Goal: Task Accomplishment & Management: Manage account settings

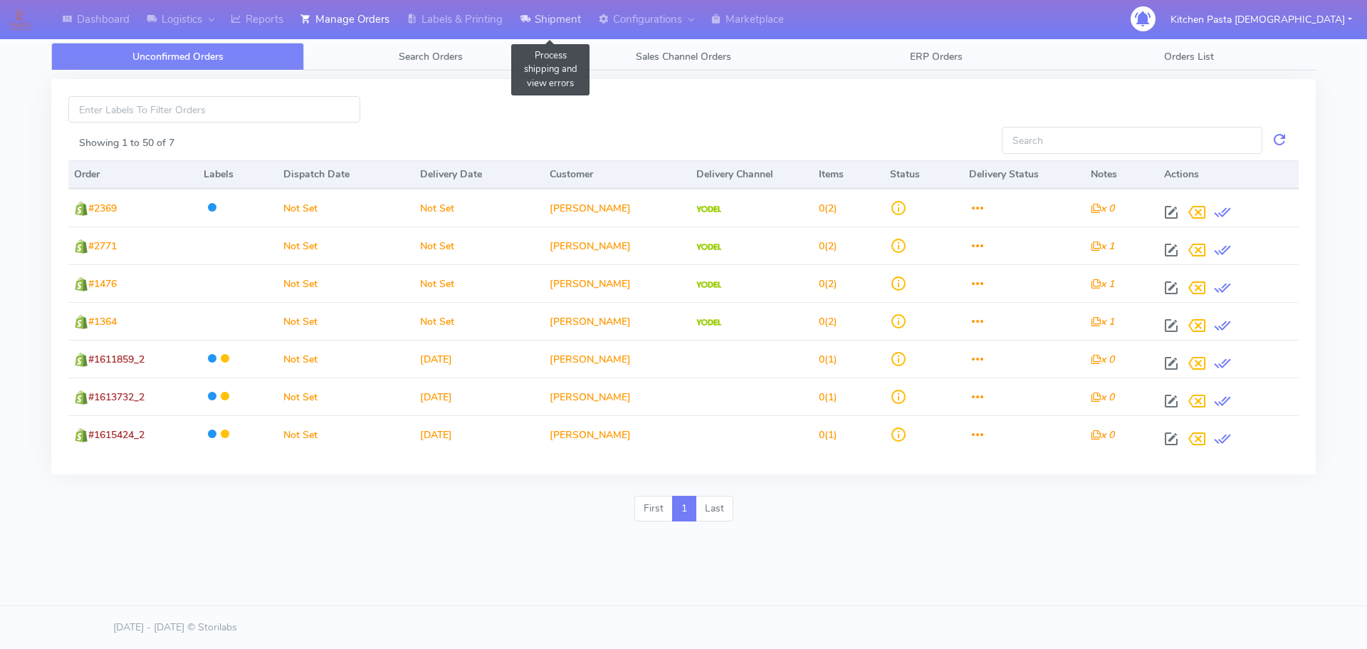
click at [530, 23] on icon at bounding box center [525, 19] width 11 height 14
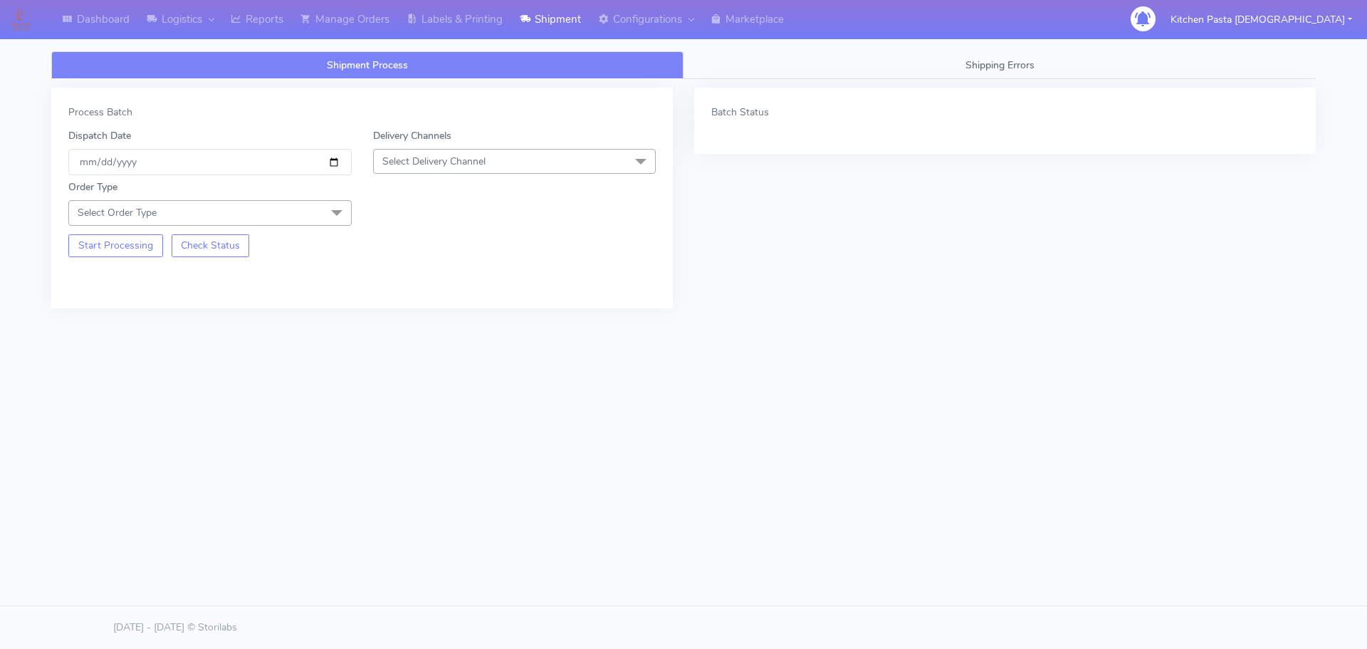
click at [509, 164] on span "Select Delivery Channel" at bounding box center [514, 161] width 283 height 25
click at [390, 320] on div "Yodel" at bounding box center [515, 321] width 268 height 15
click at [318, 212] on span "Select Order Type" at bounding box center [209, 212] width 283 height 25
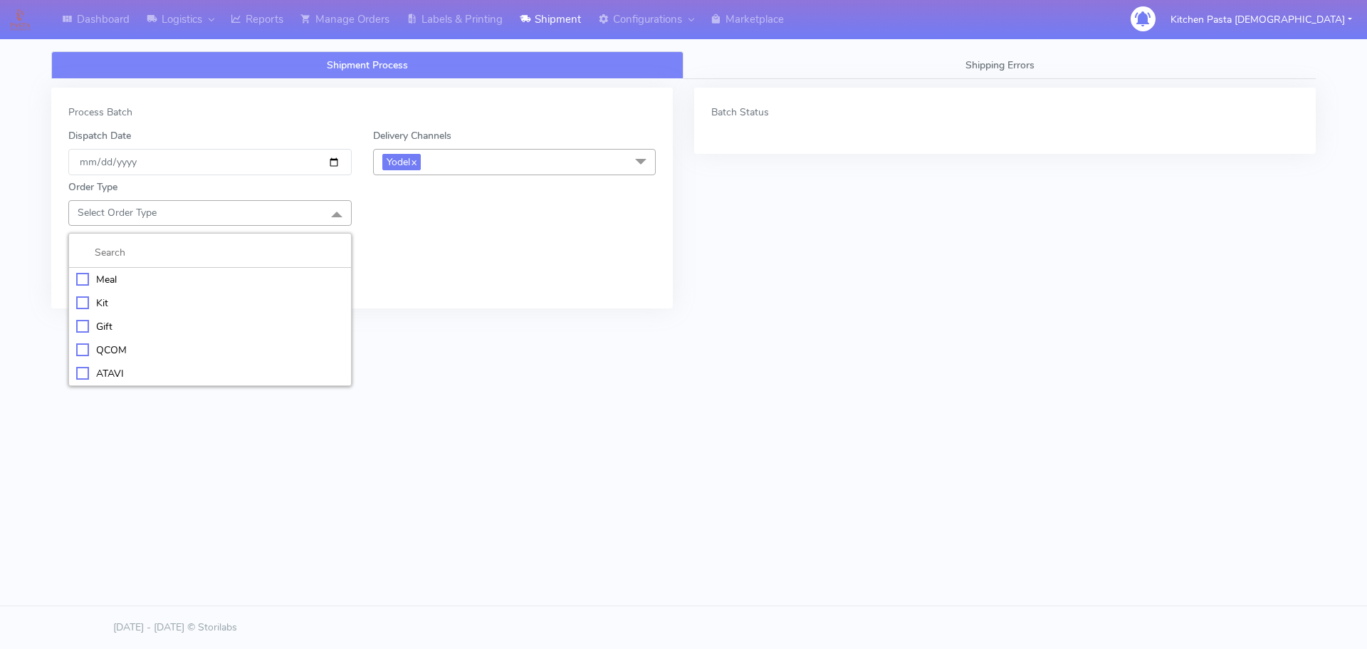
click at [227, 270] on li "Meal" at bounding box center [210, 279] width 282 height 23
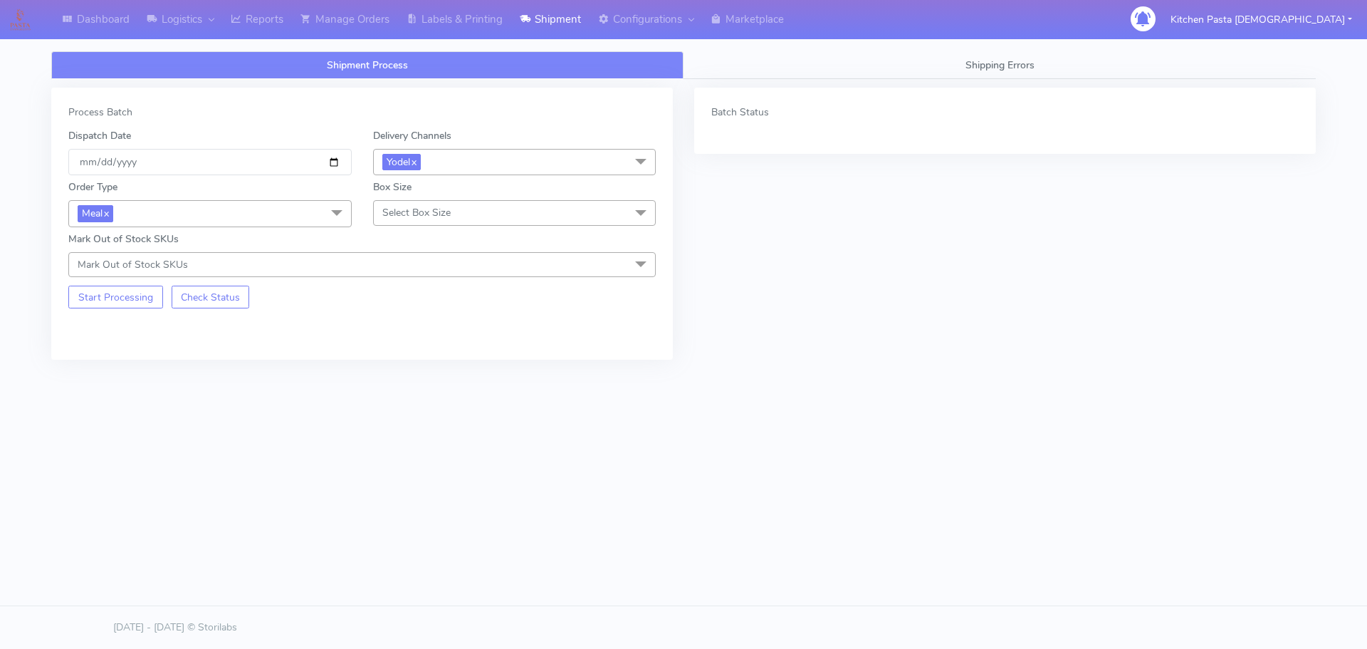
click at [437, 211] on span "Select Box Size" at bounding box center [416, 213] width 68 height 14
click at [415, 375] on div "Mega" at bounding box center [515, 373] width 268 height 15
click at [121, 301] on button "Start Processing" at bounding box center [115, 297] width 95 height 23
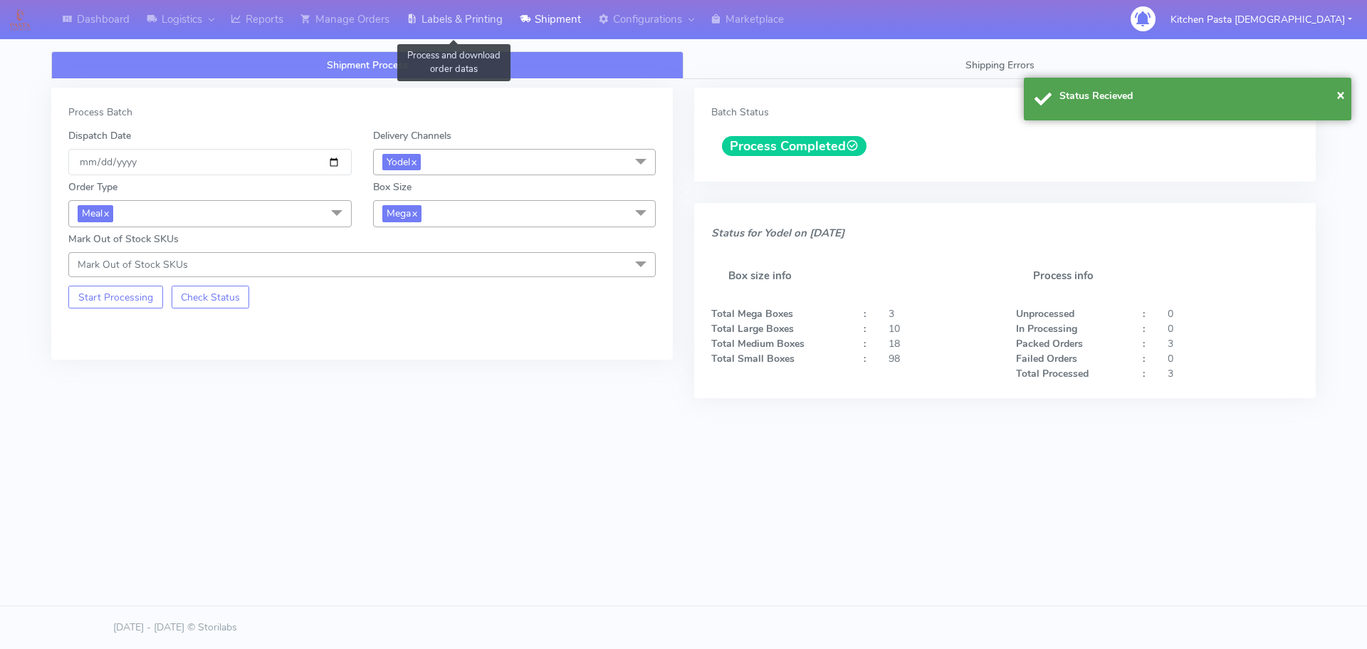
click at [451, 25] on link "Labels & Printing" at bounding box center [454, 19] width 113 height 39
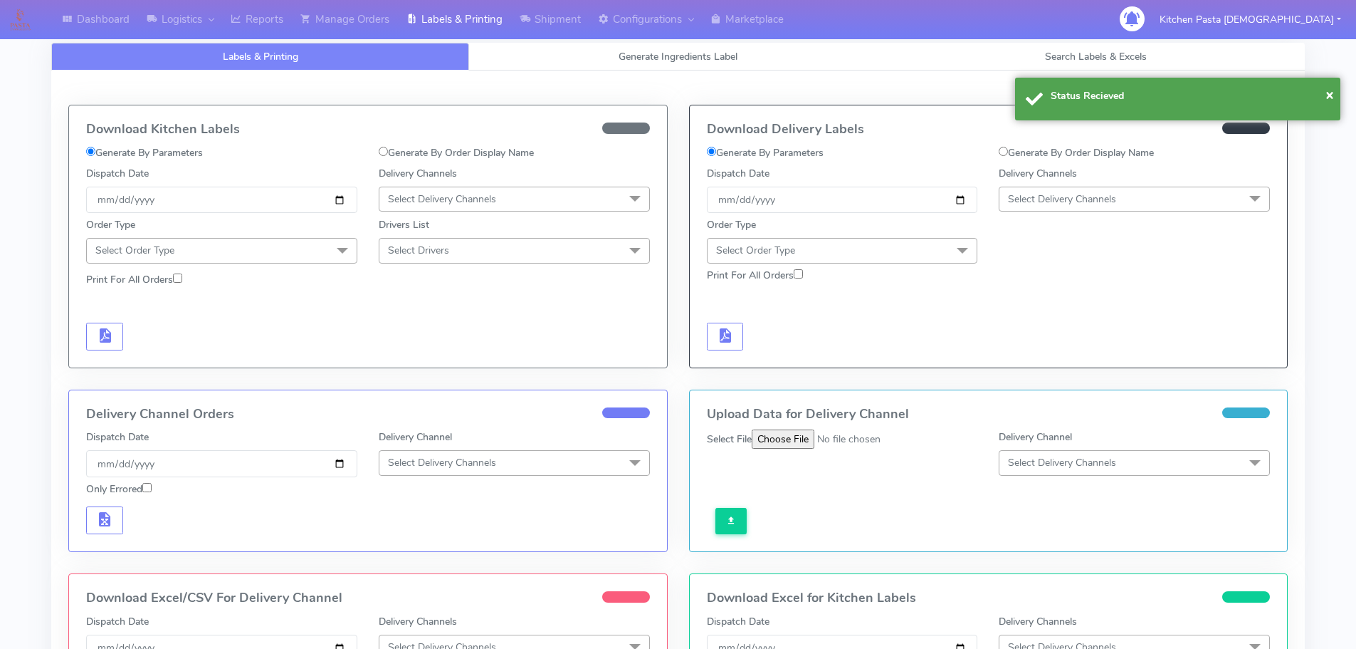
click at [1090, 201] on span "Select Delivery Channels" at bounding box center [1062, 199] width 108 height 14
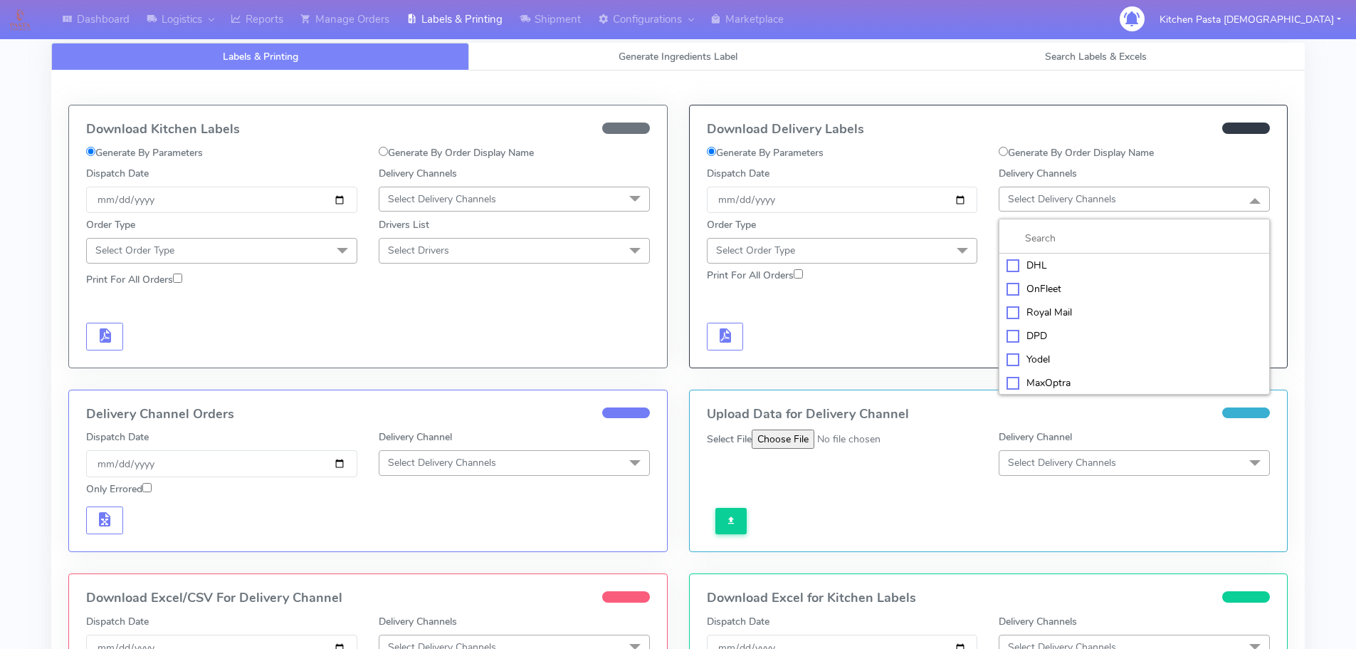
click at [1036, 357] on div "Yodel" at bounding box center [1135, 359] width 256 height 15
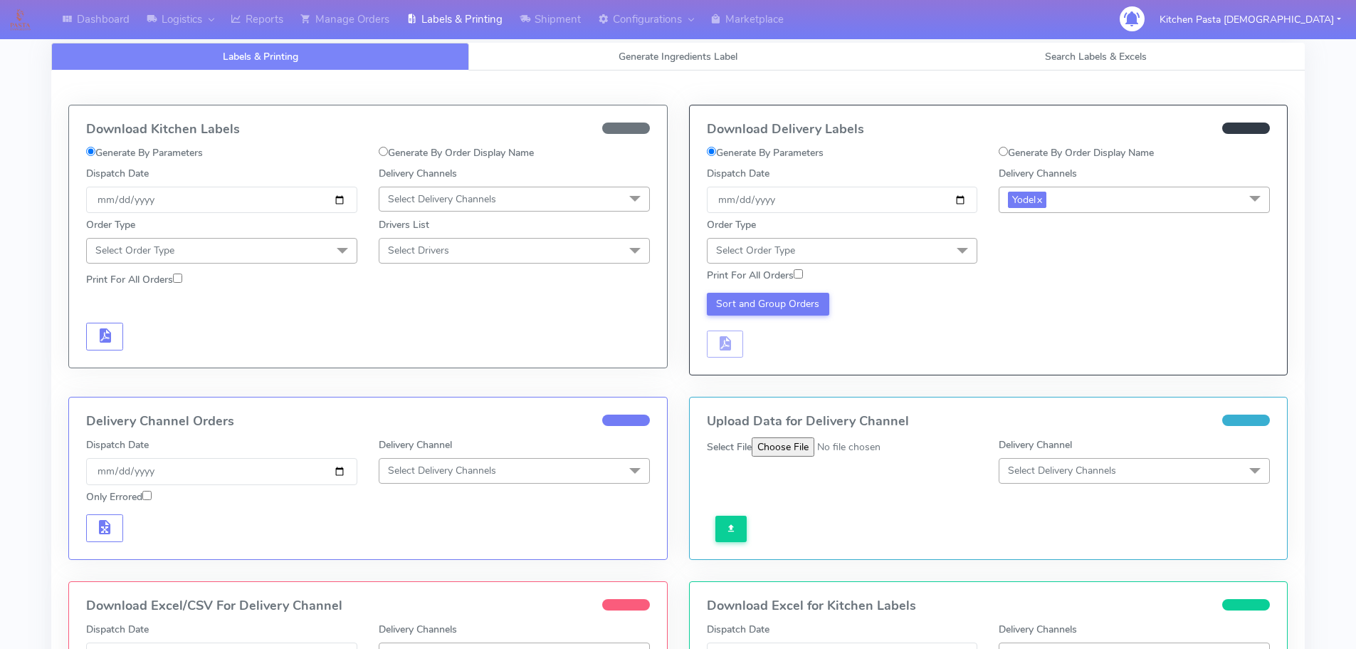
click at [926, 234] on div "Order Type Select Order Type Meal Kit Gift QCOM ATAVI" at bounding box center [842, 240] width 293 height 46
click at [943, 262] on span "Select Order Type" at bounding box center [842, 250] width 271 height 25
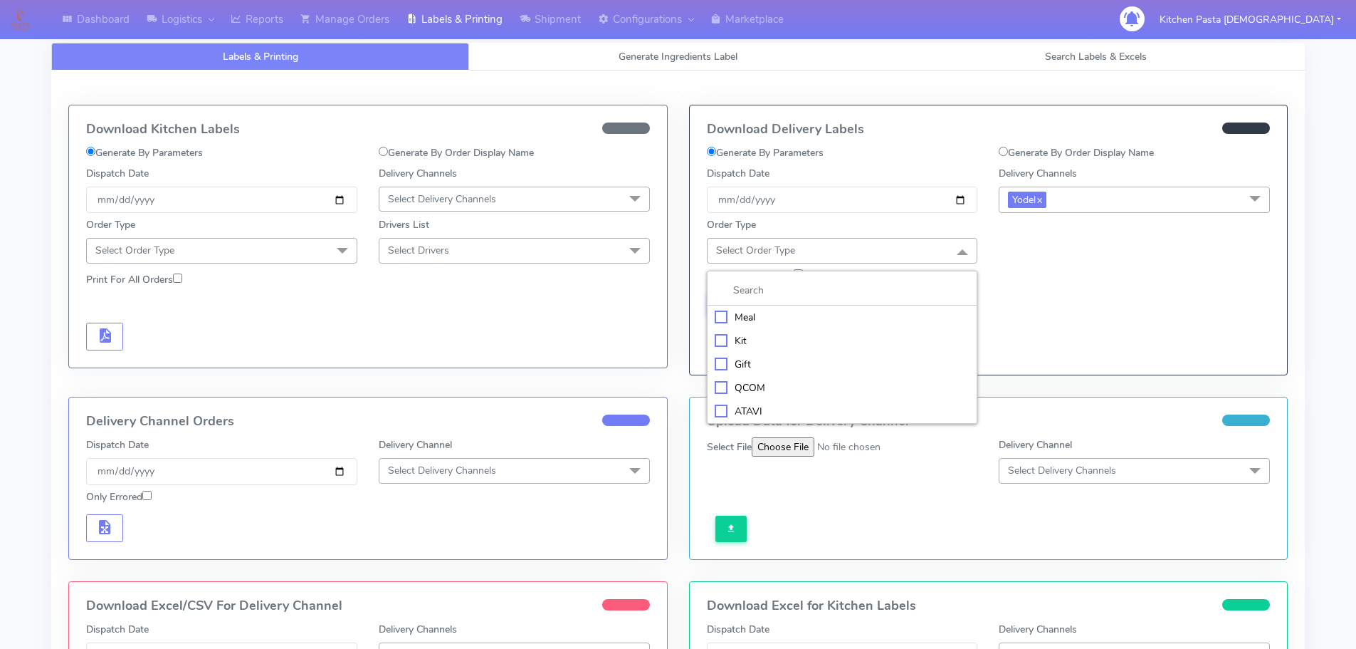
click at [842, 322] on div "Meal" at bounding box center [843, 317] width 256 height 15
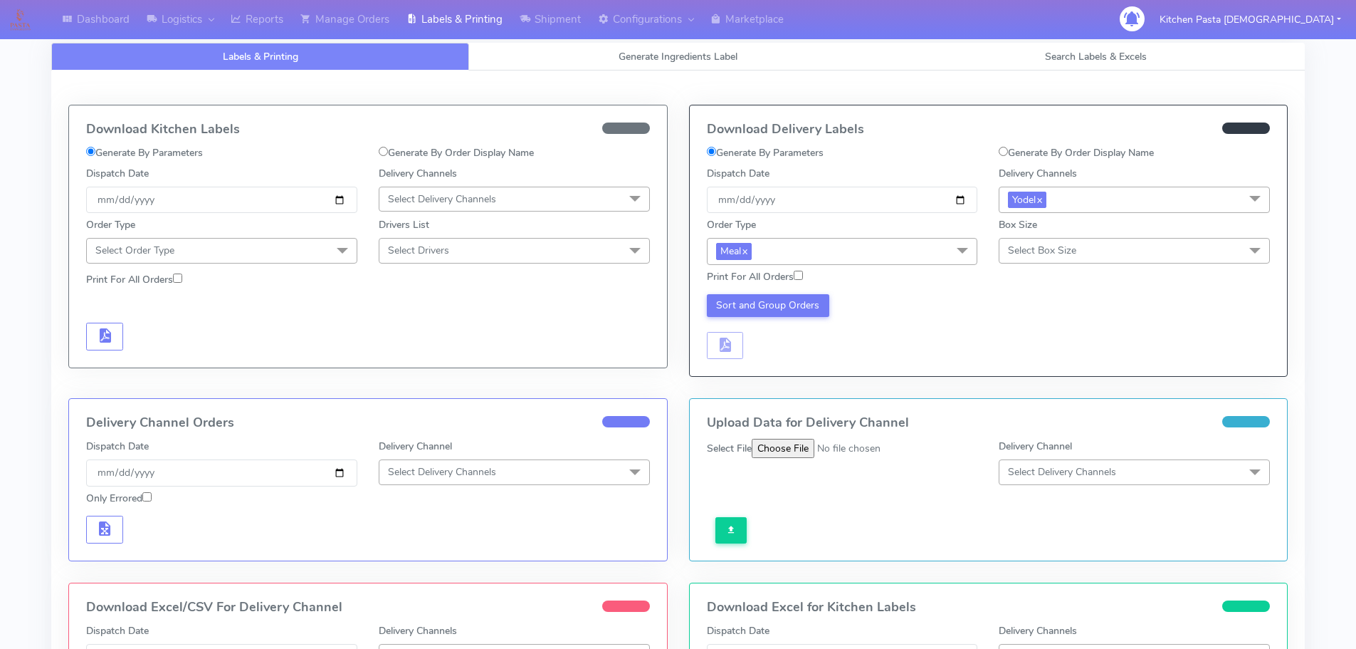
click at [1004, 247] on span "Select Box Size" at bounding box center [1134, 250] width 271 height 25
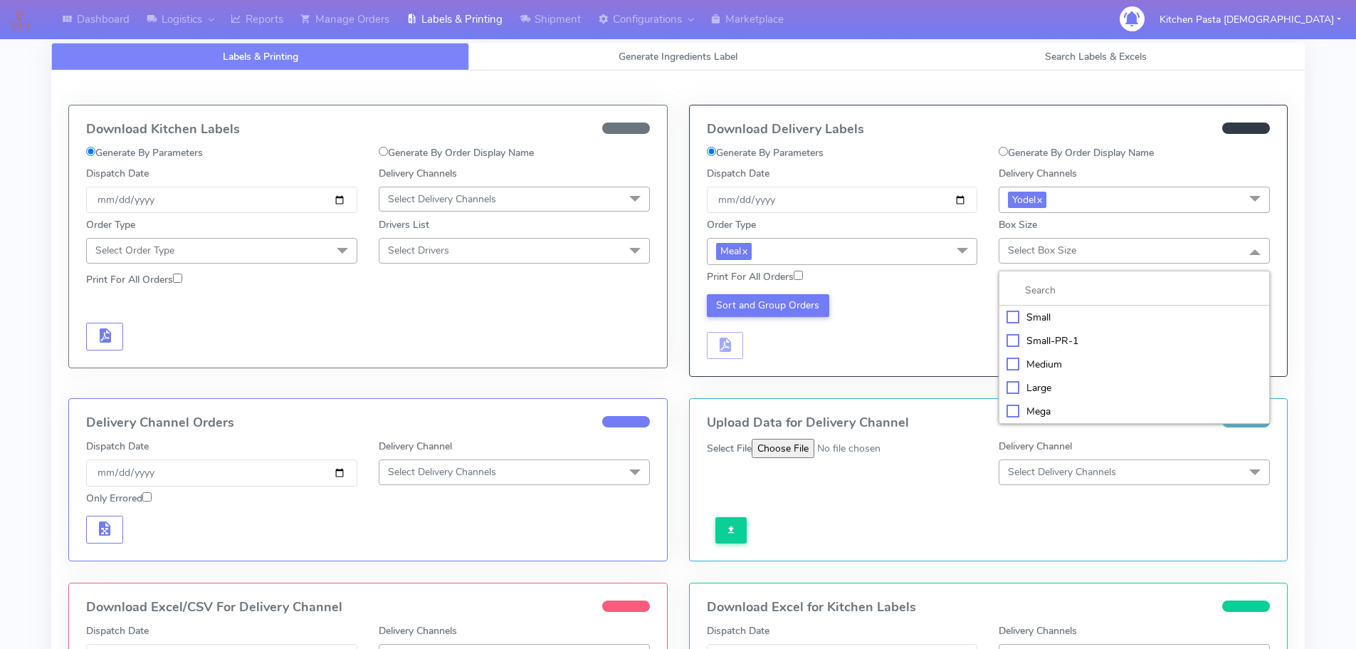
click at [1017, 387] on div "Large" at bounding box center [1135, 387] width 256 height 15
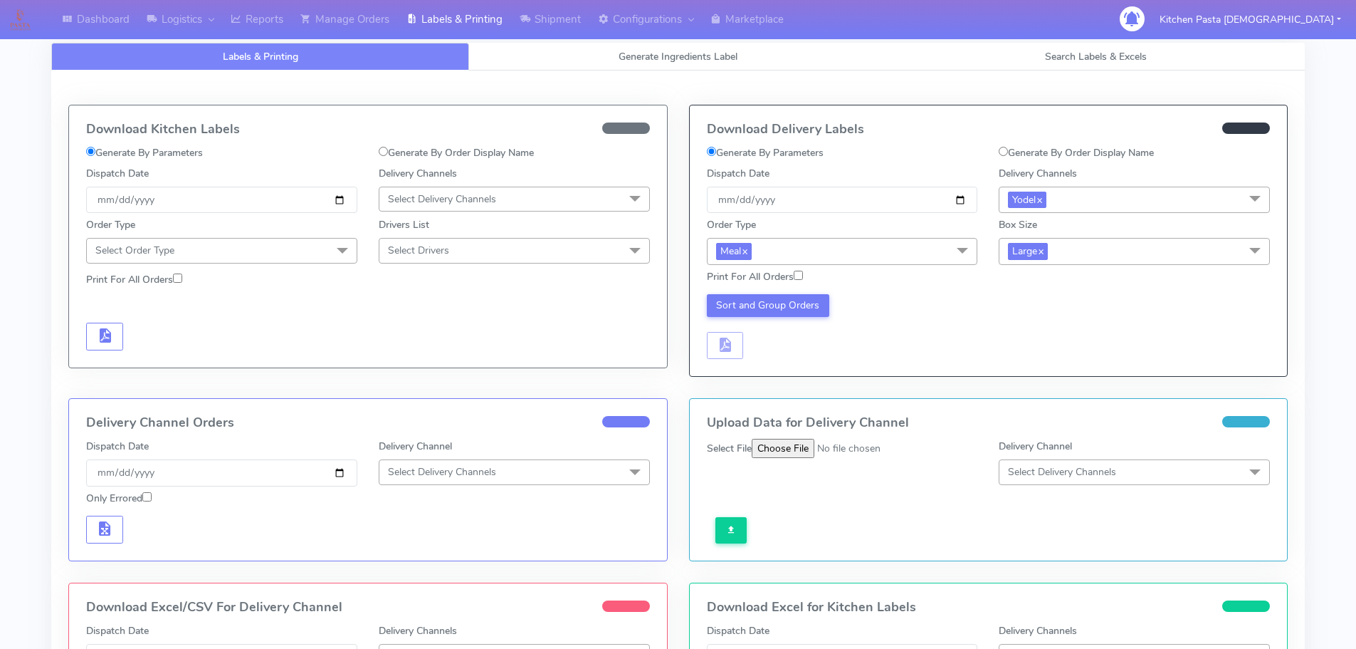
click at [1094, 246] on span "Large x" at bounding box center [1134, 251] width 271 height 26
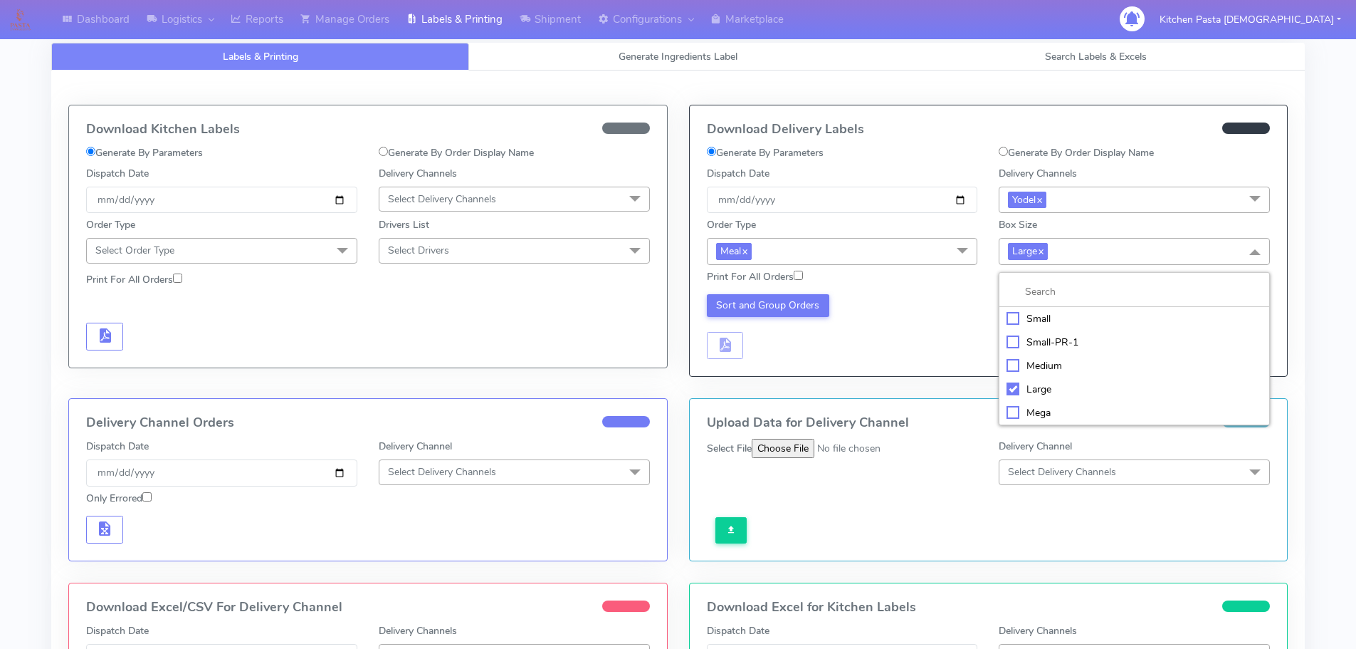
click at [1007, 406] on div "Mega" at bounding box center [1135, 412] width 256 height 15
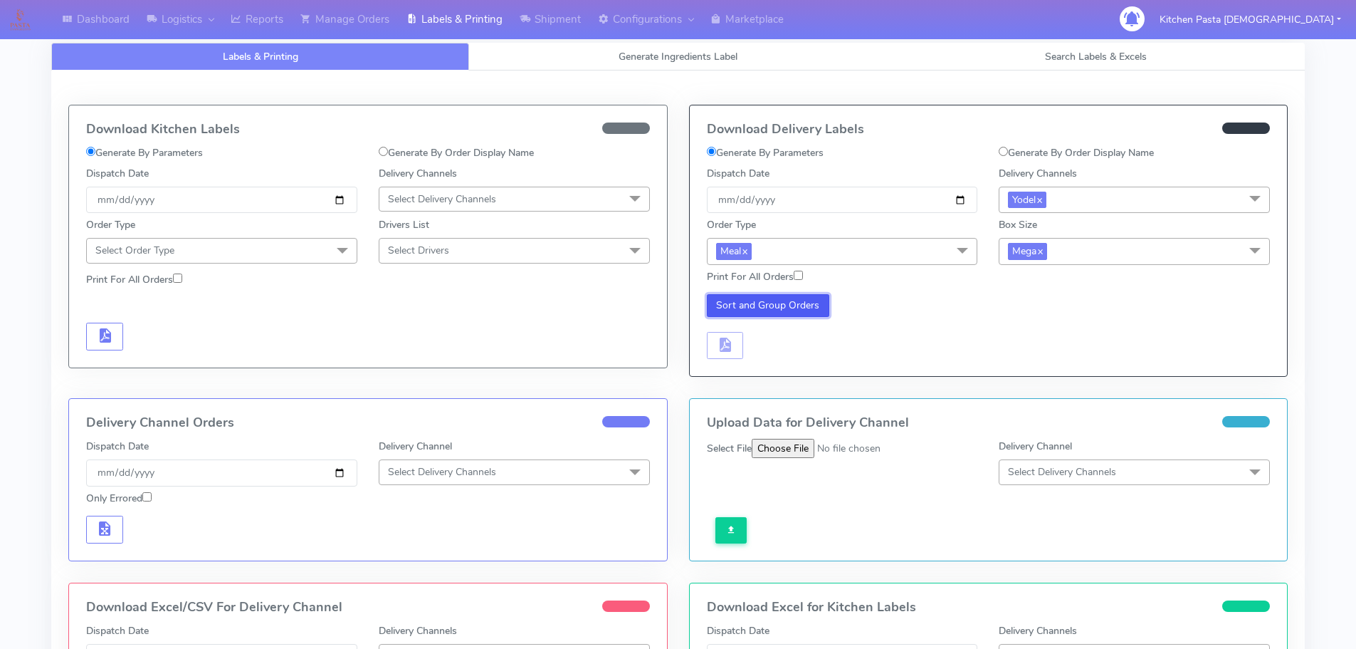
click at [735, 296] on button "Sort and Group Orders" at bounding box center [768, 305] width 123 height 23
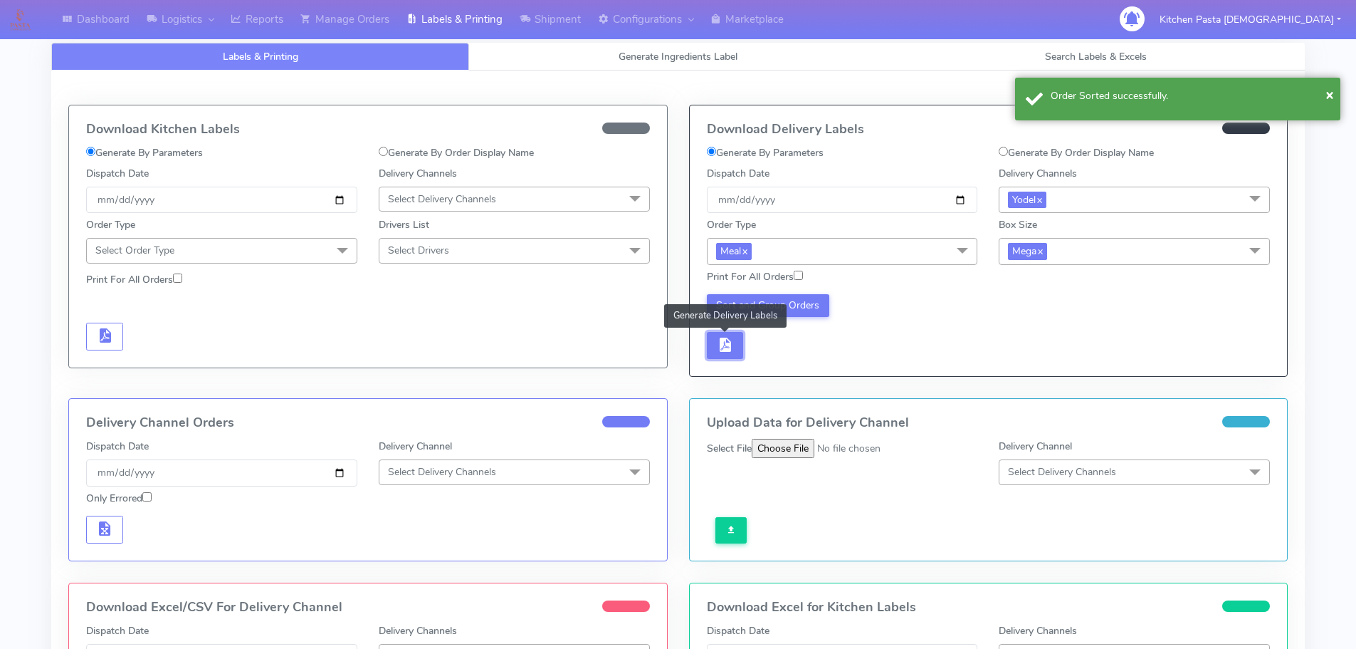
click at [733, 355] on button "button" at bounding box center [725, 346] width 37 height 28
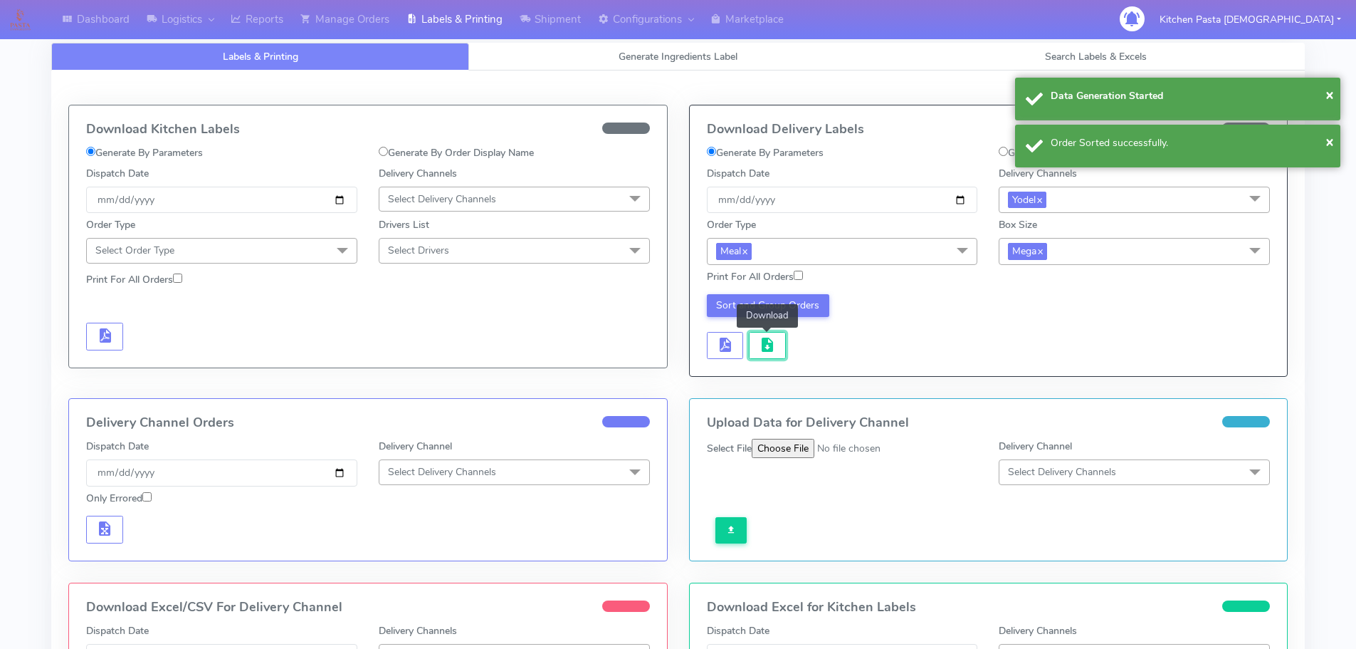
click at [759, 342] on span "button" at bounding box center [767, 348] width 17 height 14
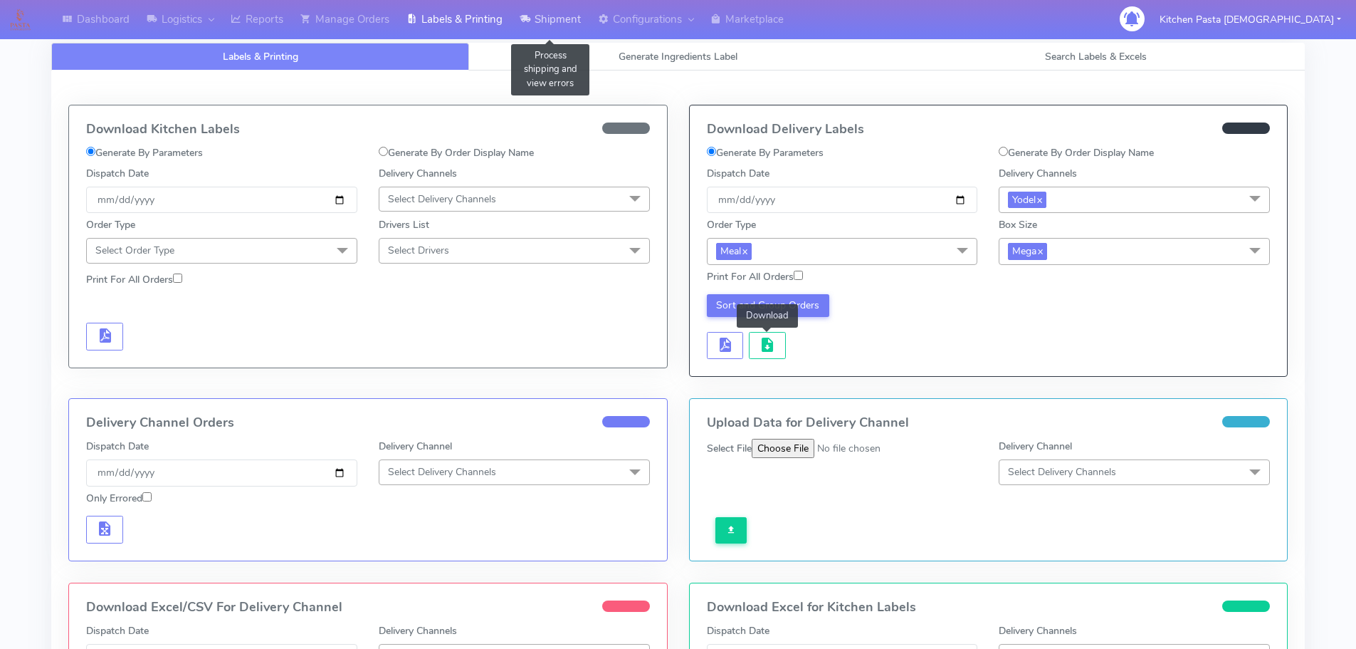
click at [516, 16] on link "Shipment" at bounding box center [550, 19] width 78 height 39
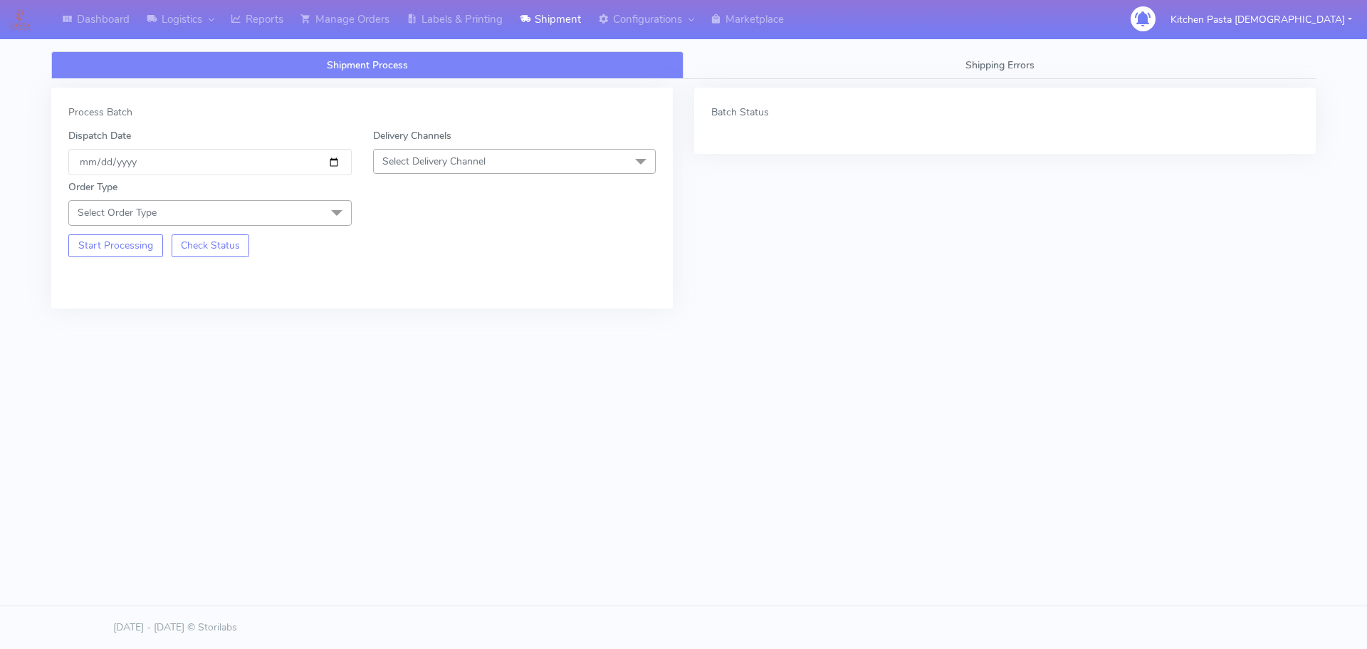
click at [448, 169] on span "Select Delivery Channel" at bounding box center [514, 161] width 283 height 25
click at [399, 318] on div "Yodel" at bounding box center [515, 321] width 268 height 15
click at [308, 201] on span "Select Order Type" at bounding box center [209, 212] width 283 height 25
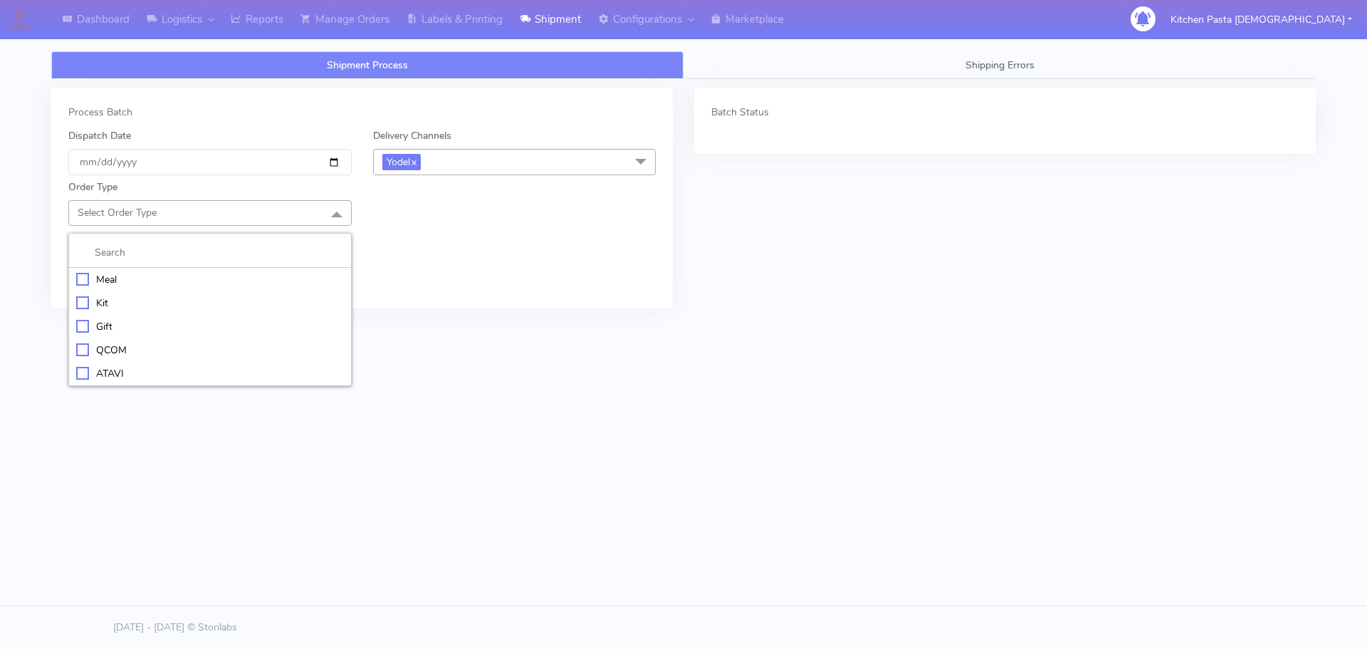
click at [181, 277] on div "Meal" at bounding box center [210, 279] width 268 height 15
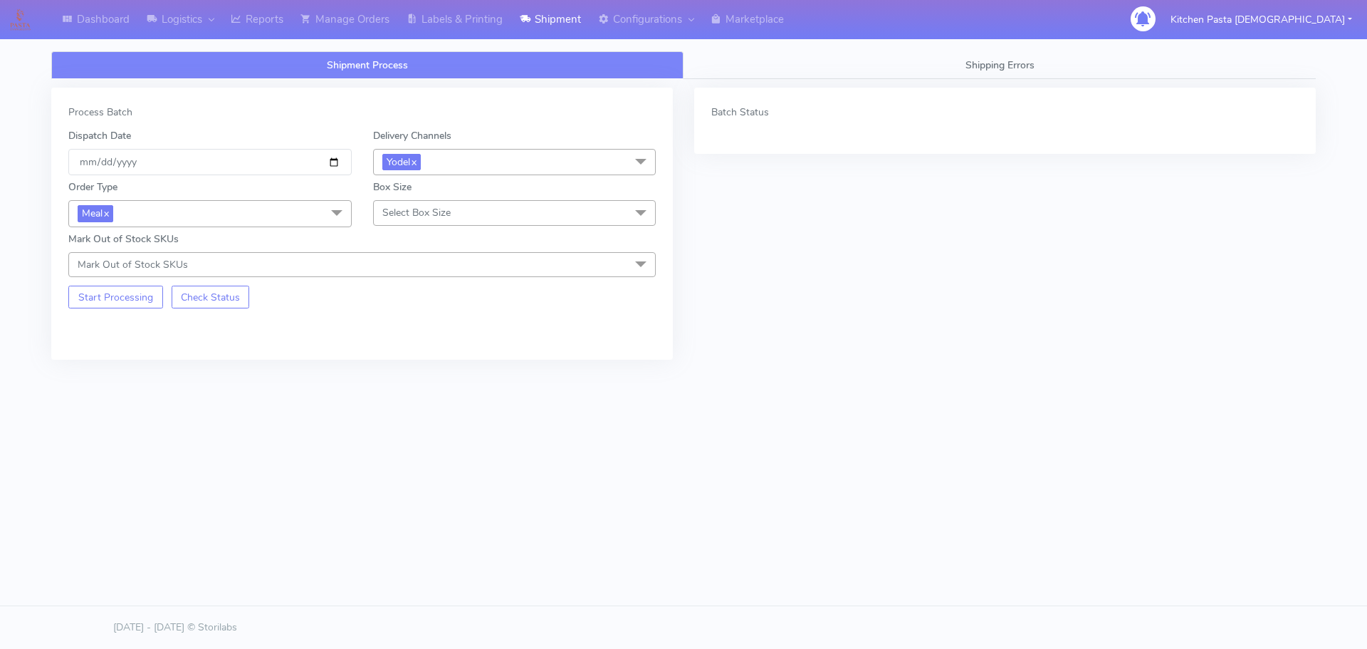
click at [439, 222] on span "Select Box Size" at bounding box center [514, 212] width 283 height 25
click at [418, 345] on div "Large" at bounding box center [515, 349] width 268 height 15
click at [137, 304] on button "Start Processing" at bounding box center [115, 297] width 95 height 23
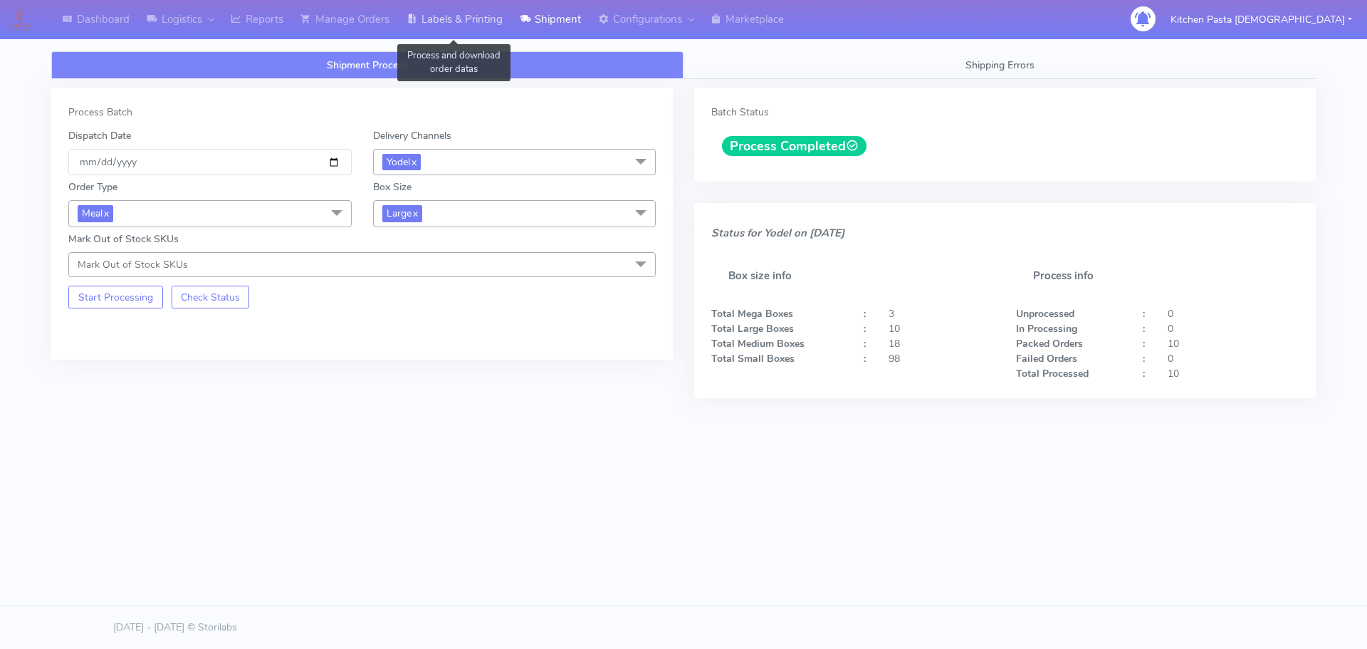
click at [465, 14] on link "Labels & Printing" at bounding box center [454, 19] width 113 height 39
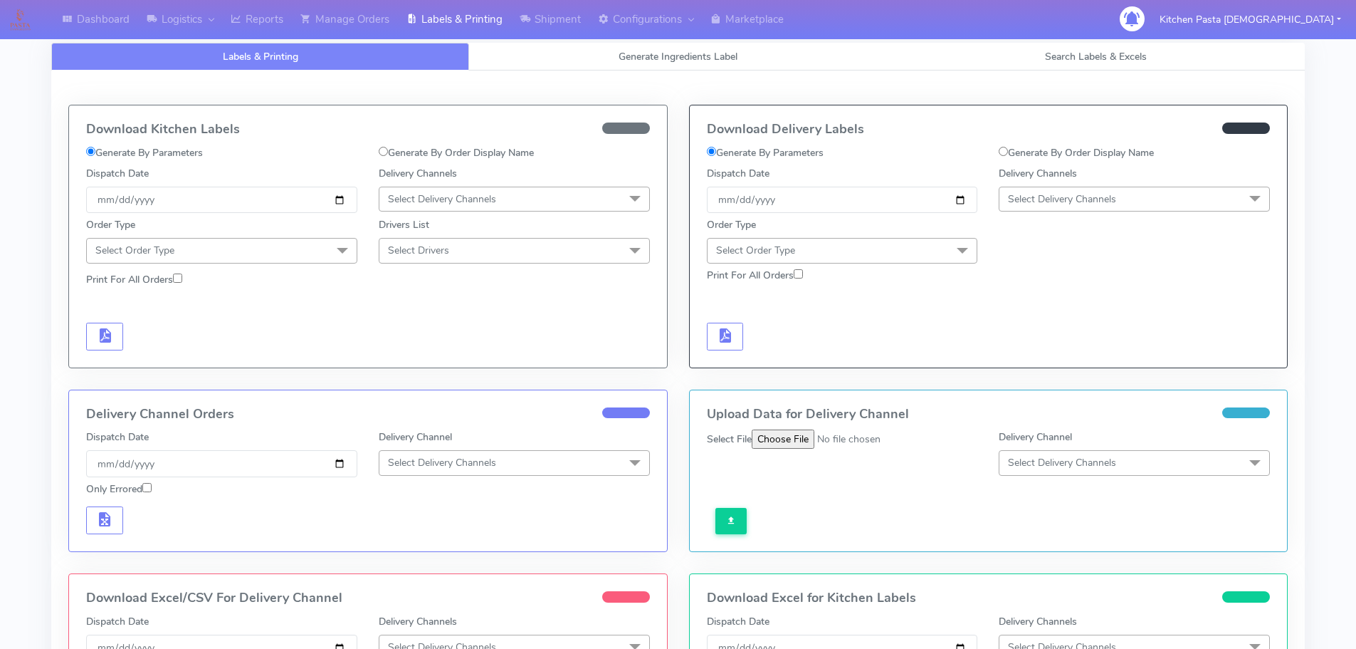
click at [1081, 197] on span "Select Delivery Channels" at bounding box center [1062, 199] width 108 height 14
click at [1048, 368] on li "Yodel" at bounding box center [1135, 358] width 270 height 23
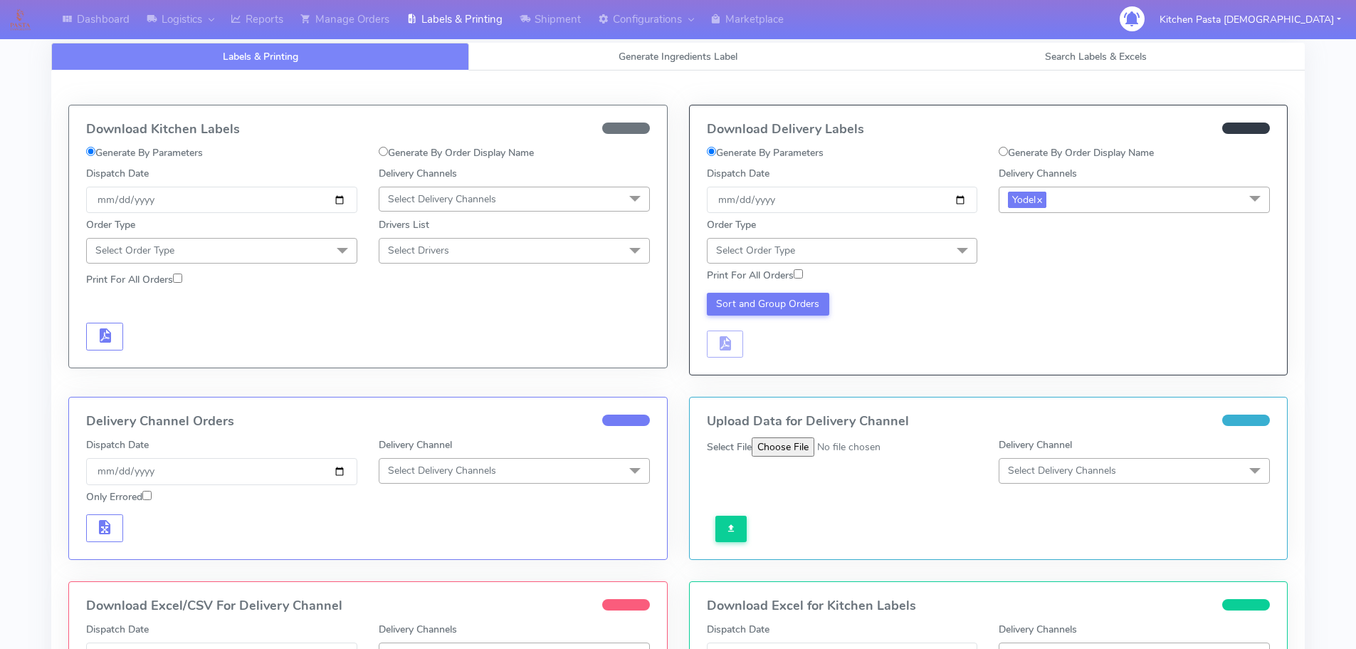
click at [907, 226] on div "Order Type Select Order Type Meal Kit Gift QCOM ATAVI" at bounding box center [842, 240] width 293 height 46
click at [903, 248] on span "Select Order Type" at bounding box center [842, 250] width 271 height 25
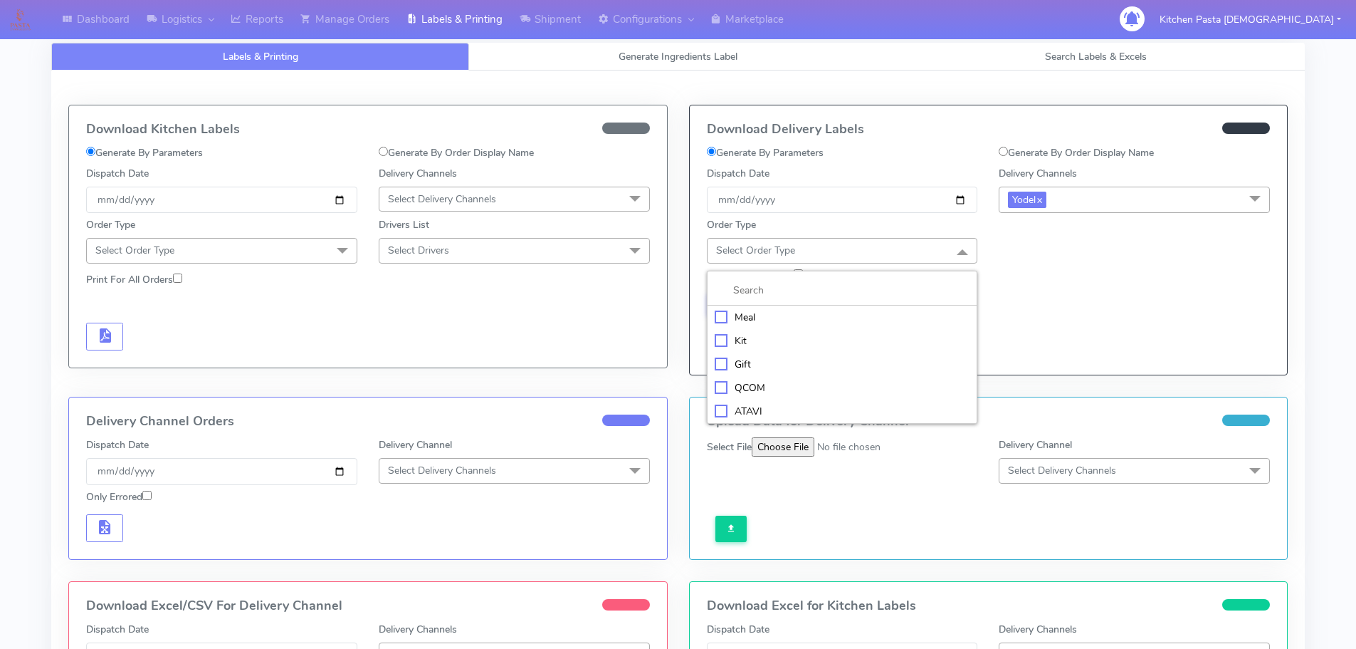
click at [920, 310] on div "Meal" at bounding box center [843, 317] width 256 height 15
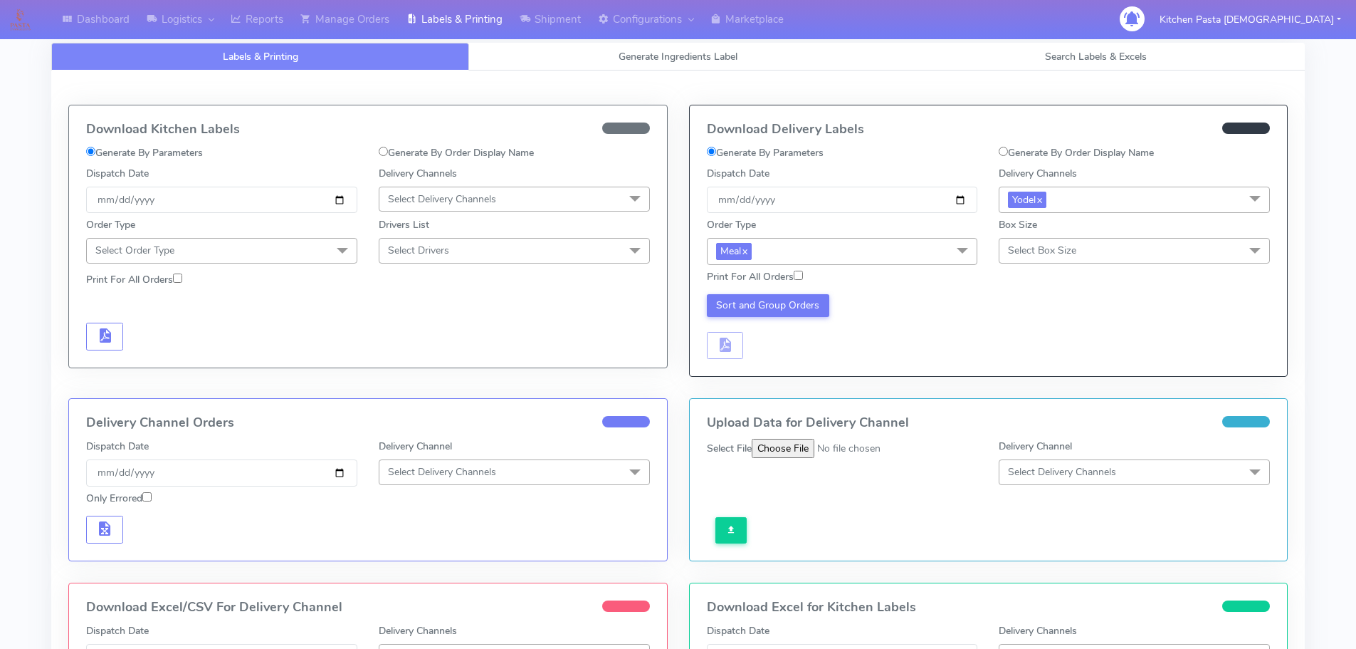
click at [1017, 253] on span "Select Box Size" at bounding box center [1042, 251] width 68 height 14
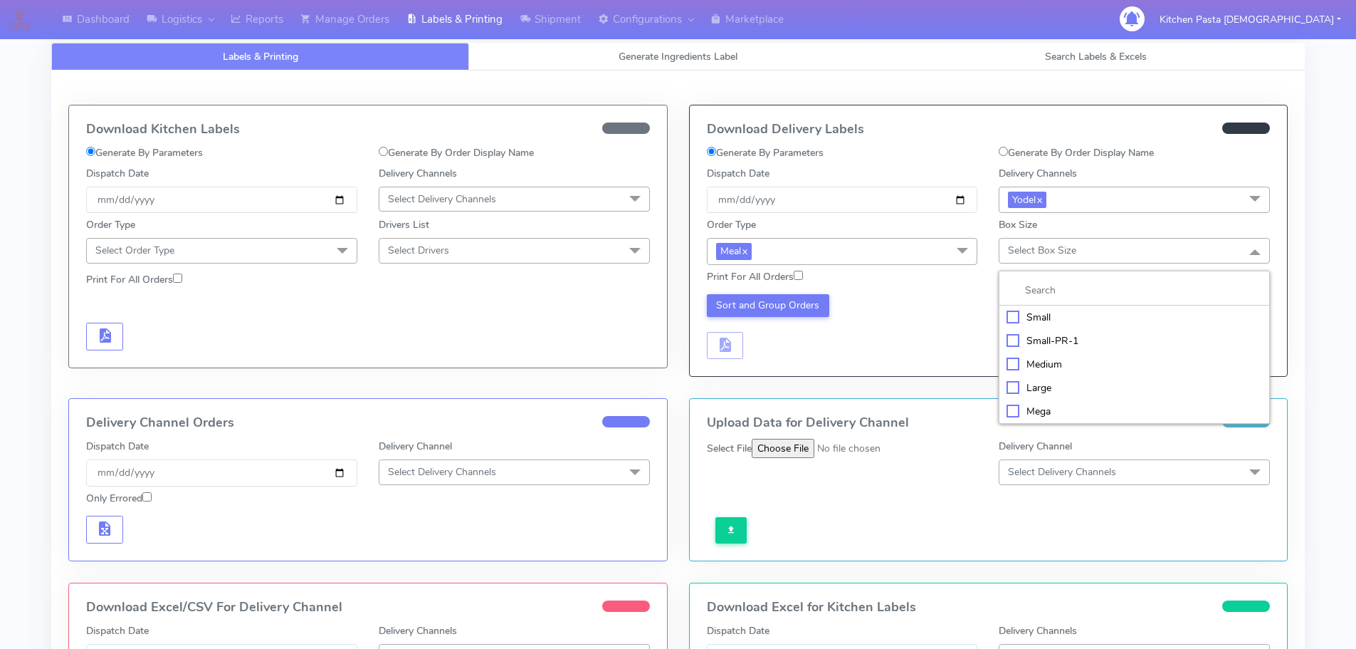
click at [1046, 390] on div "Large" at bounding box center [1135, 387] width 256 height 15
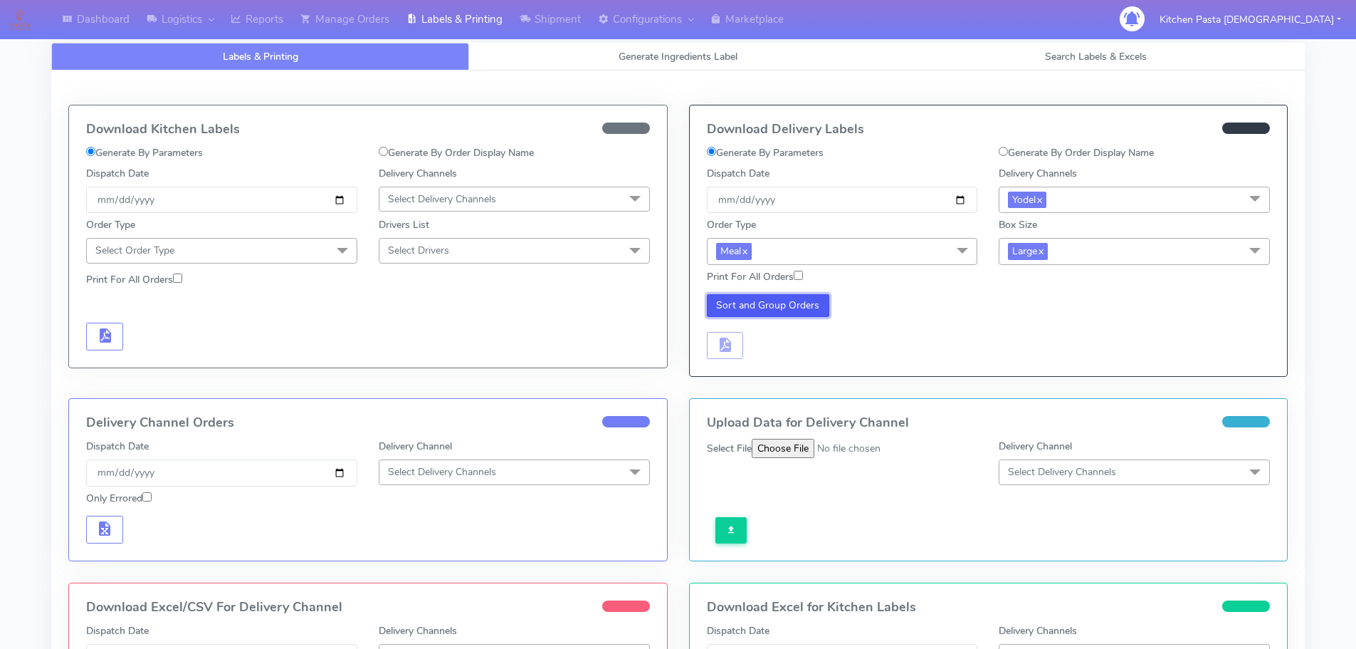
click at [795, 298] on button "Sort and Group Orders" at bounding box center [768, 305] width 123 height 23
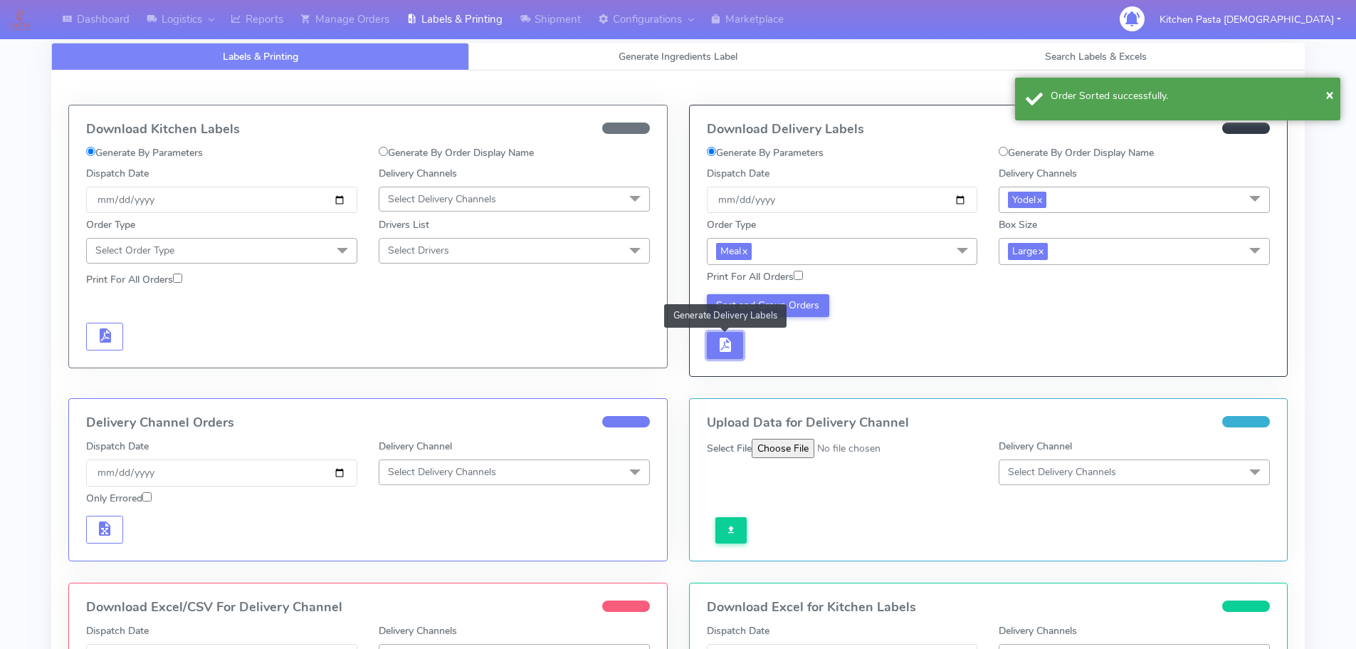
click at [732, 344] on span "button" at bounding box center [724, 348] width 17 height 14
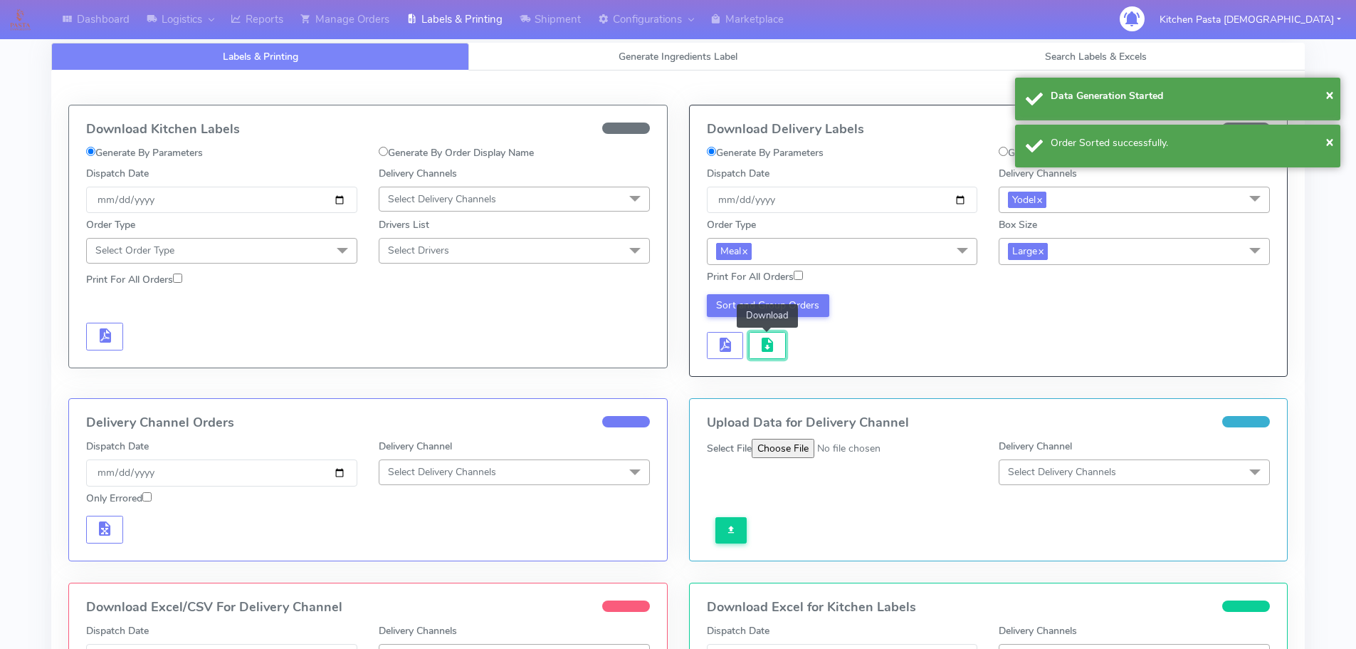
click at [762, 344] on span "button" at bounding box center [767, 348] width 17 height 14
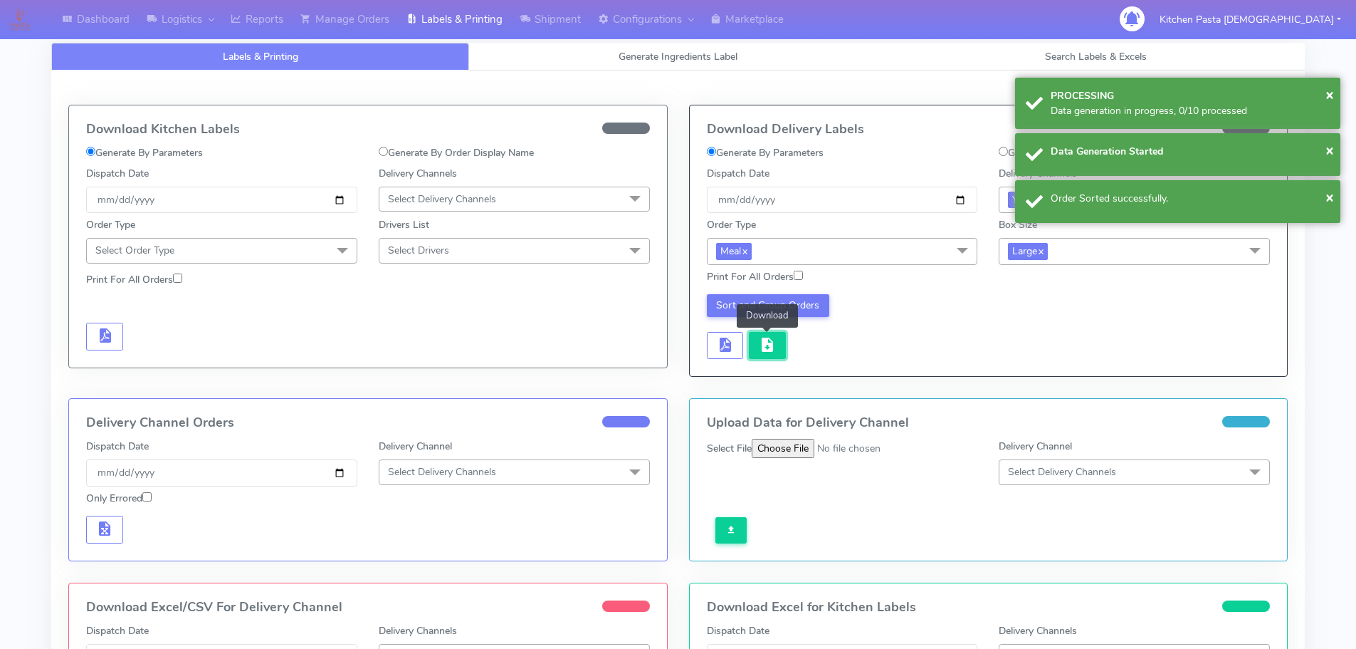
click at [781, 339] on button "button" at bounding box center [767, 346] width 37 height 28
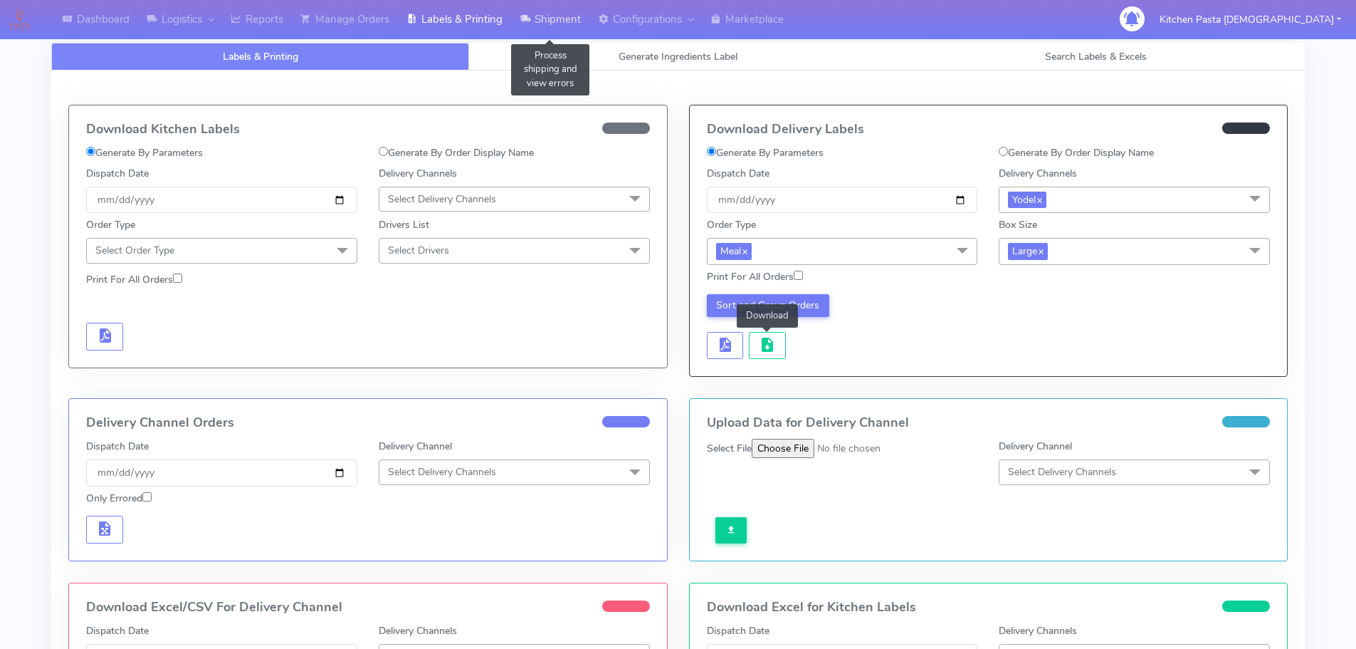
click at [554, 14] on link "Shipment" at bounding box center [550, 19] width 78 height 39
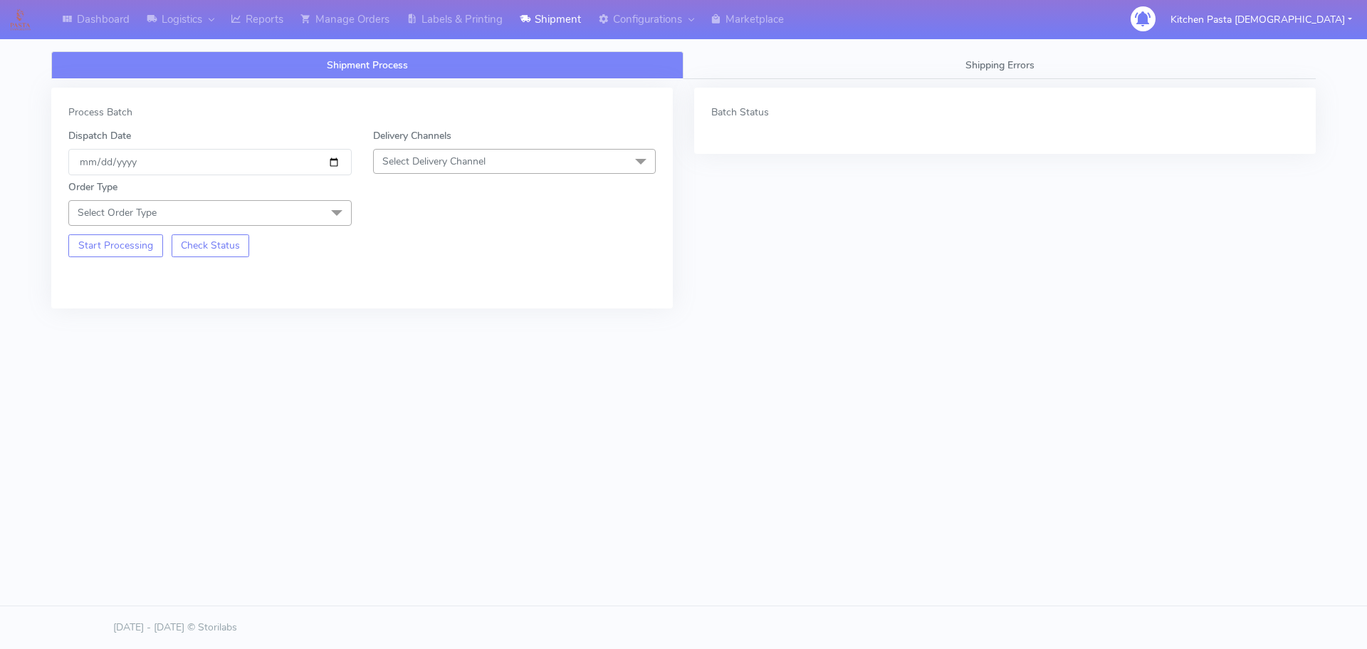
click at [462, 158] on span "Select Delivery Channel" at bounding box center [433, 162] width 103 height 14
click at [409, 321] on div "Yodel" at bounding box center [515, 321] width 268 height 15
click at [308, 219] on span "Select Order Type" at bounding box center [209, 212] width 283 height 25
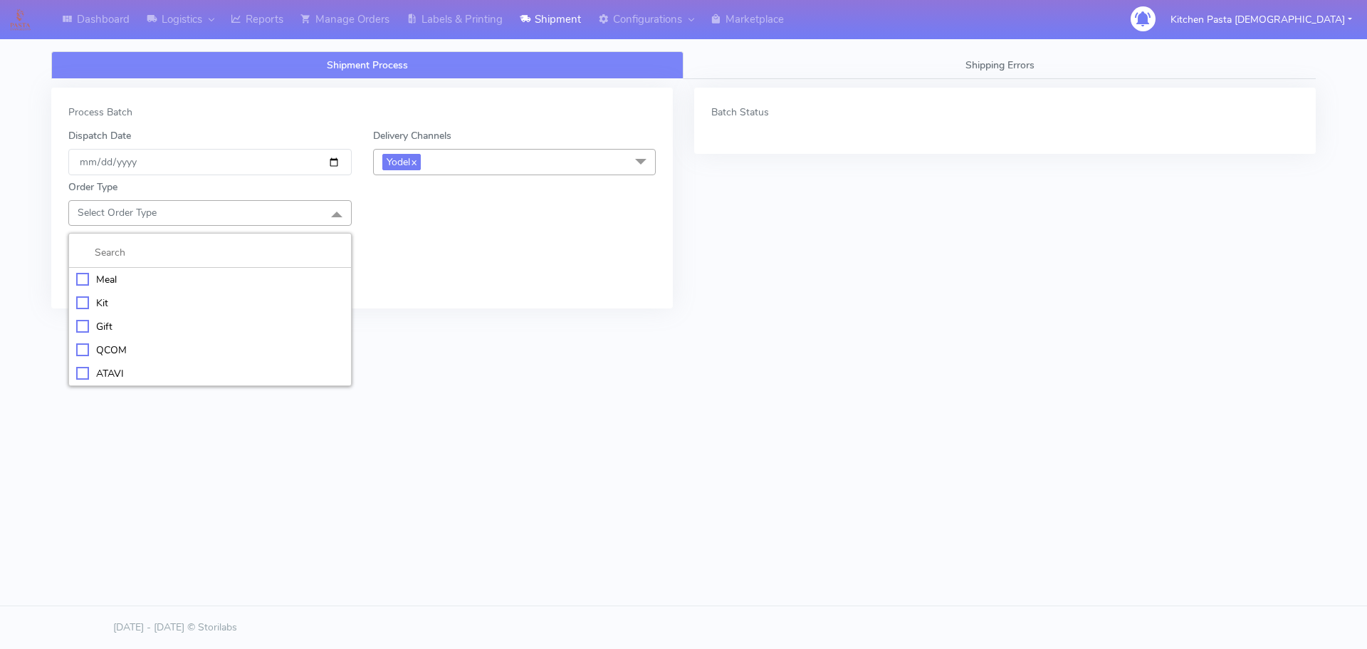
click at [133, 277] on div "Meal" at bounding box center [210, 279] width 268 height 15
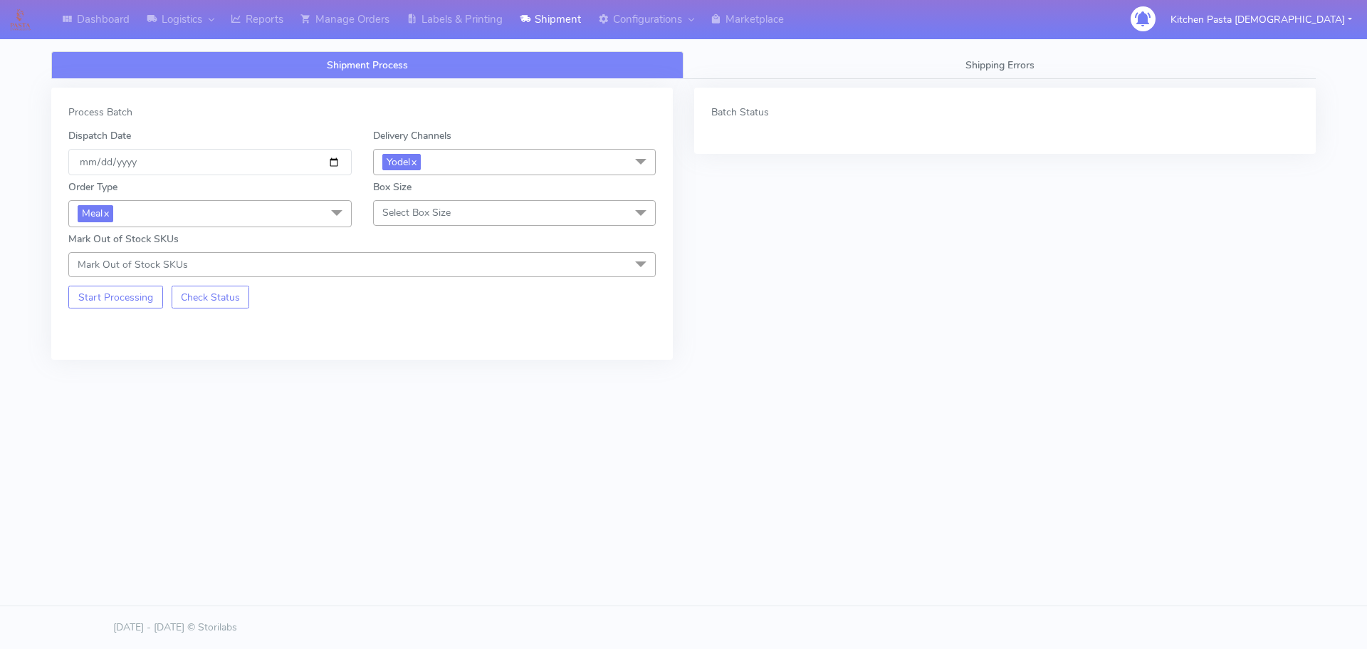
click at [423, 215] on span "Select Box Size" at bounding box center [416, 213] width 68 height 14
click at [409, 320] on div "Medium" at bounding box center [515, 326] width 268 height 15
click at [100, 297] on button "Start Processing" at bounding box center [115, 297] width 95 height 23
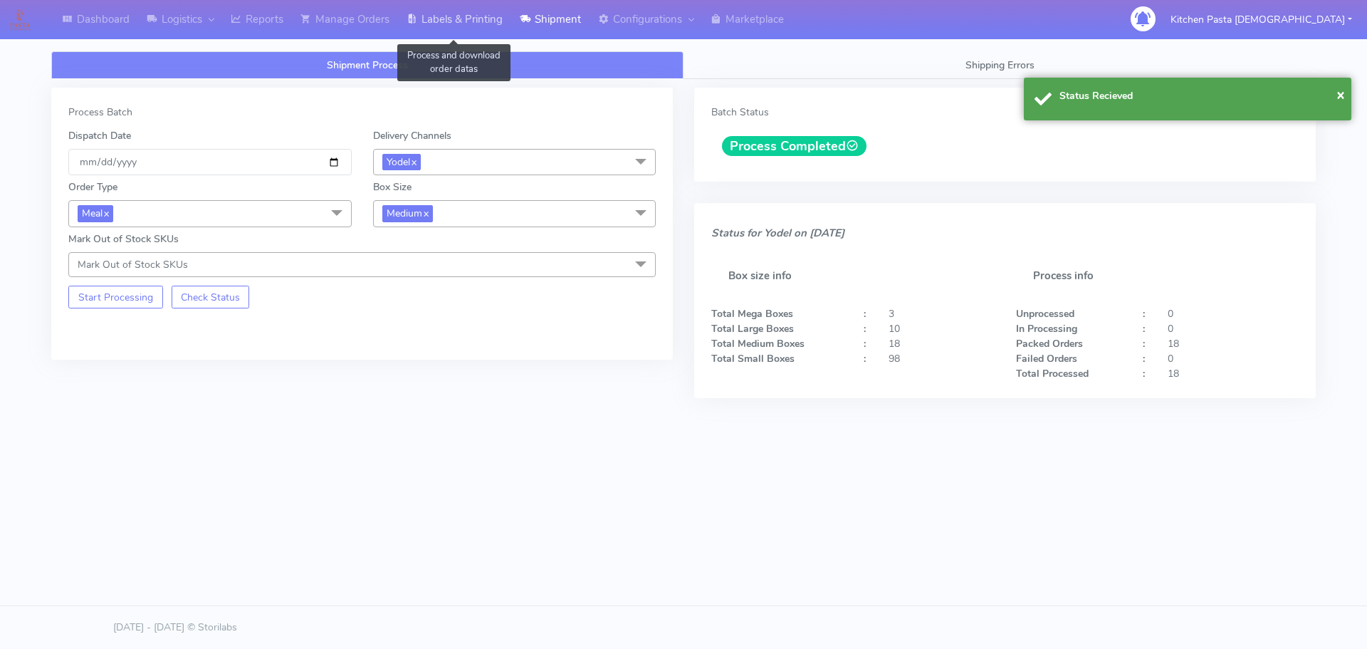
click at [474, 28] on link "Labels & Printing" at bounding box center [454, 19] width 113 height 39
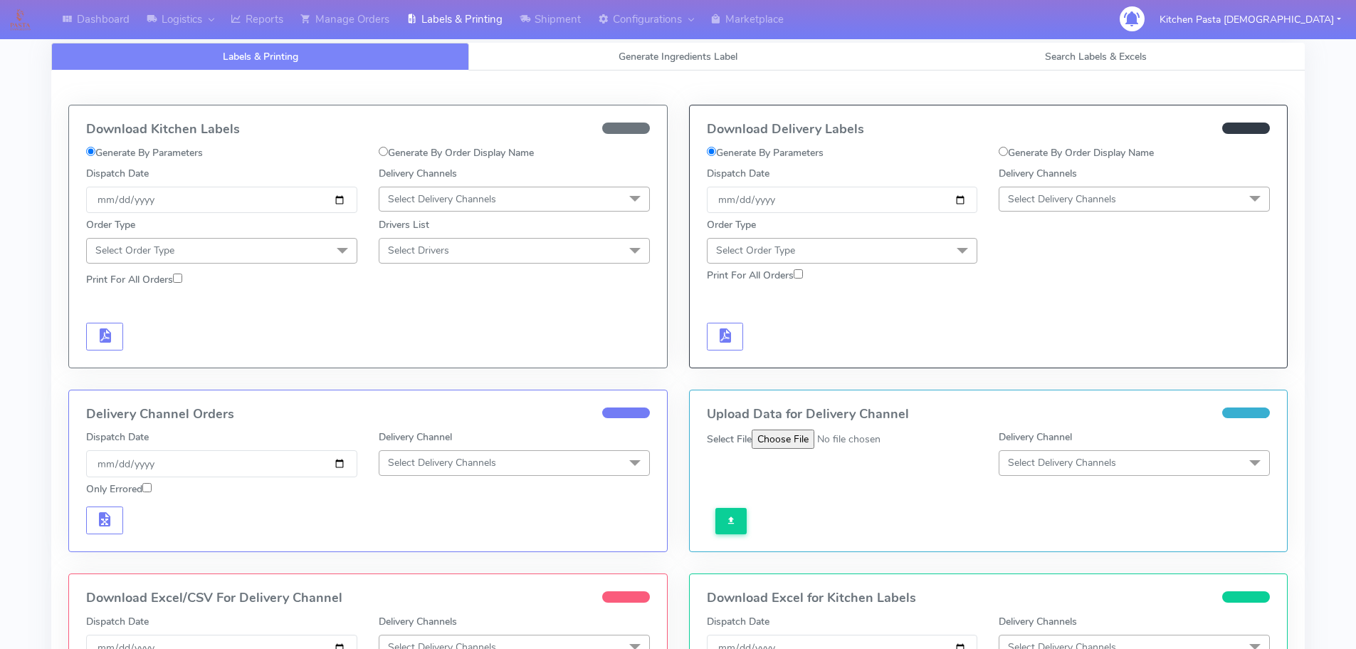
click at [1090, 207] on span "Select Delivery Channels" at bounding box center [1134, 199] width 271 height 25
click at [1040, 355] on div "Yodel" at bounding box center [1135, 359] width 256 height 15
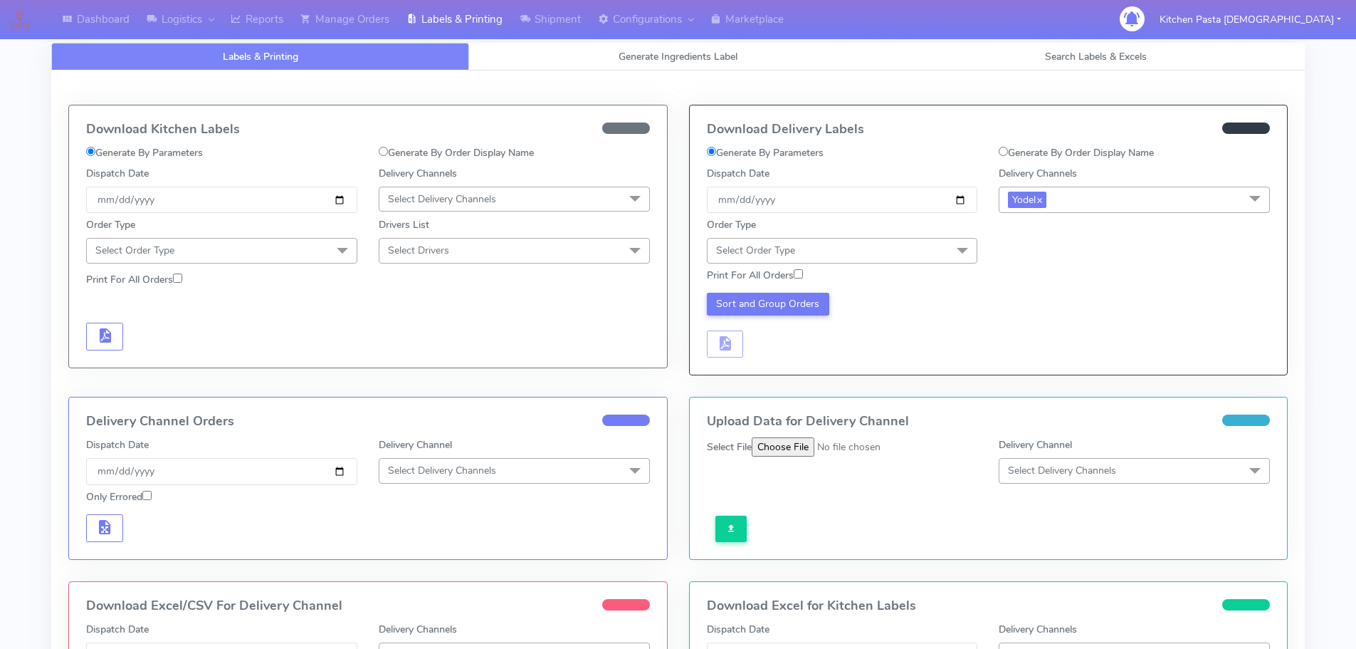
click at [963, 246] on span at bounding box center [962, 251] width 28 height 27
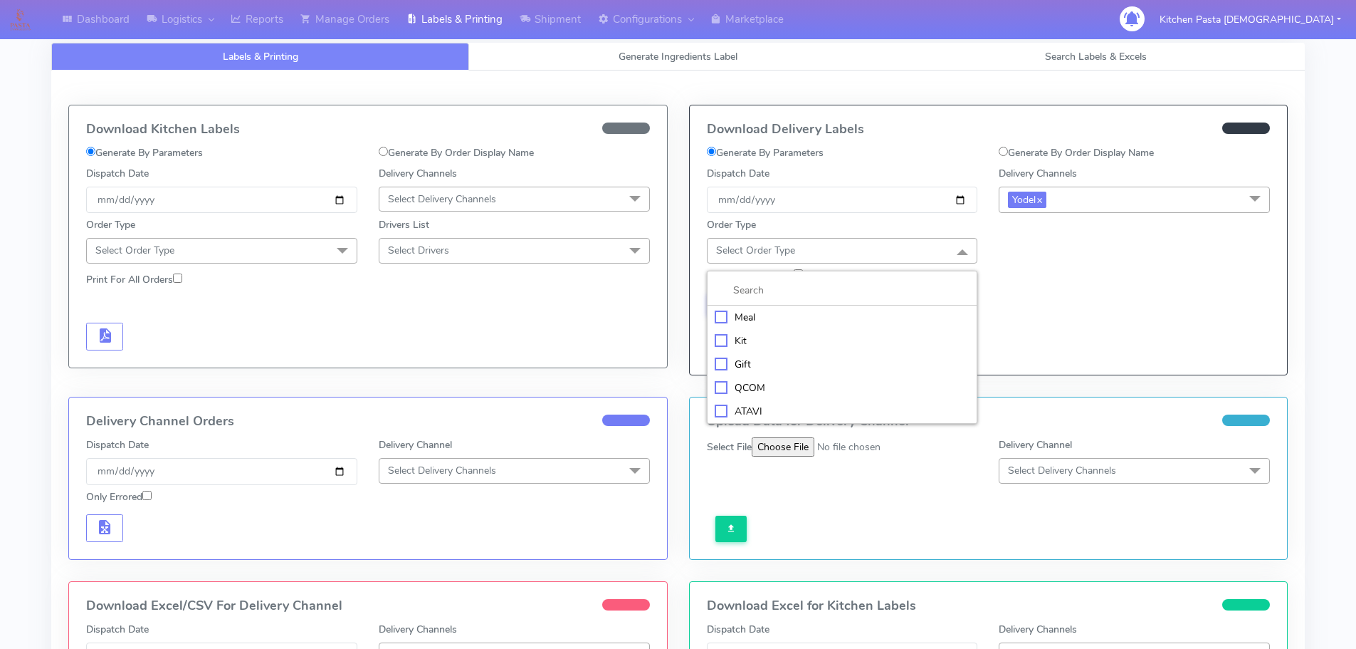
click at [780, 315] on div "Meal" at bounding box center [843, 317] width 256 height 15
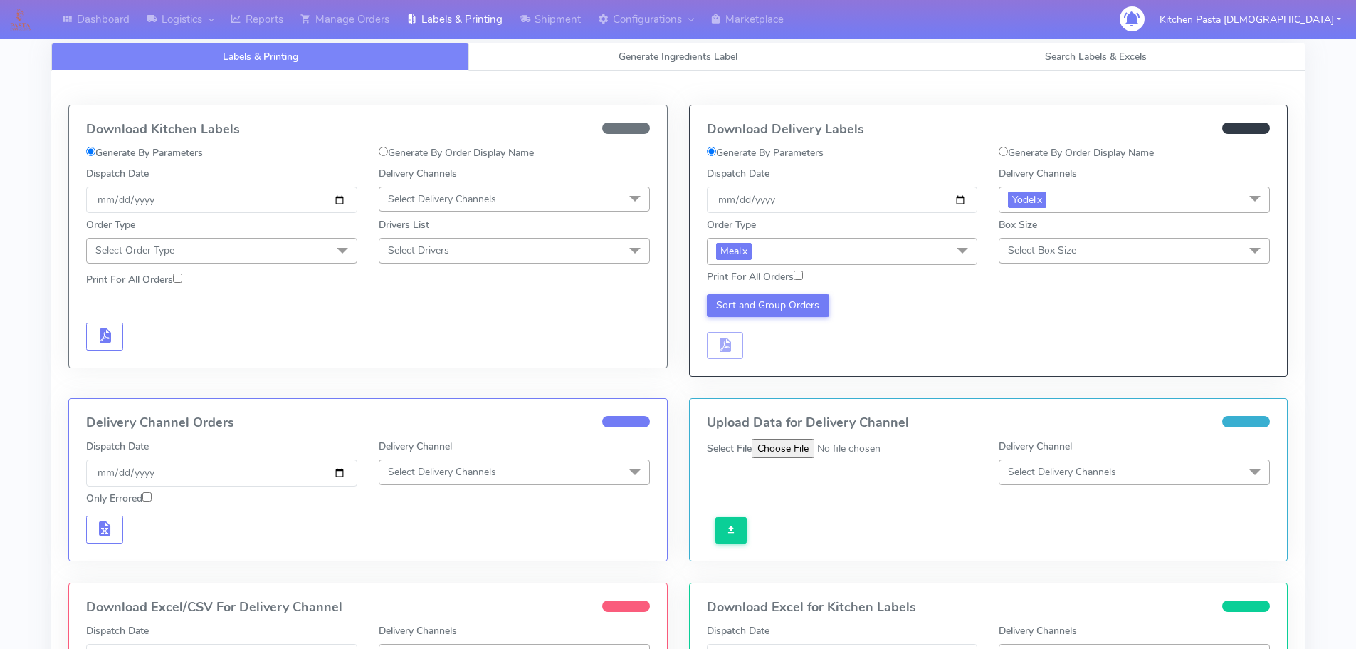
click at [1064, 247] on span "Select Box Size" at bounding box center [1042, 251] width 68 height 14
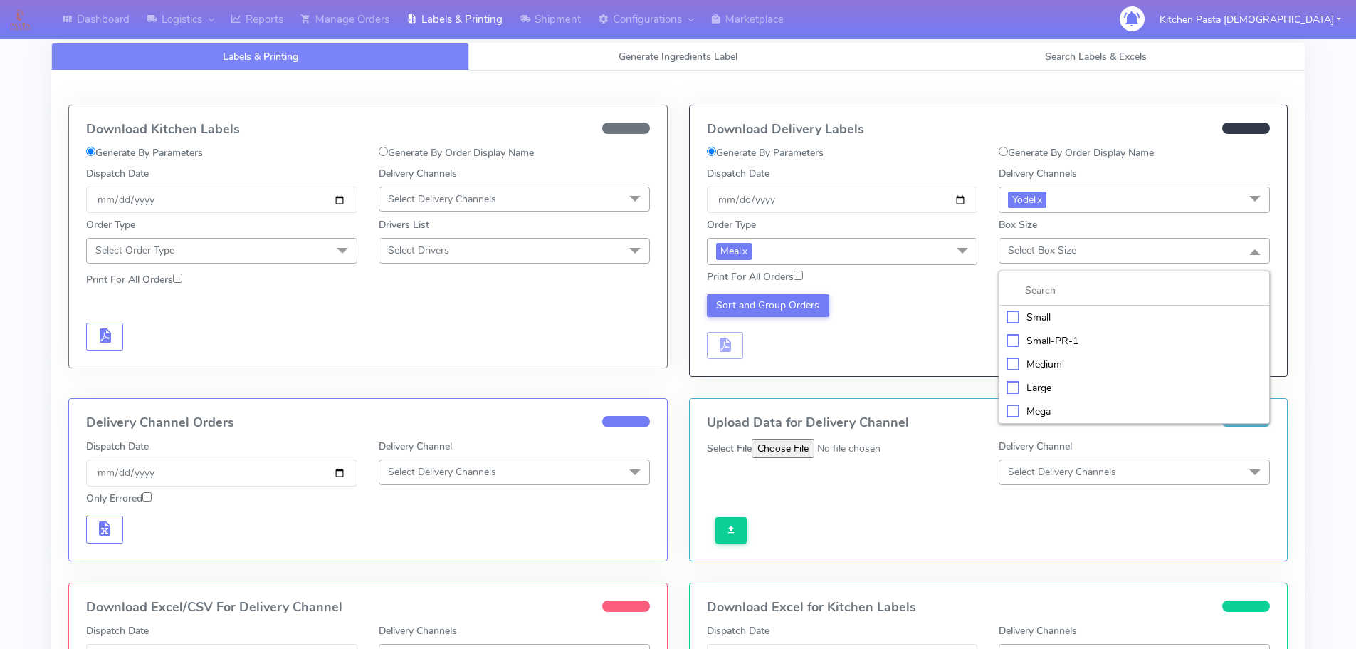
click at [1055, 360] on div "Medium" at bounding box center [1135, 364] width 256 height 15
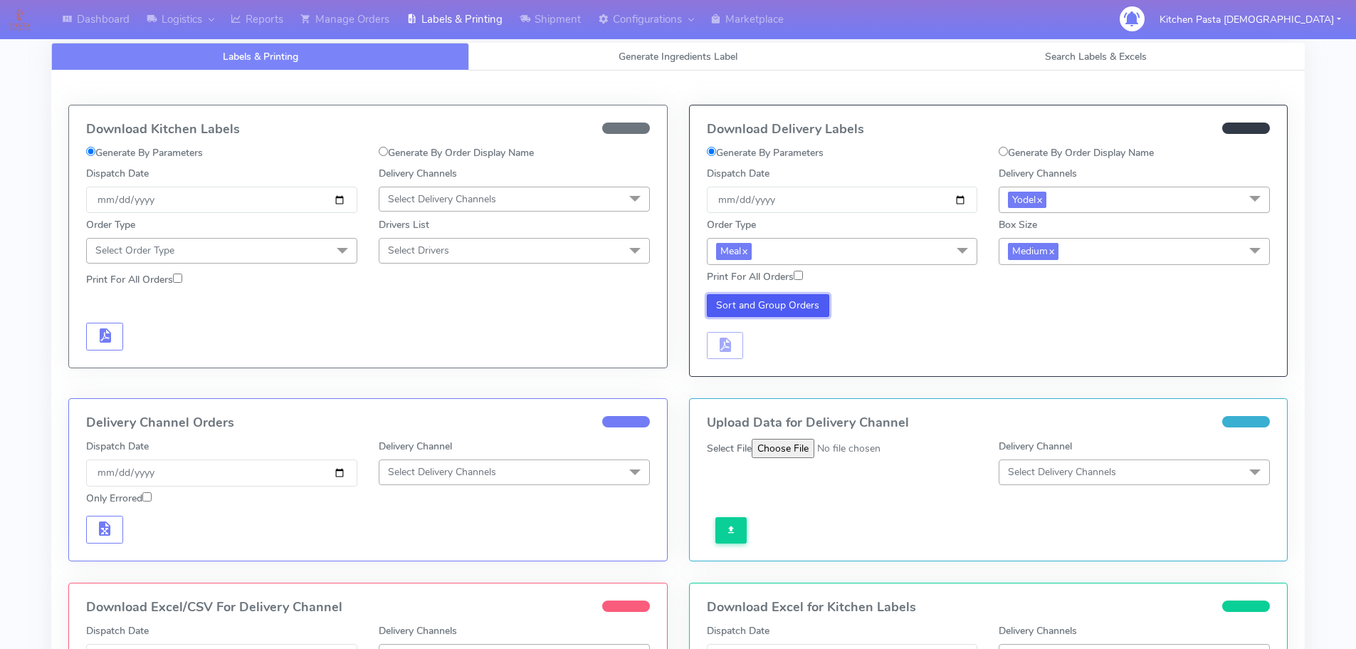
click at [801, 295] on button "Sort and Group Orders" at bounding box center [768, 305] width 123 height 23
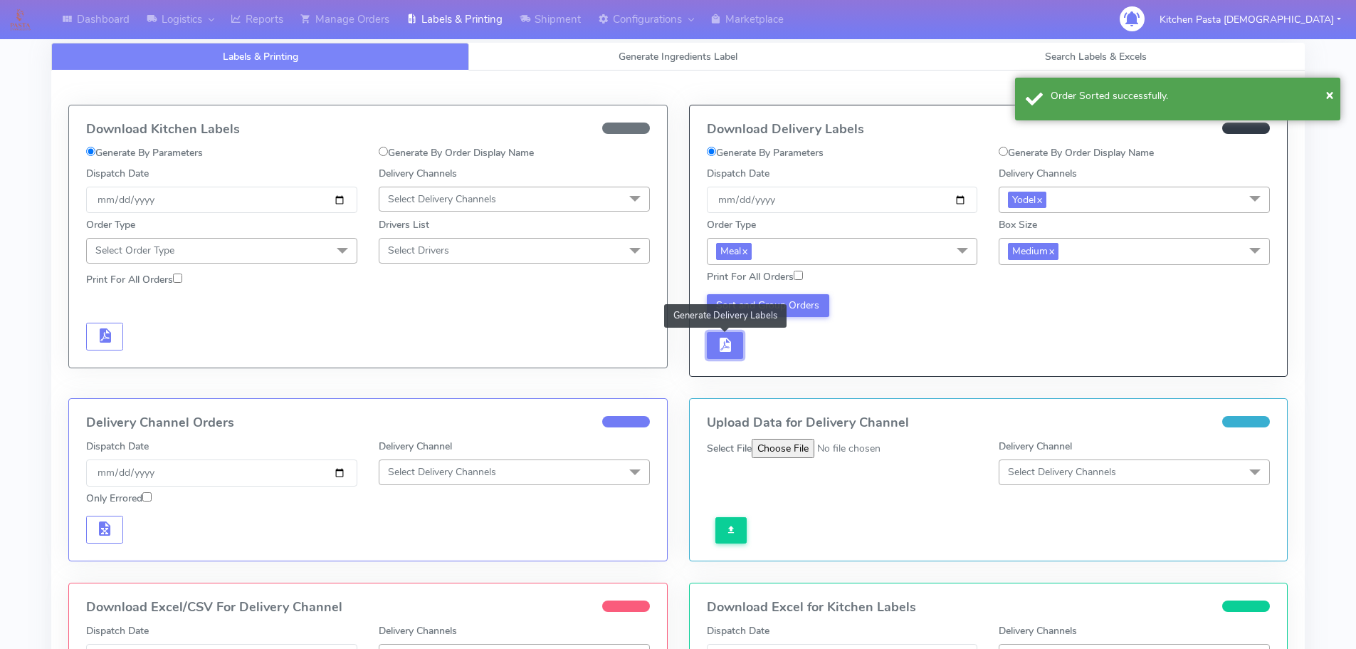
click at [731, 358] on button "button" at bounding box center [725, 346] width 37 height 28
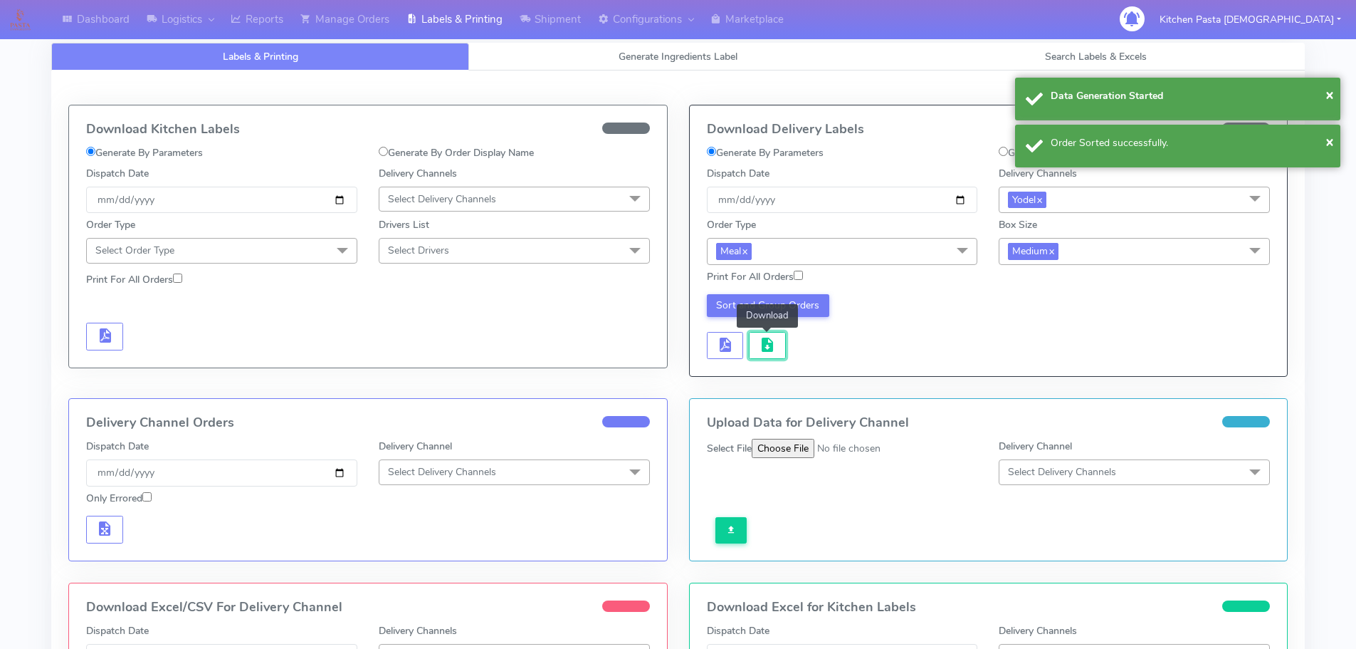
click at [773, 354] on span "button" at bounding box center [767, 348] width 17 height 14
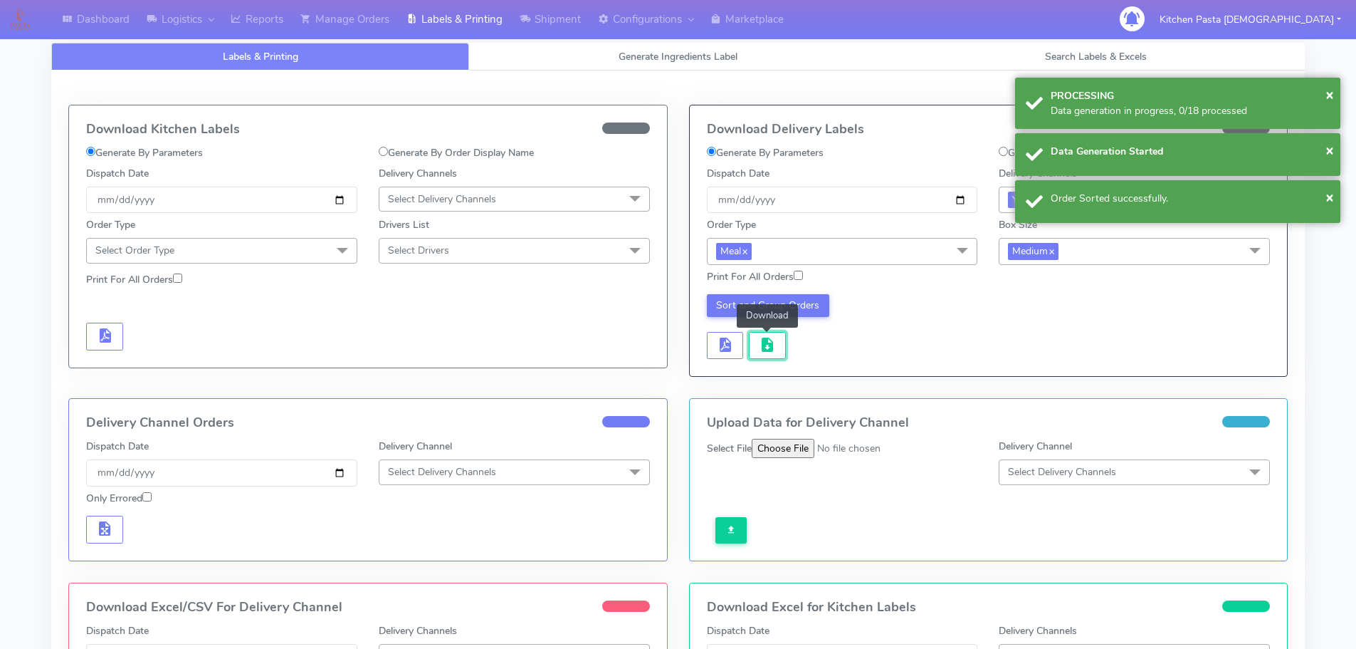
click at [773, 354] on span "button" at bounding box center [767, 348] width 17 height 14
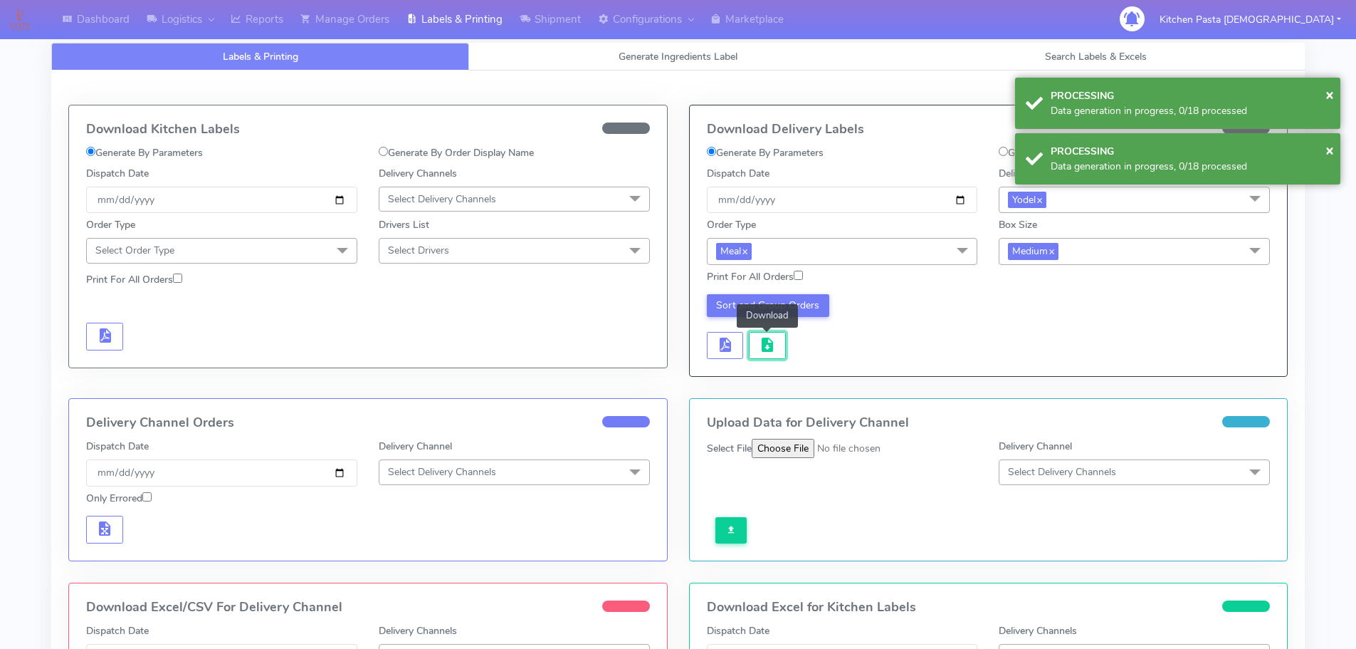
click at [773, 354] on span "button" at bounding box center [767, 348] width 17 height 14
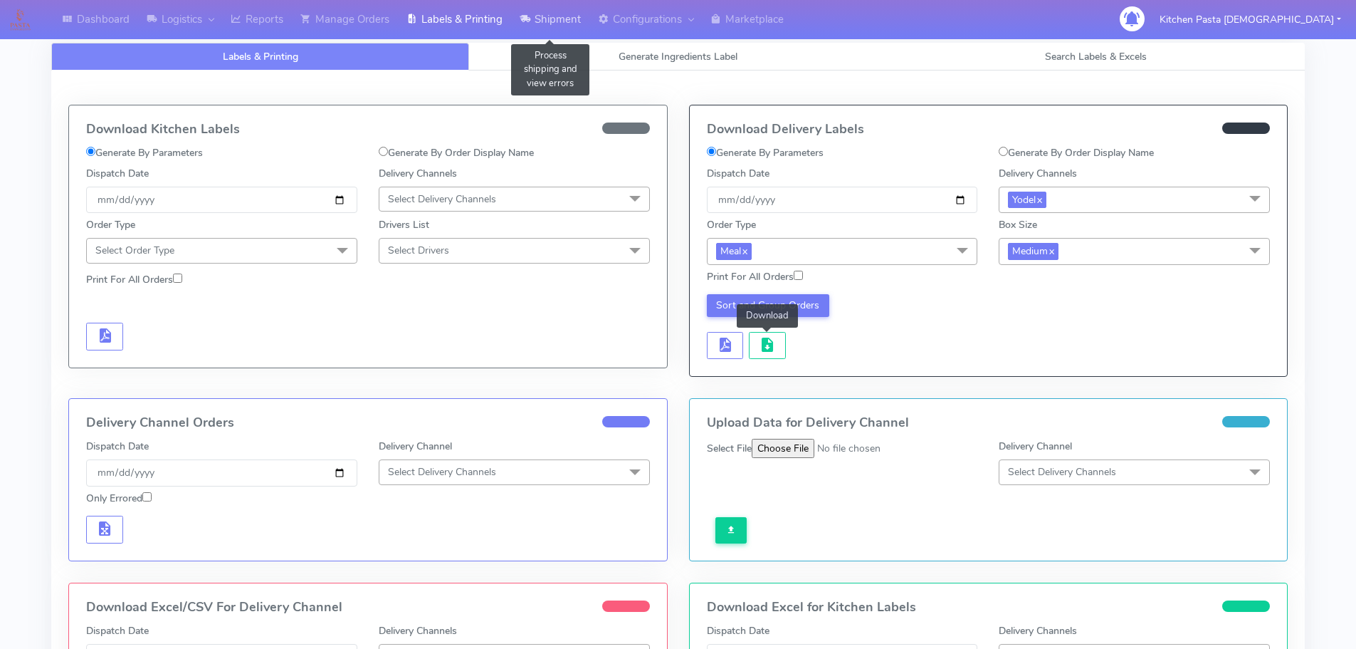
drag, startPoint x: 565, startPoint y: 19, endPoint x: 483, endPoint y: 38, distance: 83.3
click at [565, 19] on link "Shipment" at bounding box center [550, 19] width 78 height 39
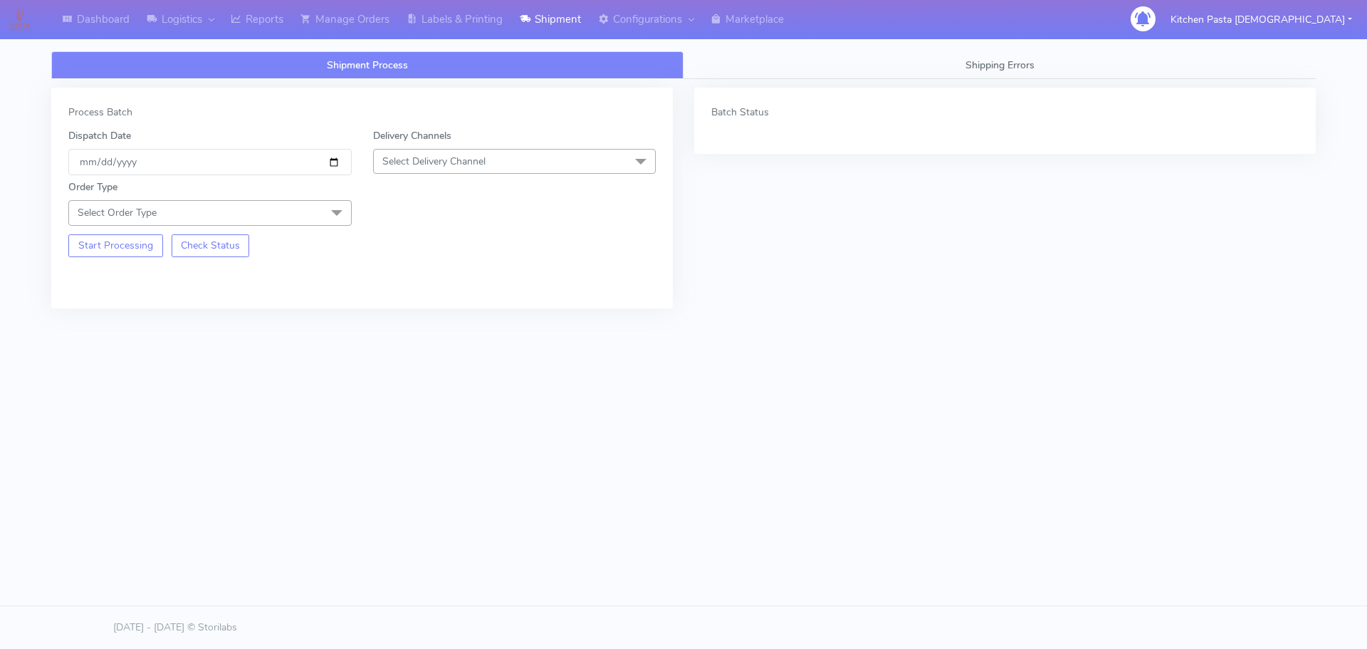
click at [423, 155] on span "Select Delivery Channel" at bounding box center [433, 162] width 103 height 14
click at [386, 323] on div "Yodel" at bounding box center [515, 321] width 268 height 15
click at [315, 210] on span "Select Order Type" at bounding box center [209, 212] width 283 height 25
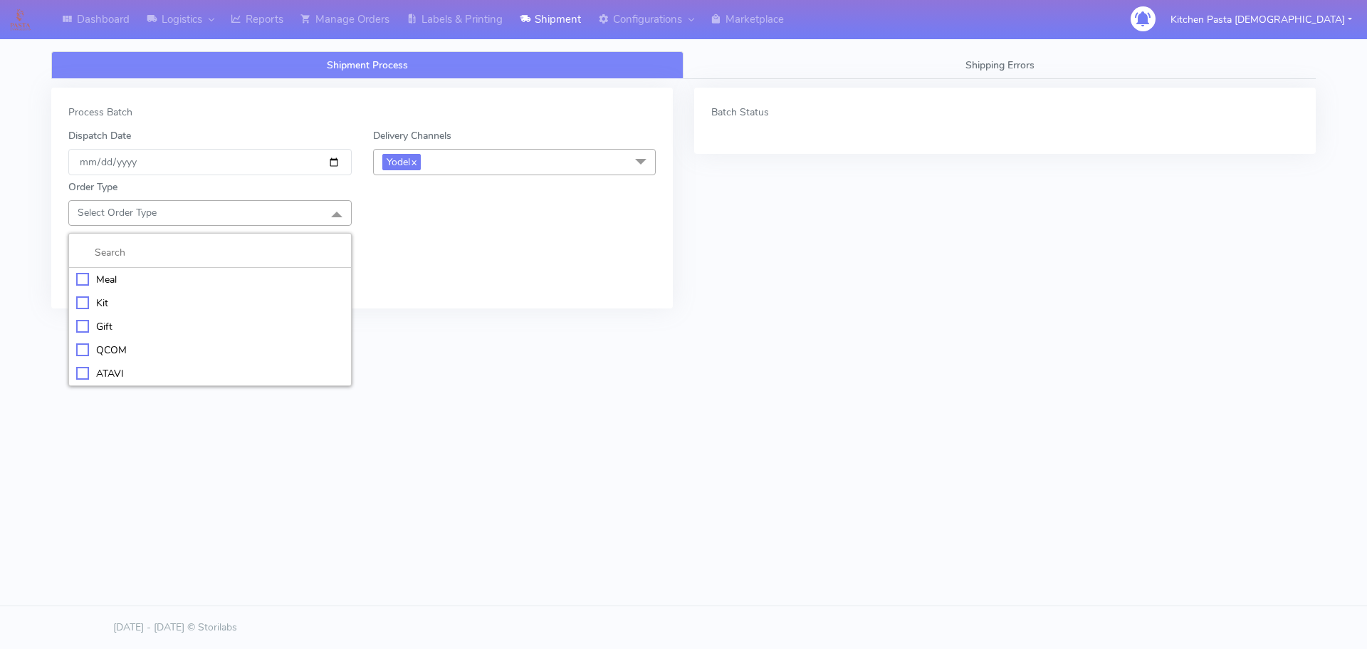
click at [280, 275] on div "Meal" at bounding box center [210, 279] width 268 height 15
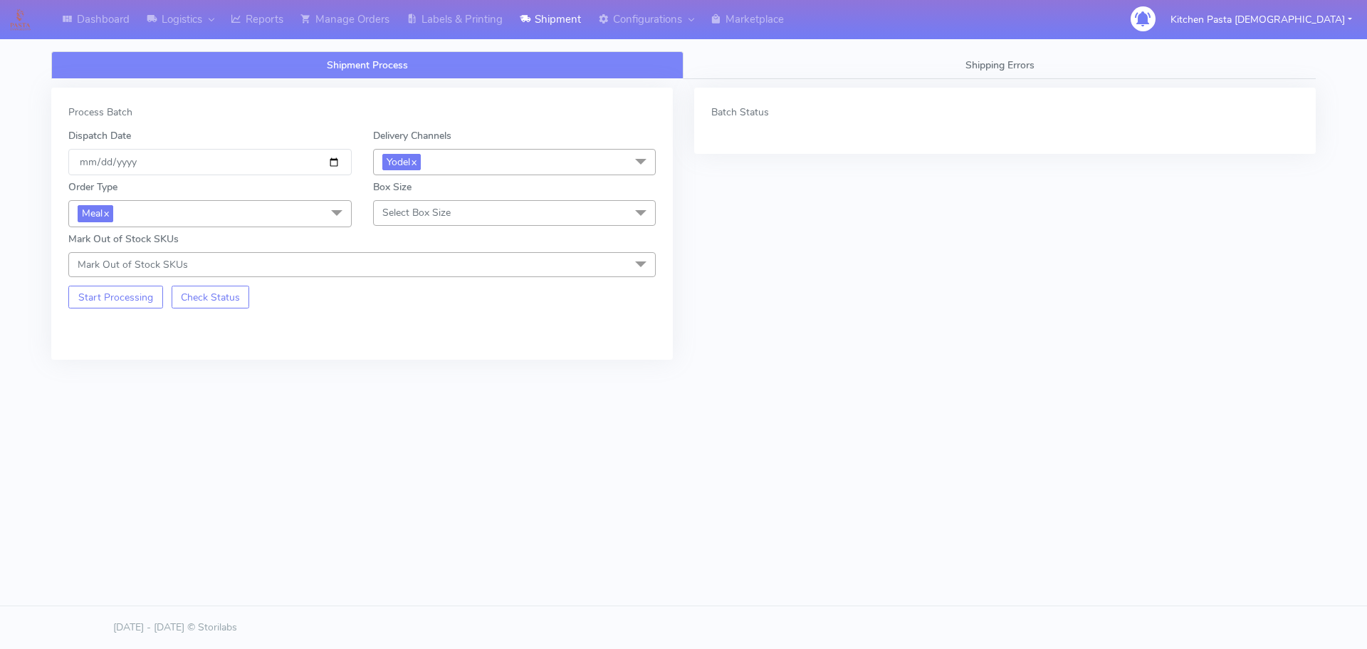
click at [417, 216] on span "Select Box Size" at bounding box center [416, 213] width 68 height 14
click at [404, 271] on li "Small" at bounding box center [515, 279] width 282 height 23
click at [109, 293] on button "Start Processing" at bounding box center [115, 297] width 95 height 23
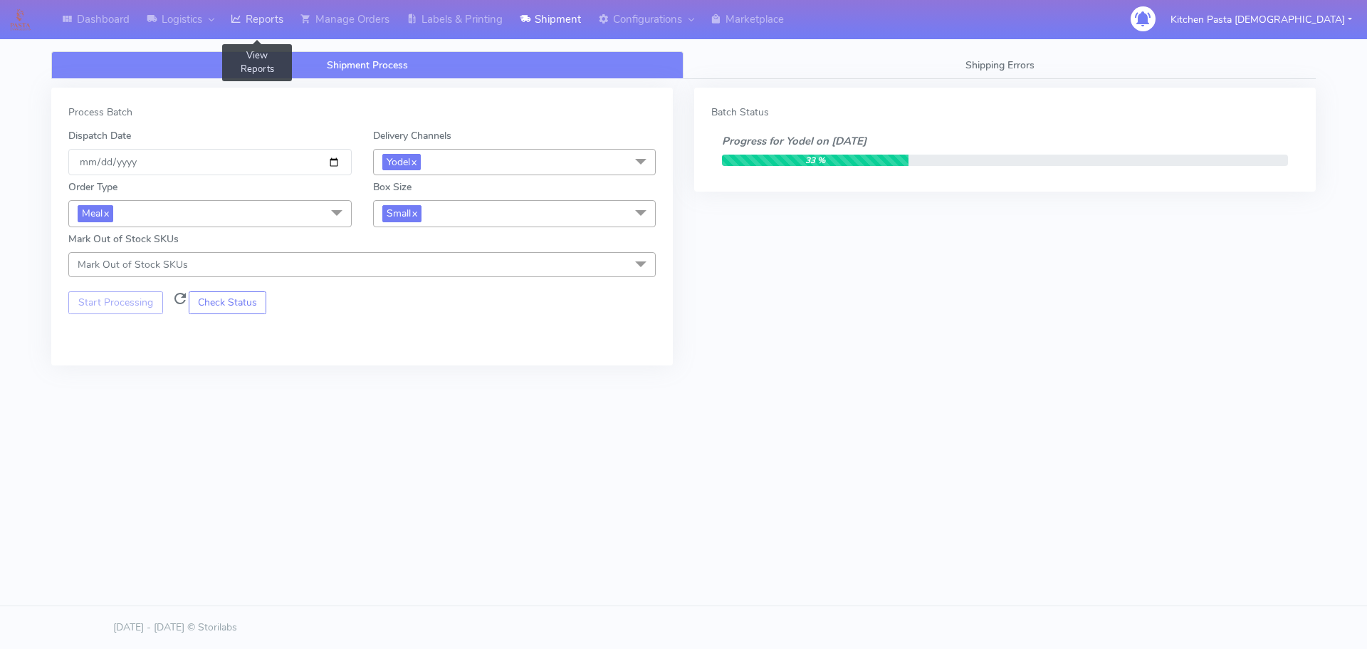
drag, startPoint x: 256, startPoint y: 16, endPoint x: 261, endPoint y: 6, distance: 10.5
click at [256, 16] on link "Reports" at bounding box center [257, 19] width 70 height 39
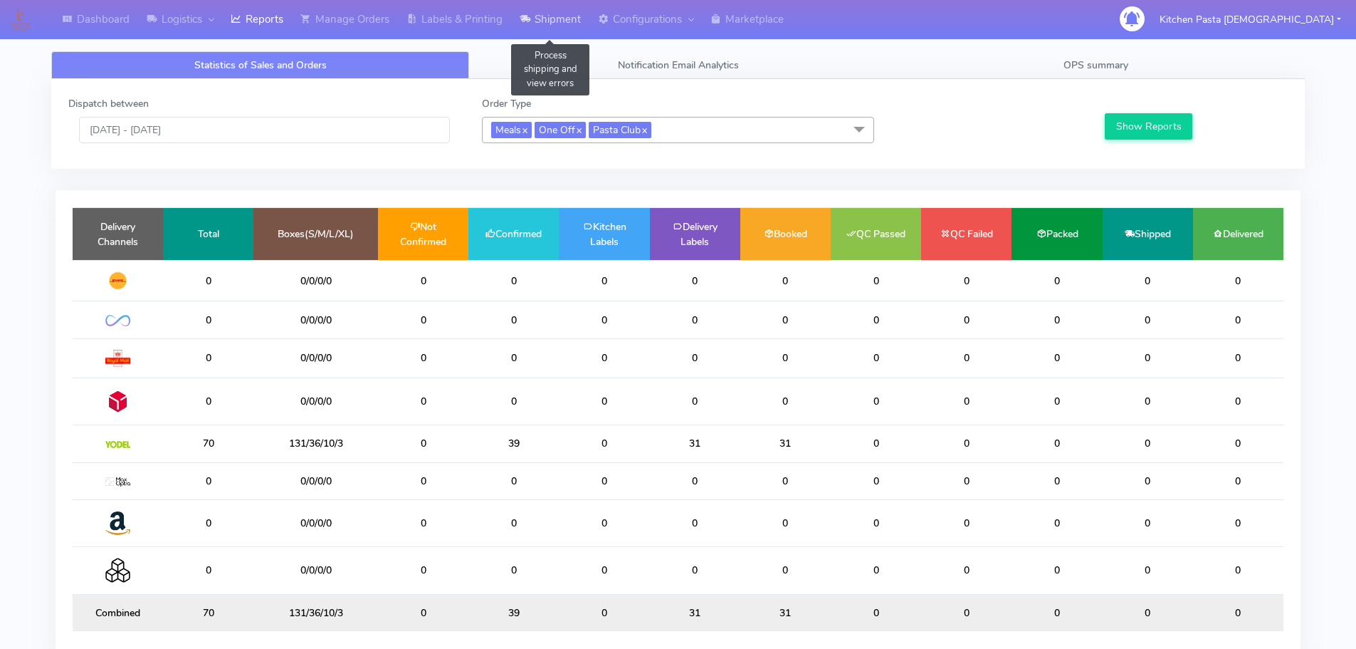
click at [545, 14] on link "Shipment" at bounding box center [550, 19] width 78 height 39
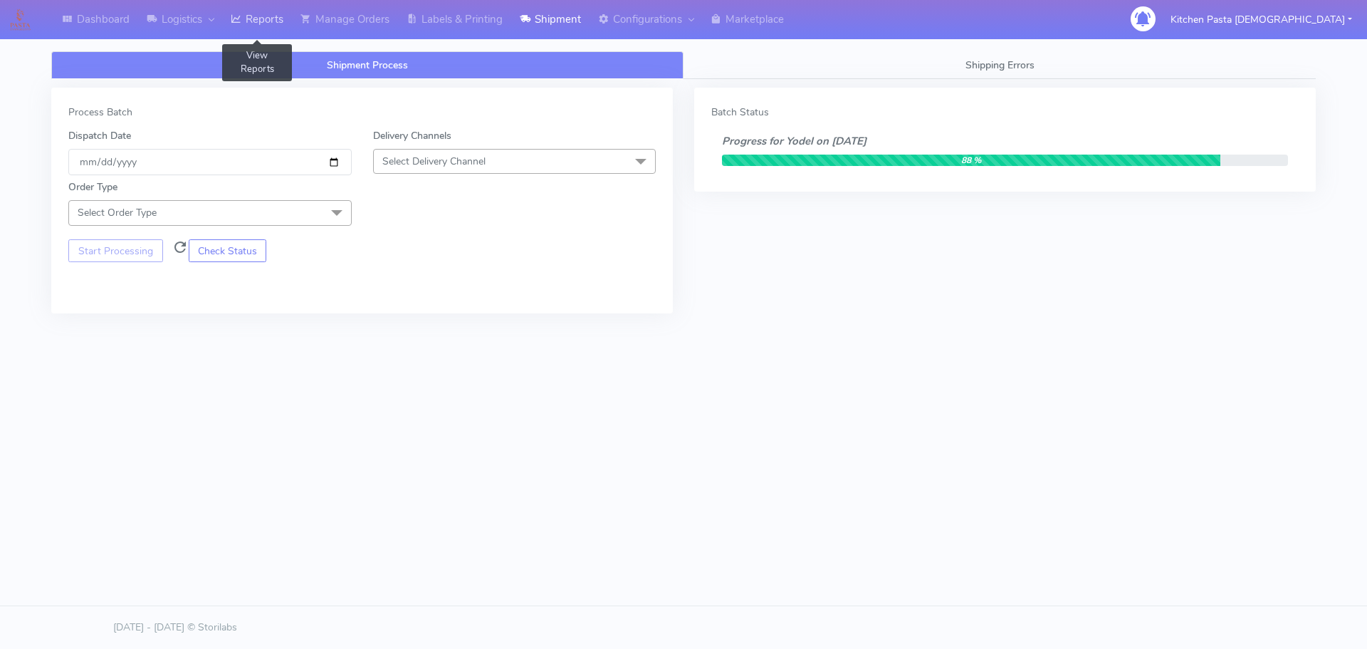
click at [244, 31] on link "Reports" at bounding box center [257, 19] width 70 height 39
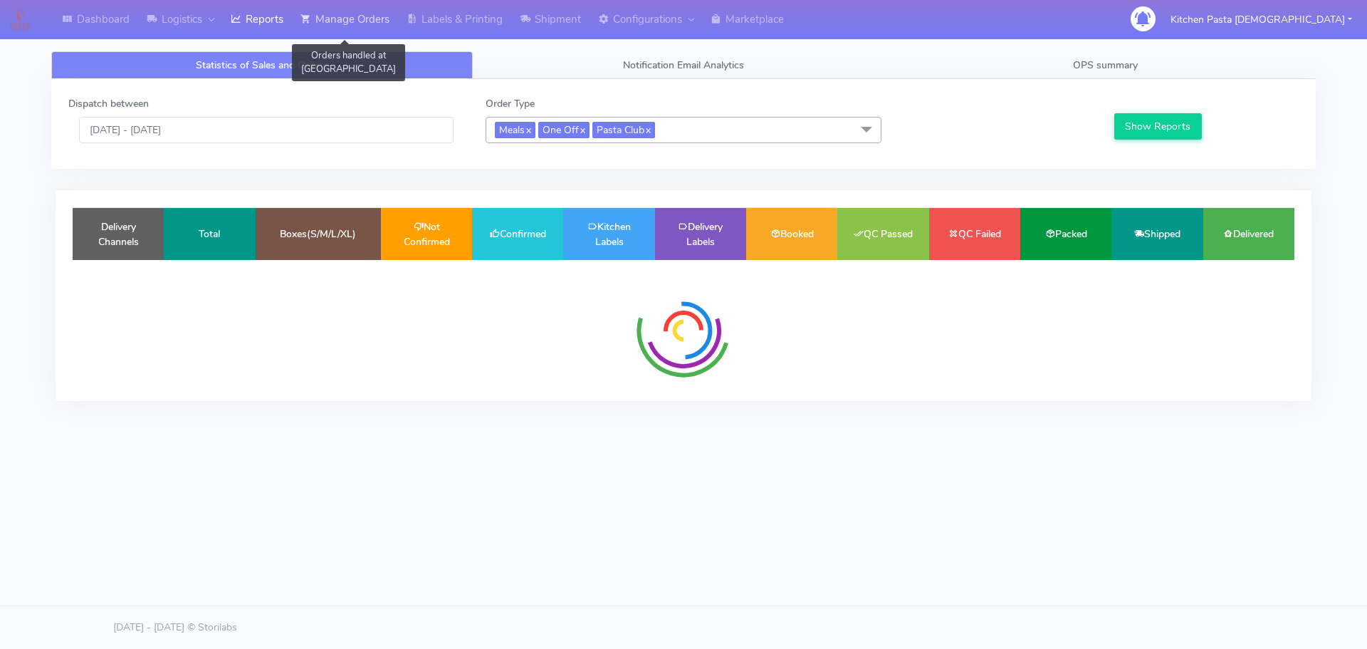
click at [336, 19] on link "Manage Orders" at bounding box center [345, 19] width 106 height 39
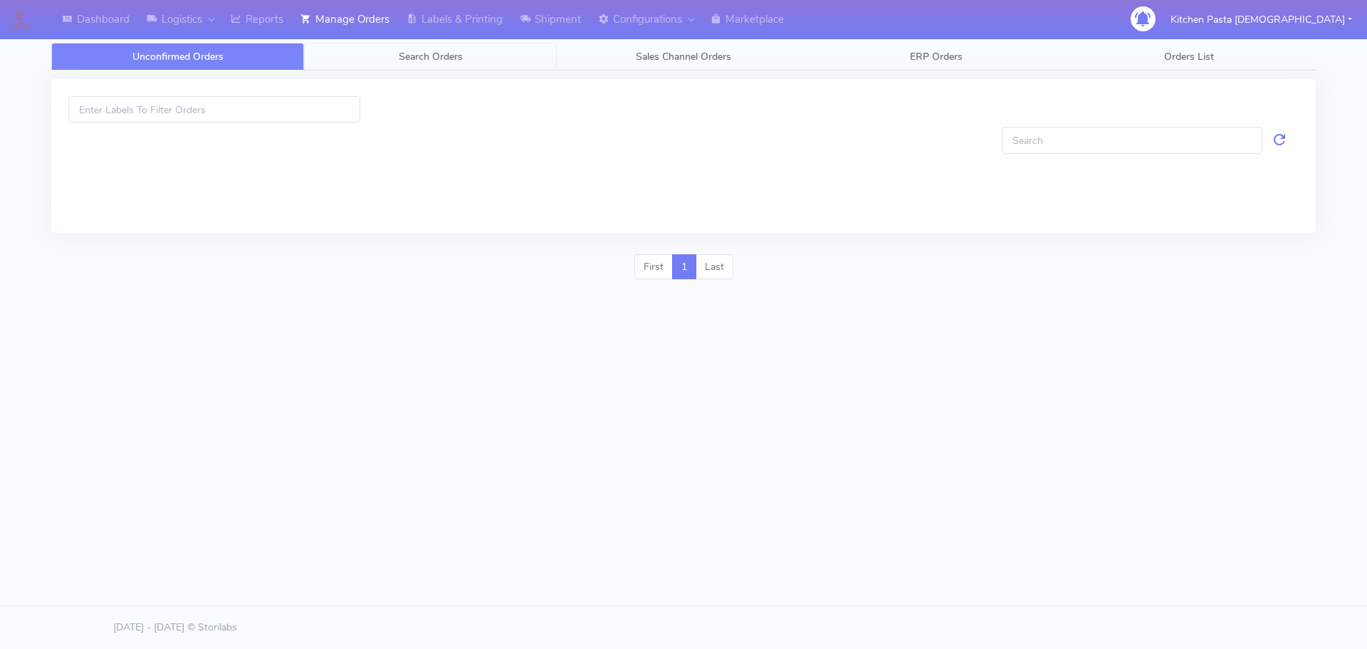
click at [357, 63] on link "Search Orders" at bounding box center [430, 57] width 253 height 28
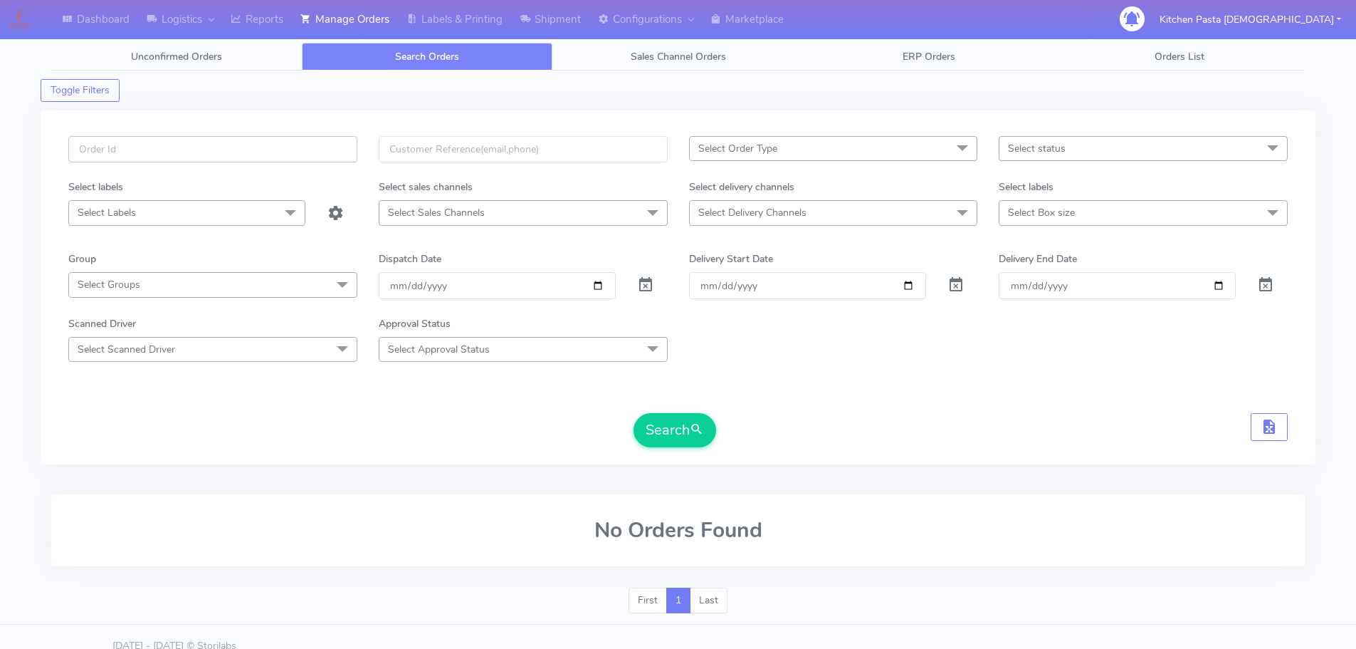
click at [330, 146] on input "text" at bounding box center [212, 149] width 289 height 26
type input "1617345"
click at [634, 413] on button "Search" at bounding box center [675, 430] width 83 height 34
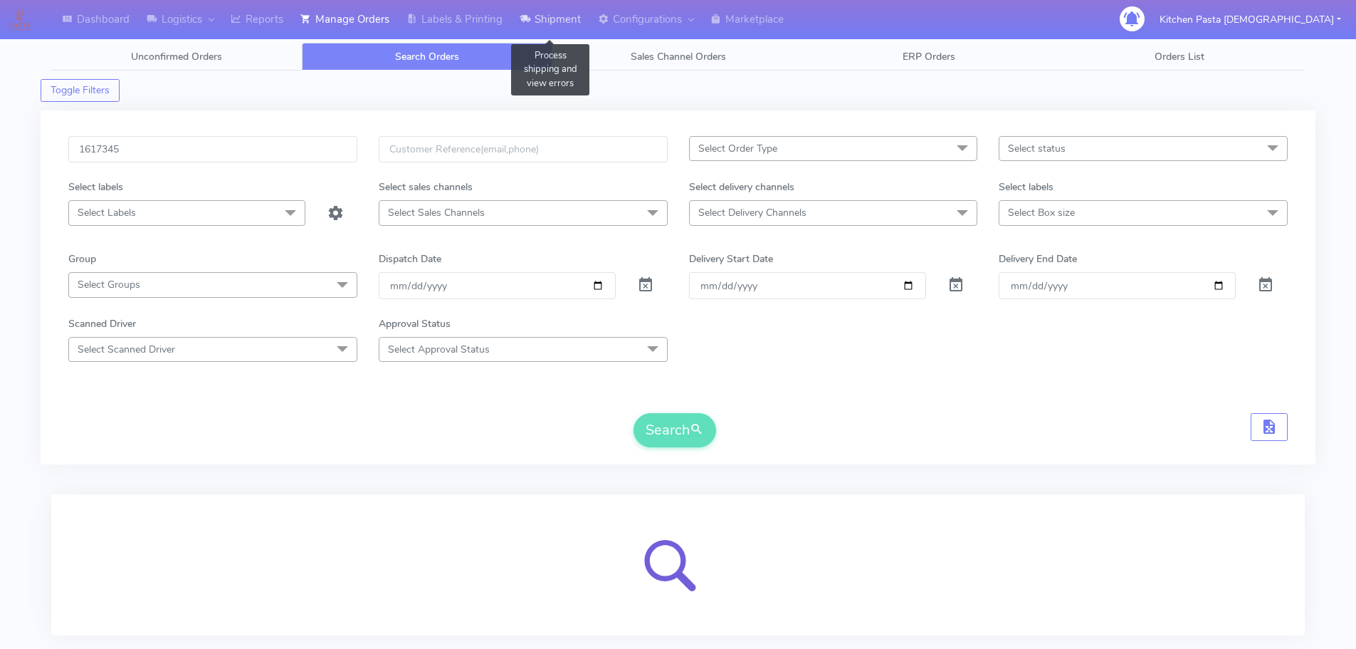
drag, startPoint x: 573, startPoint y: 7, endPoint x: 565, endPoint y: 7, distance: 8.5
click at [573, 7] on link "Shipment" at bounding box center [550, 19] width 78 height 39
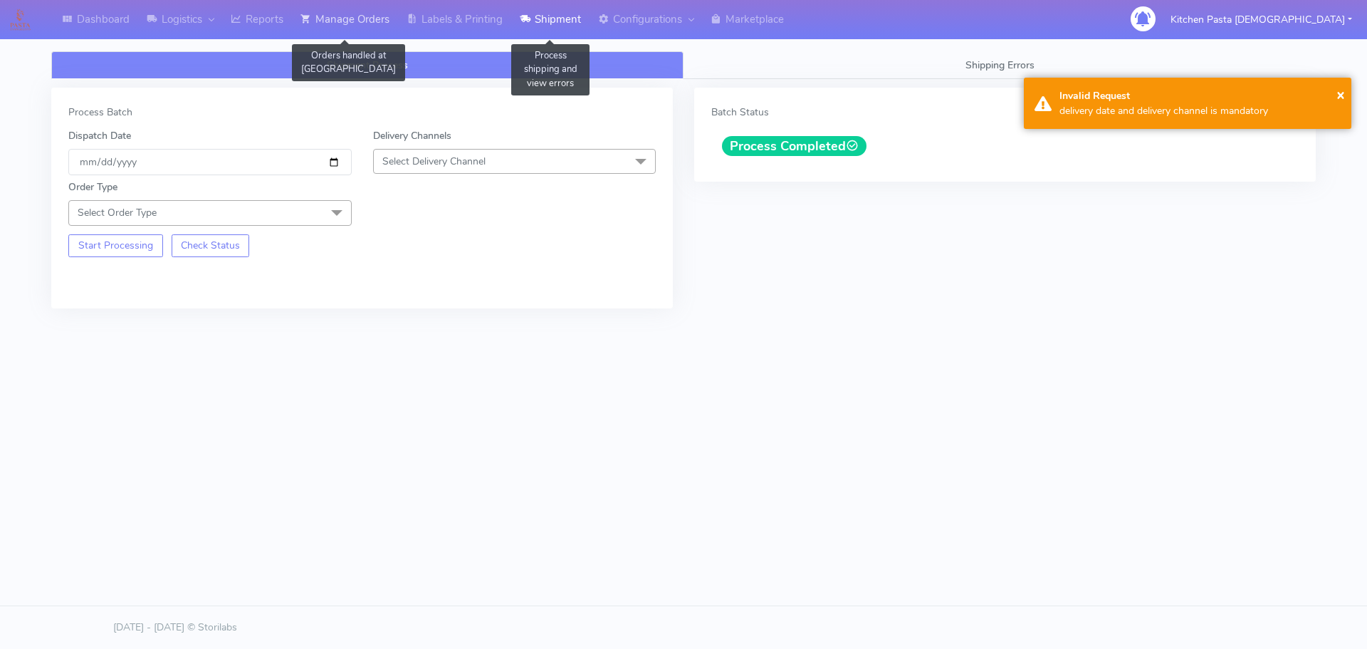
click at [366, 18] on link "Manage Orders" at bounding box center [345, 19] width 106 height 39
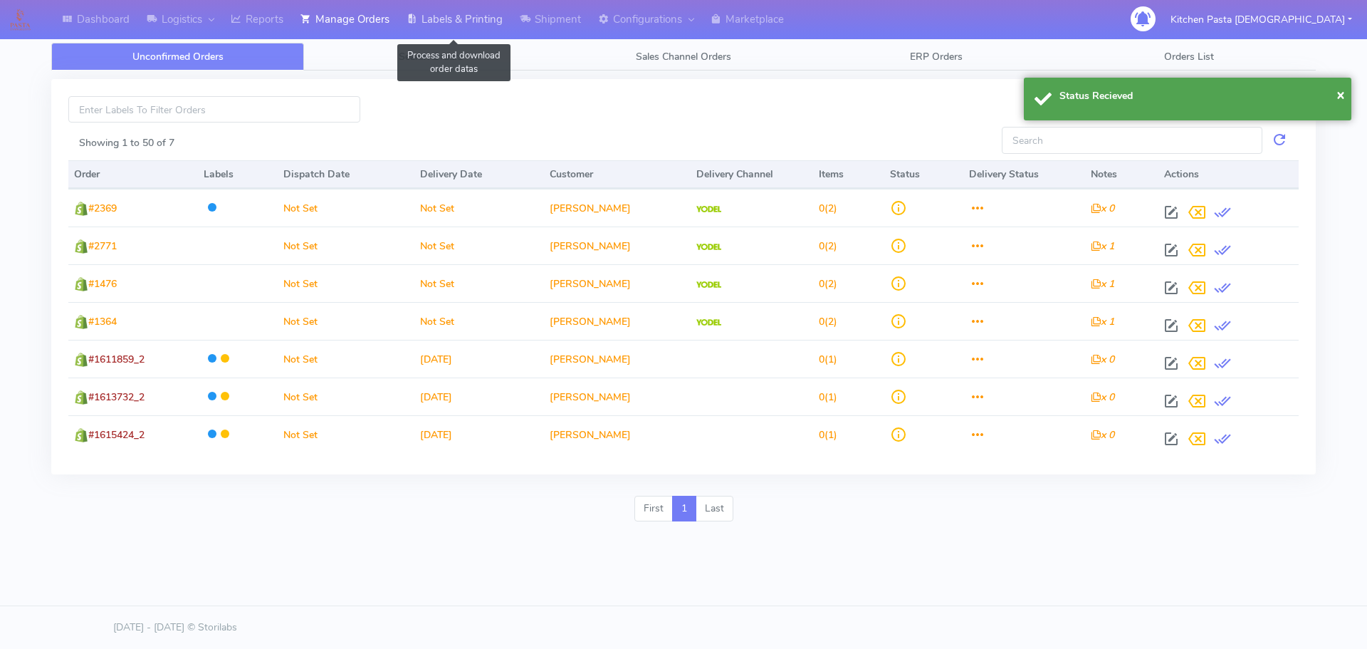
click at [449, 18] on link "Labels & Printing" at bounding box center [454, 19] width 113 height 39
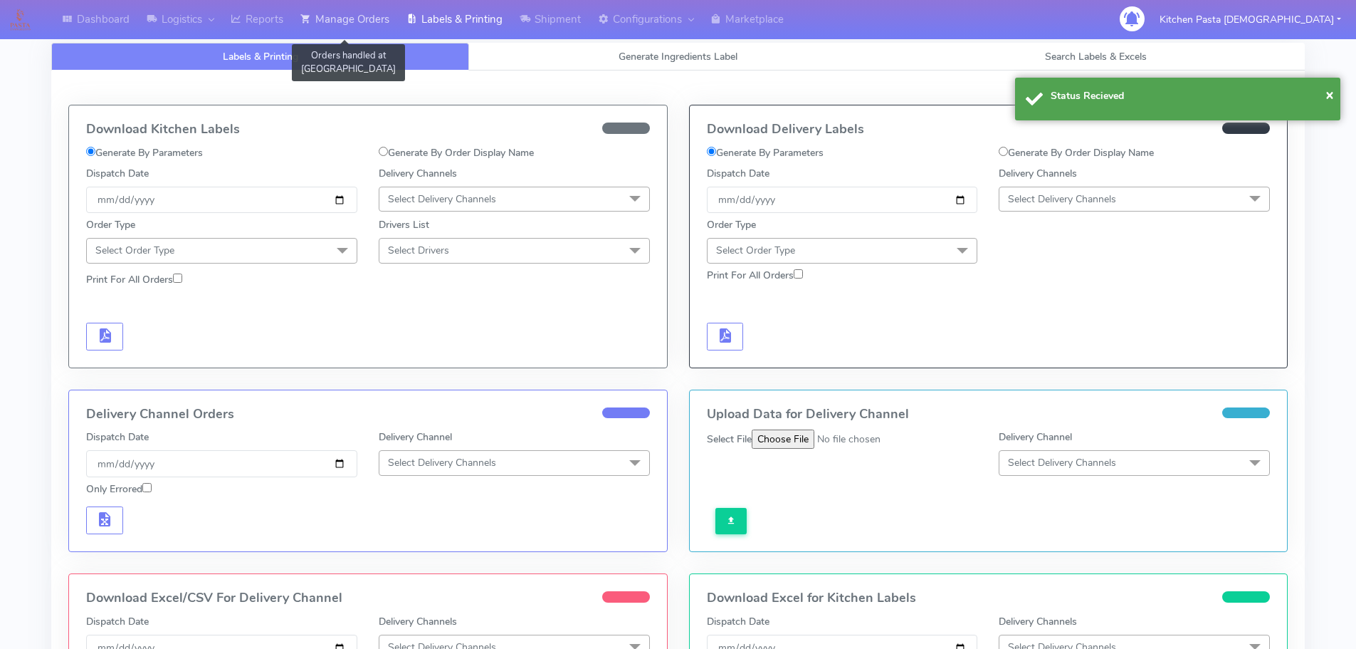
click at [369, 21] on link "Manage Orders" at bounding box center [345, 19] width 106 height 39
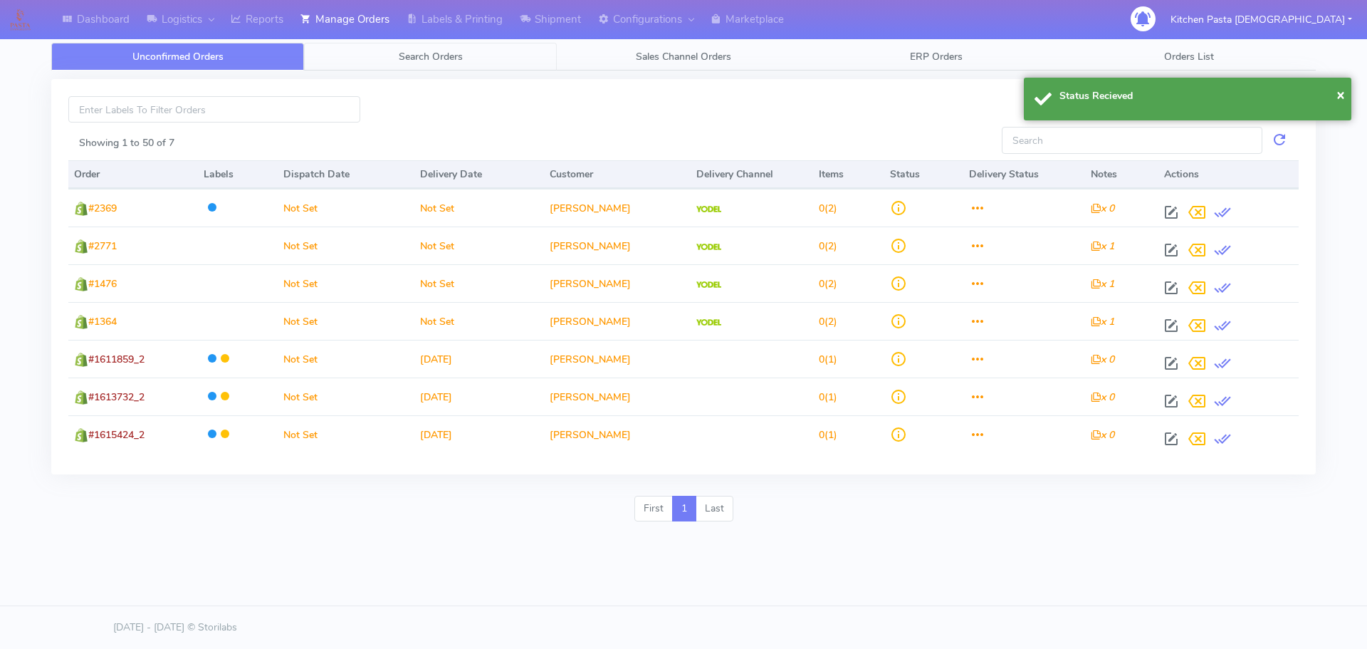
click at [395, 57] on link "Search Orders" at bounding box center [430, 57] width 253 height 28
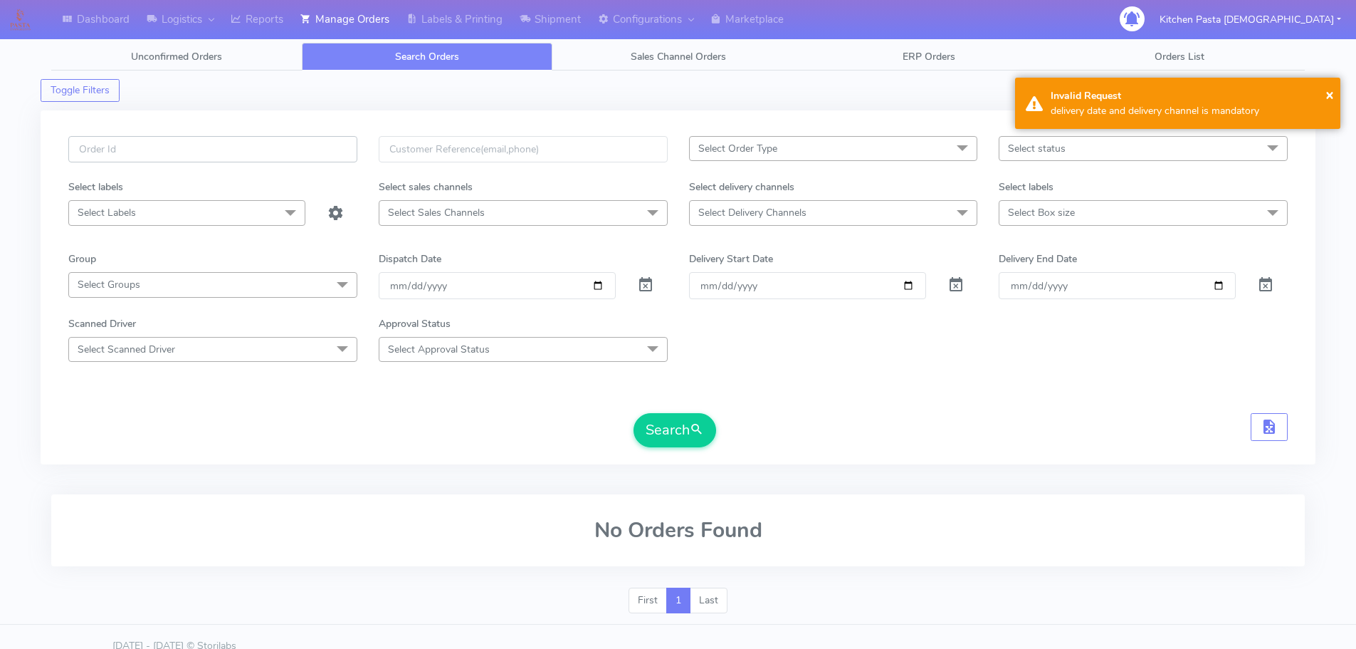
click at [298, 148] on input "text" at bounding box center [212, 149] width 289 height 26
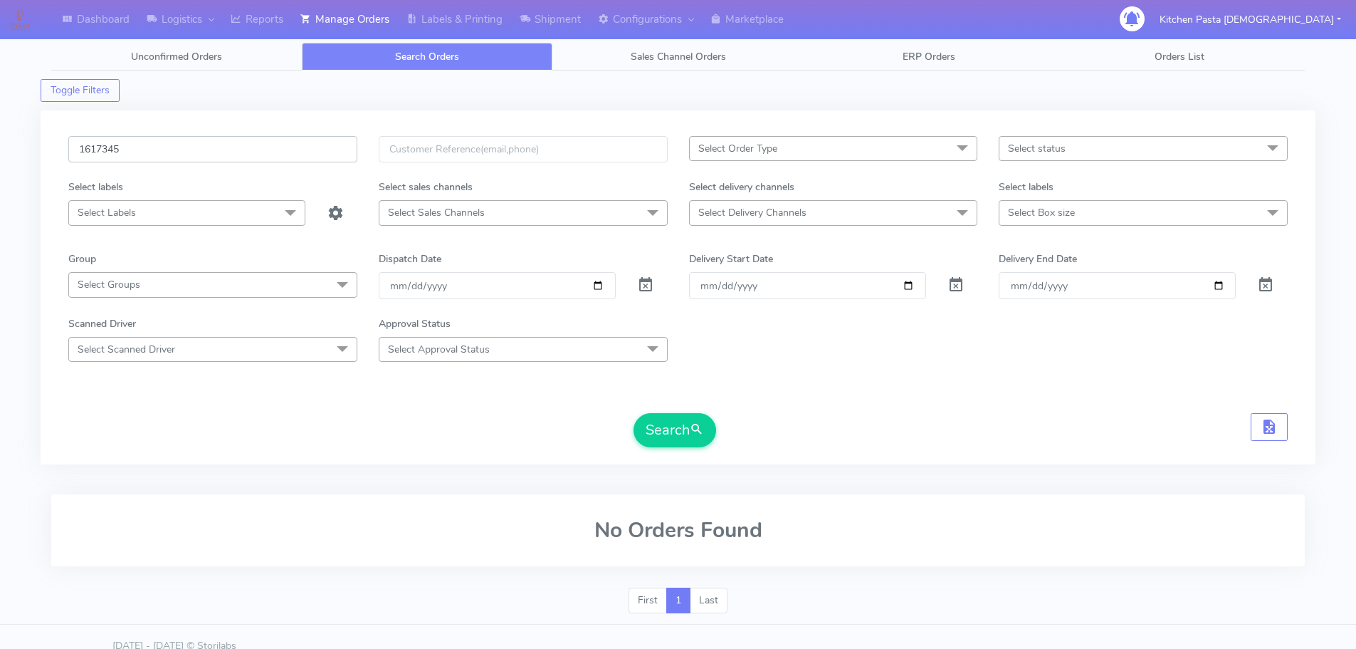
type input "1617345"
click at [634, 413] on button "Search" at bounding box center [675, 430] width 83 height 34
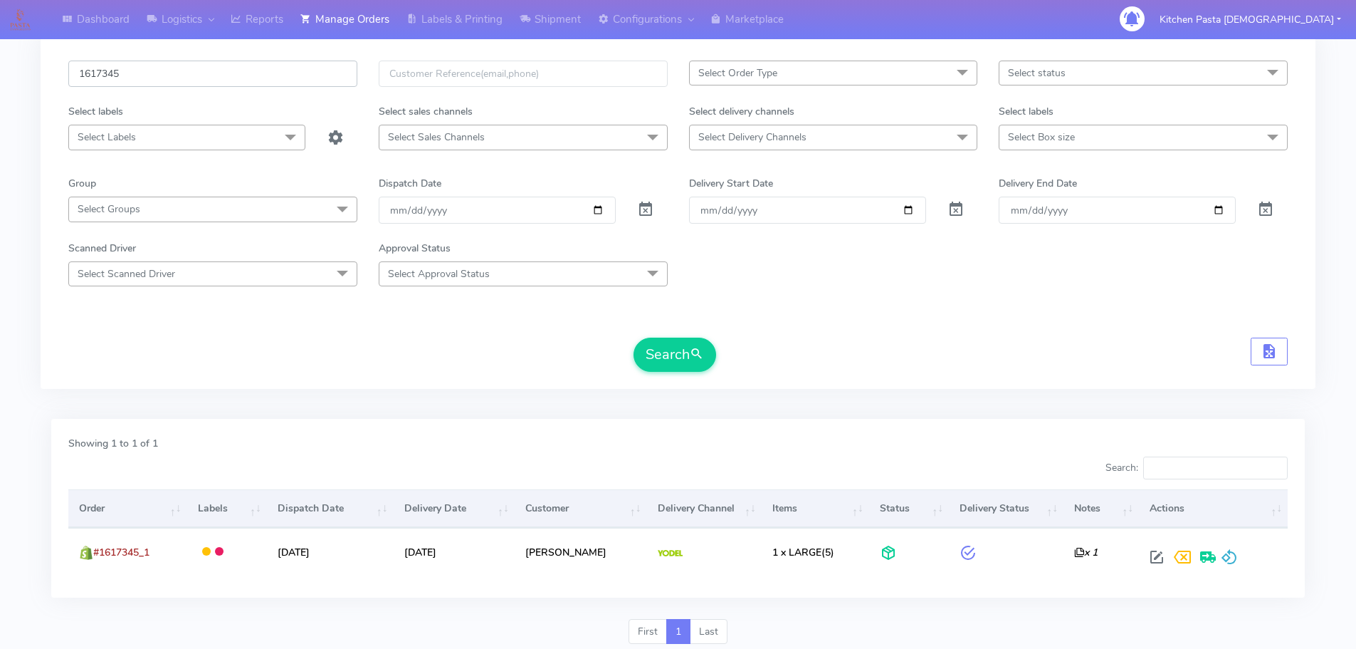
scroll to position [125, 0]
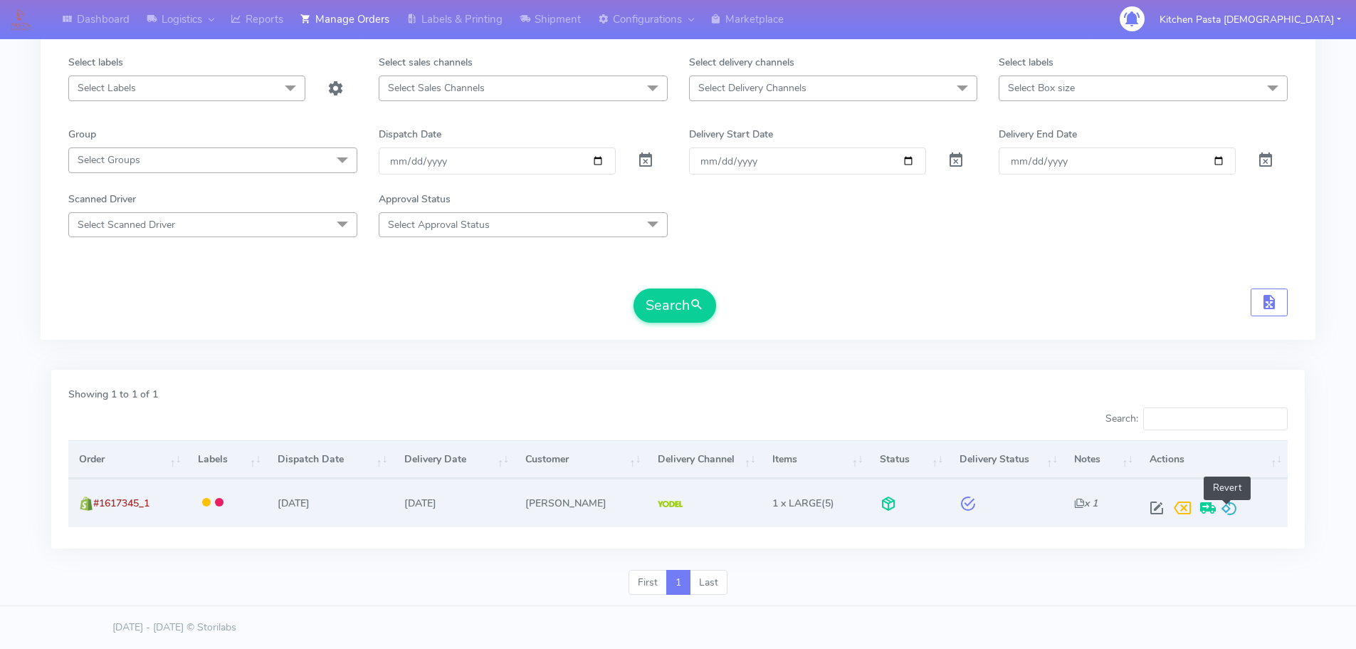
click at [1234, 508] on span at bounding box center [1229, 511] width 17 height 14
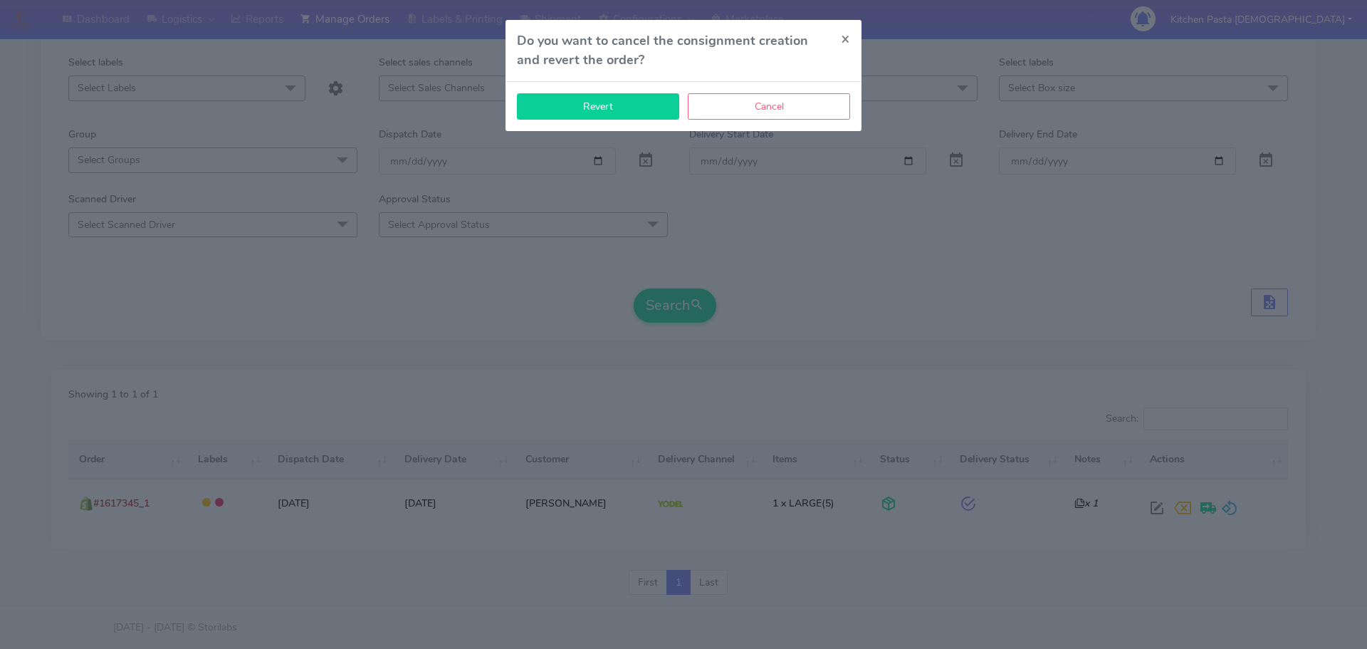
click at [585, 114] on button "Revert" at bounding box center [598, 106] width 162 height 26
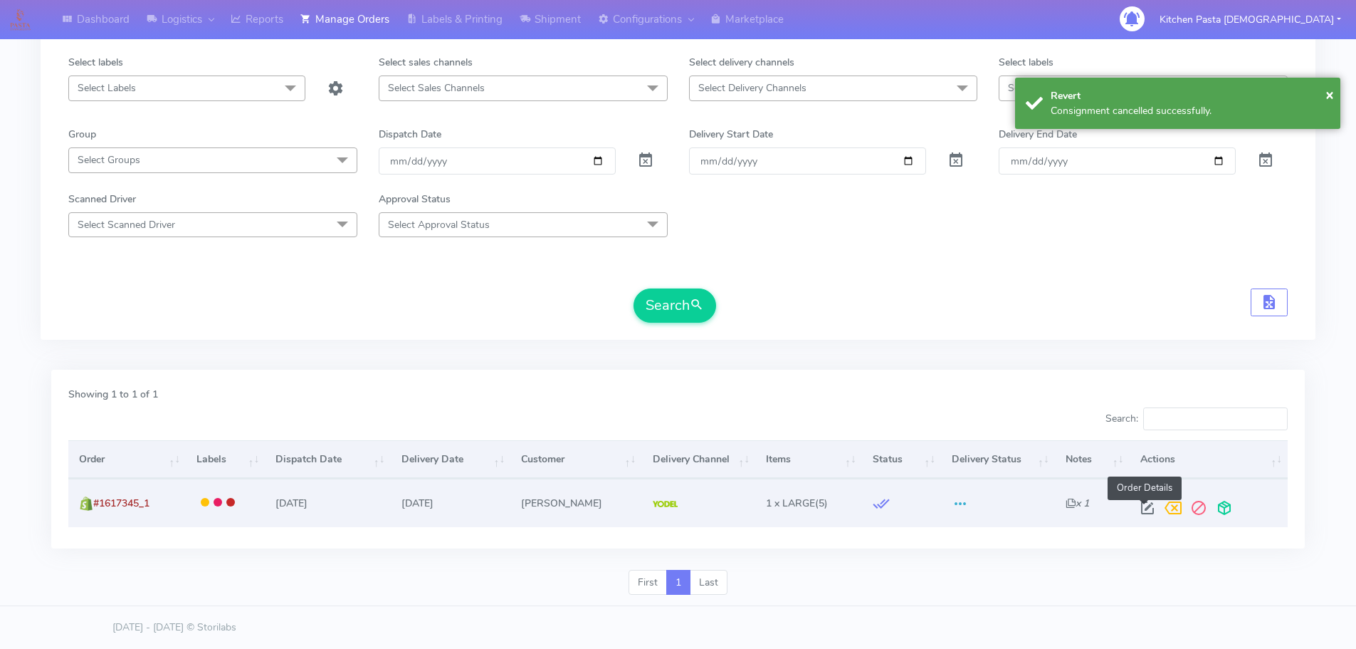
click at [1143, 506] on span at bounding box center [1148, 511] width 26 height 14
select select "5"
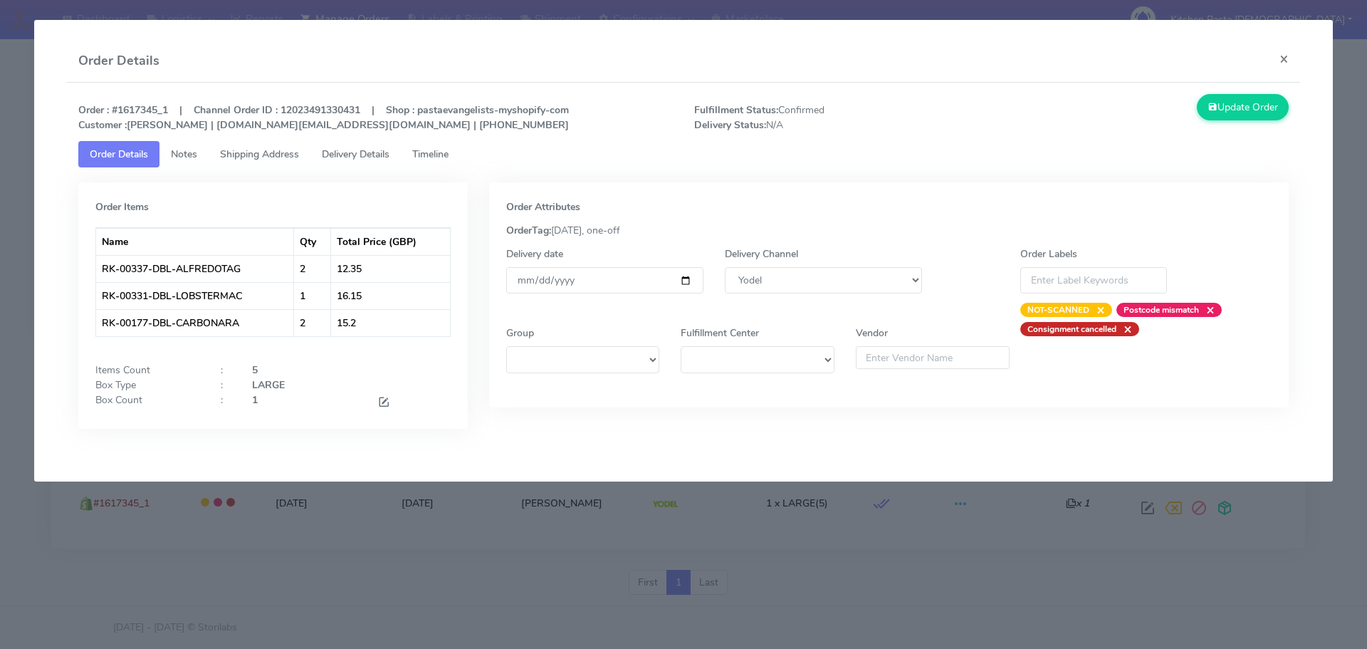
click at [375, 403] on div at bounding box center [414, 401] width 94 height 19
click at [382, 403] on span at bounding box center [383, 404] width 13 height 14
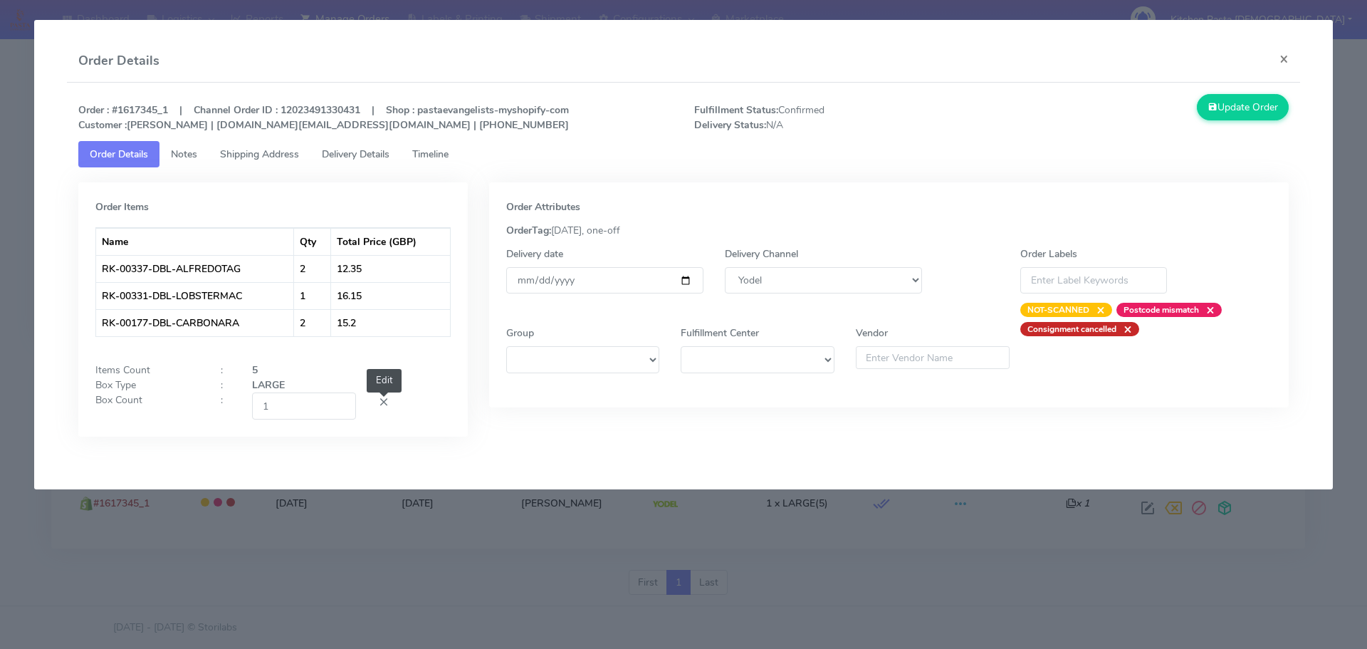
click at [382, 403] on span at bounding box center [383, 404] width 13 height 14
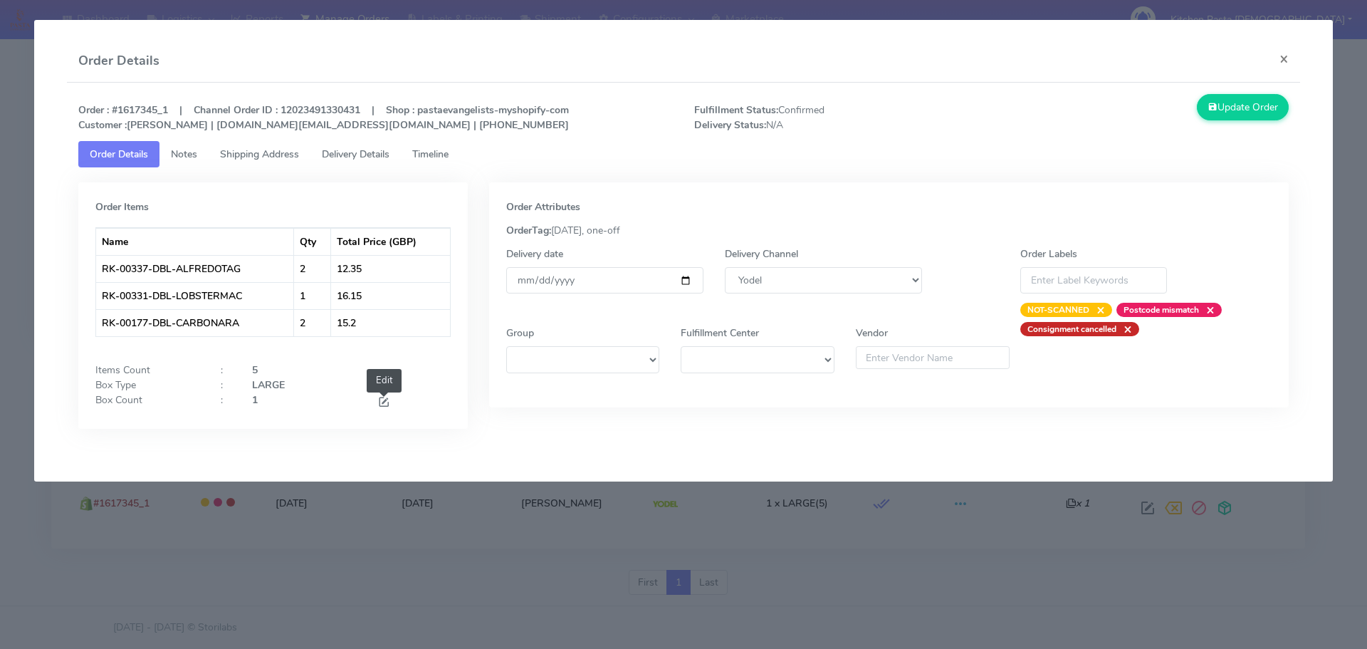
click at [382, 403] on span at bounding box center [383, 404] width 13 height 14
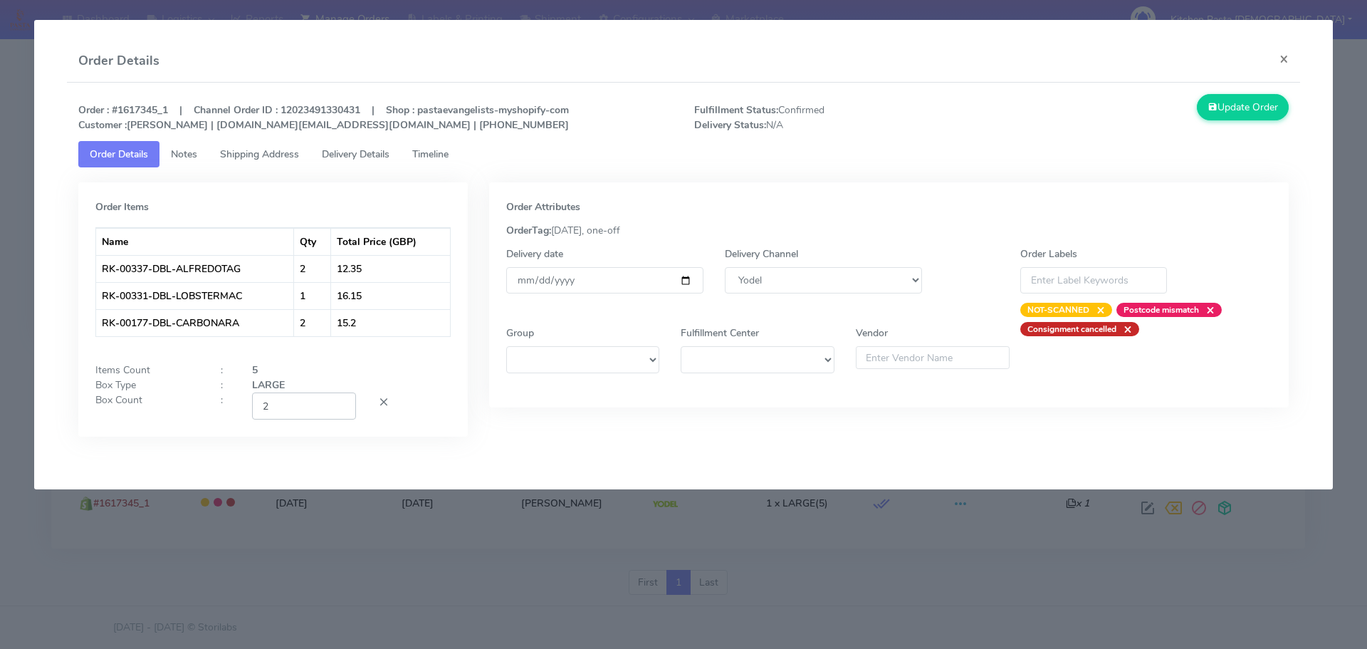
type input "2"
click at [342, 401] on input "2" at bounding box center [304, 405] width 104 height 26
click at [1267, 101] on button "Update Order" at bounding box center [1243, 107] width 93 height 26
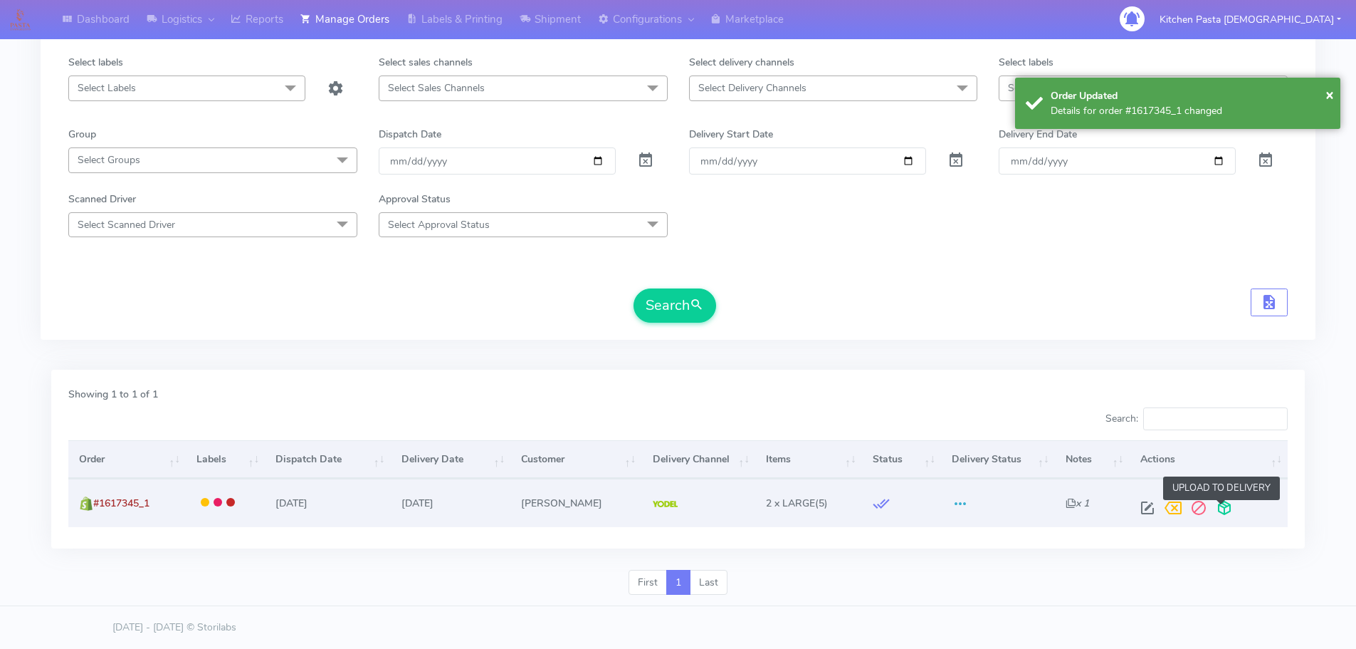
click at [1215, 511] on span at bounding box center [1225, 511] width 26 height 14
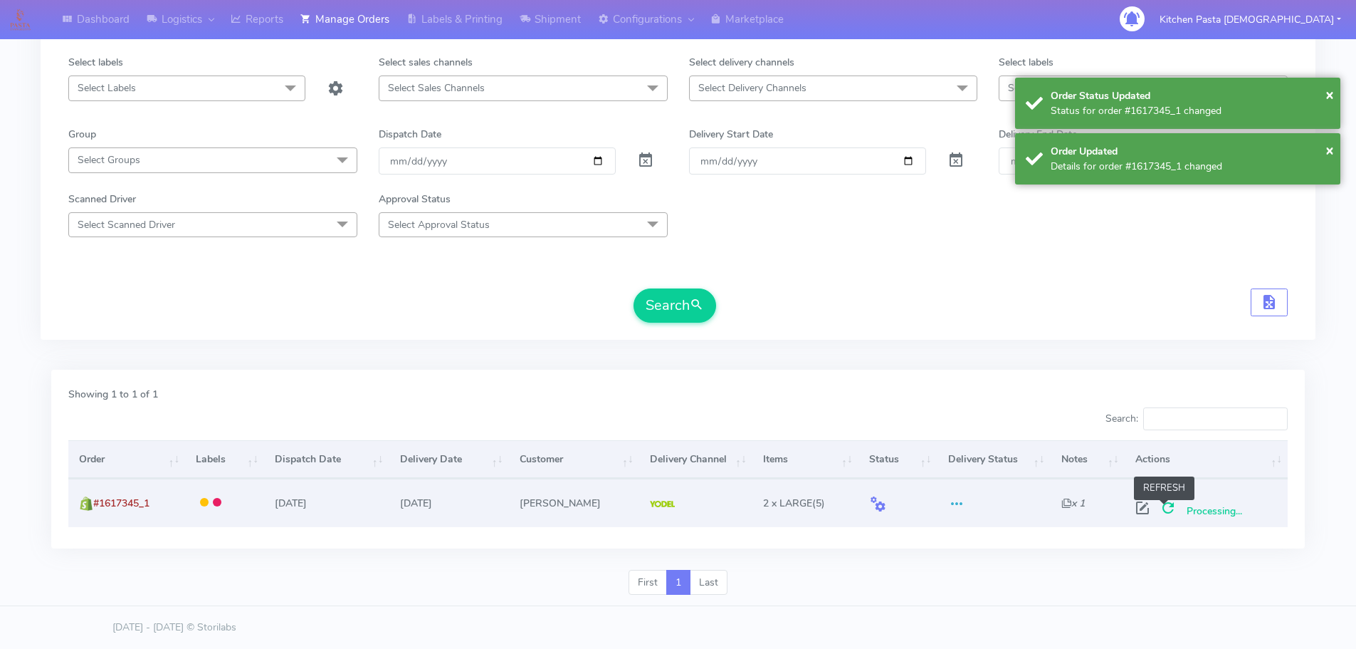
click at [1163, 508] on span at bounding box center [1169, 511] width 26 height 14
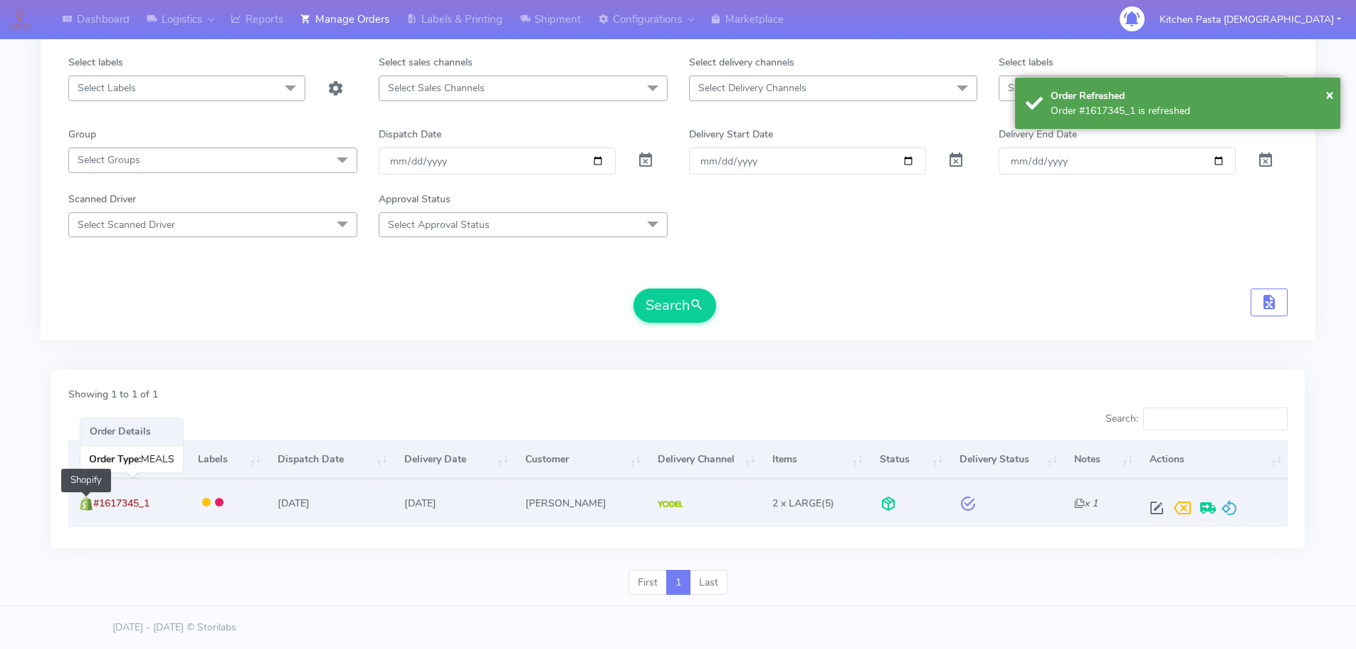
drag, startPoint x: 162, startPoint y: 508, endPoint x: 93, endPoint y: 504, distance: 69.2
click at [93, 504] on td "#1617345_1 Shopify" at bounding box center [127, 502] width 119 height 48
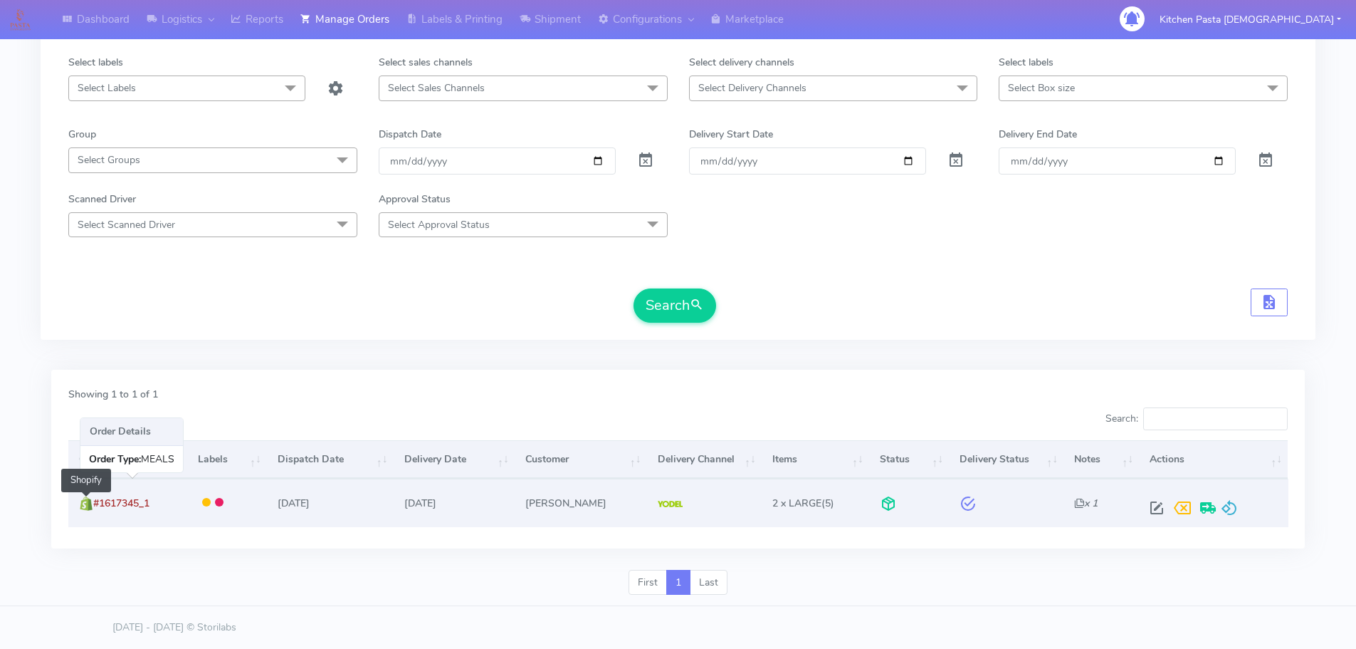
copy span "#1617345_1"
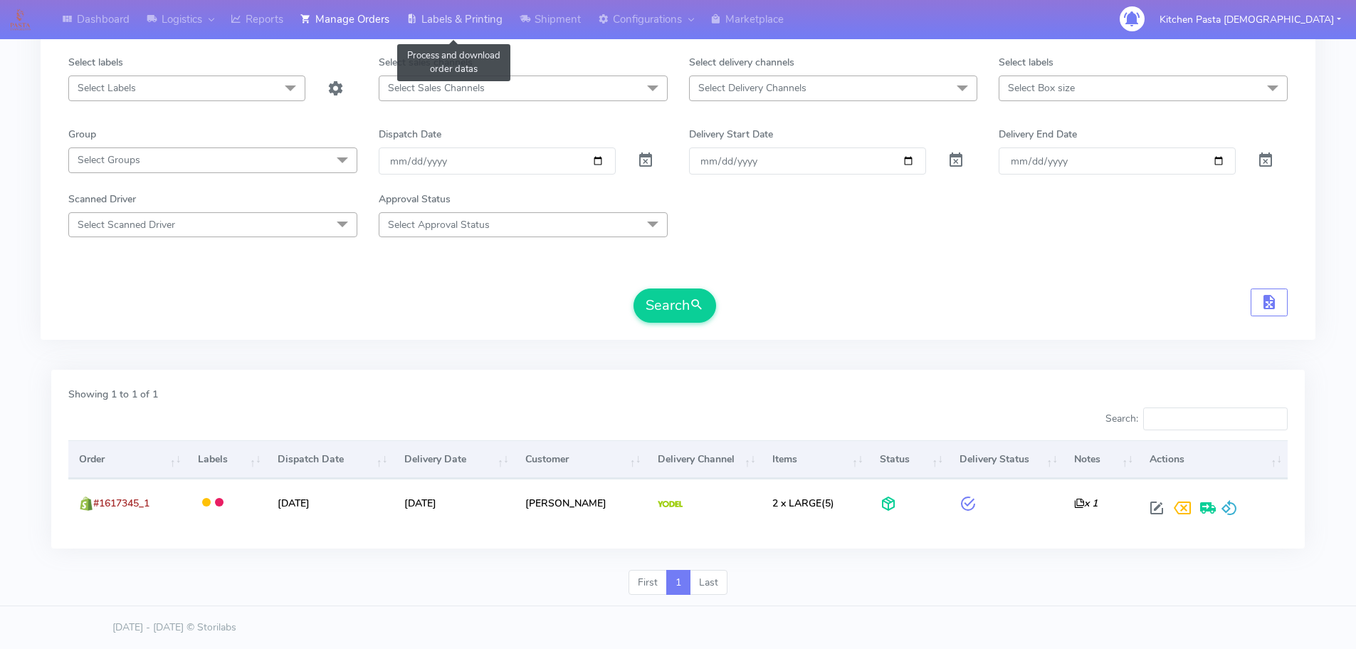
drag, startPoint x: 474, startPoint y: 14, endPoint x: 511, endPoint y: 29, distance: 39.3
click at [474, 14] on link "Labels & Printing" at bounding box center [454, 19] width 113 height 39
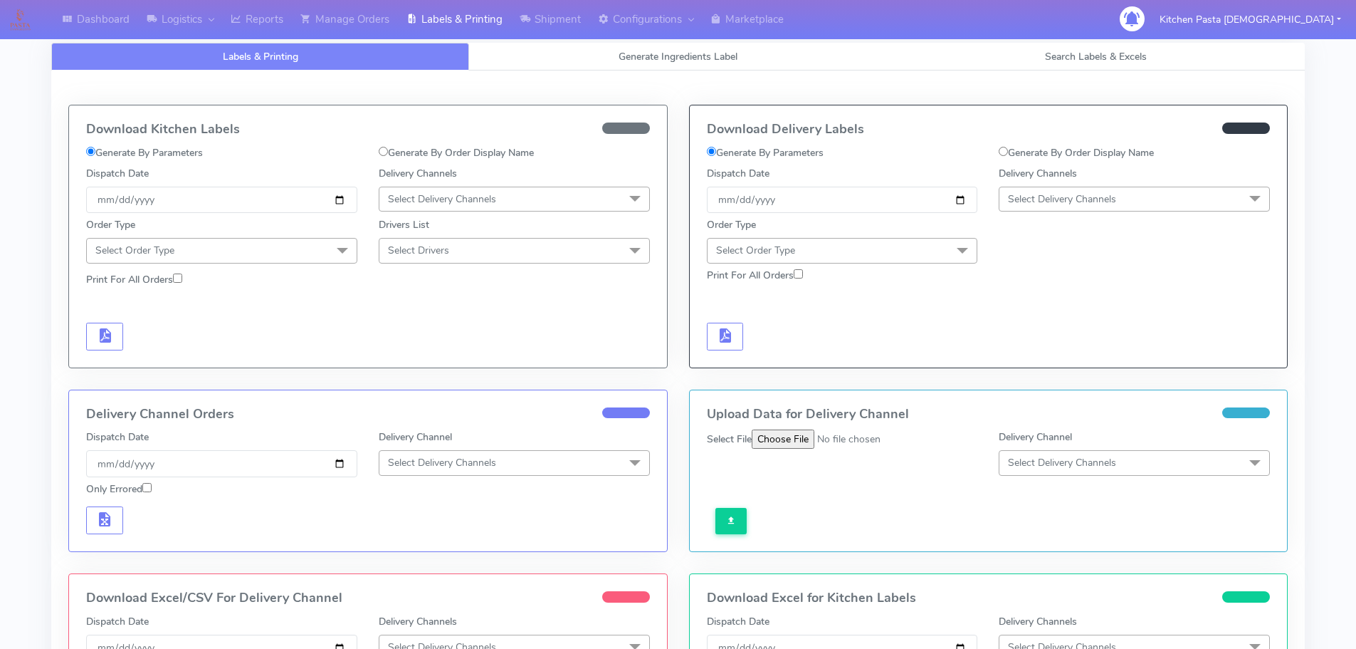
click at [1097, 147] on label "Generate By Order Display Name" at bounding box center [1076, 152] width 155 height 15
click at [1008, 147] on input "Generate By Order Display Name" at bounding box center [1003, 151] width 9 height 9
radio input "true"
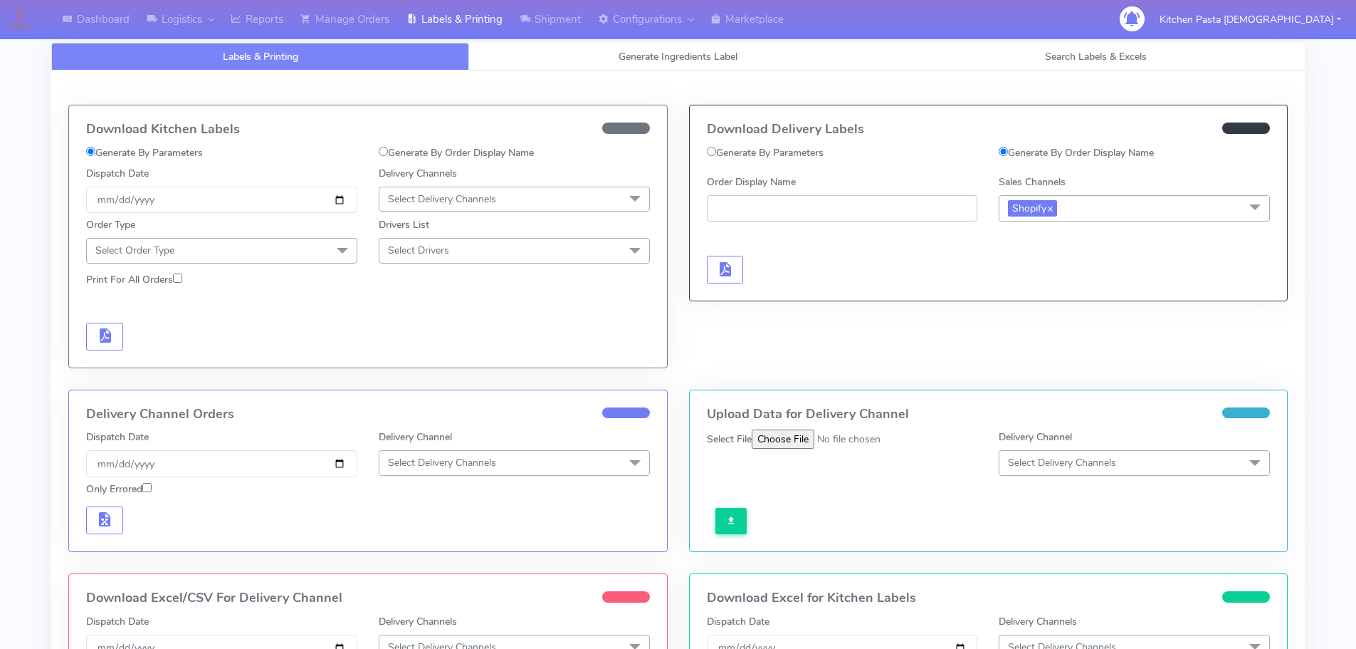
paste input "#1617345_1"
type input "#1617345_1"
click at [745, 266] on div at bounding box center [842, 255] width 293 height 58
click at [738, 266] on button "button" at bounding box center [725, 270] width 37 height 28
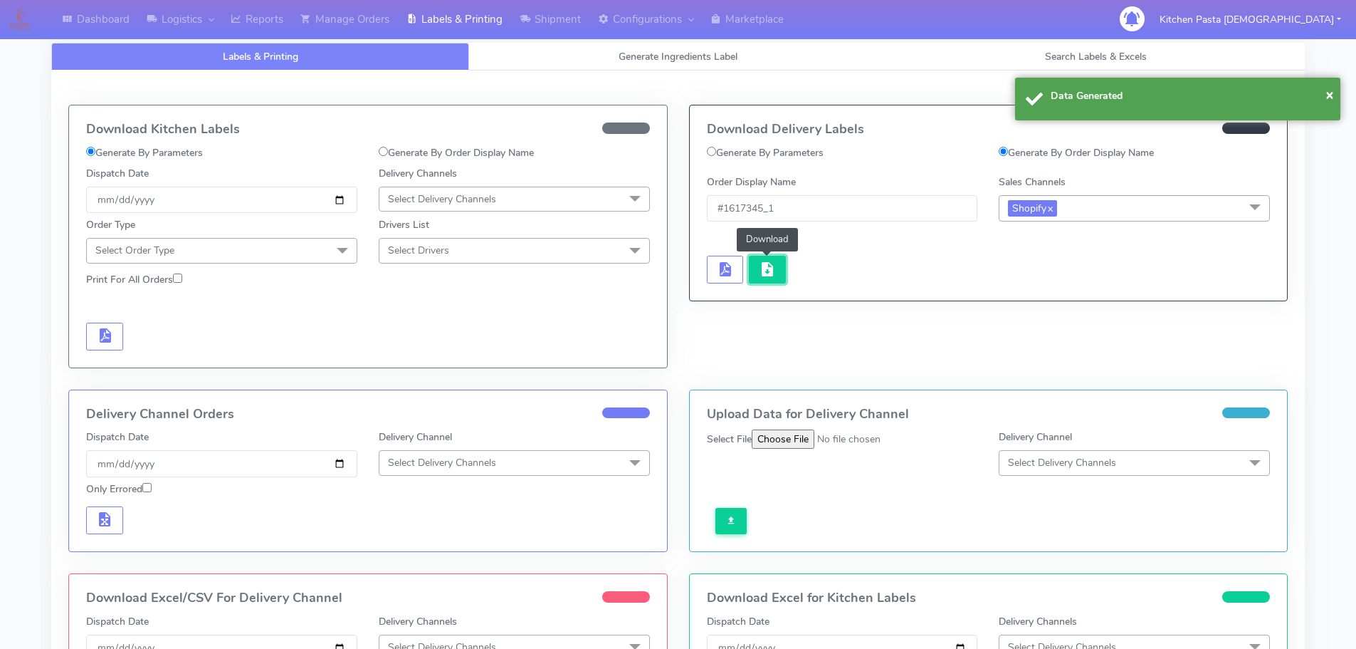
click at [755, 269] on button "button" at bounding box center [767, 270] width 37 height 28
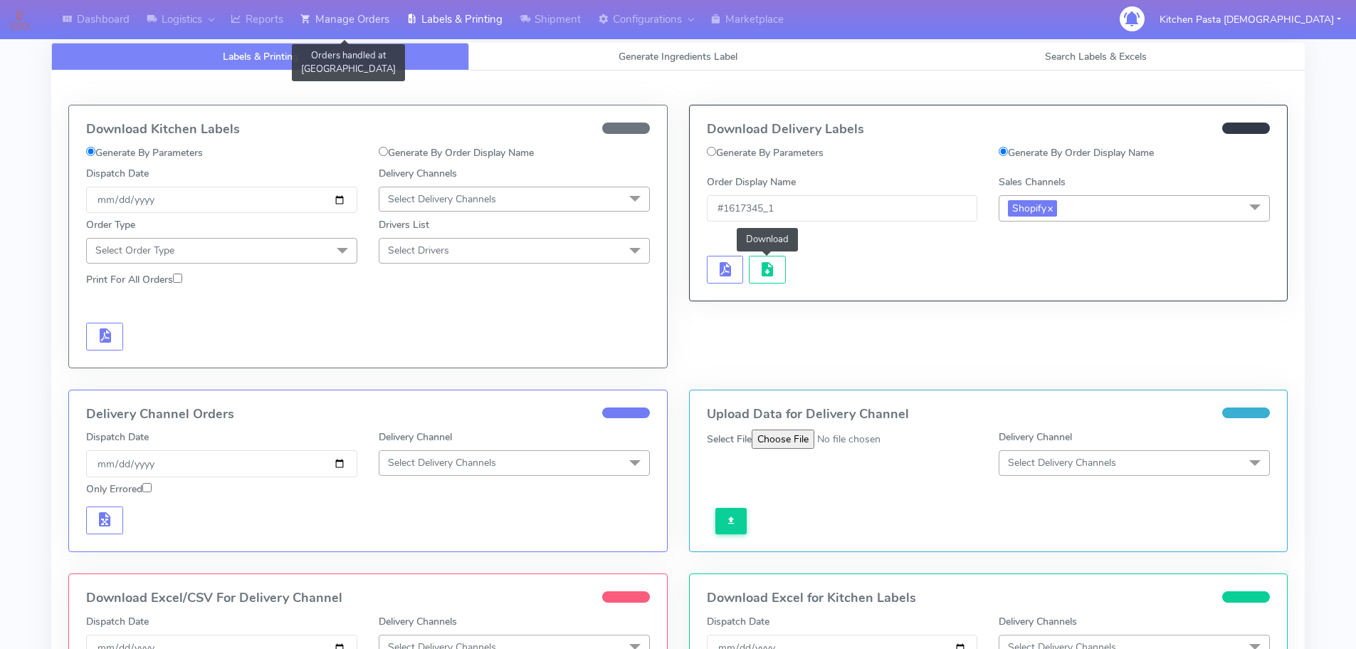
click at [381, 13] on link "Manage Orders" at bounding box center [345, 19] width 106 height 39
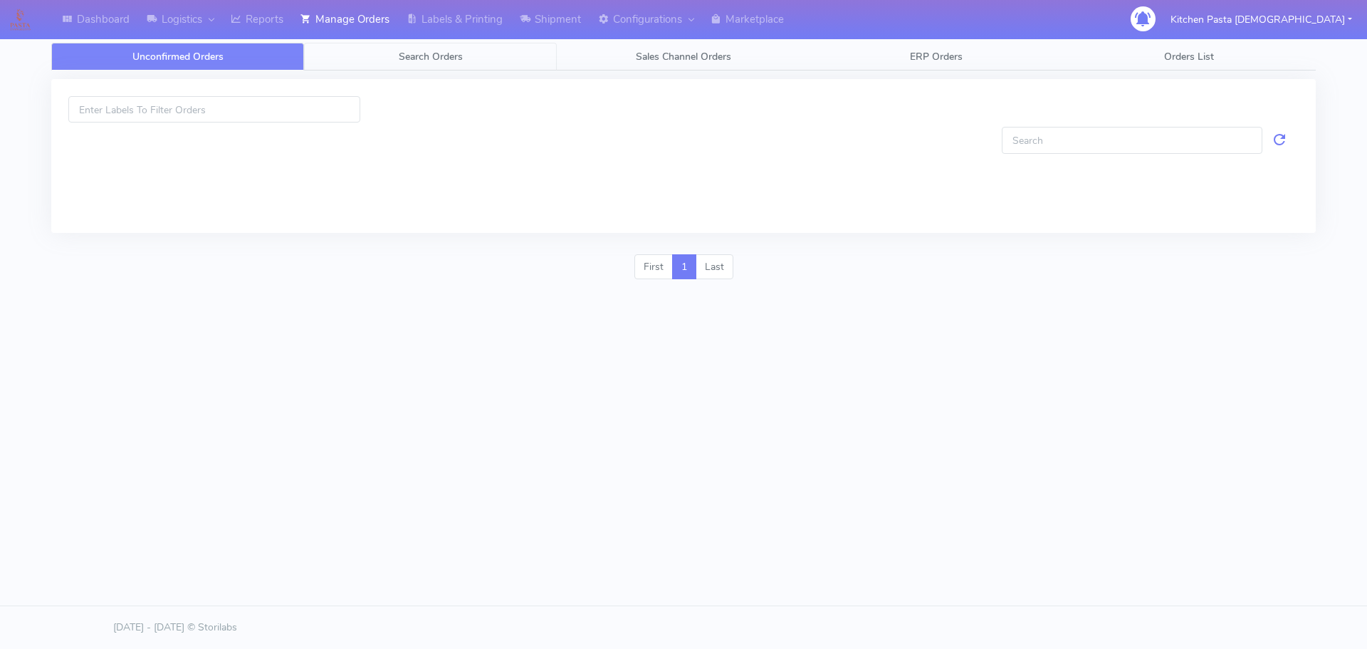
click at [402, 60] on span "Search Orders" at bounding box center [431, 57] width 64 height 14
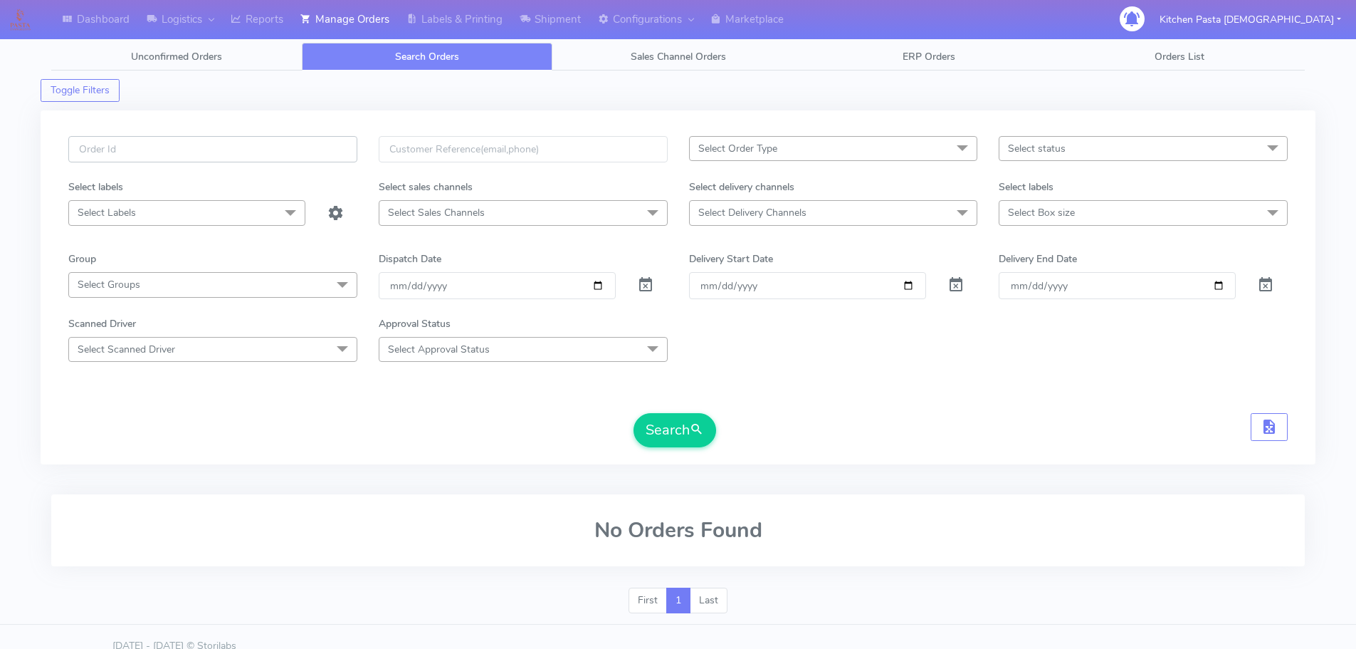
click at [257, 153] on input "text" at bounding box center [212, 149] width 289 height 26
type input "1617349"
click at [634, 413] on button "Search" at bounding box center [675, 430] width 83 height 34
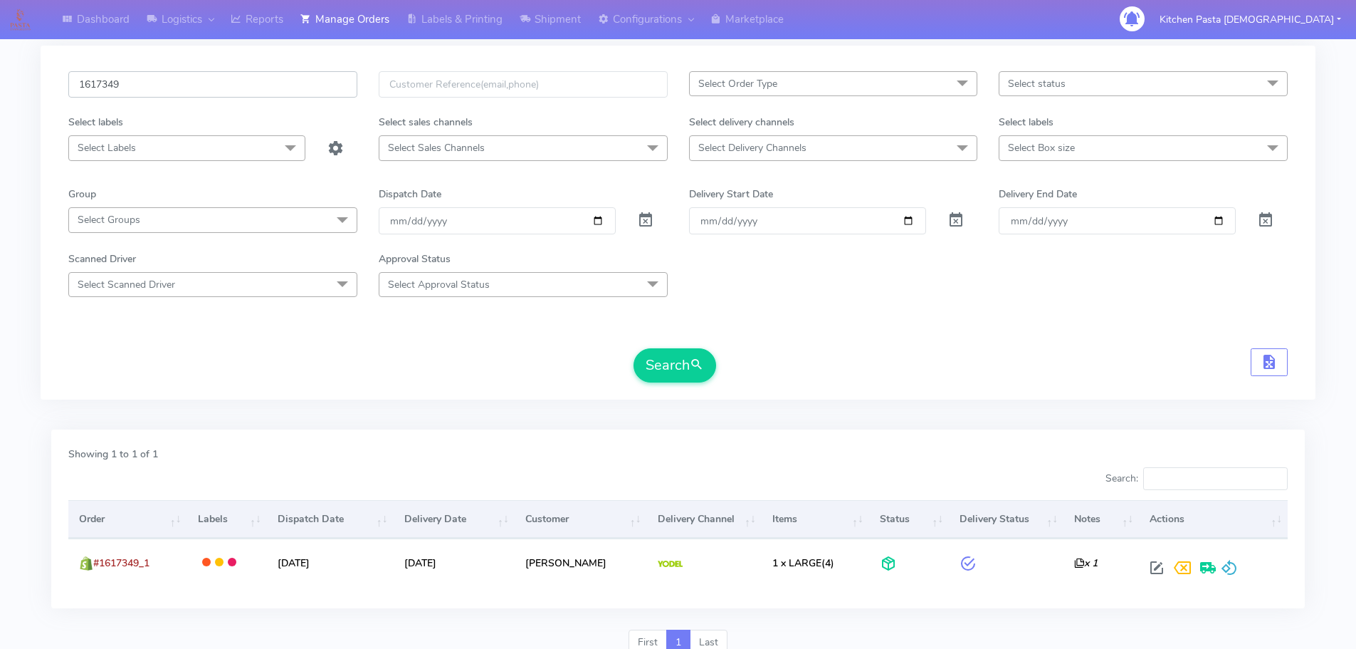
scroll to position [125, 0]
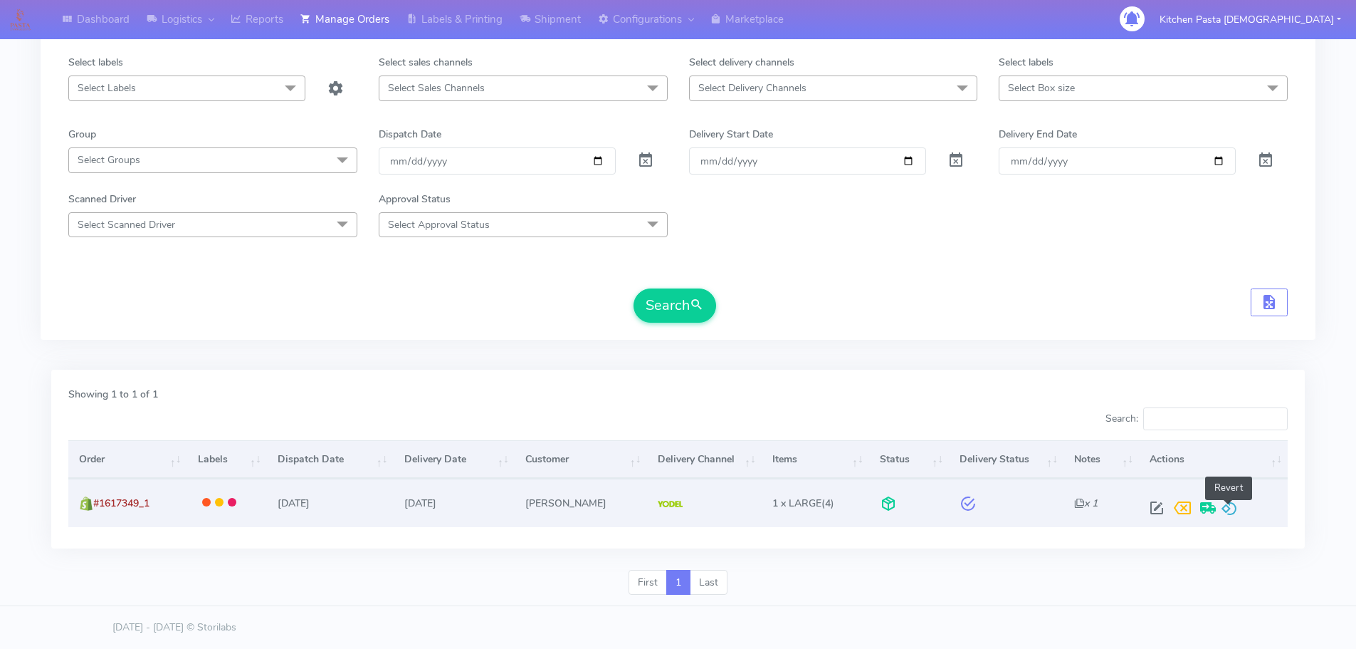
click at [1223, 515] on span at bounding box center [1229, 511] width 17 height 14
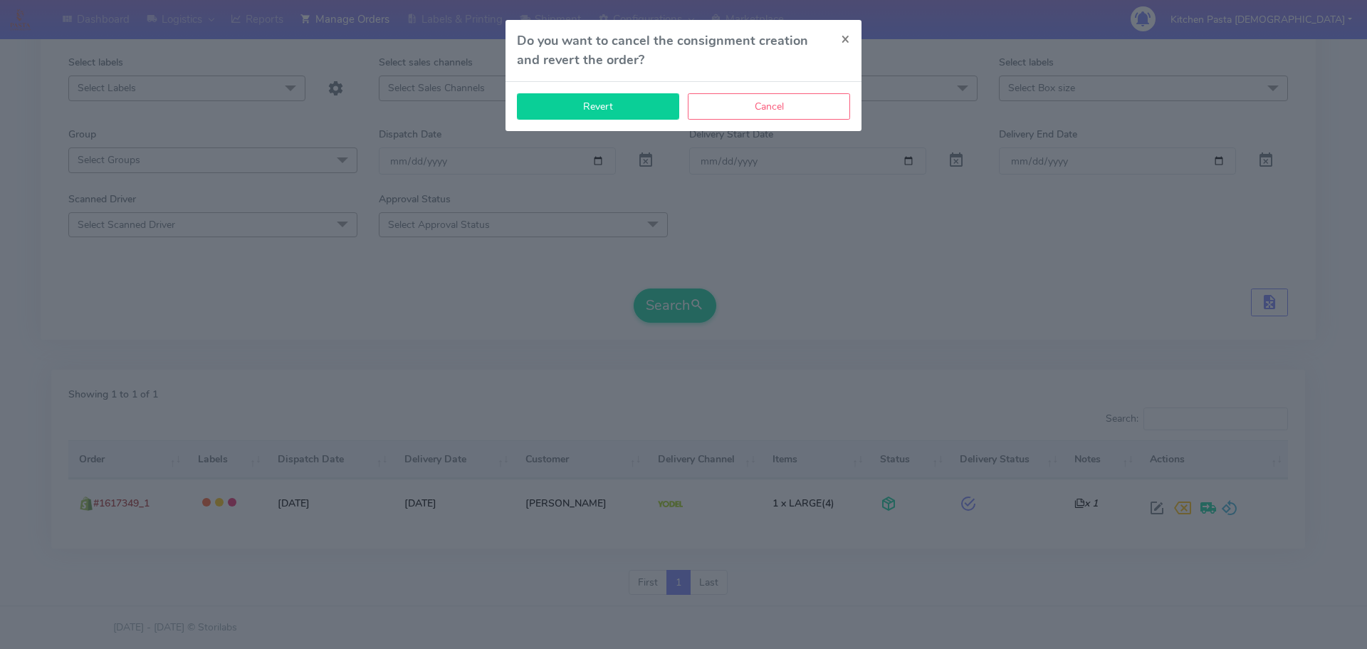
click at [572, 103] on button "Revert" at bounding box center [598, 106] width 162 height 26
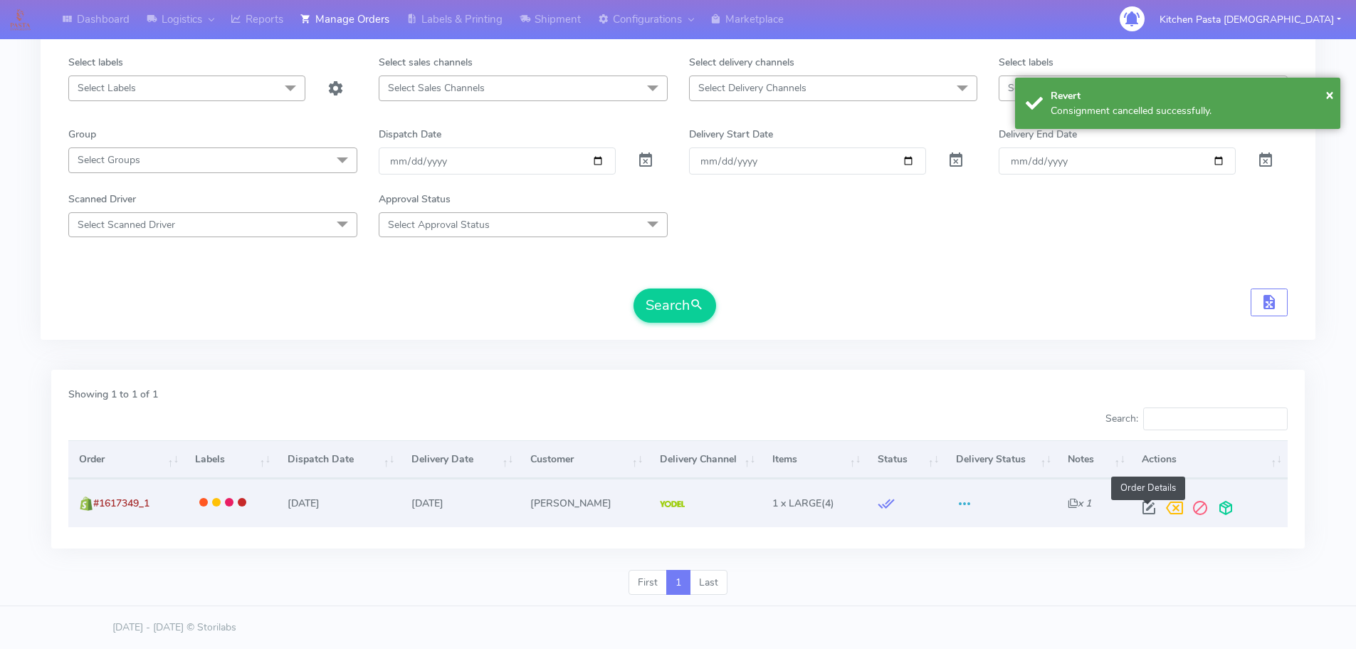
click at [1146, 505] on span at bounding box center [1149, 511] width 26 height 14
select select "5"
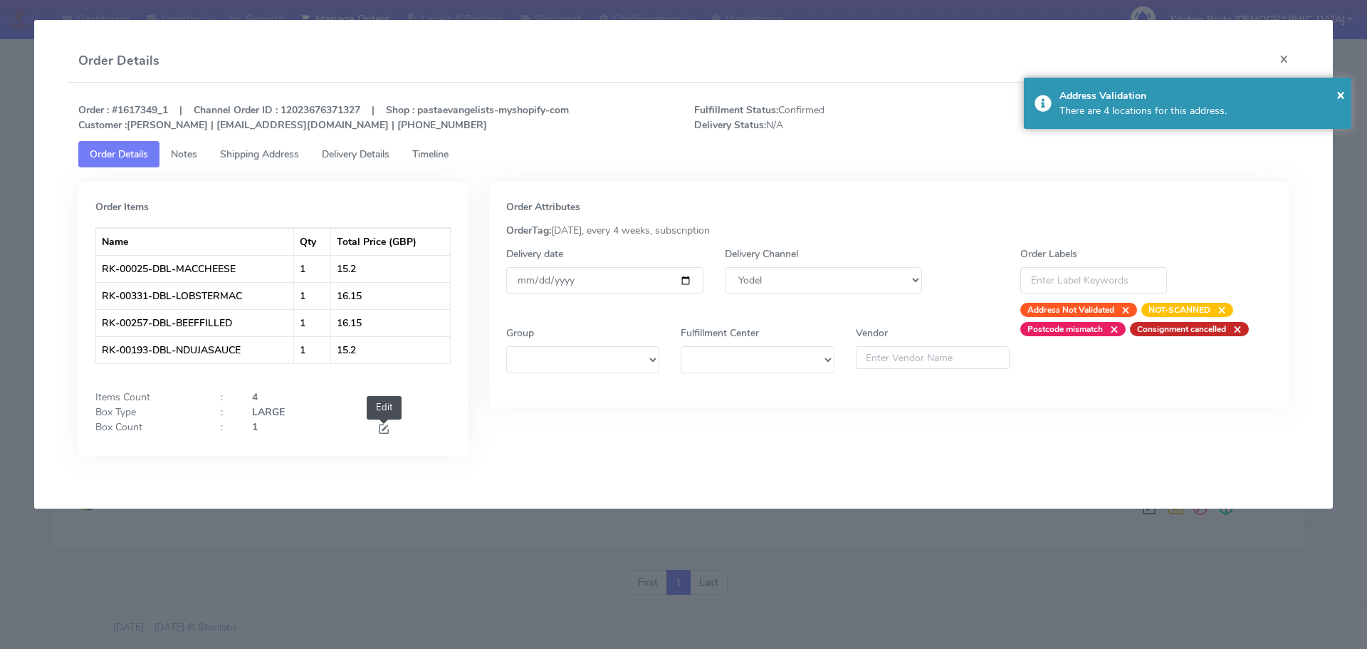
click at [379, 427] on span at bounding box center [383, 431] width 13 height 14
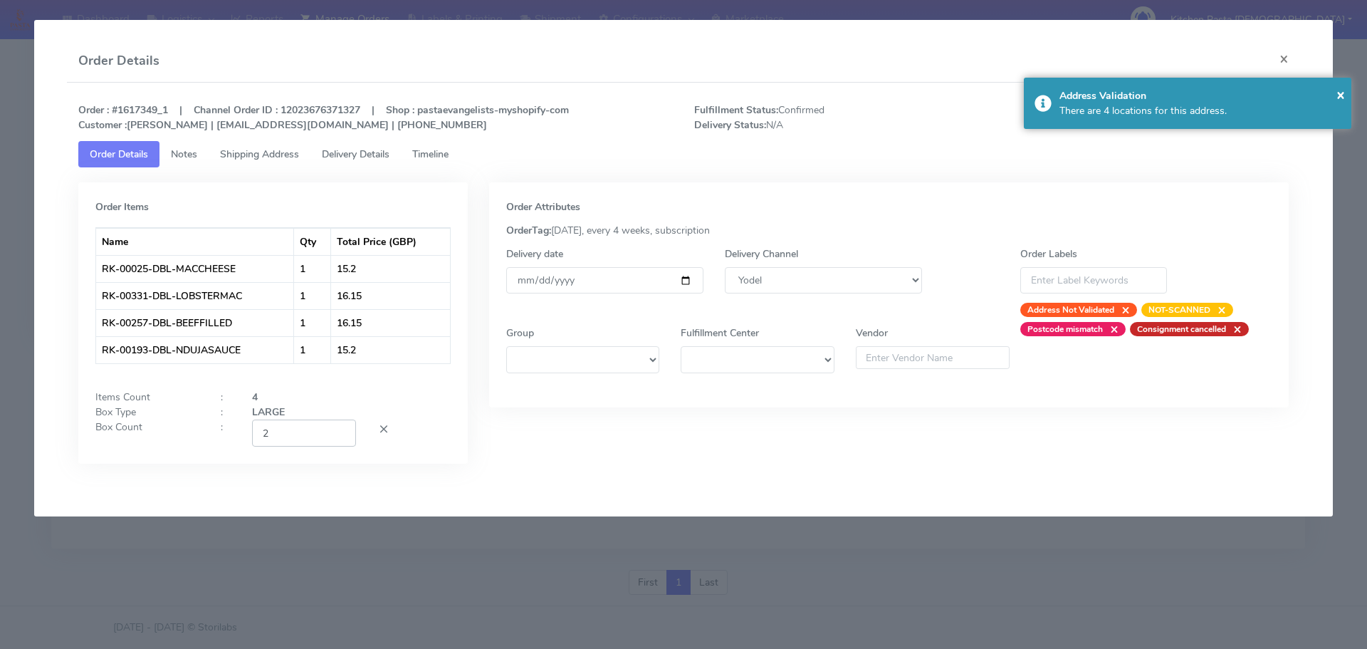
type input "2"
click at [337, 430] on input "2" at bounding box center [304, 432] width 104 height 26
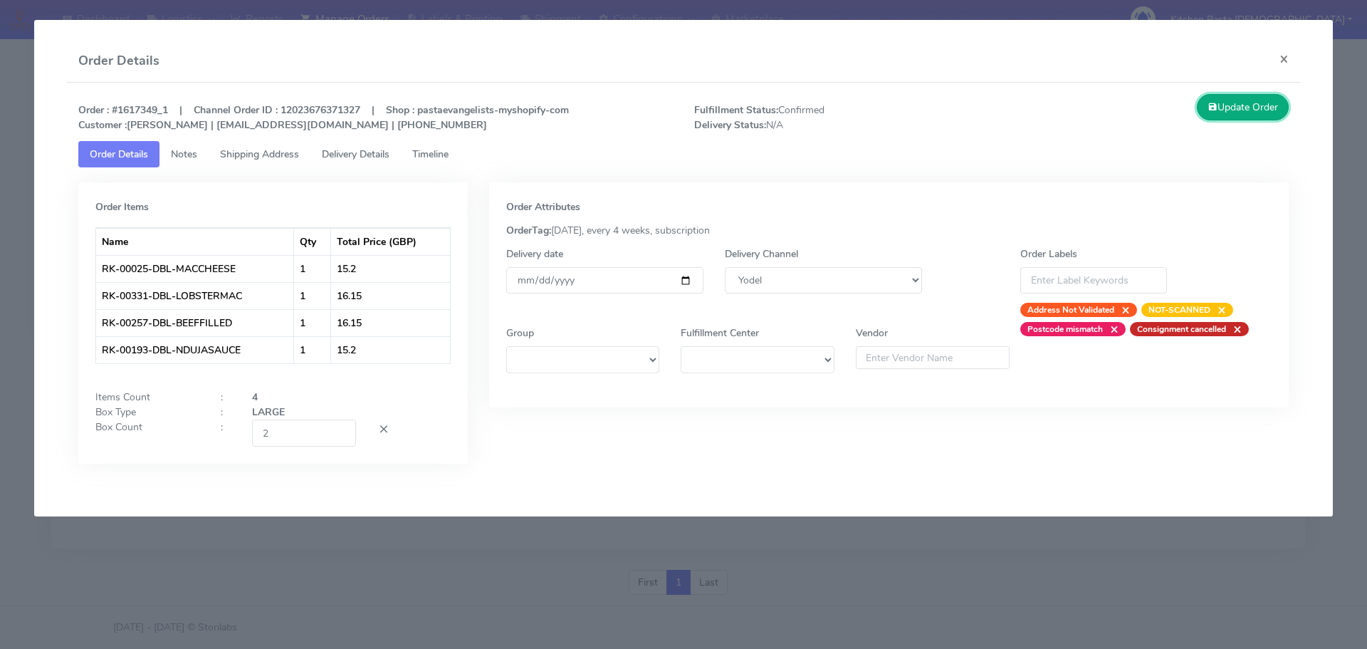
click at [1232, 106] on button "Update Order" at bounding box center [1243, 107] width 93 height 26
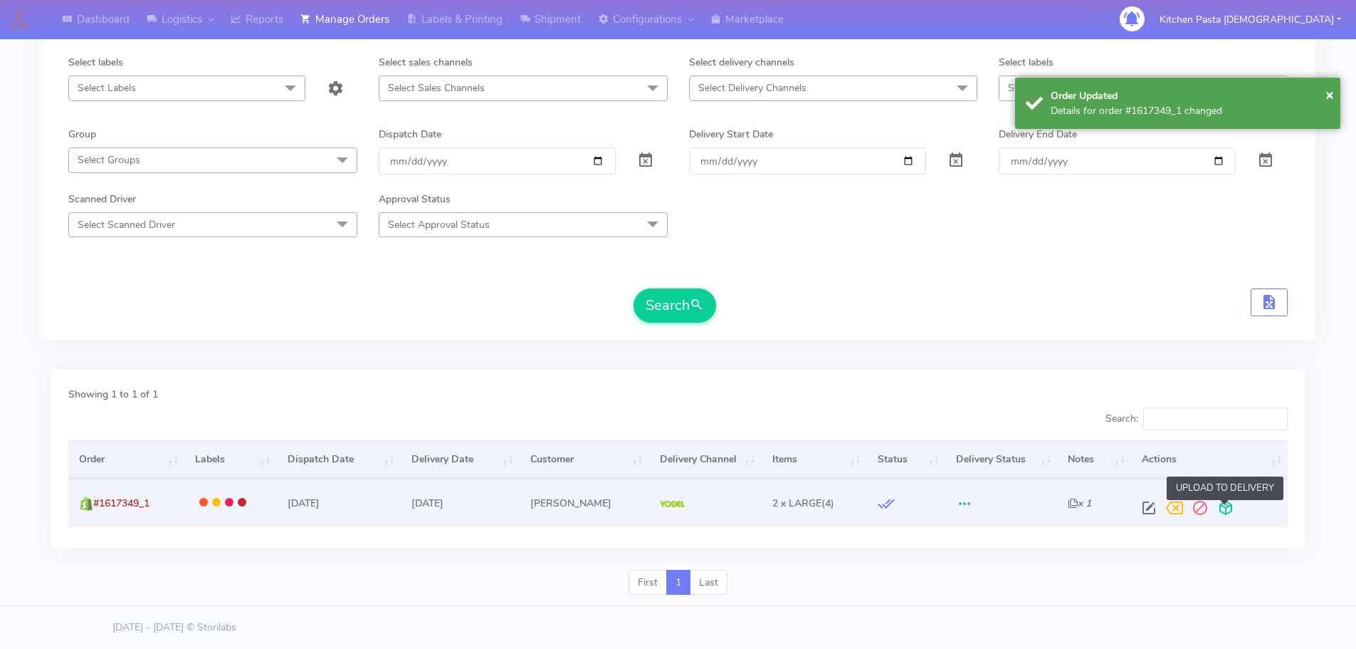
click at [1225, 513] on span at bounding box center [1226, 511] width 26 height 14
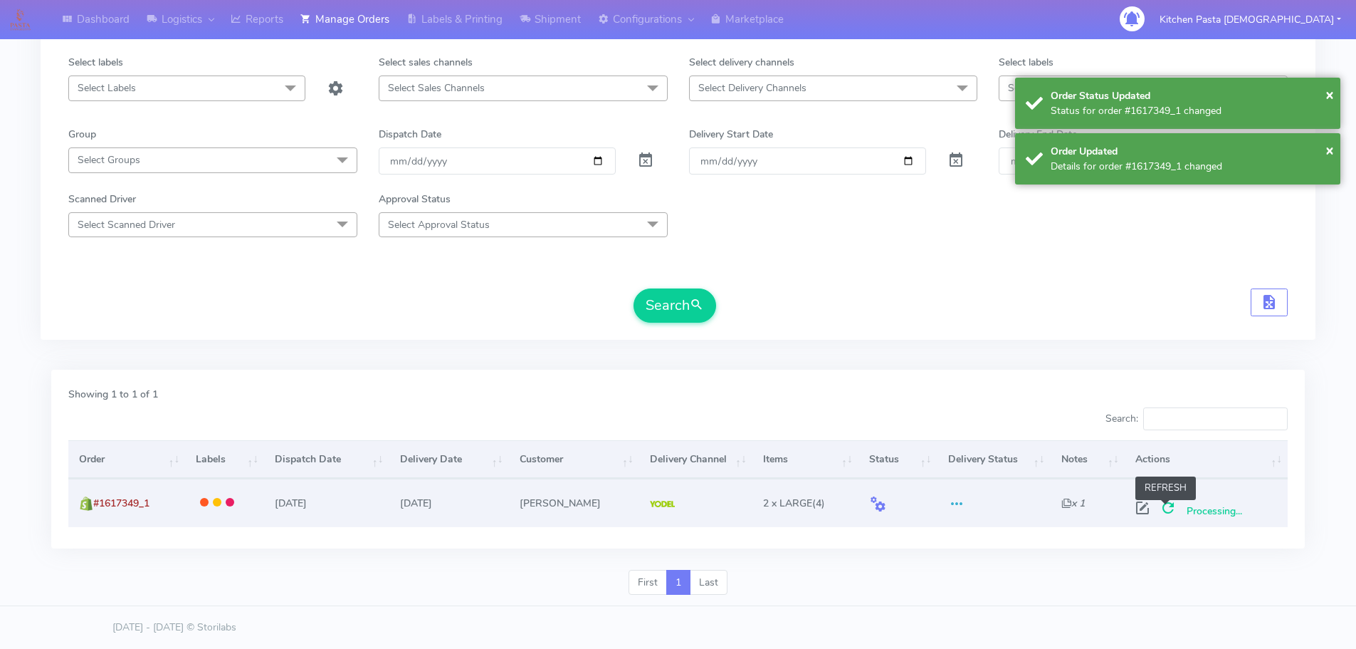
click at [1168, 517] on span at bounding box center [1169, 511] width 26 height 14
click at [1171, 511] on span at bounding box center [1169, 511] width 26 height 14
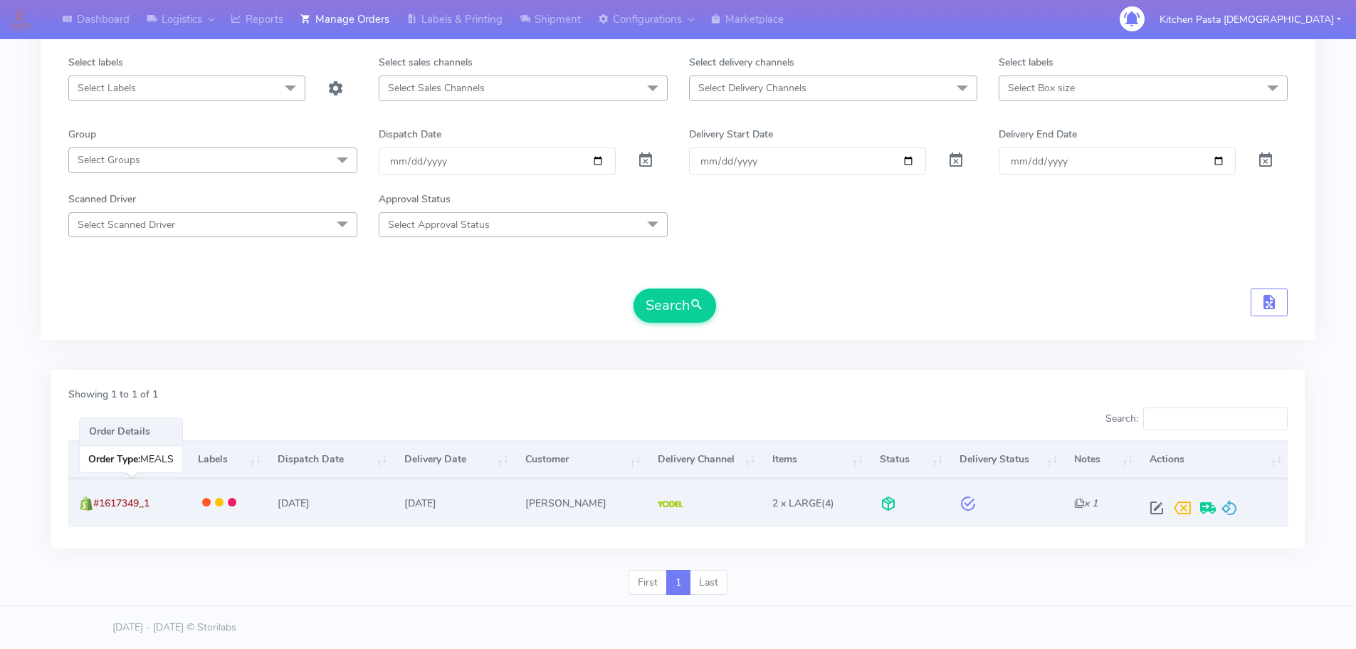
drag, startPoint x: 112, startPoint y: 512, endPoint x: 98, endPoint y: 508, distance: 15.4
click at [98, 508] on td "#1617349_1" at bounding box center [127, 502] width 119 height 48
copy span "#1617349_1"
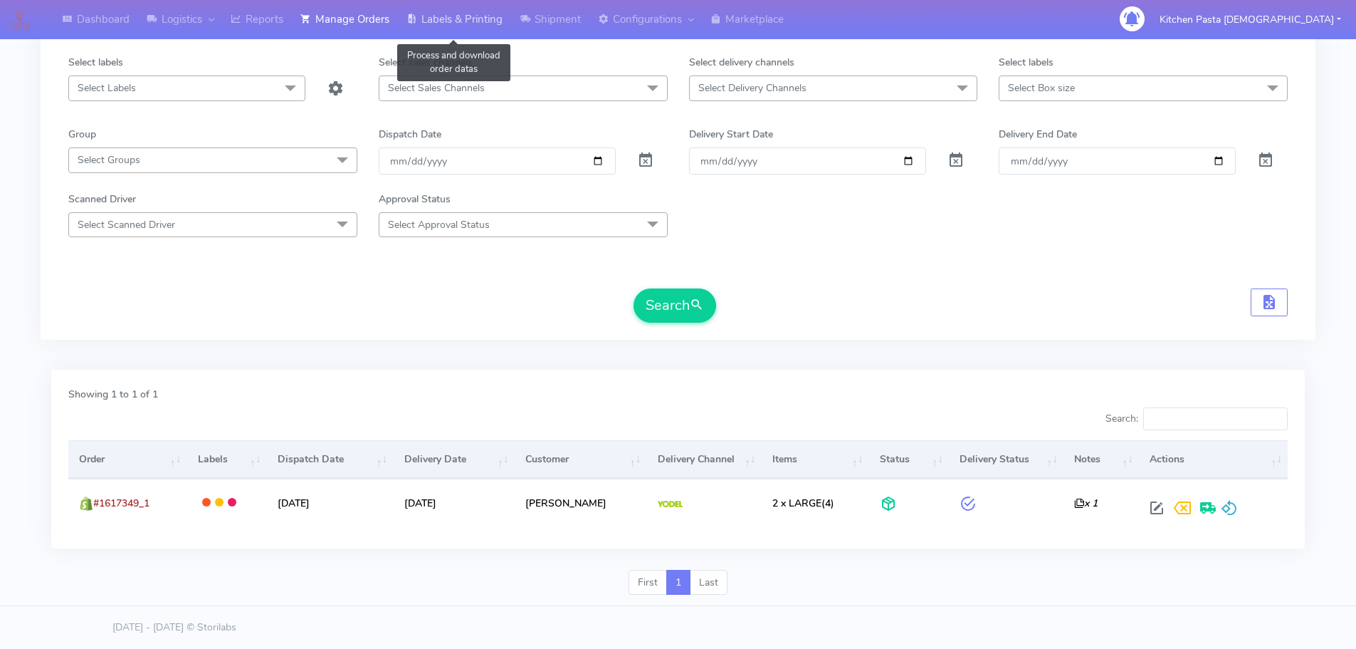
click at [457, 19] on link "Labels & Printing" at bounding box center [454, 19] width 113 height 39
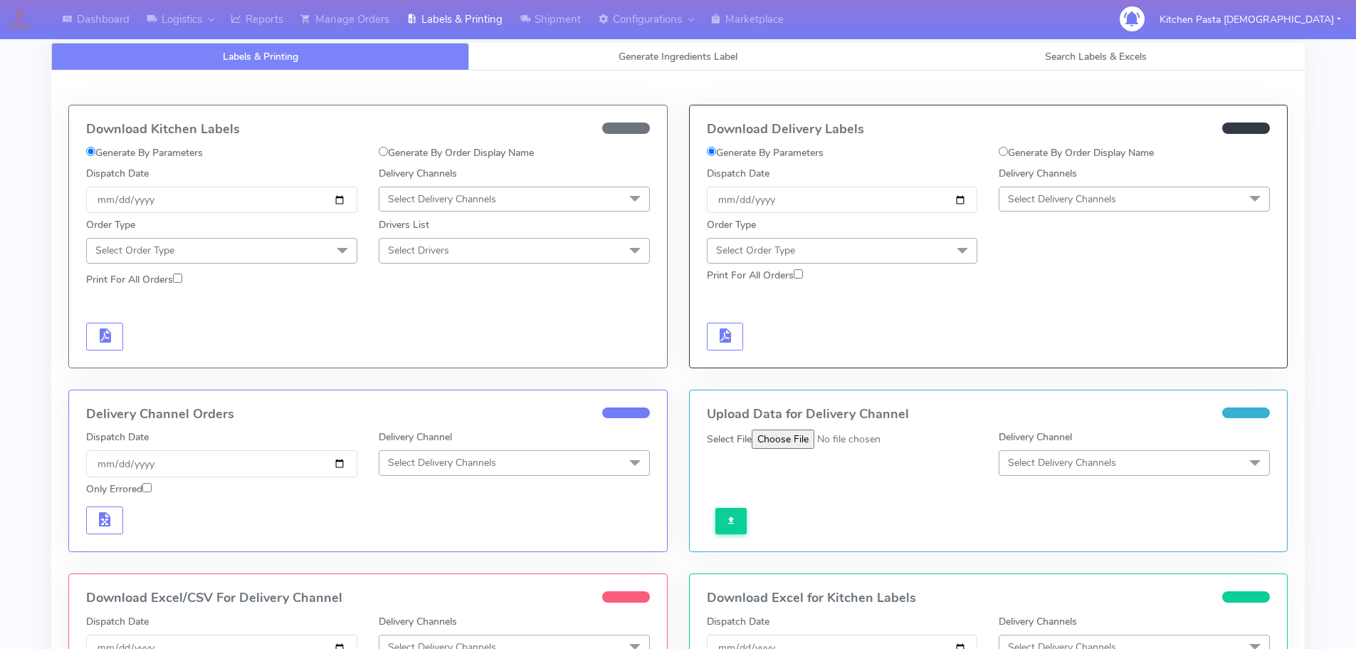
click at [1033, 151] on label "Generate By Order Display Name" at bounding box center [1076, 152] width 155 height 15
click at [1008, 151] on input "Generate By Order Display Name" at bounding box center [1003, 151] width 9 height 9
radio input "true"
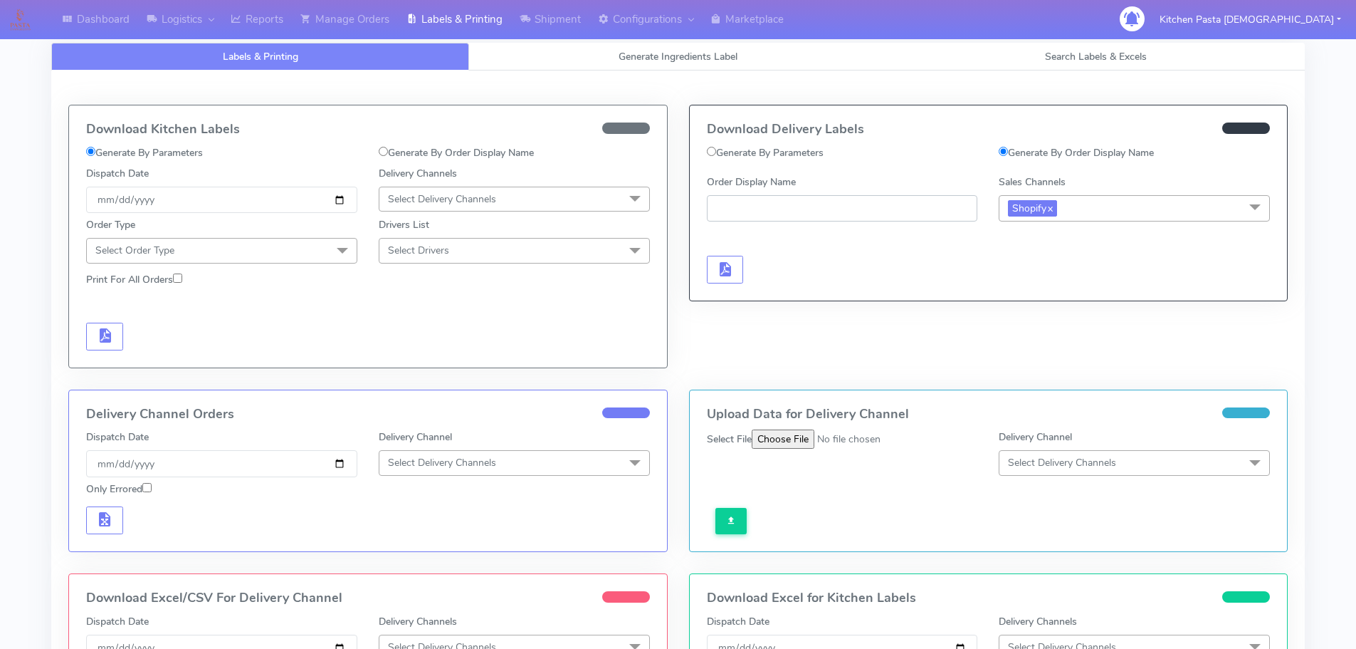
paste input "#1617349_1"
type input "#1617349_1"
click at [714, 260] on button "button" at bounding box center [725, 270] width 37 height 28
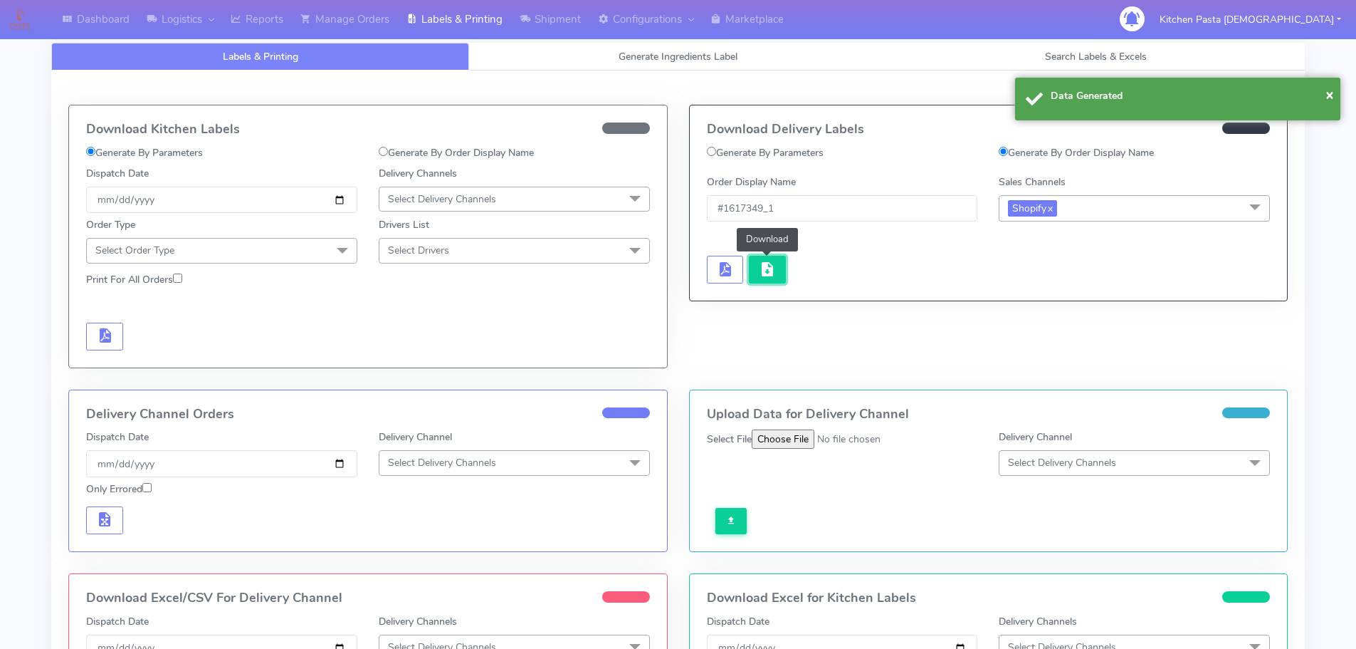
click at [768, 266] on span "button" at bounding box center [767, 273] width 17 height 14
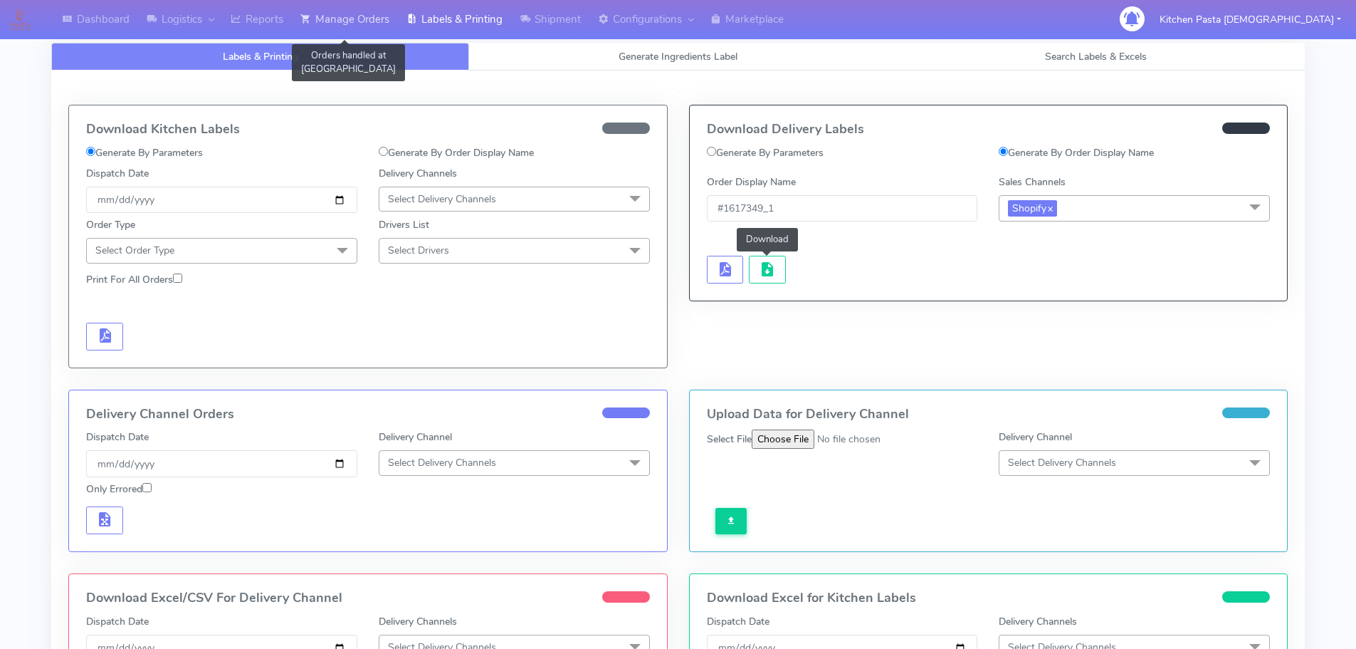
click at [357, 11] on link "Manage Orders" at bounding box center [345, 19] width 106 height 39
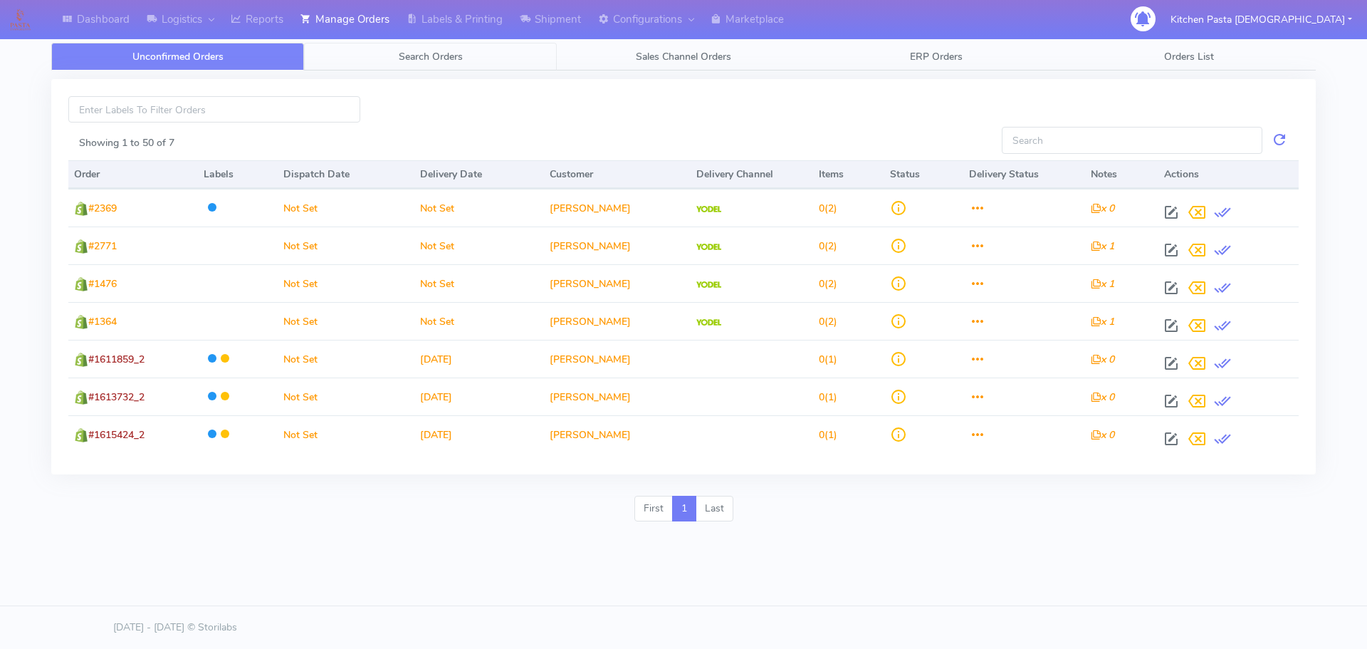
click at [422, 46] on link "Search Orders" at bounding box center [430, 57] width 253 height 28
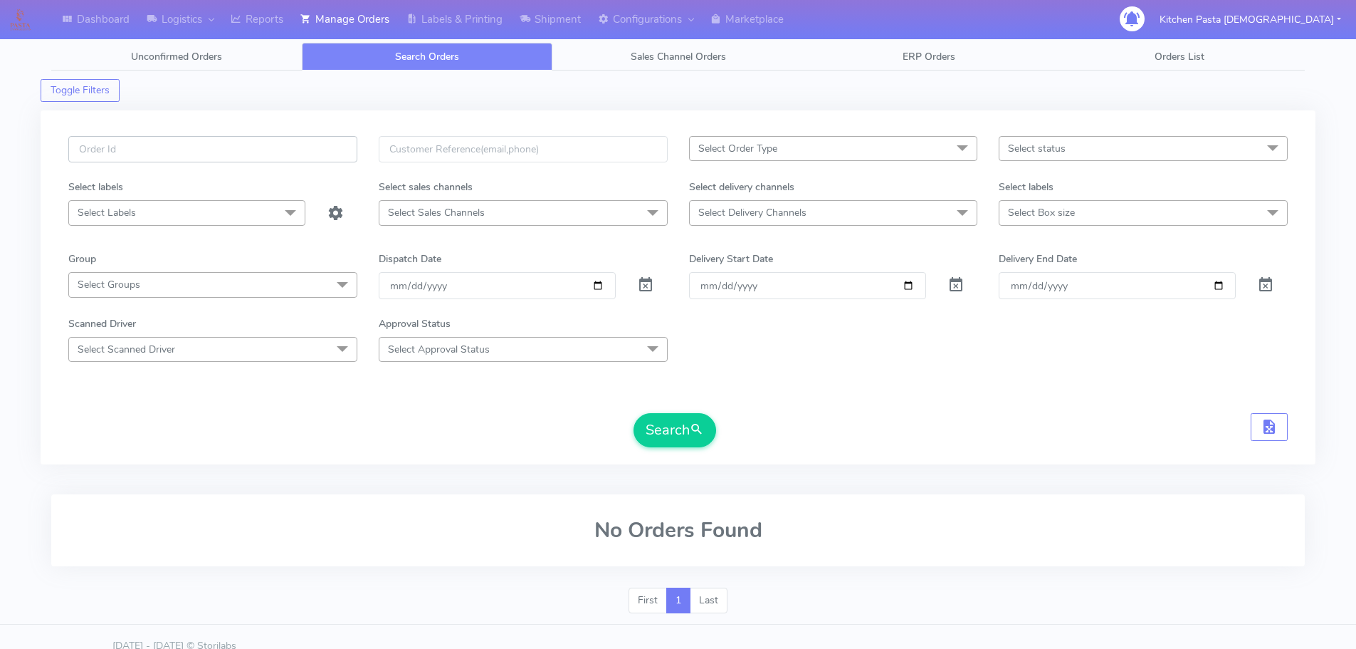
click at [262, 149] on input "text" at bounding box center [212, 149] width 289 height 26
type input "1617356"
click at [634, 413] on button "Search" at bounding box center [675, 430] width 83 height 34
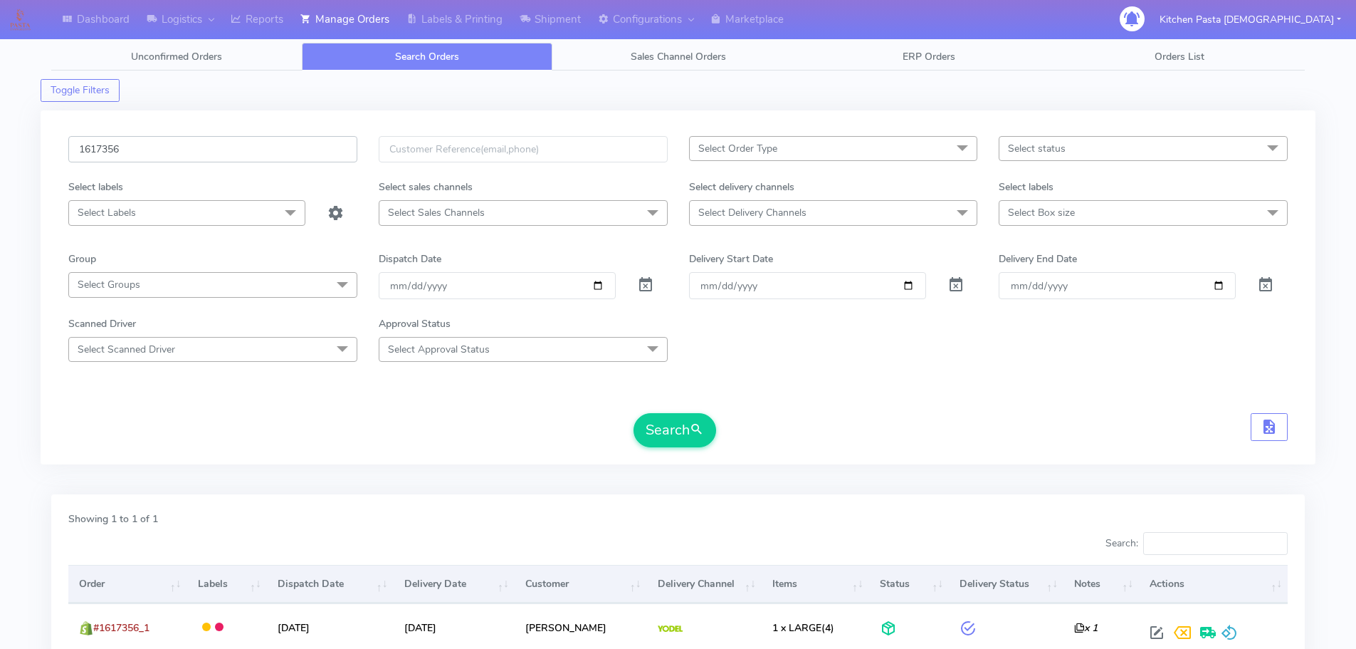
scroll to position [125, 0]
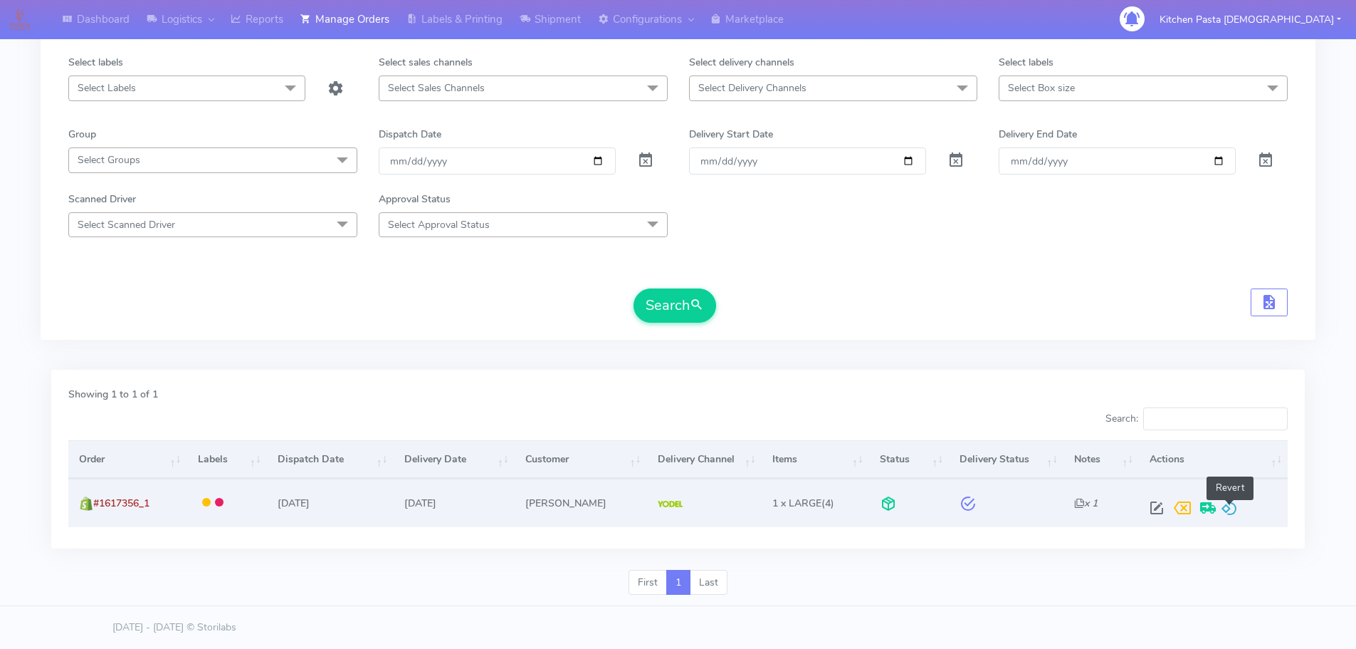
click at [1229, 511] on span at bounding box center [1229, 511] width 17 height 14
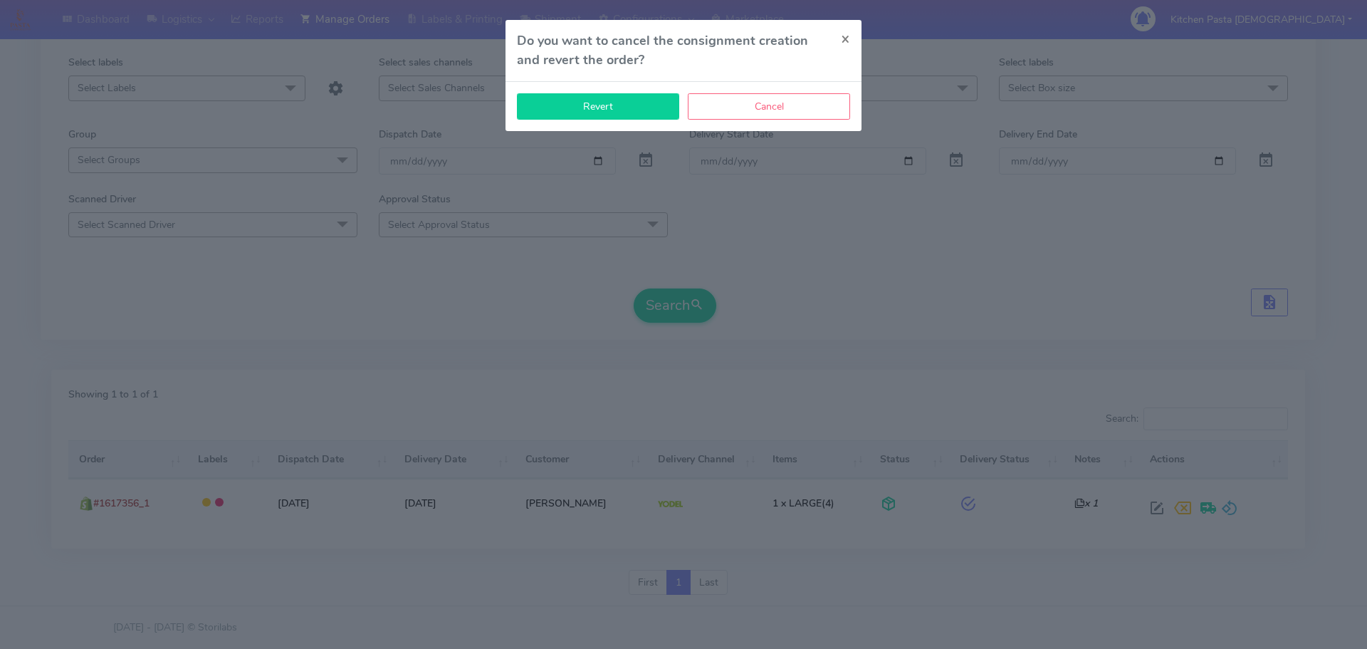
click at [654, 99] on button "Revert" at bounding box center [598, 106] width 162 height 26
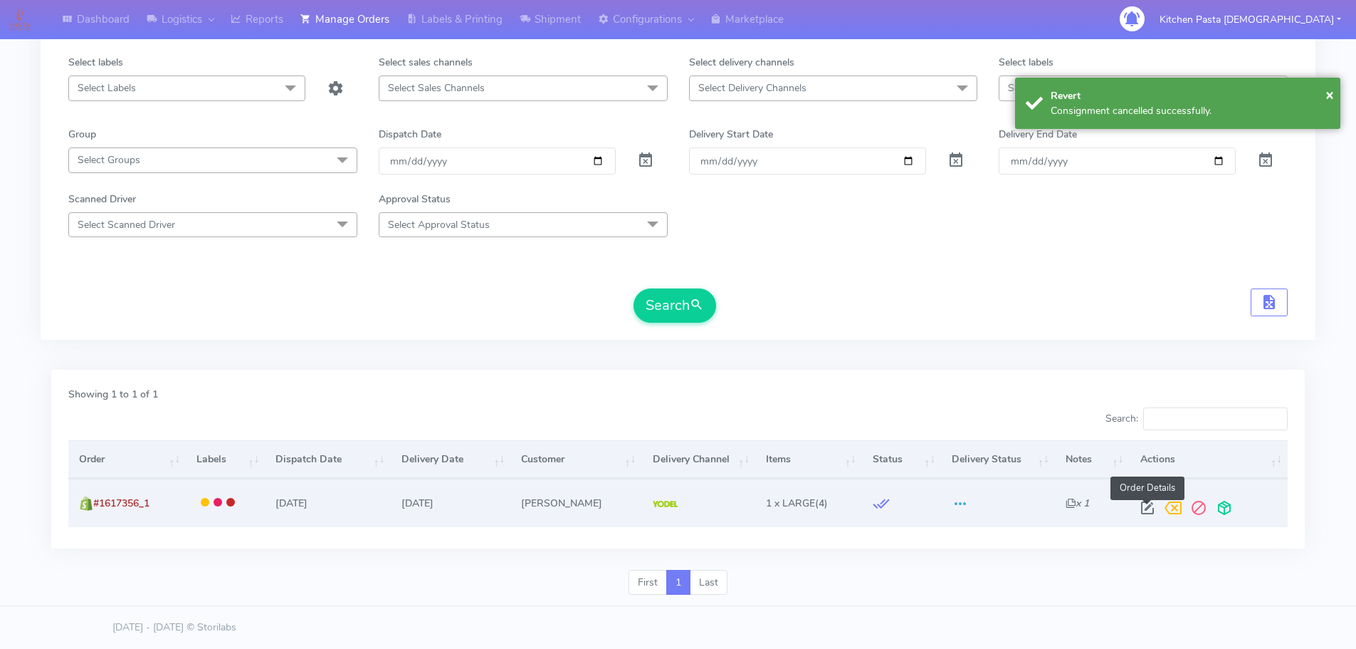
click at [1140, 504] on span at bounding box center [1148, 511] width 26 height 14
select select "5"
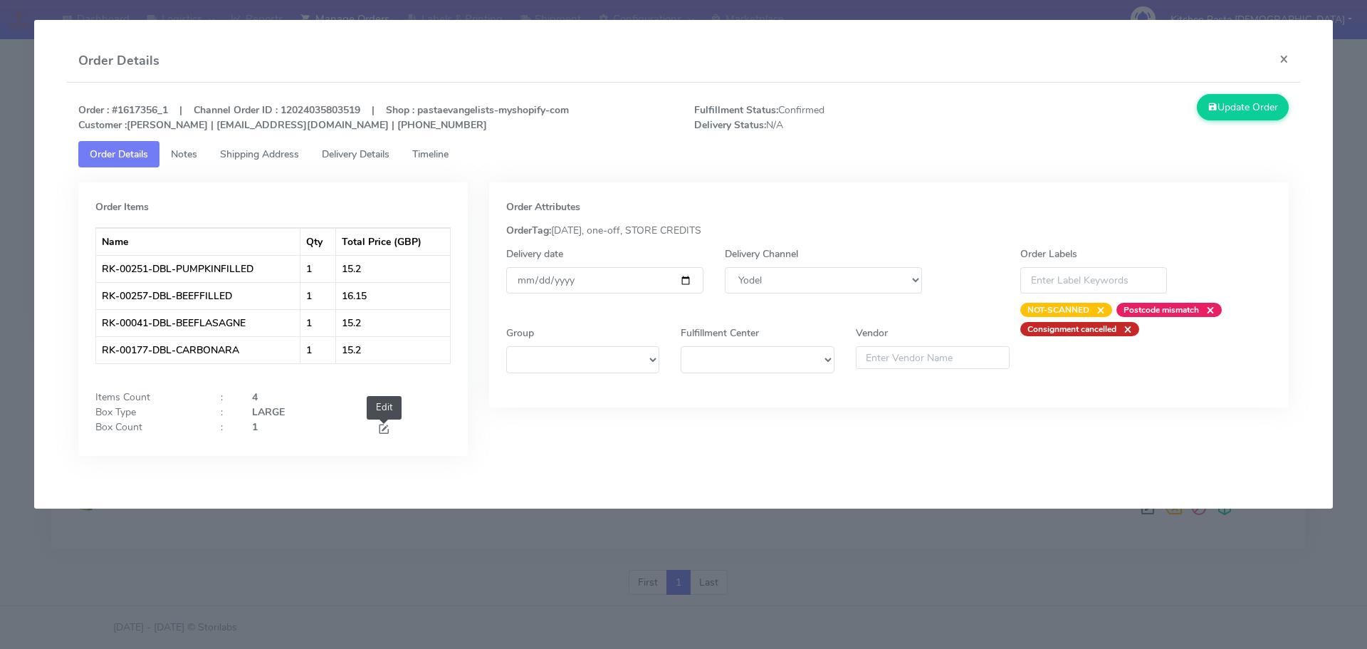
click at [386, 428] on span at bounding box center [383, 431] width 13 height 14
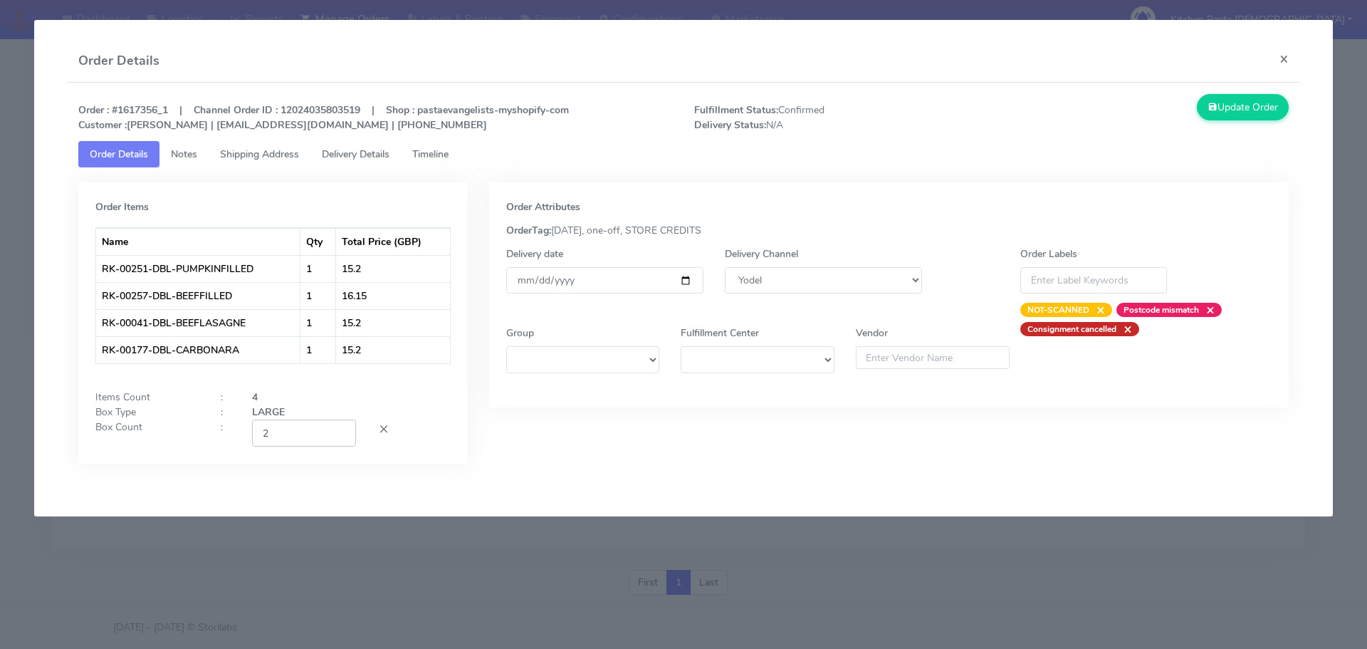
type input "2"
click at [337, 432] on input "2" at bounding box center [304, 432] width 104 height 26
click at [1198, 115] on button "Update Order" at bounding box center [1243, 107] width 93 height 26
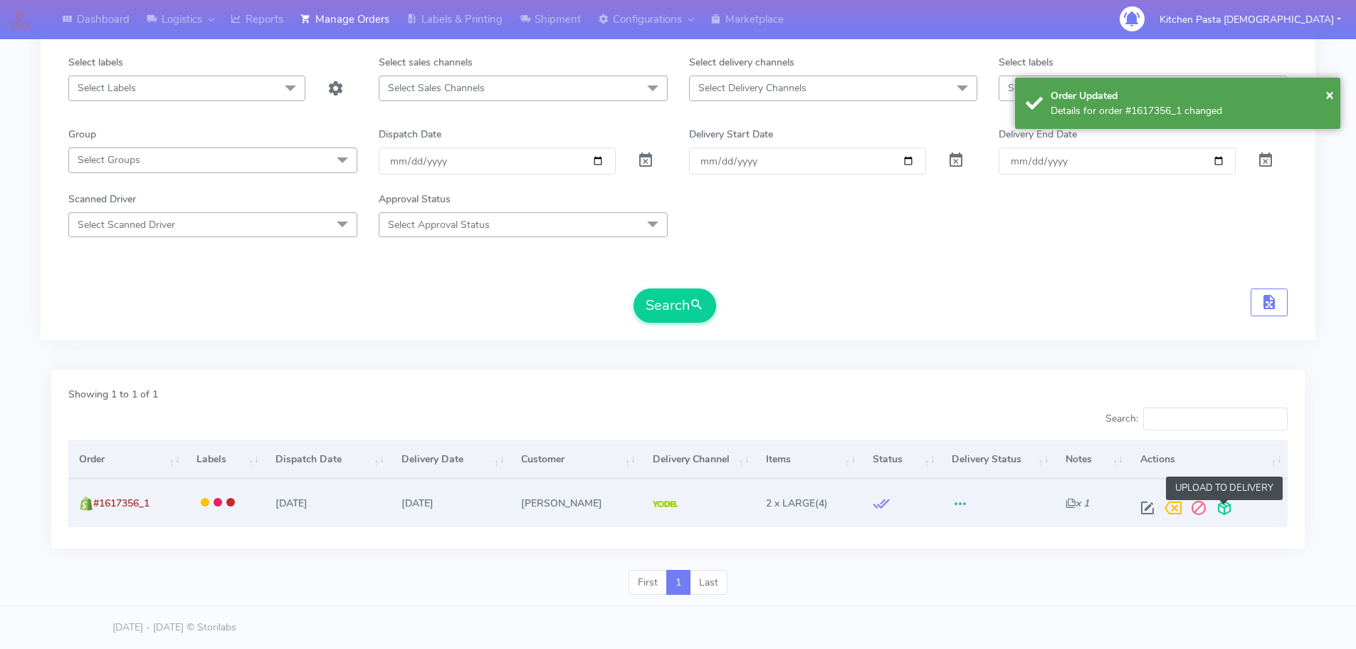
click at [1222, 515] on span at bounding box center [1225, 511] width 26 height 14
click at [1171, 513] on span at bounding box center [1169, 511] width 26 height 14
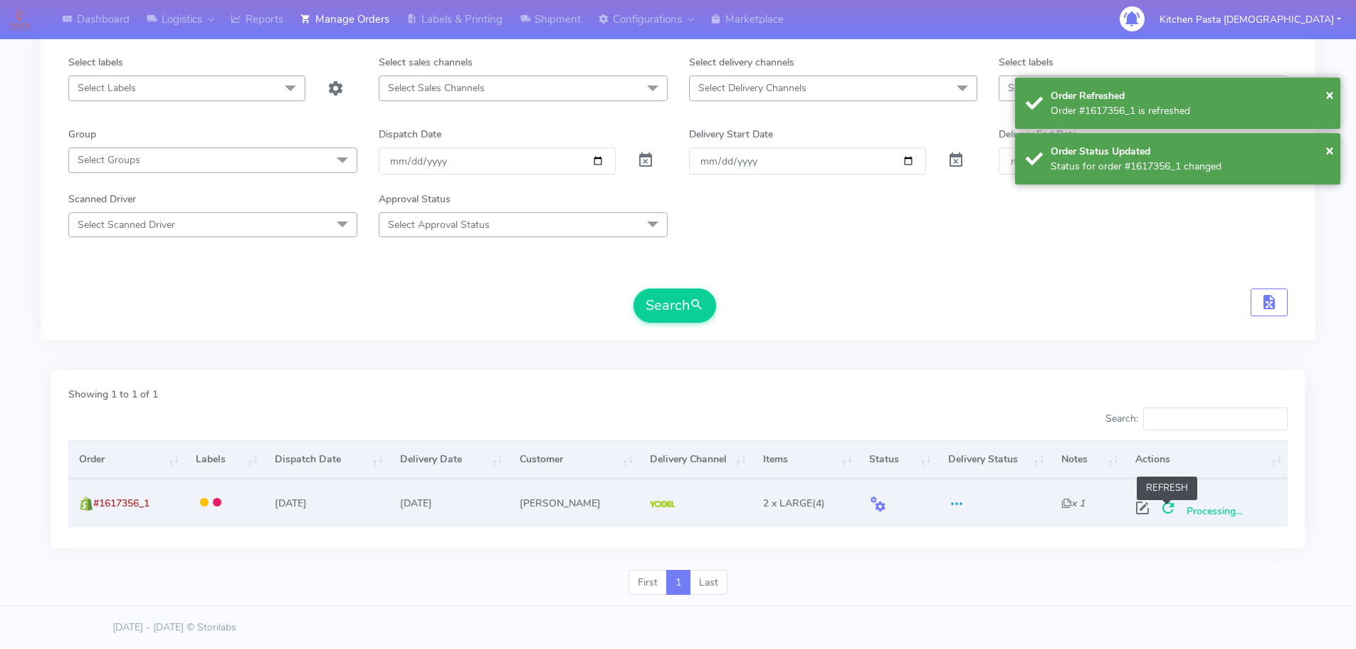
click at [1168, 513] on span at bounding box center [1169, 511] width 26 height 14
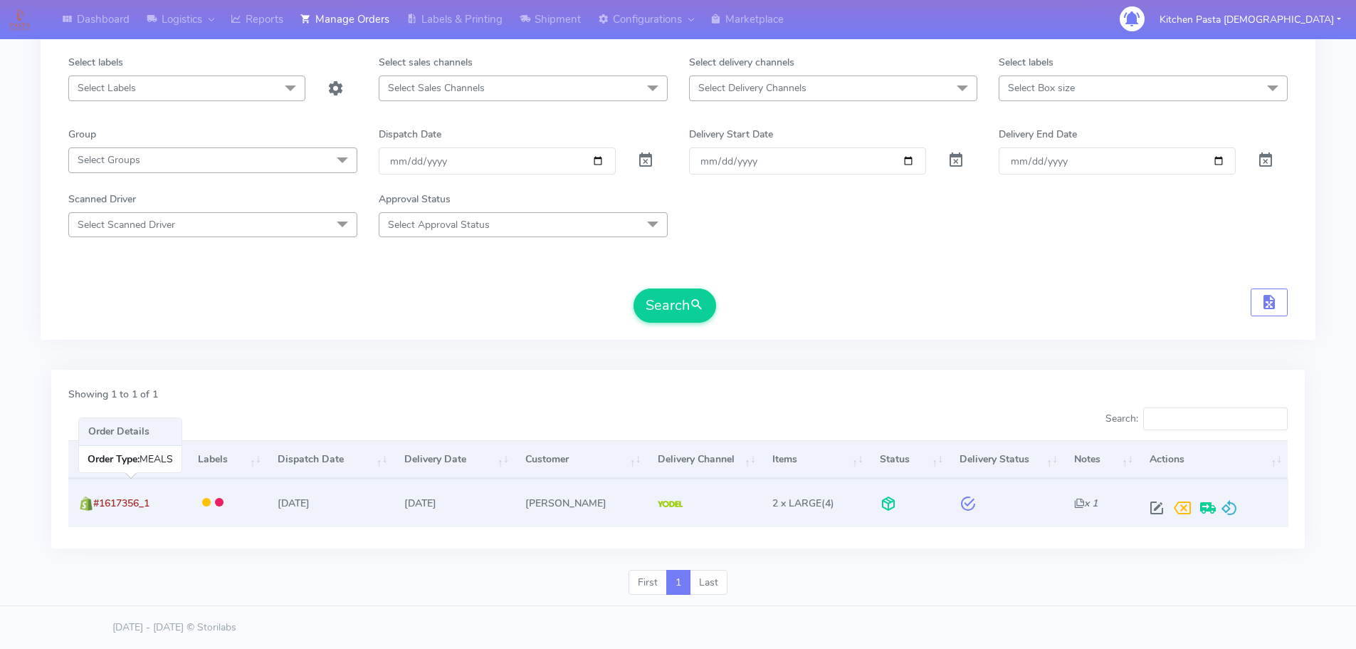
drag, startPoint x: 176, startPoint y: 506, endPoint x: 96, endPoint y: 508, distance: 79.8
click at [96, 508] on td "#1617356_1" at bounding box center [127, 502] width 119 height 48
copy span "#1617356_1"
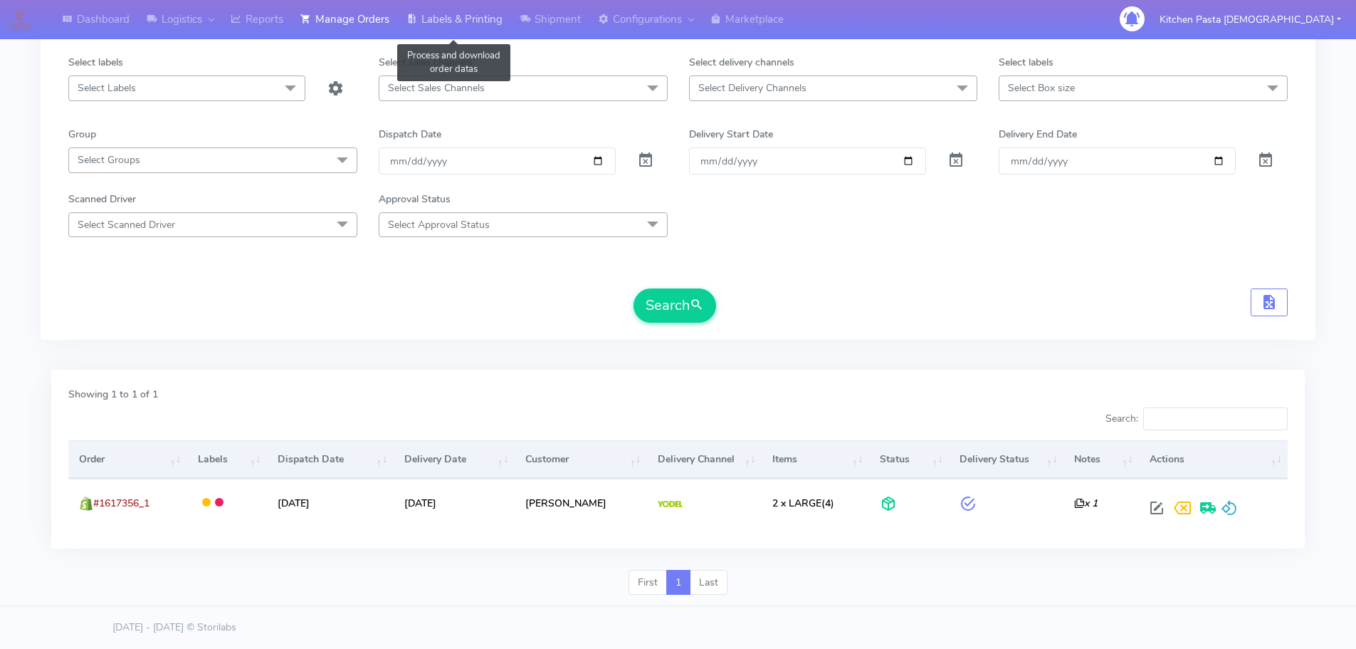
click at [473, 19] on link "Labels & Printing" at bounding box center [454, 19] width 113 height 39
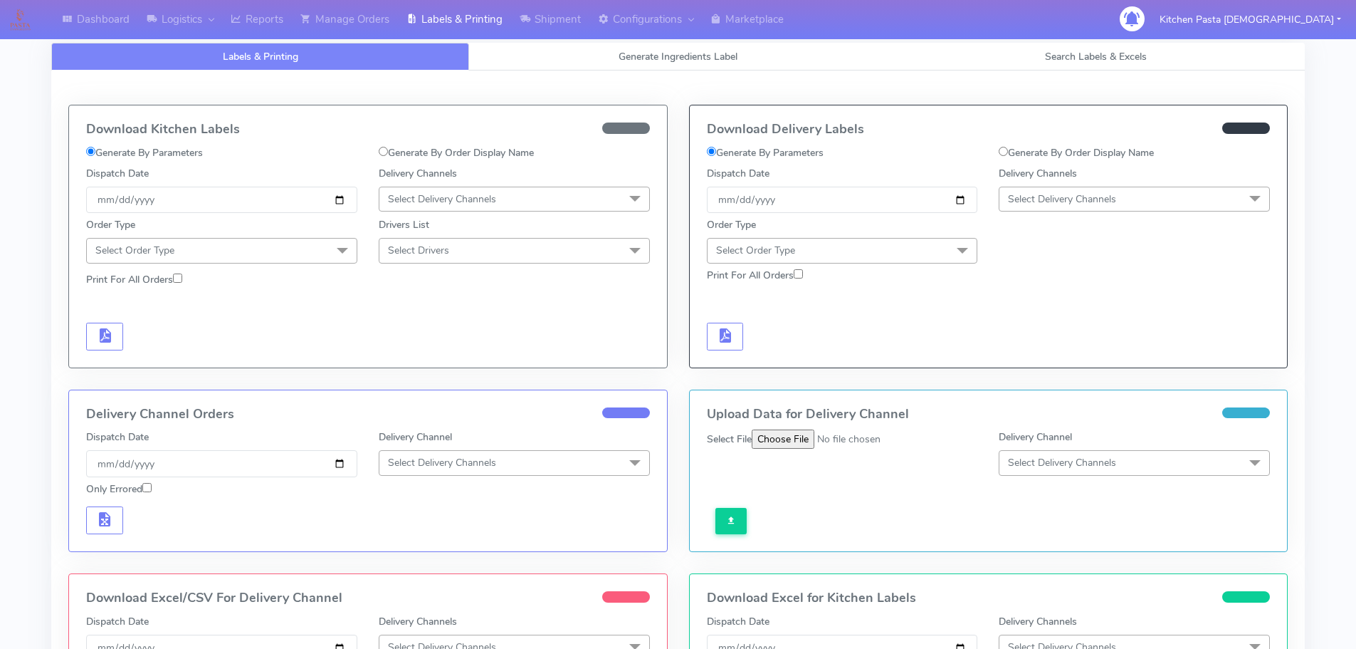
click at [1046, 153] on label "Generate By Order Display Name" at bounding box center [1076, 152] width 155 height 15
click at [1008, 153] on input "Generate By Order Display Name" at bounding box center [1003, 151] width 9 height 9
radio input "true"
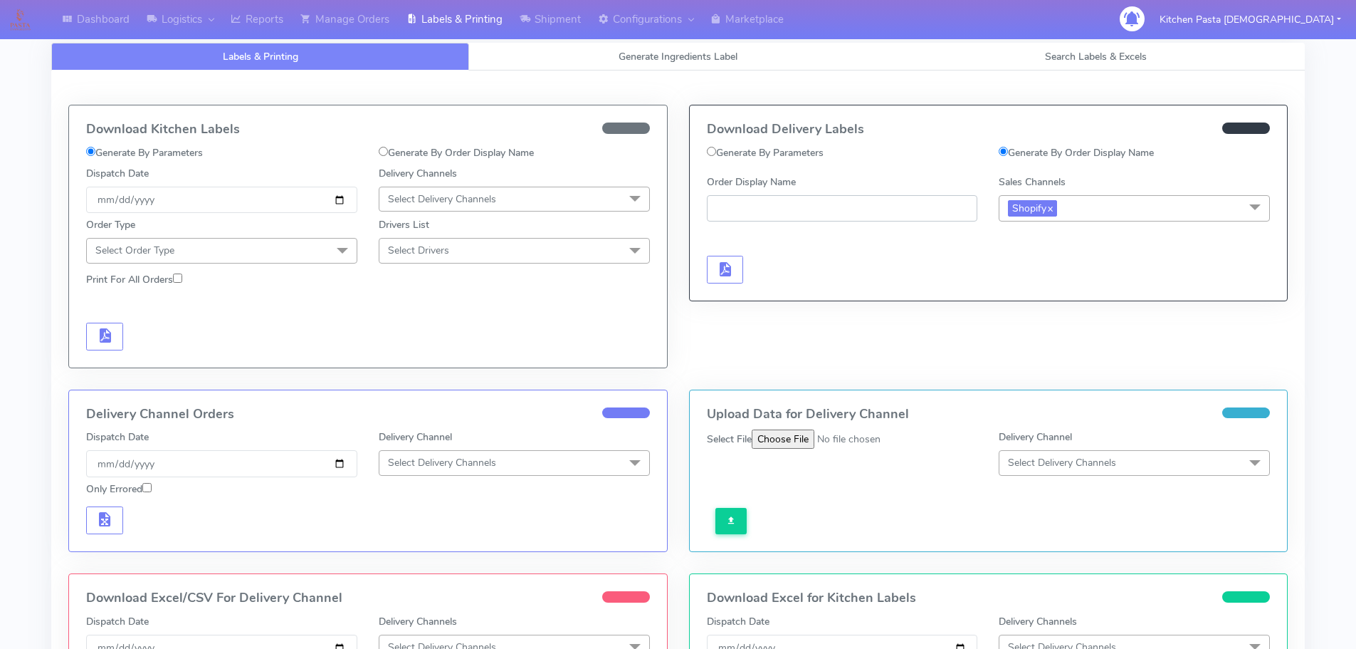
paste input "#1617356_1"
type input "#1617356_1"
click at [726, 266] on span "button" at bounding box center [724, 273] width 17 height 14
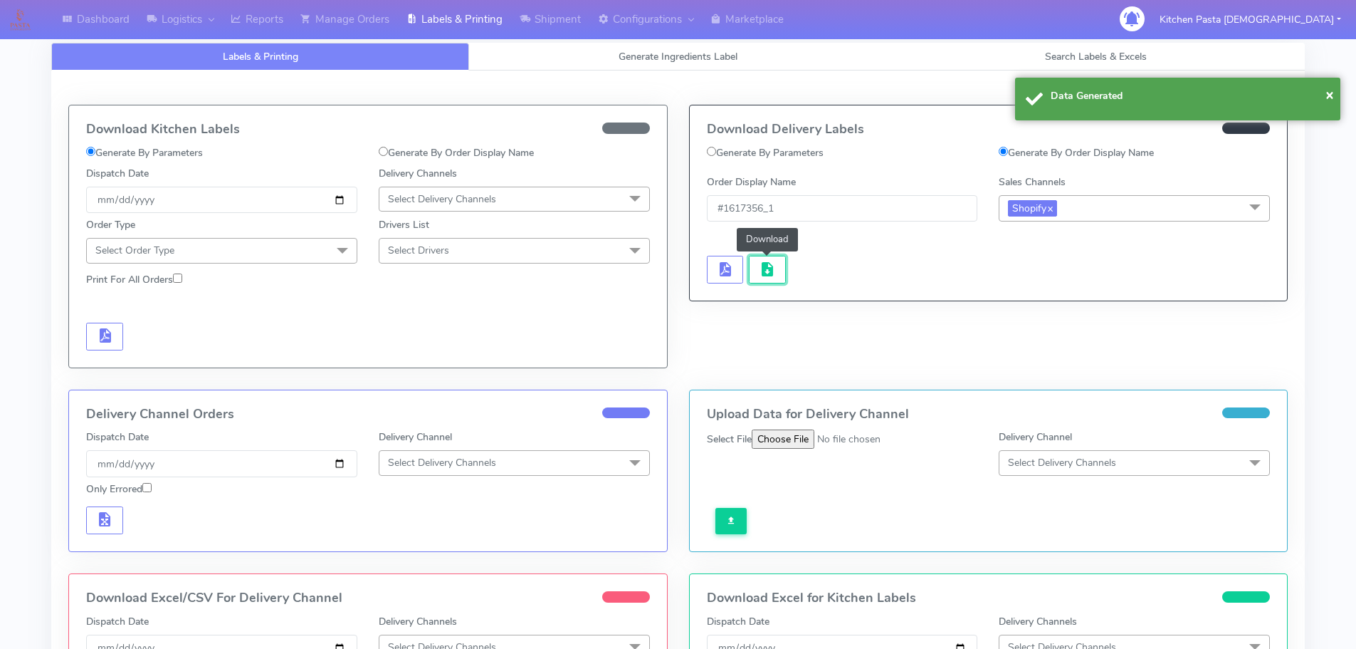
click at [775, 258] on button "button" at bounding box center [767, 270] width 37 height 28
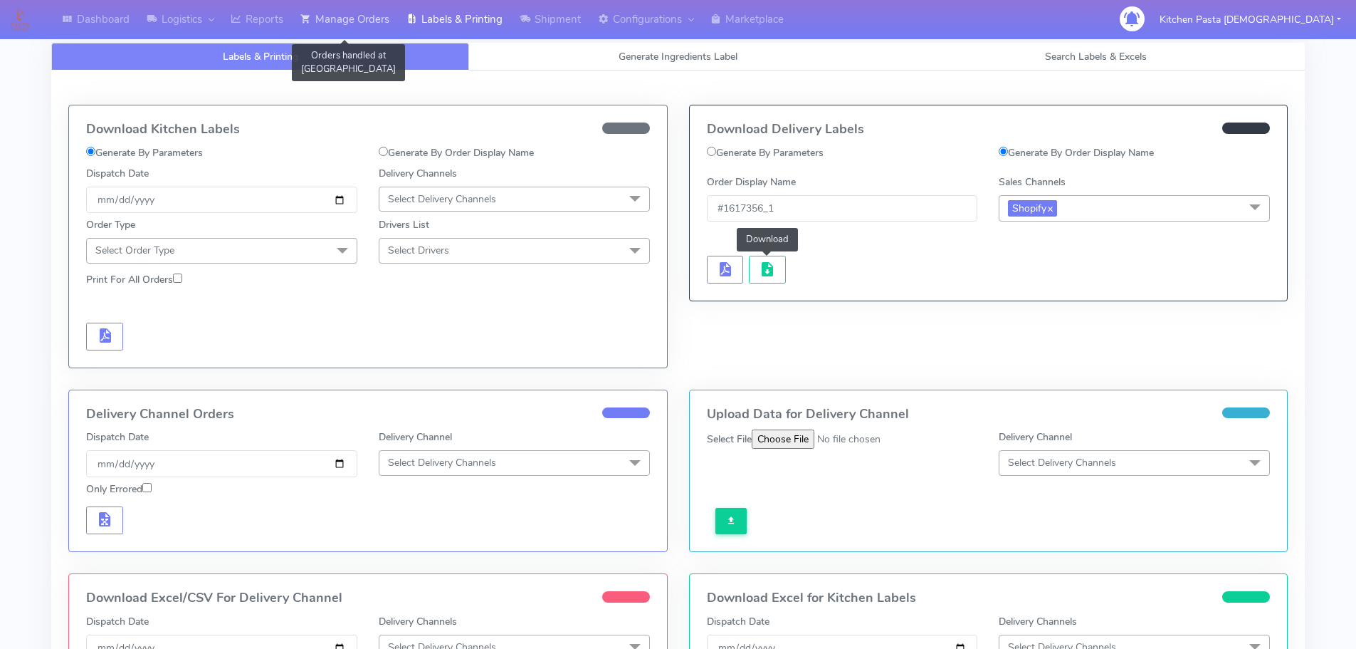
click at [360, 5] on link "Manage Orders" at bounding box center [345, 19] width 106 height 39
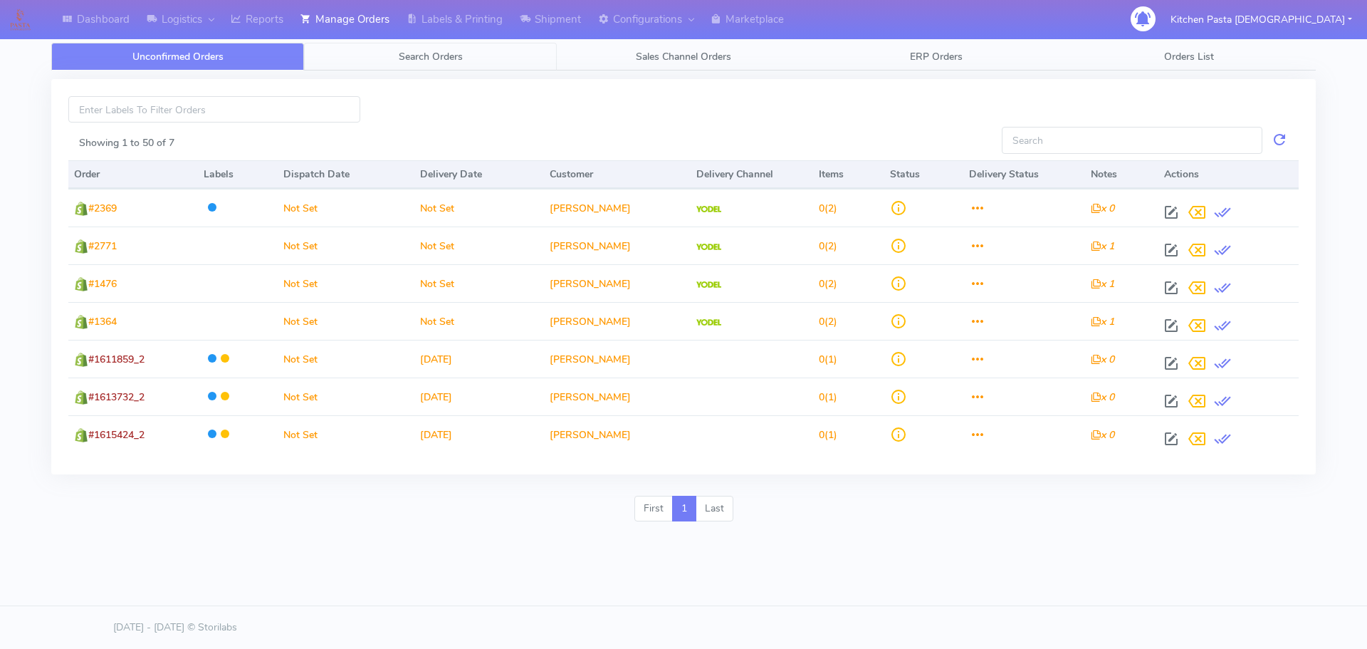
click at [362, 64] on link "Search Orders" at bounding box center [430, 57] width 253 height 28
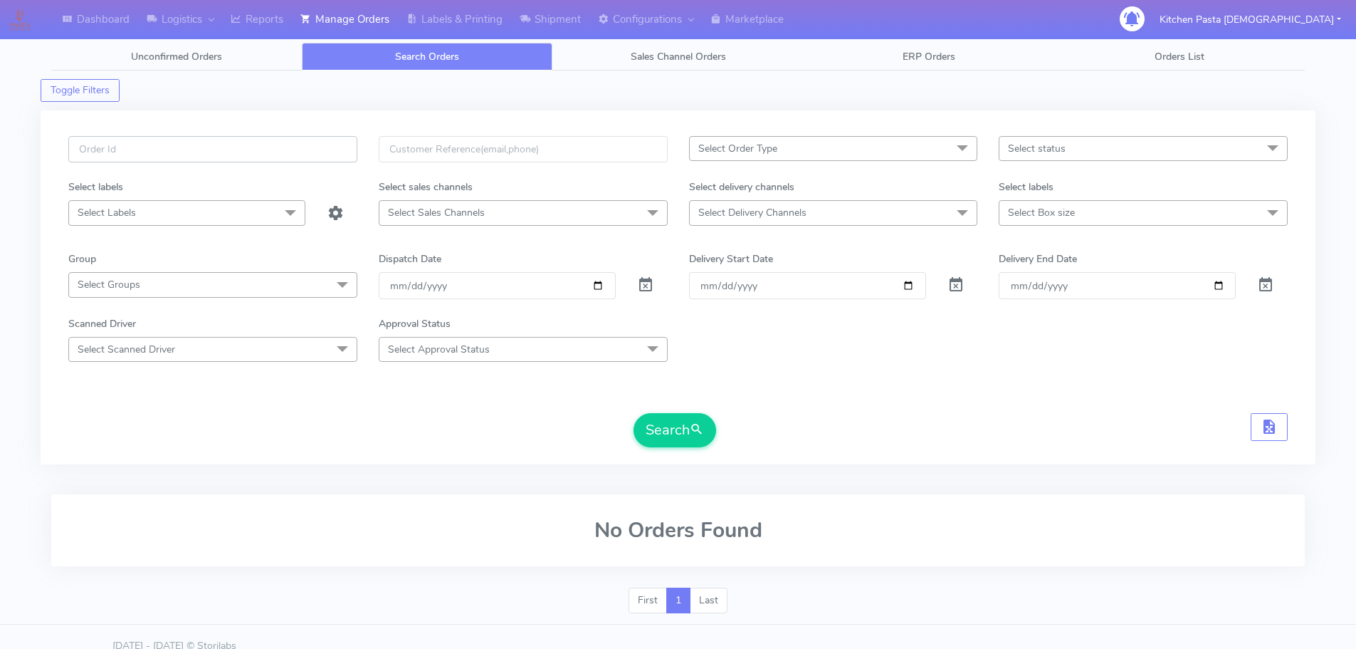
click at [286, 152] on input "text" at bounding box center [212, 149] width 289 height 26
type input "1617177"
click at [664, 415] on button "Search" at bounding box center [675, 430] width 83 height 34
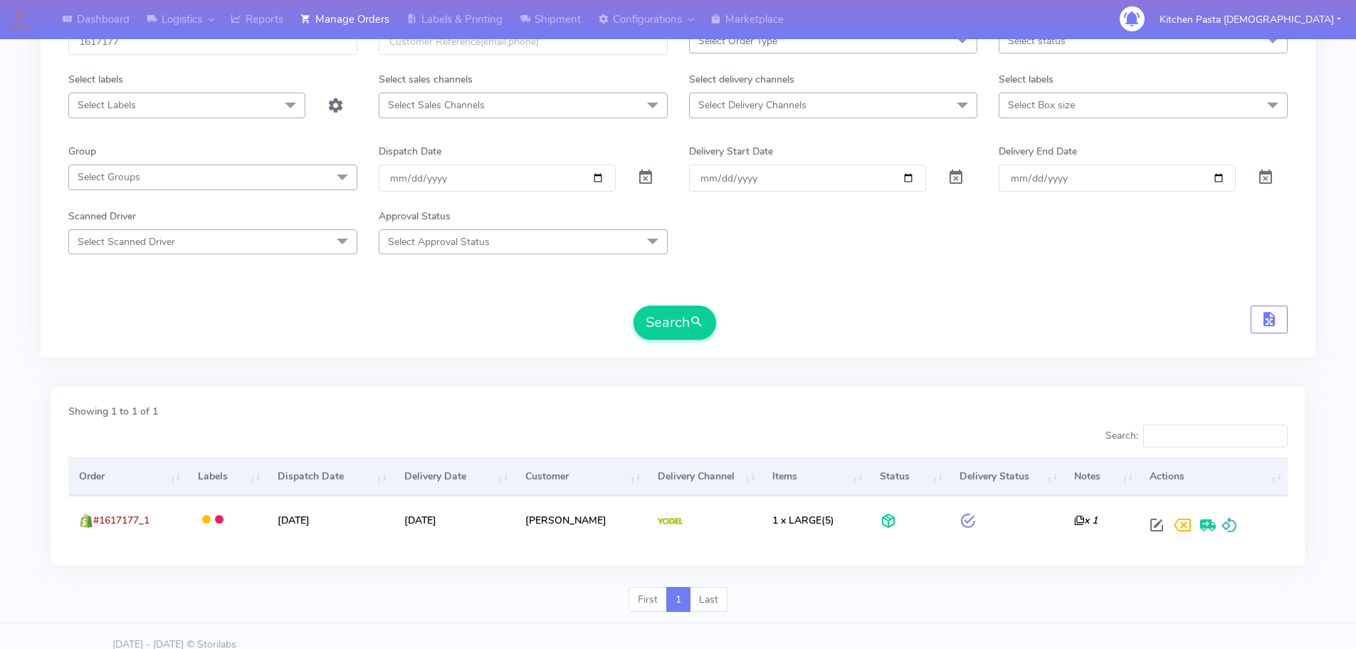
scroll to position [125, 0]
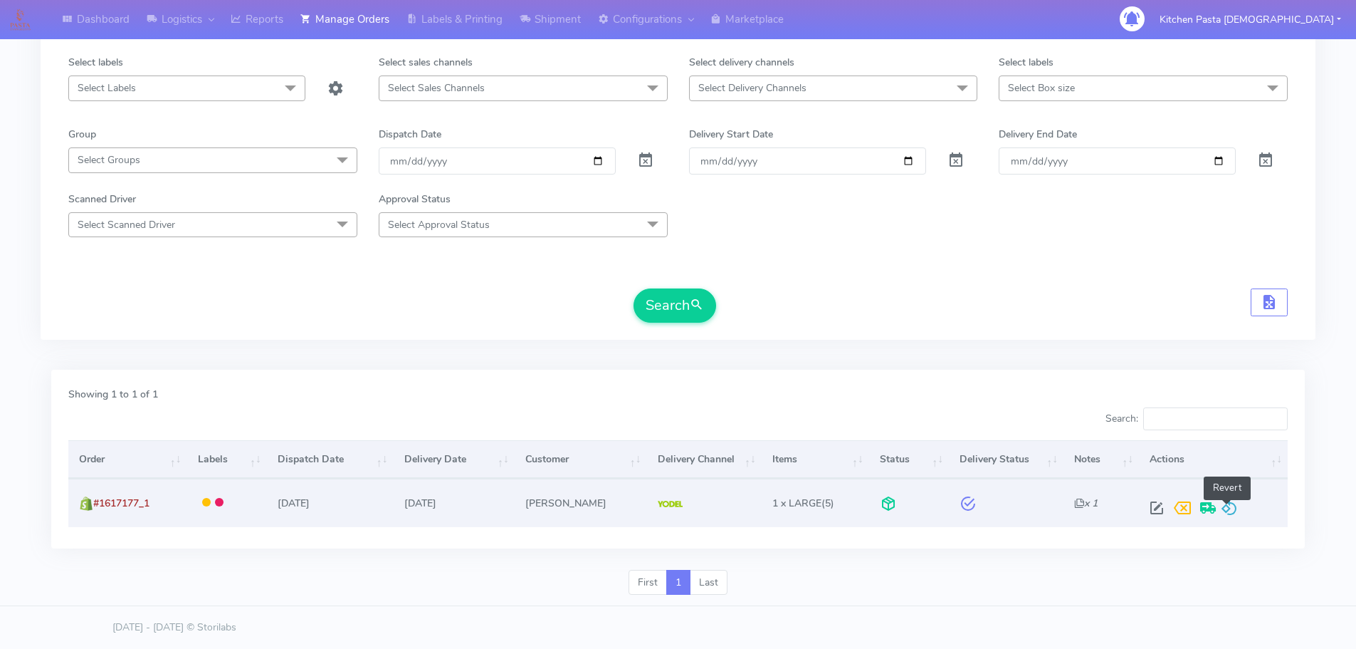
click at [1224, 506] on span at bounding box center [1229, 511] width 17 height 14
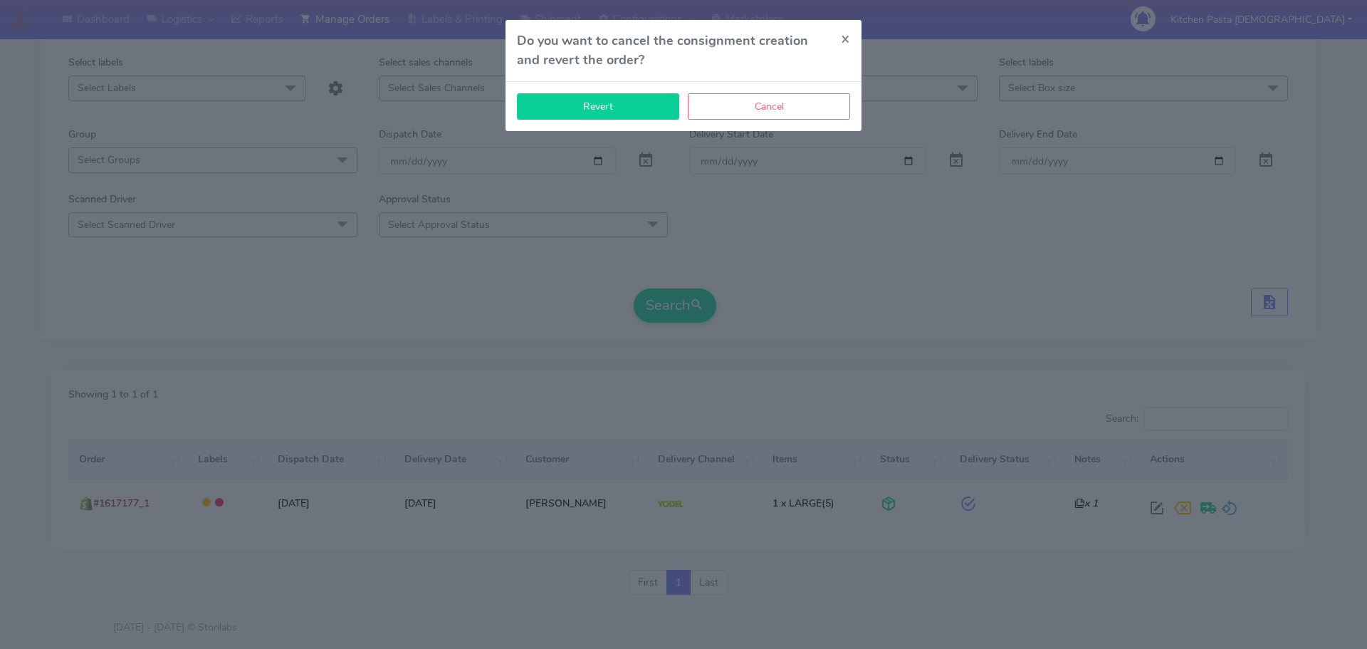
click at [533, 94] on button "Revert" at bounding box center [598, 106] width 162 height 26
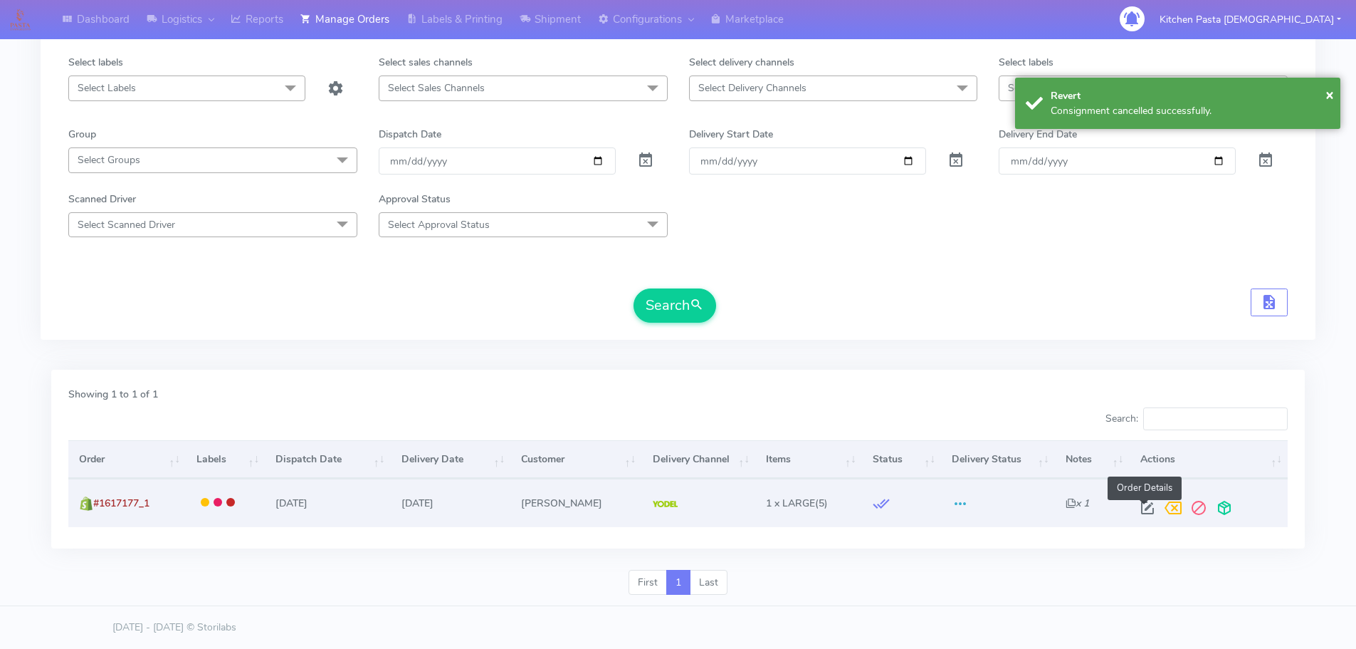
click at [1146, 506] on span at bounding box center [1148, 511] width 26 height 14
select select "5"
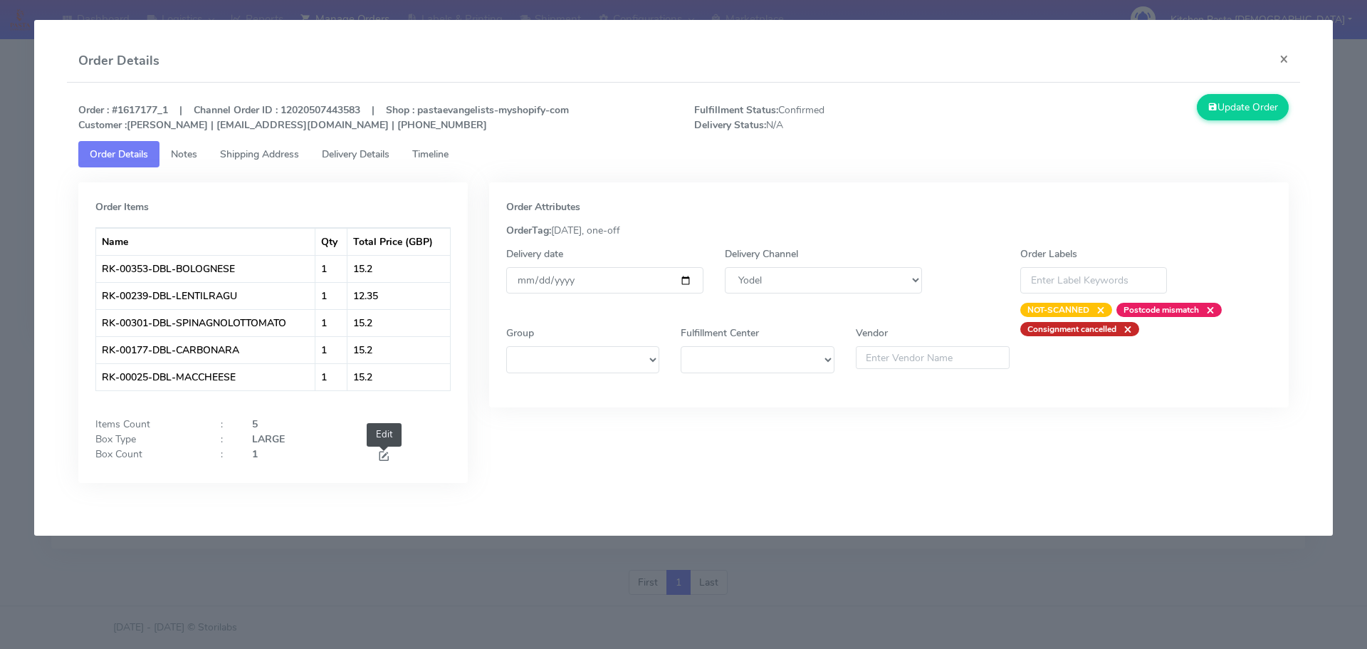
click at [384, 451] on span at bounding box center [383, 458] width 13 height 14
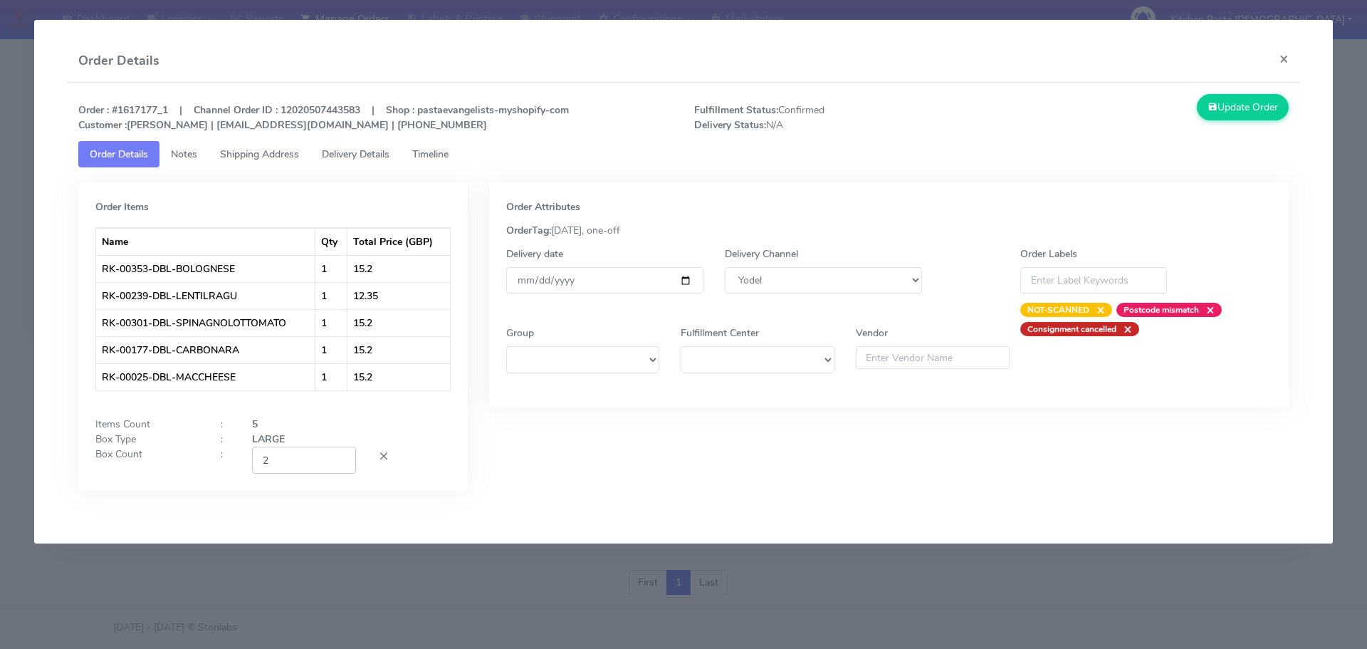
type input "2"
click at [340, 457] on input "2" at bounding box center [304, 459] width 104 height 26
click at [1210, 106] on icon at bounding box center [1213, 107] width 10 height 14
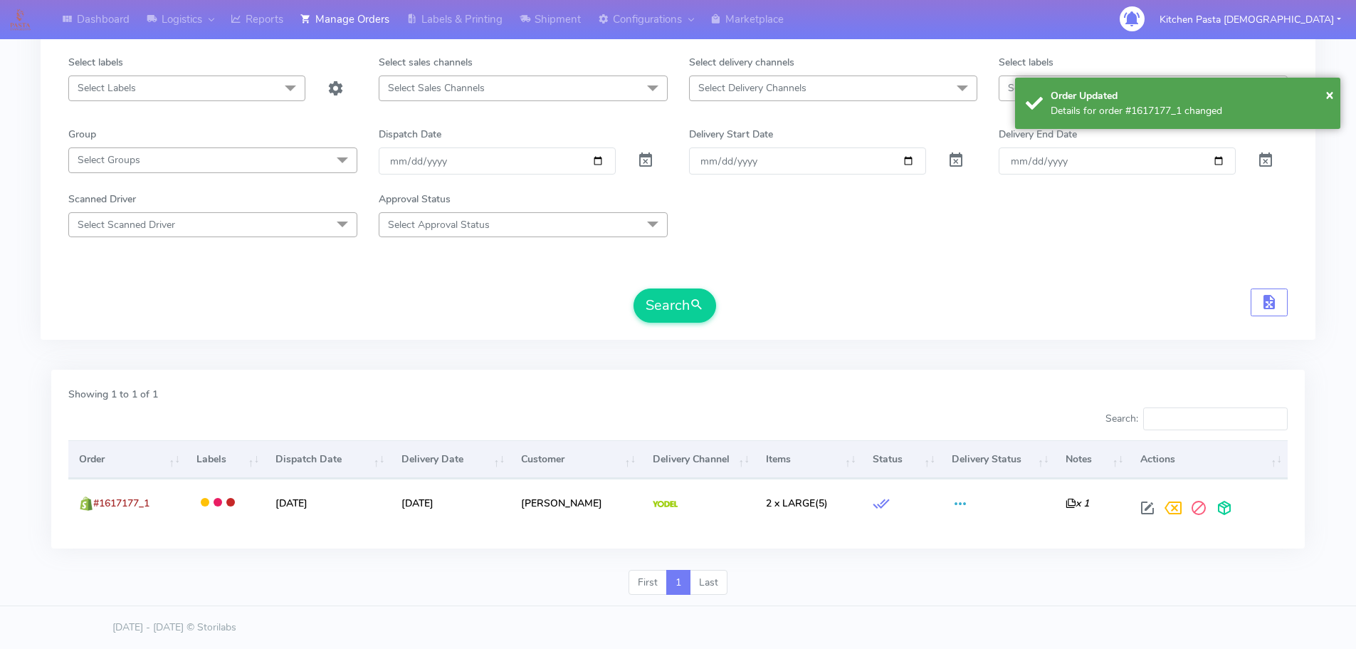
click at [1224, 523] on td at bounding box center [1208, 502] width 159 height 48
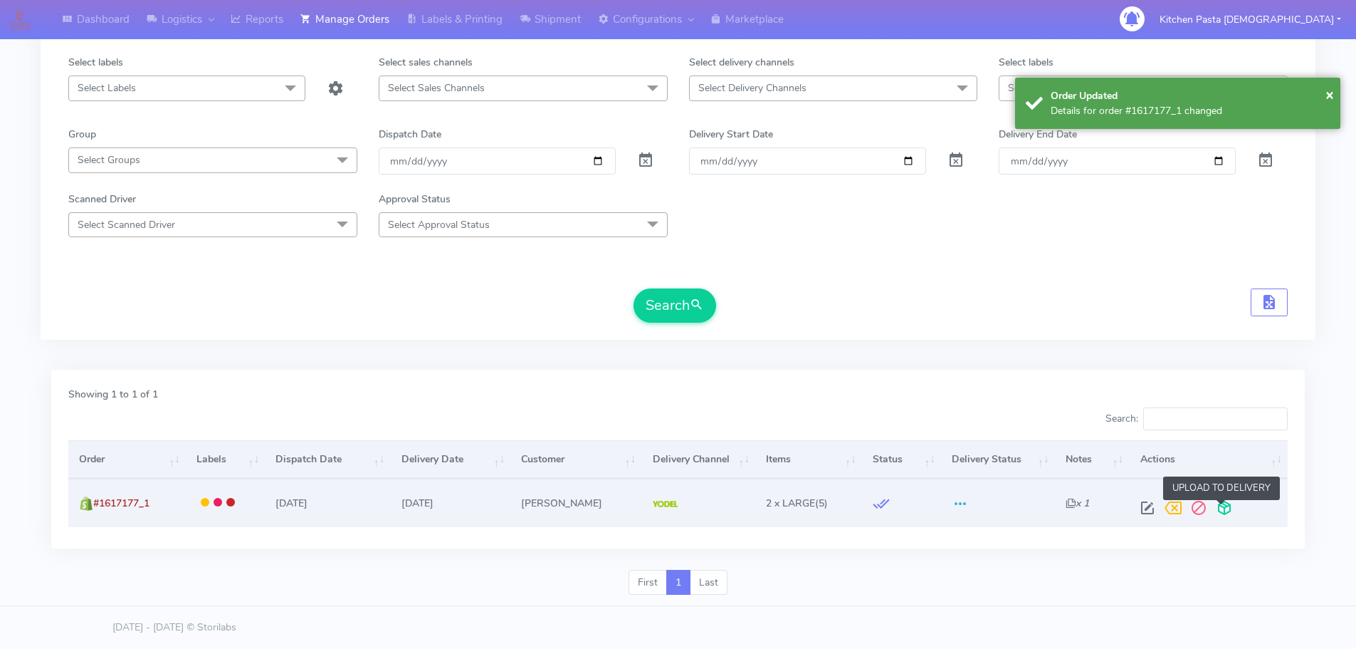
click at [1213, 511] on span at bounding box center [1225, 511] width 26 height 14
click at [1169, 504] on span at bounding box center [1169, 511] width 26 height 14
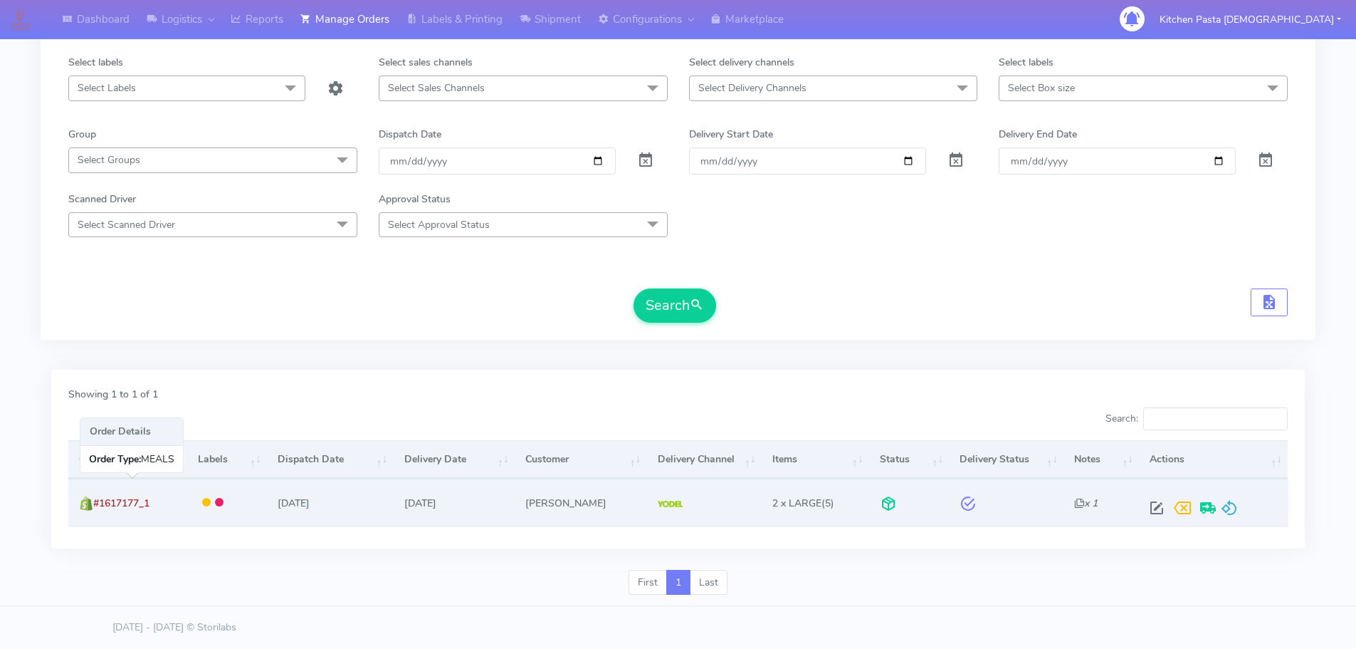
drag, startPoint x: 170, startPoint y: 501, endPoint x: 95, endPoint y: 520, distance: 77.0
click at [95, 520] on td "#1617177_1" at bounding box center [127, 502] width 119 height 48
copy span "#1617177_1"
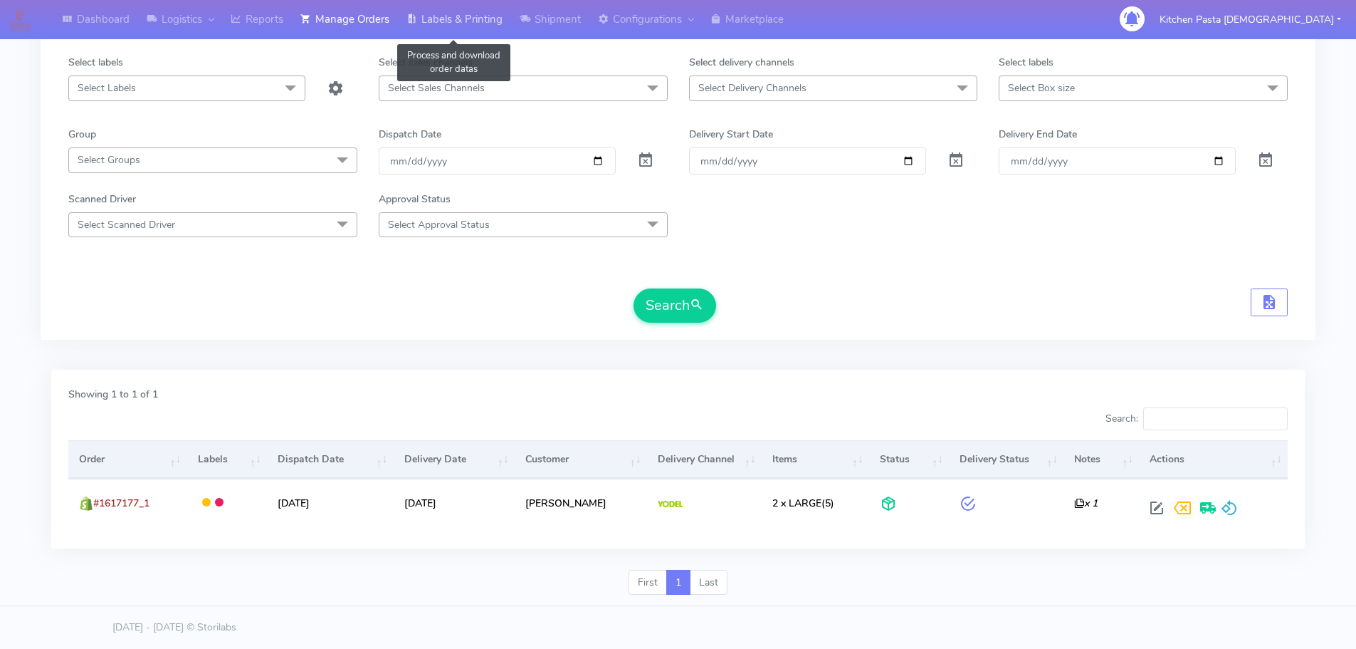
click at [426, 26] on link "Labels & Printing" at bounding box center [454, 19] width 113 height 39
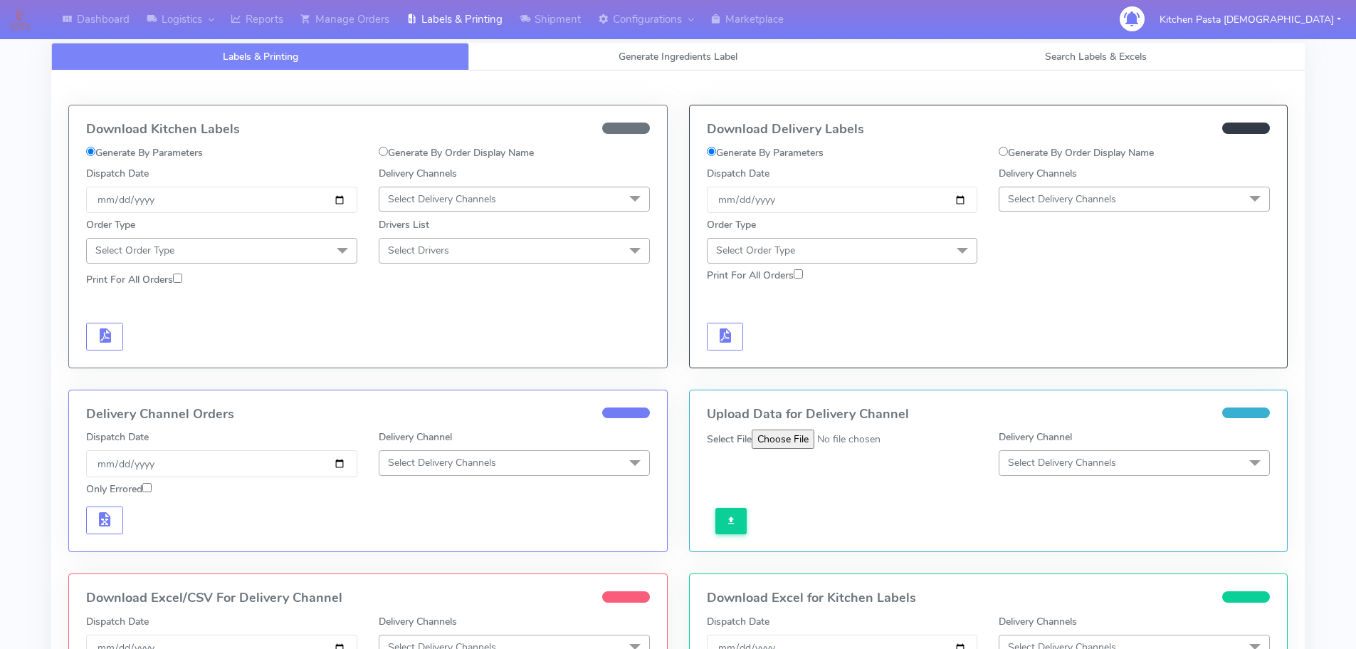
click at [1024, 155] on label "Generate By Order Display Name" at bounding box center [1076, 152] width 155 height 15
click at [1008, 155] on input "Generate By Order Display Name" at bounding box center [1003, 151] width 9 height 9
radio input "true"
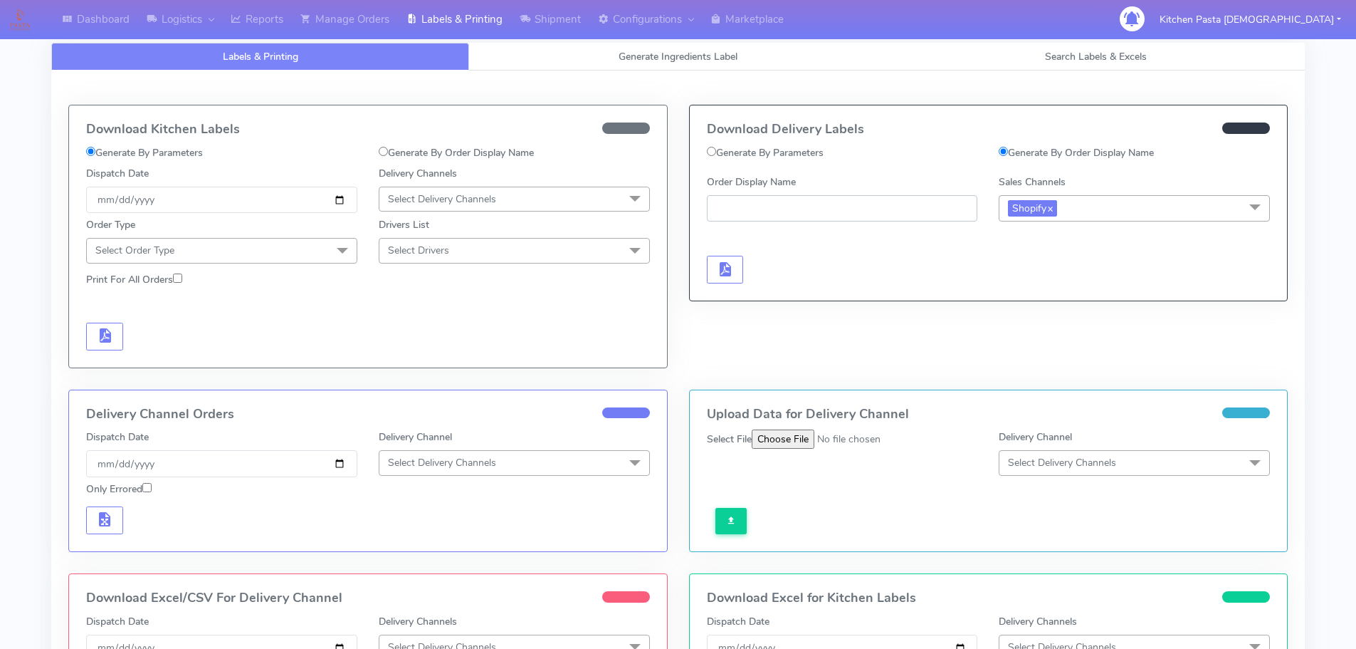
paste input "#1617177_1"
type input "#1617177_1"
click at [742, 276] on button "button" at bounding box center [725, 270] width 37 height 28
click at [757, 260] on button "button" at bounding box center [767, 270] width 37 height 28
click at [350, 26] on link "Manage Orders" at bounding box center [345, 19] width 106 height 39
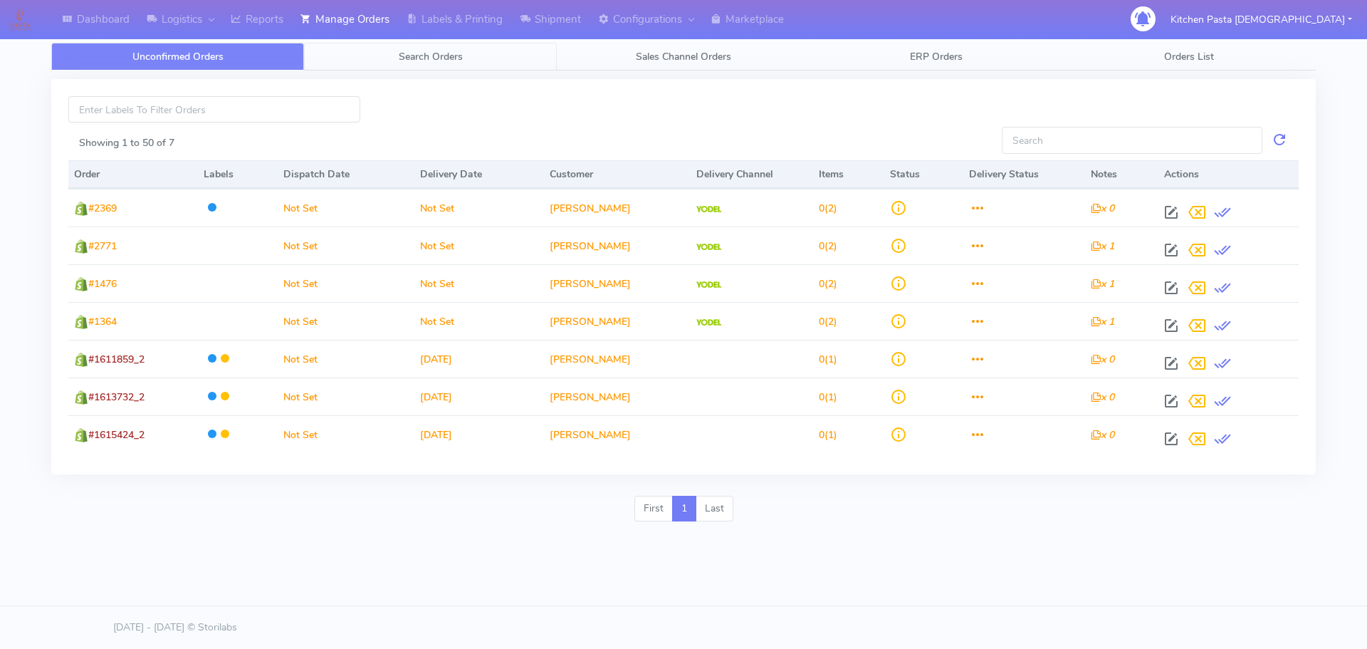
click at [363, 57] on link "Search Orders" at bounding box center [430, 57] width 253 height 28
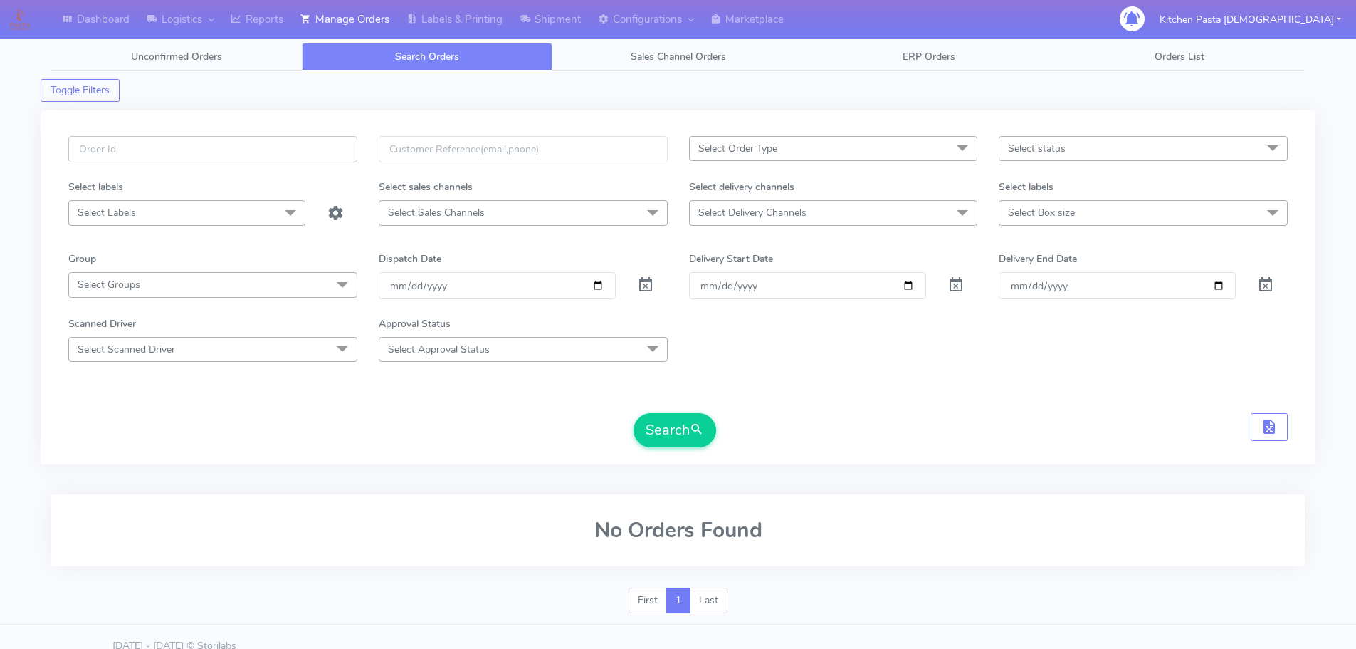
click at [249, 159] on input "text" at bounding box center [212, 149] width 289 height 26
type input "1617263"
click at [634, 413] on button "Search" at bounding box center [675, 430] width 83 height 34
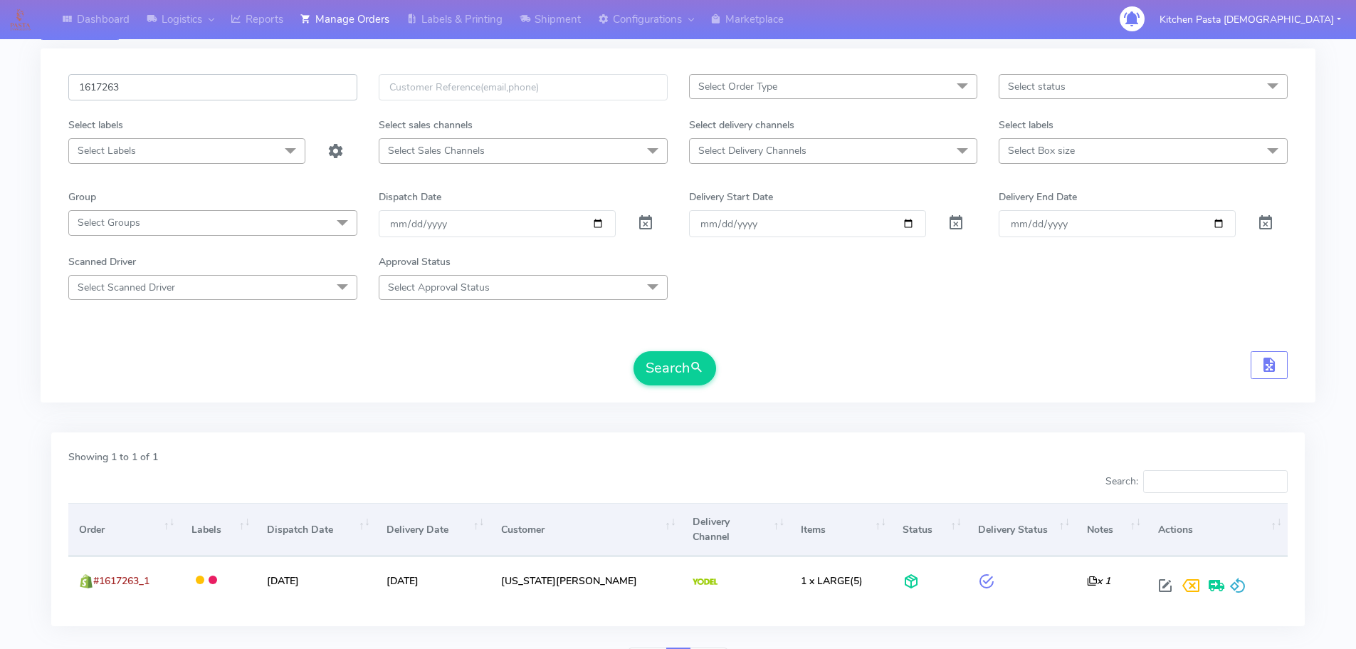
scroll to position [125, 0]
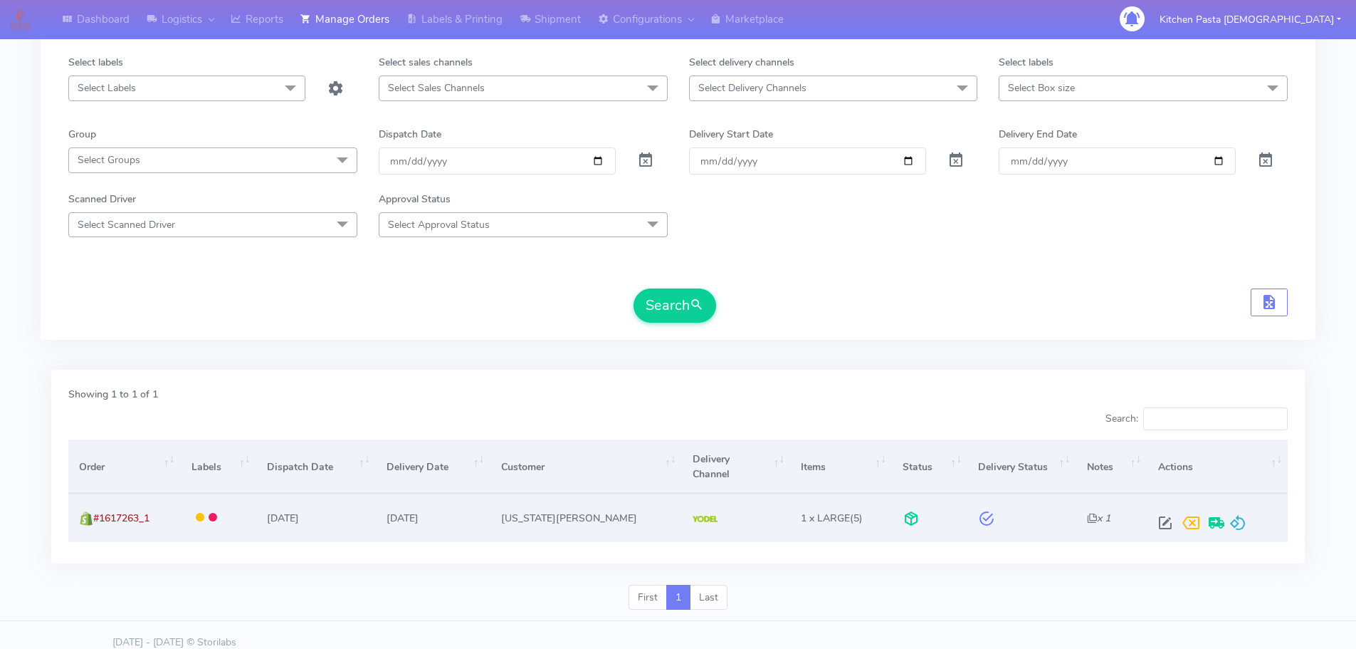
click at [1240, 512] on div at bounding box center [1215, 523] width 125 height 26
click at [1230, 519] on span at bounding box center [1238, 526] width 17 height 14
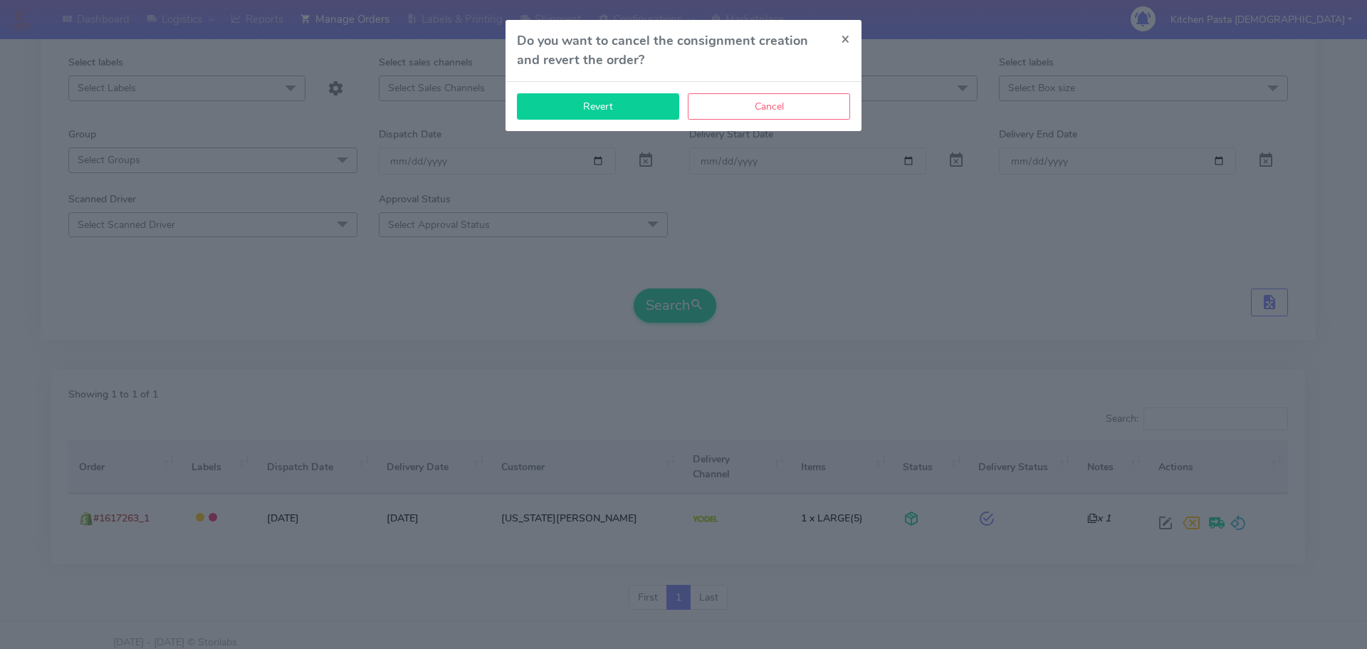
click at [578, 98] on button "Revert" at bounding box center [598, 106] width 162 height 26
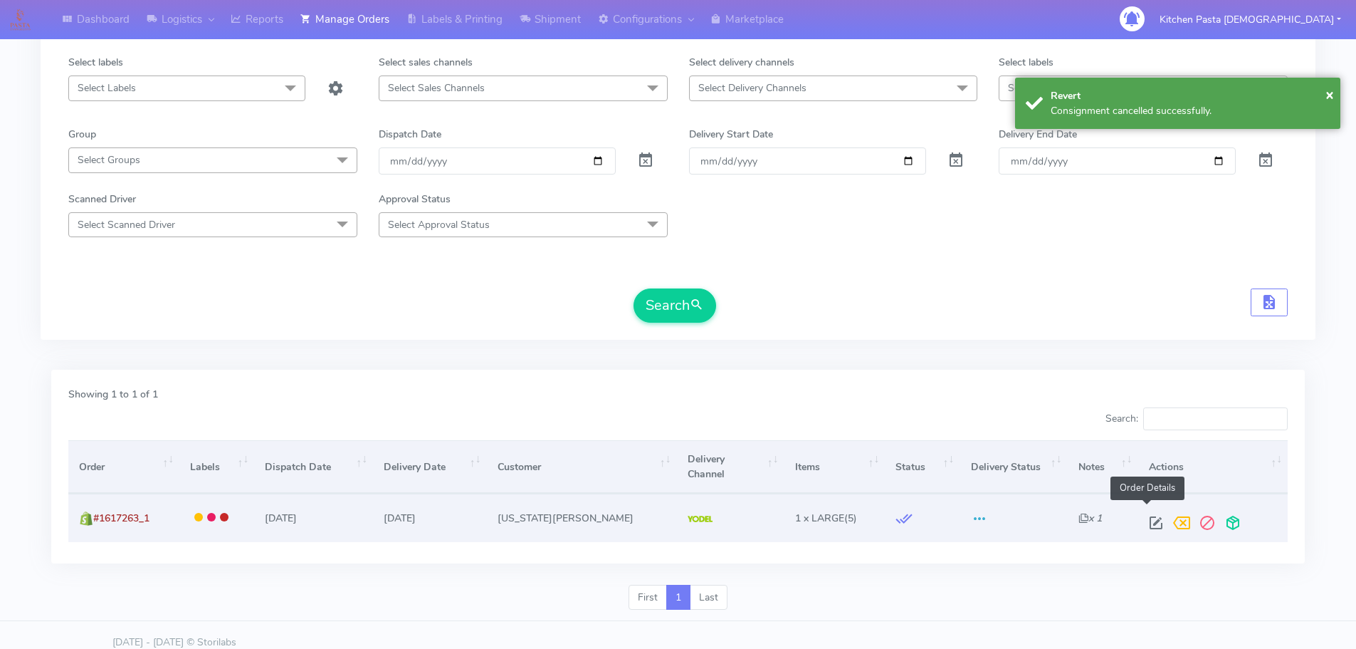
click at [1150, 519] on span at bounding box center [1156, 526] width 26 height 14
select select "5"
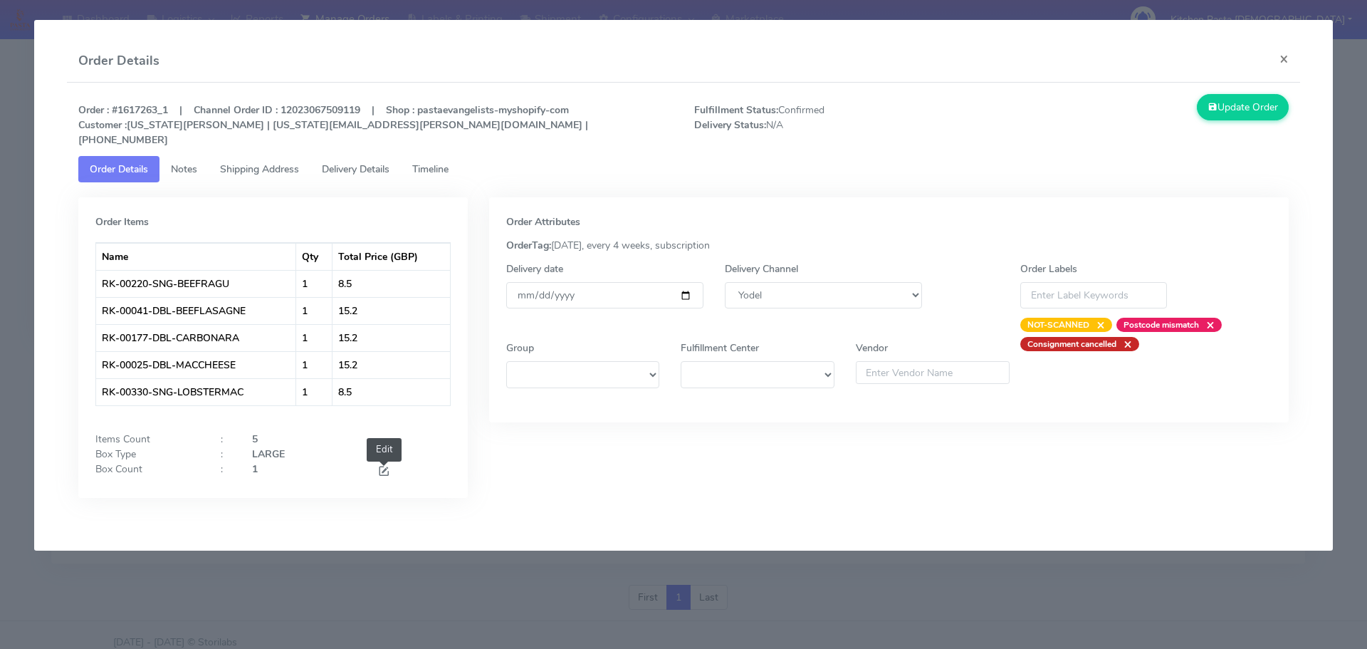
click at [380, 466] on span at bounding box center [383, 473] width 13 height 14
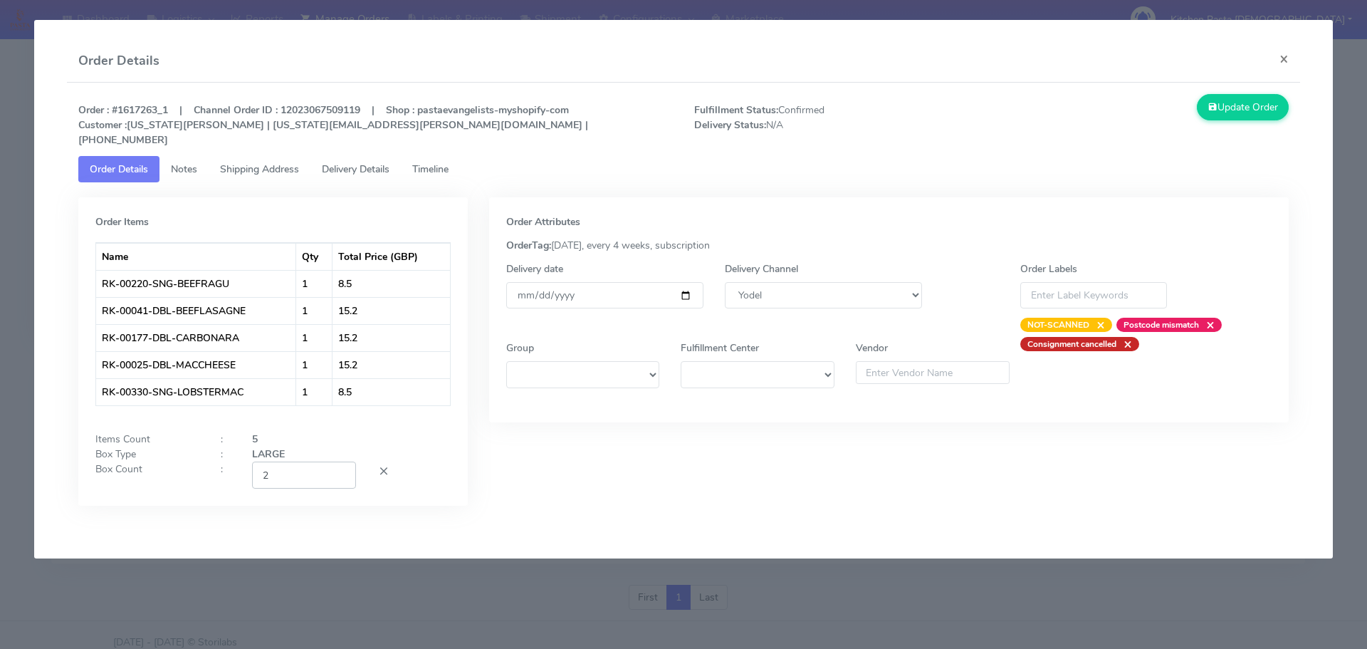
type input "2"
click at [338, 461] on input "2" at bounding box center [304, 474] width 104 height 26
click at [1220, 111] on button "Update Order" at bounding box center [1243, 107] width 93 height 26
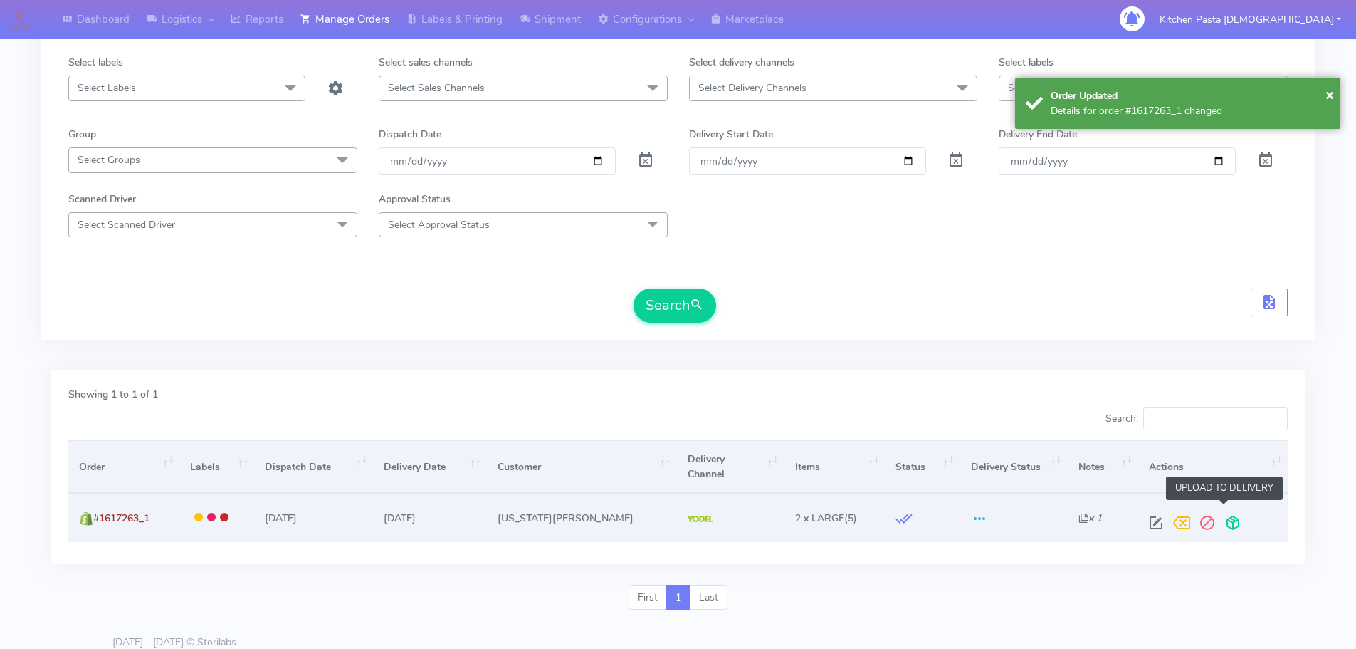
click at [1220, 519] on span at bounding box center [1233, 526] width 26 height 14
click at [1168, 519] on span at bounding box center [1177, 526] width 26 height 14
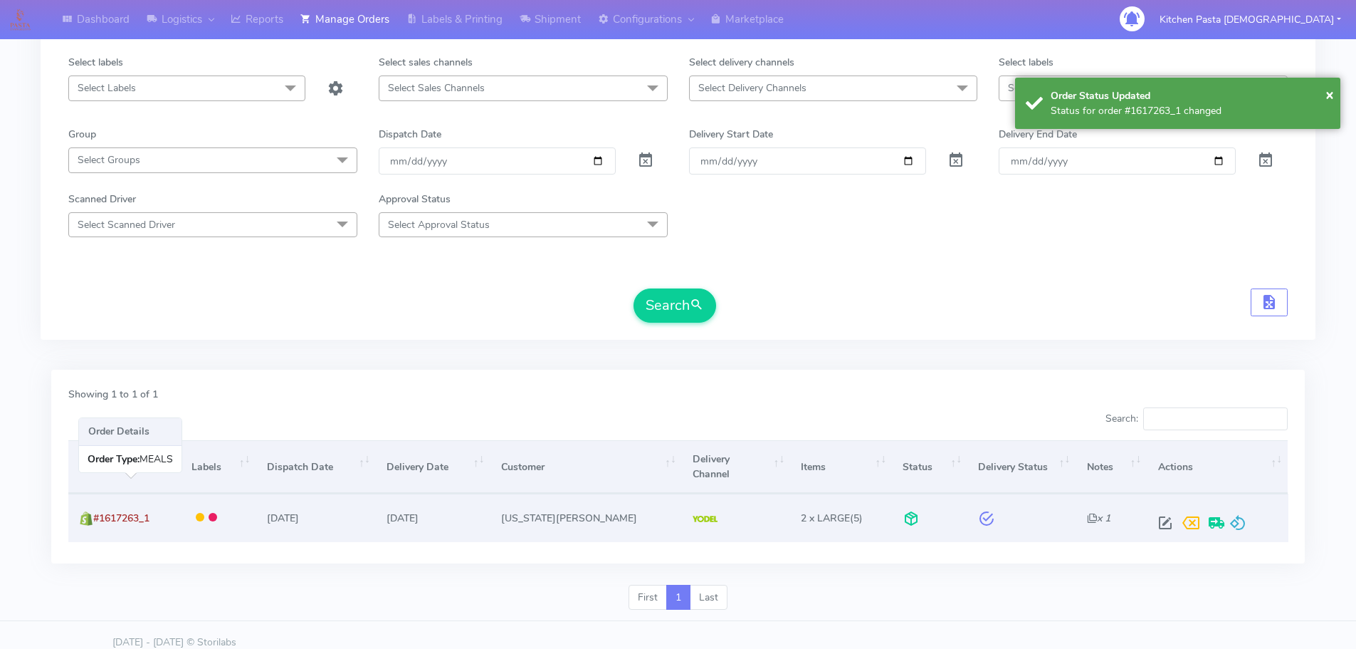
drag, startPoint x: 174, startPoint y: 501, endPoint x: 98, endPoint y: 498, distance: 76.2
click at [98, 498] on td "#1617263_1" at bounding box center [124, 517] width 112 height 48
copy span "#1617263_1"
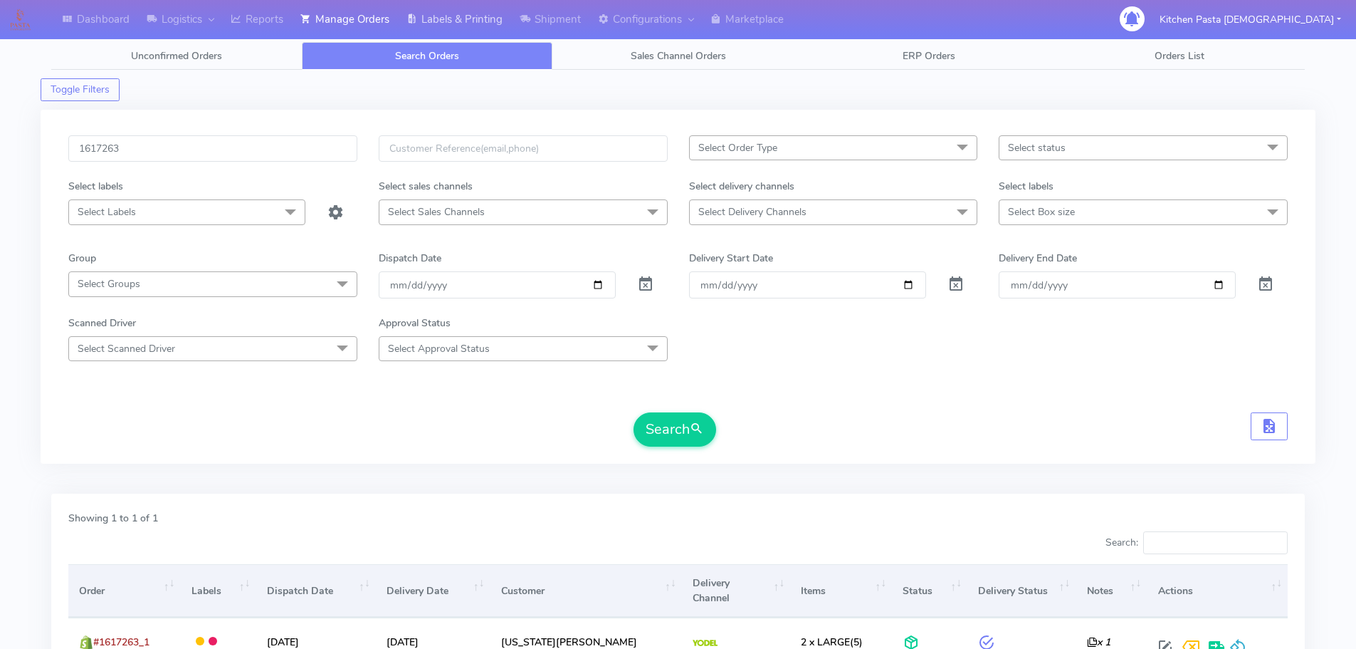
scroll to position [0, 0]
click at [454, 16] on link "Labels & Printing" at bounding box center [454, 19] width 113 height 39
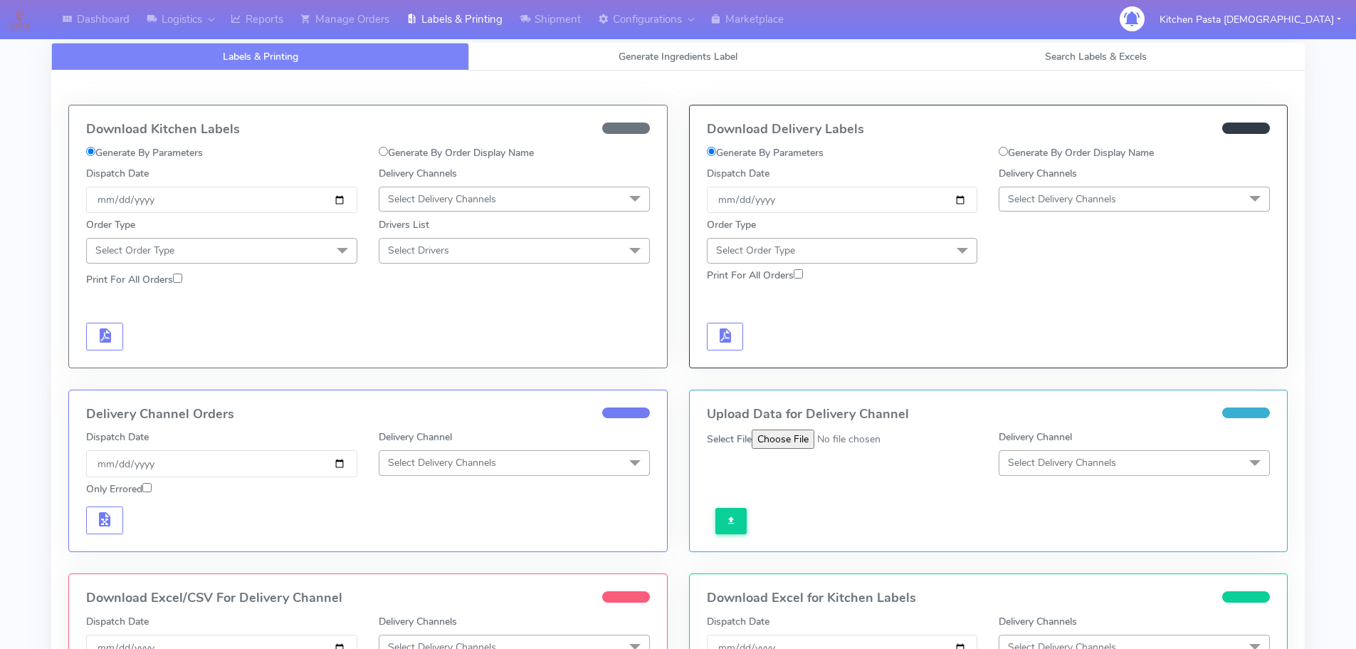
click at [1031, 152] on label "Generate By Order Display Name" at bounding box center [1076, 152] width 155 height 15
click at [1008, 152] on input "Generate By Order Display Name" at bounding box center [1003, 151] width 9 height 9
radio input "true"
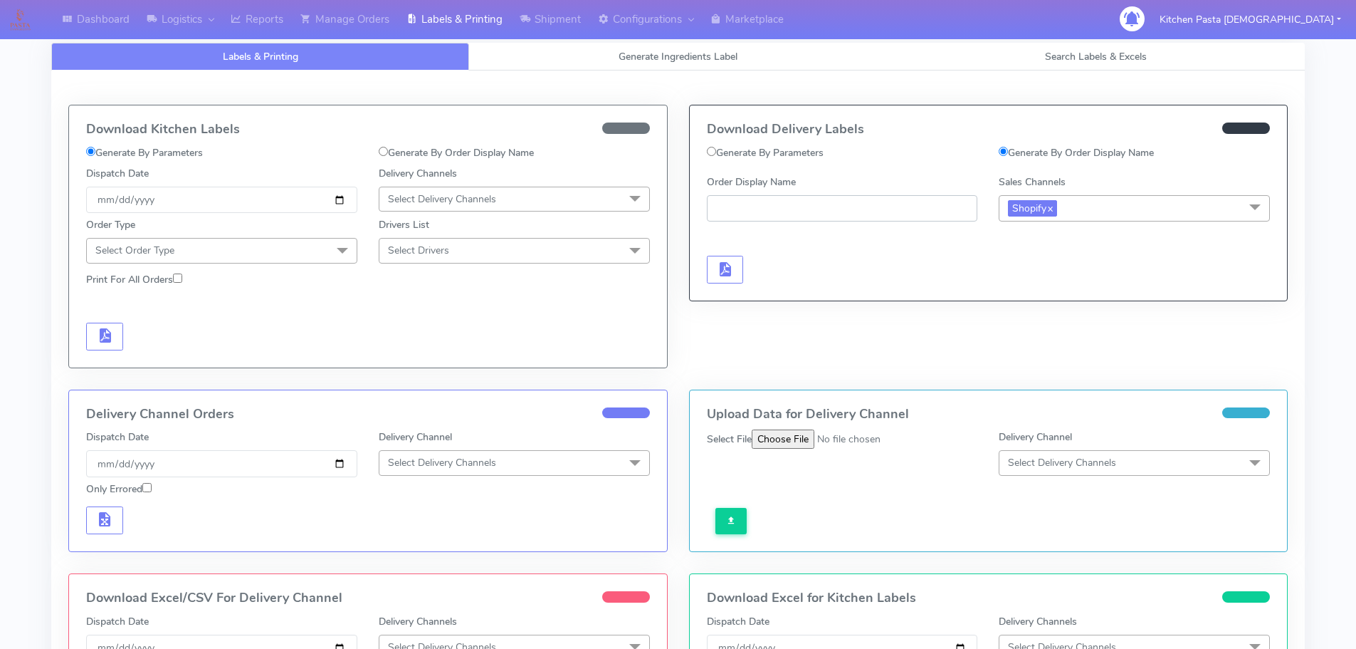
paste input "#1617263_1"
type input "#1617263_1"
click at [724, 278] on span "button" at bounding box center [724, 273] width 17 height 14
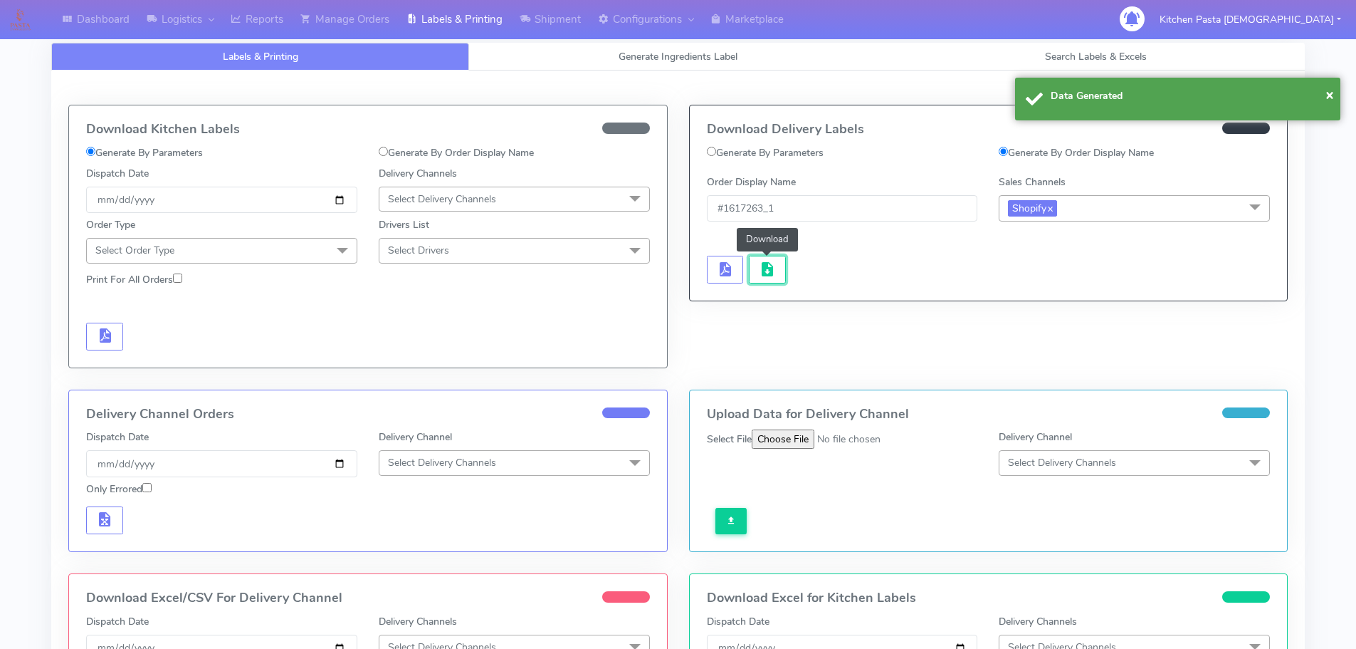
click at [759, 283] on button "button" at bounding box center [767, 270] width 37 height 28
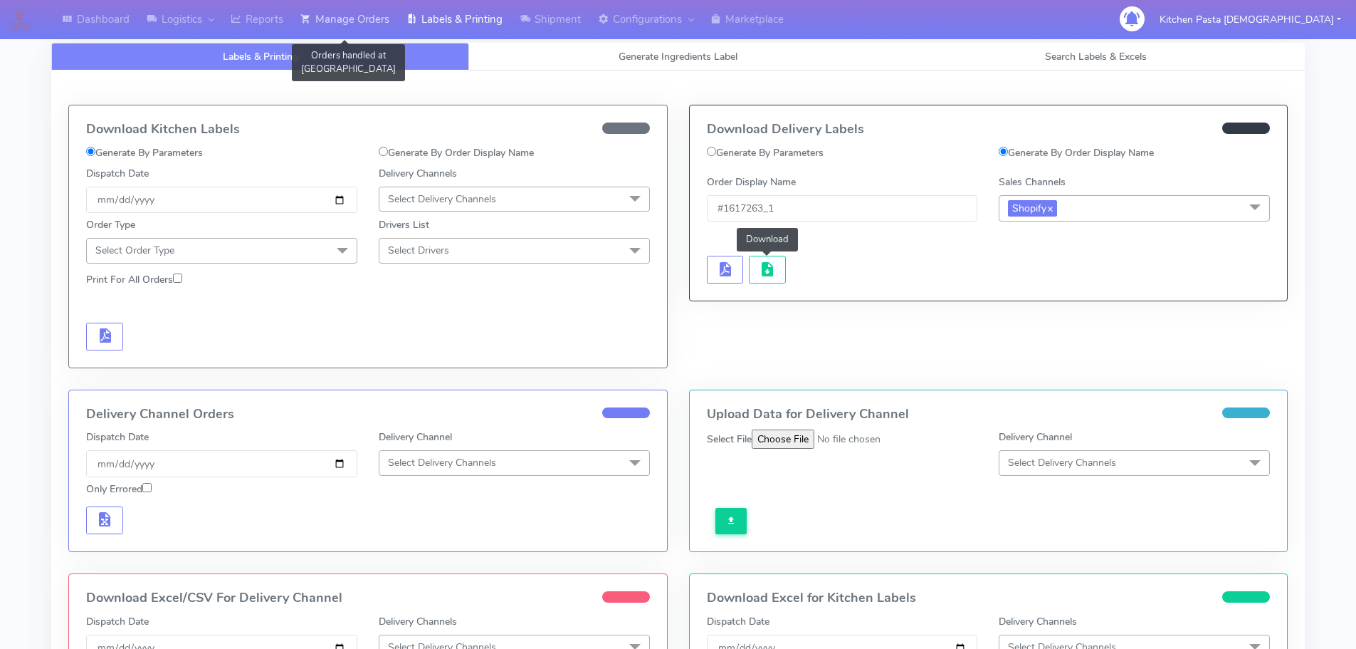
drag, startPoint x: 331, startPoint y: 21, endPoint x: 326, endPoint y: 41, distance: 19.9
click at [331, 21] on link "Manage Orders" at bounding box center [345, 19] width 106 height 39
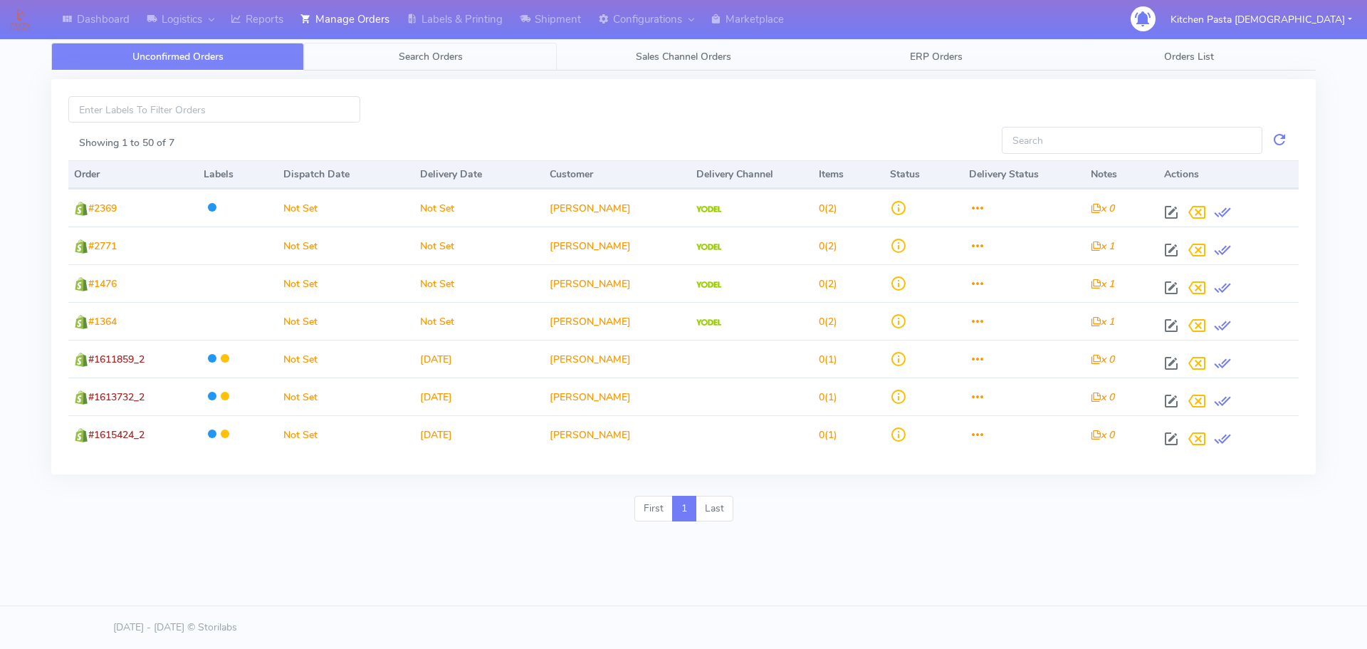
click at [368, 66] on link "Search Orders" at bounding box center [430, 57] width 253 height 28
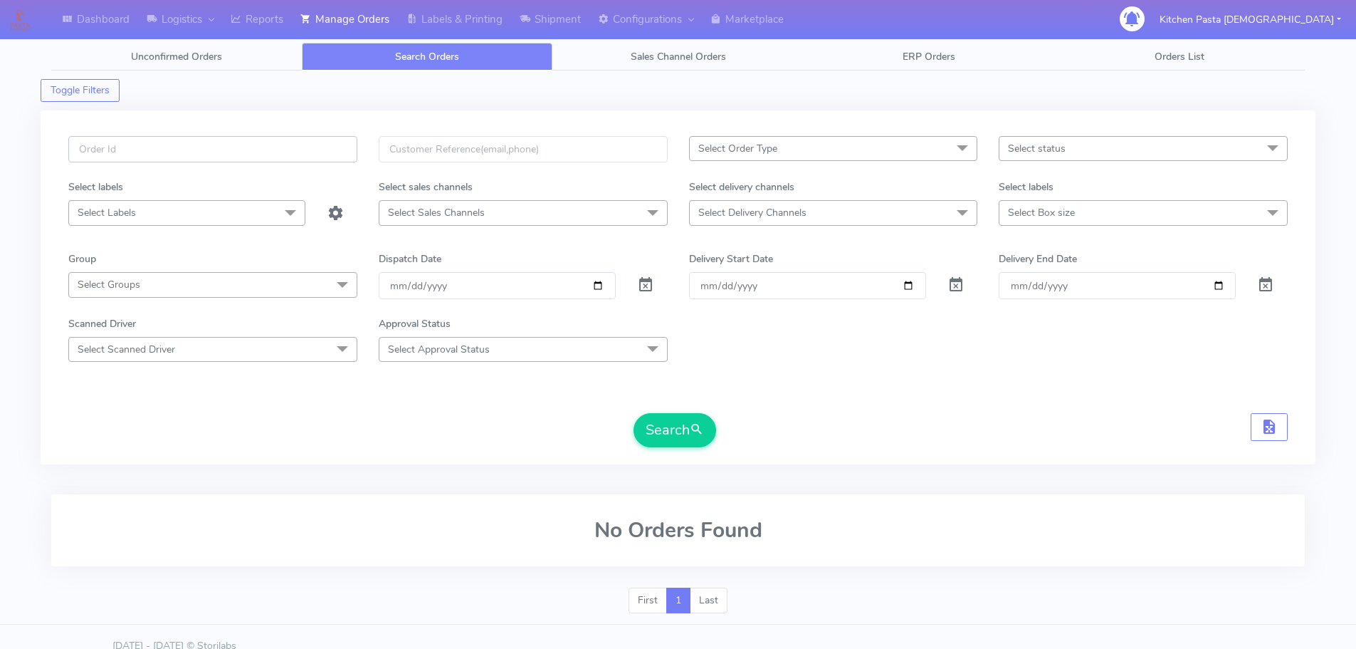
click at [310, 145] on input "text" at bounding box center [212, 149] width 289 height 26
type input "1617291"
click at [634, 413] on button "Search" at bounding box center [675, 430] width 83 height 34
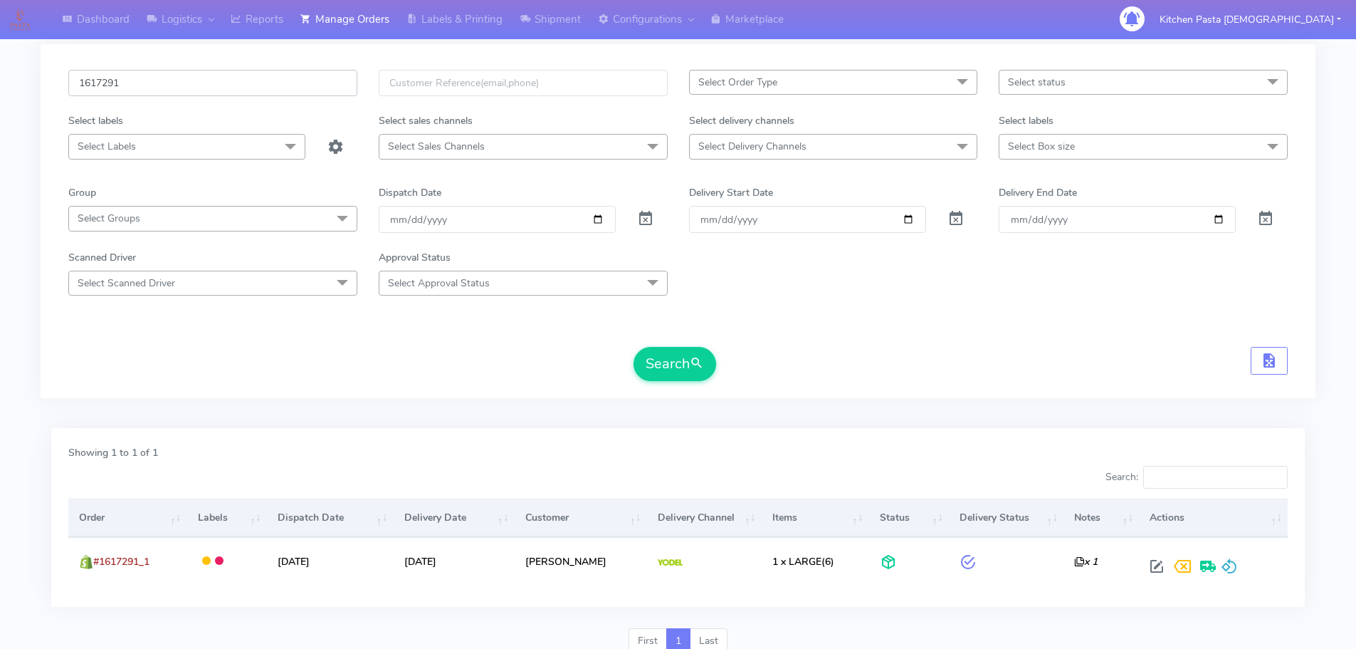
scroll to position [125, 0]
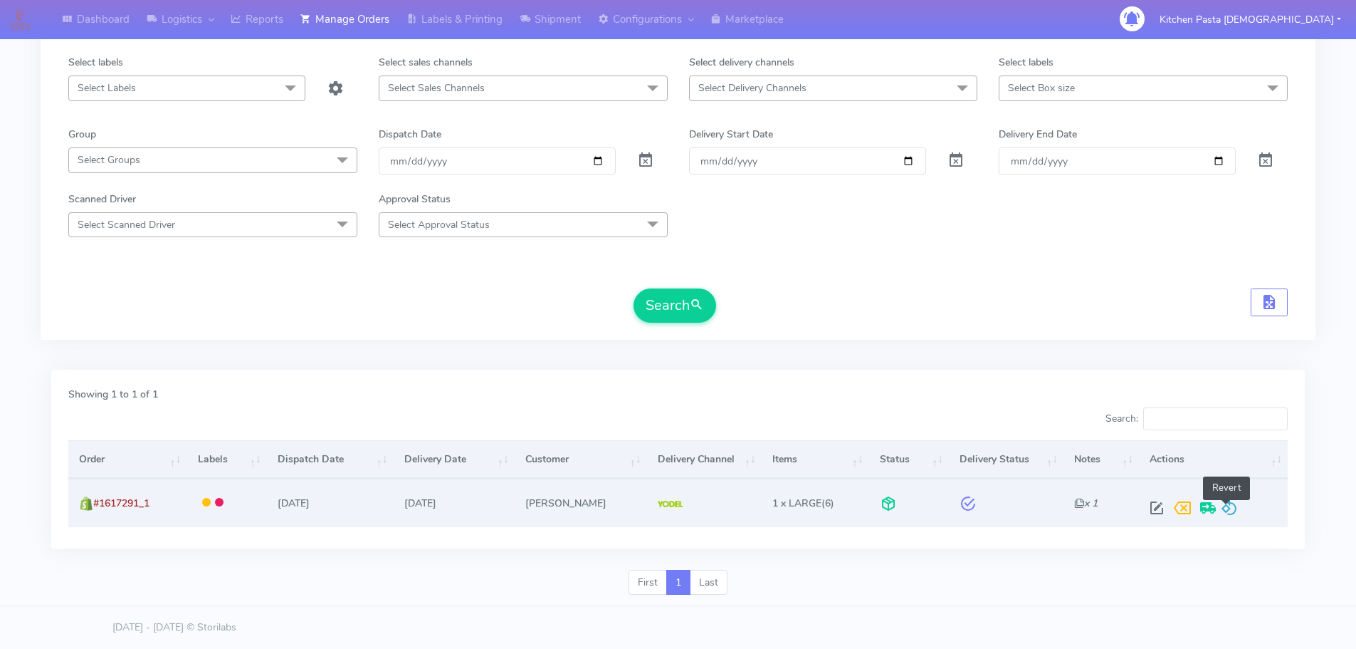
click at [1227, 517] on span at bounding box center [1229, 511] width 17 height 14
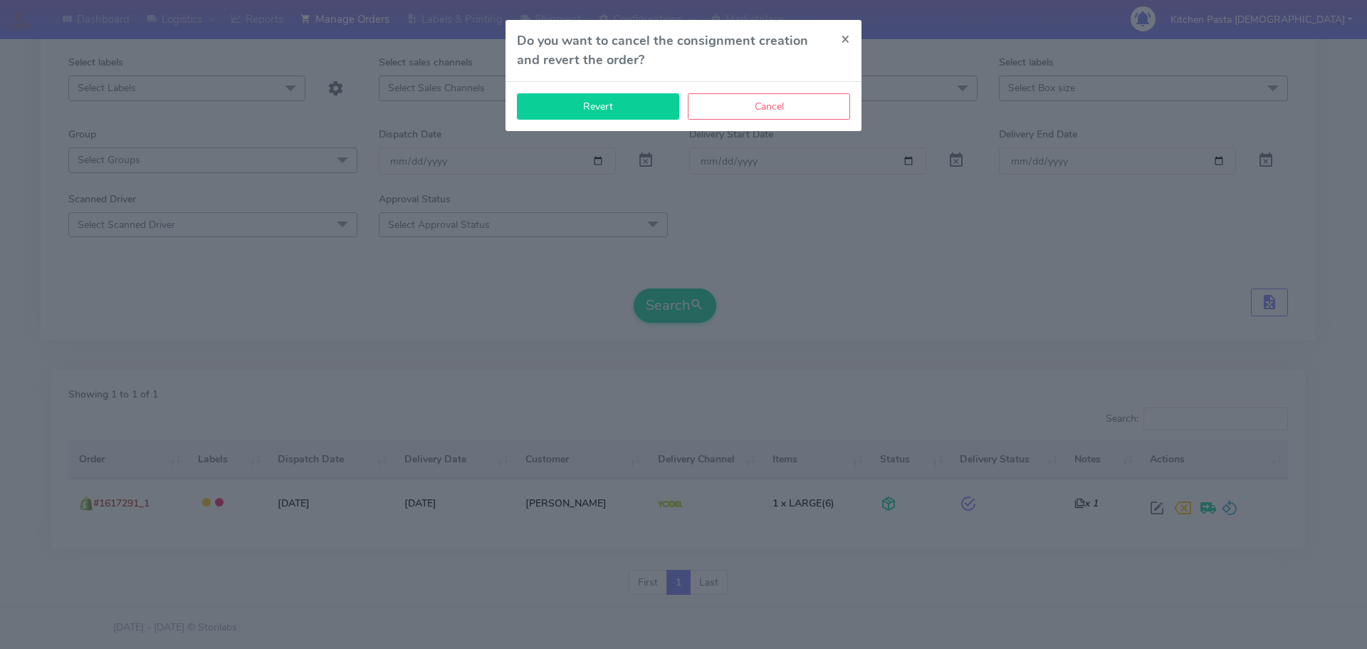
click at [620, 113] on button "Revert" at bounding box center [598, 106] width 162 height 26
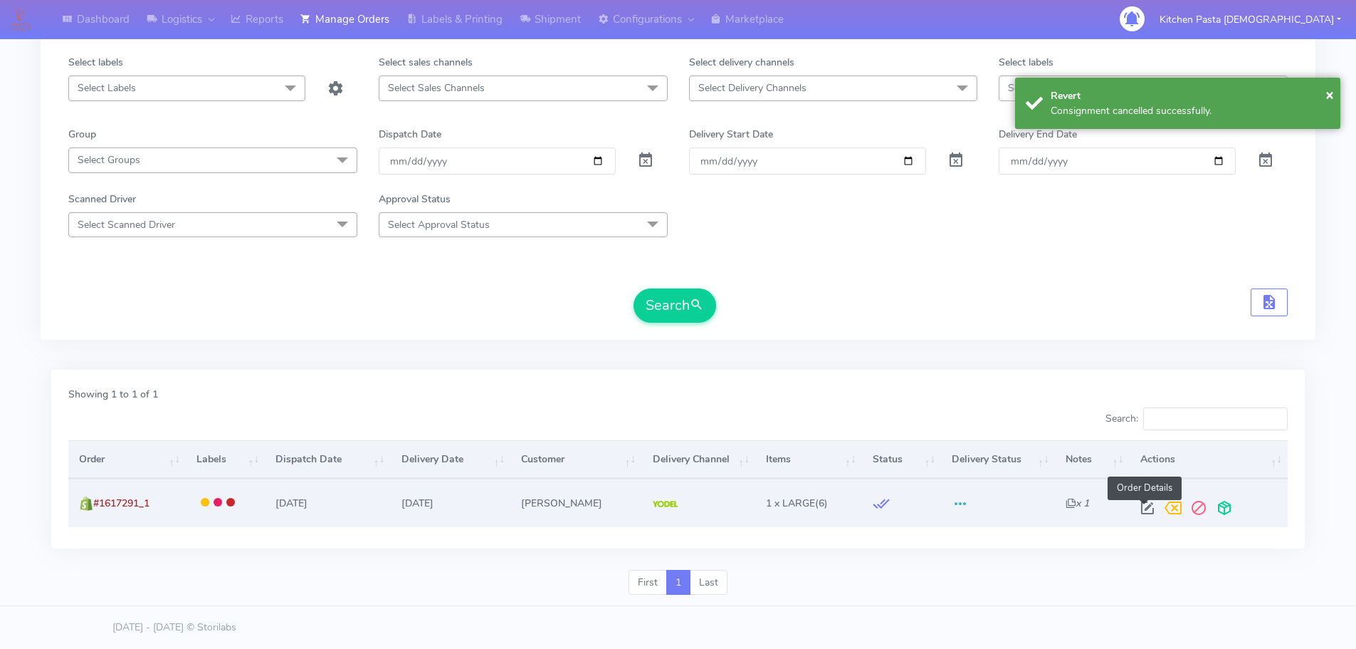
click at [1141, 504] on span at bounding box center [1148, 511] width 26 height 14
select select "5"
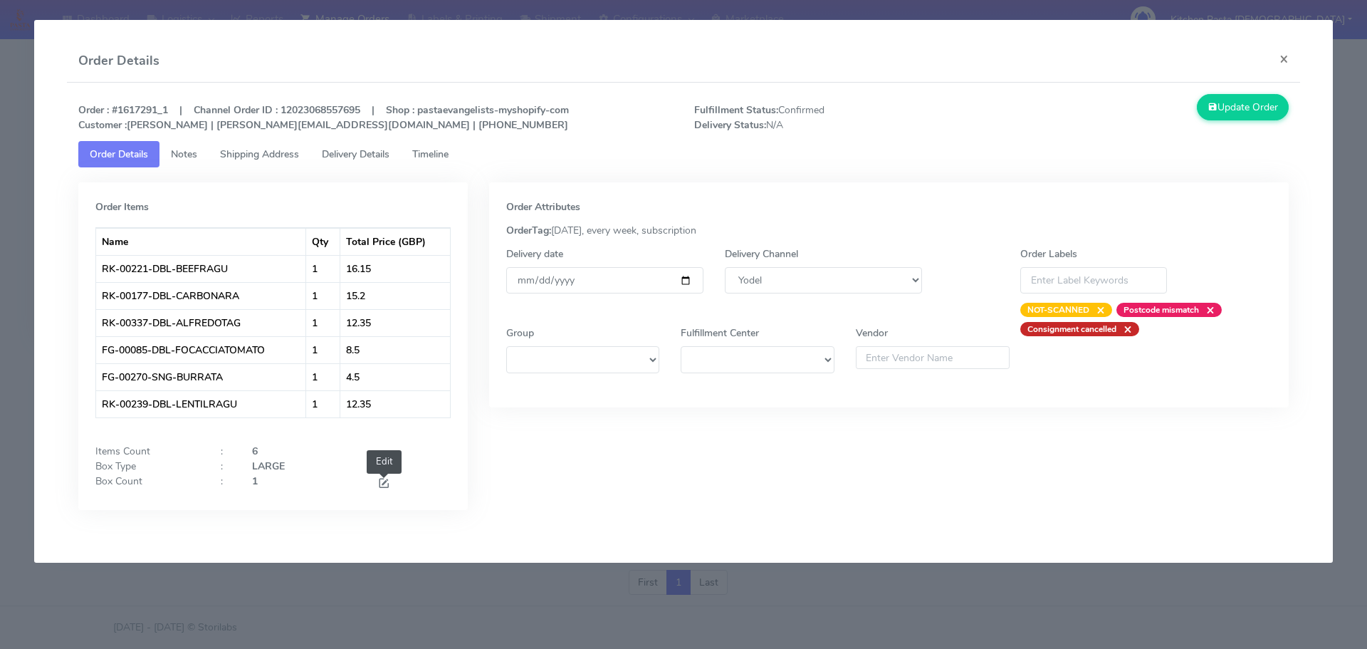
click at [384, 482] on span at bounding box center [383, 485] width 13 height 14
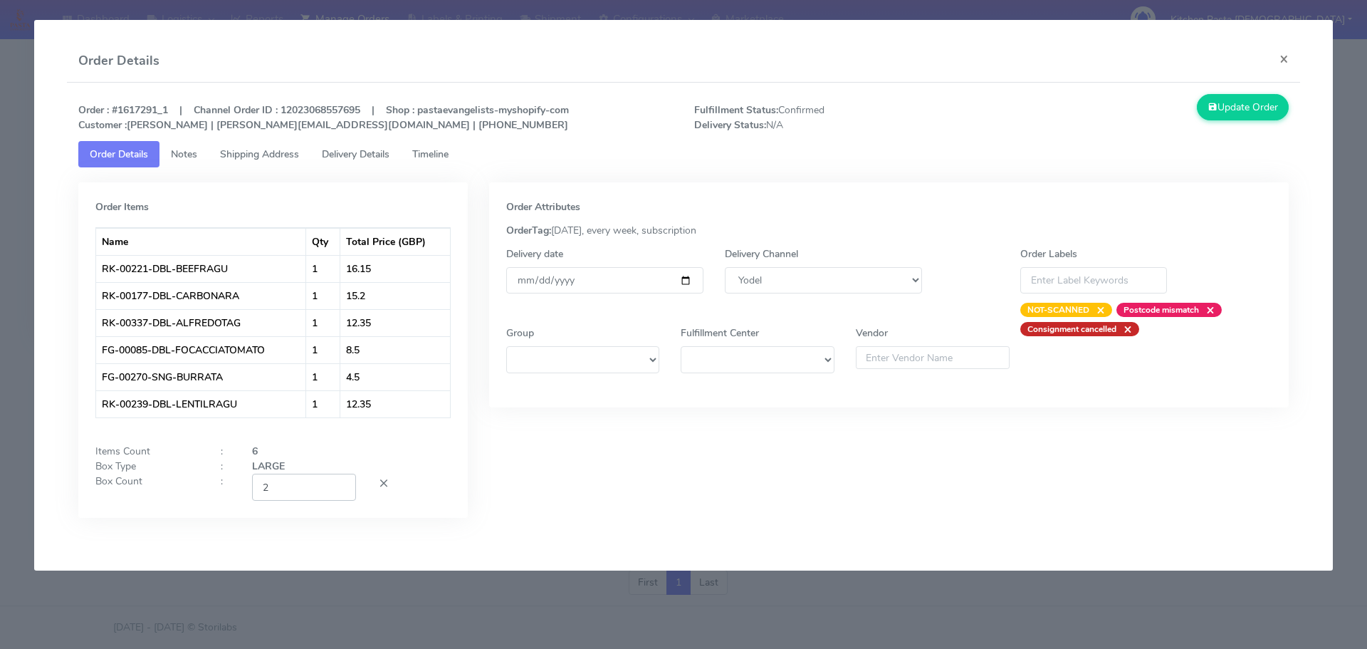
type input "2"
click at [340, 486] on input "2" at bounding box center [304, 486] width 104 height 26
click at [1254, 108] on button "Update Order" at bounding box center [1243, 107] width 93 height 26
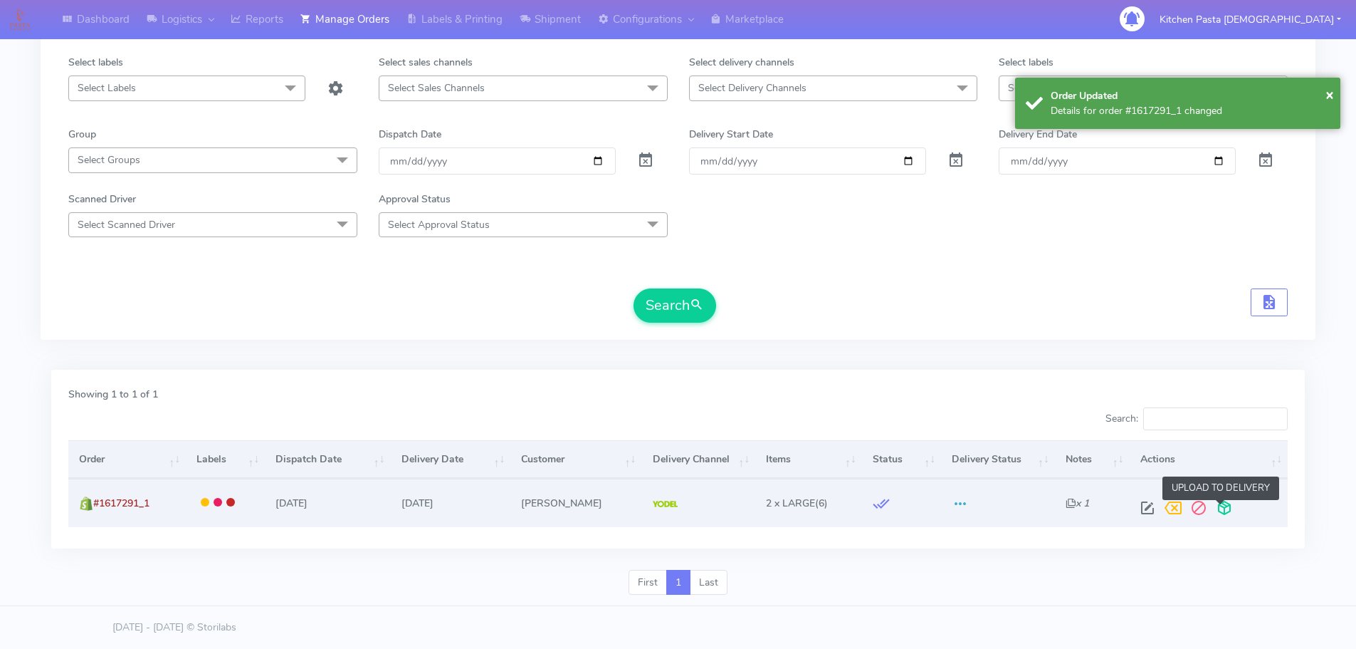
click at [1215, 513] on span at bounding box center [1225, 511] width 26 height 14
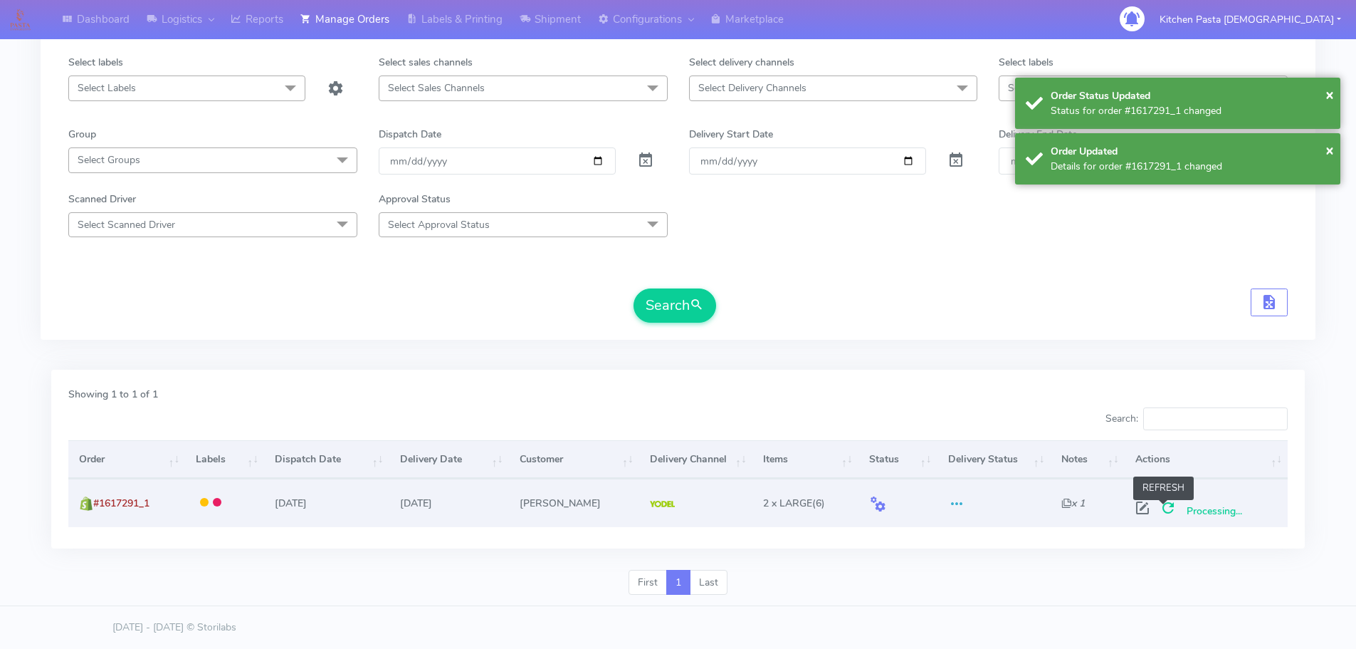
click at [1163, 506] on span at bounding box center [1169, 511] width 26 height 14
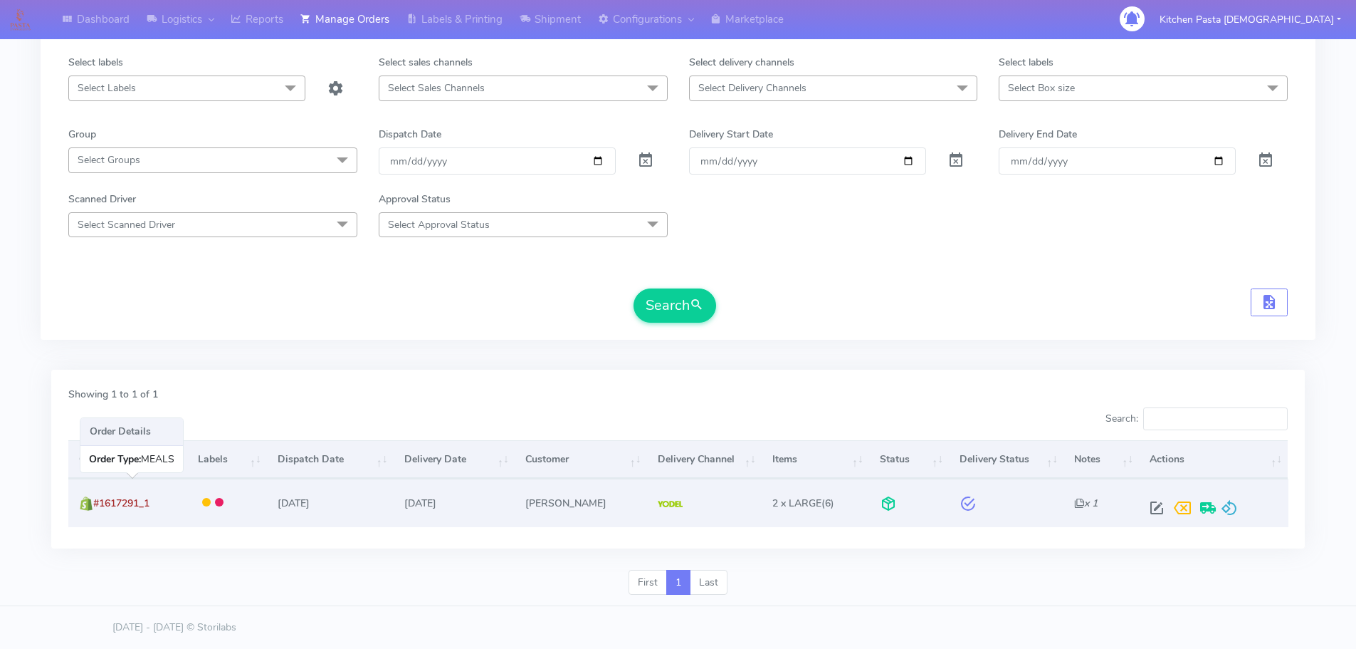
drag, startPoint x: 157, startPoint y: 507, endPoint x: 99, endPoint y: 508, distance: 58.4
click at [99, 508] on td "#1617291_1" at bounding box center [127, 502] width 119 height 48
copy span "#1617291_1"
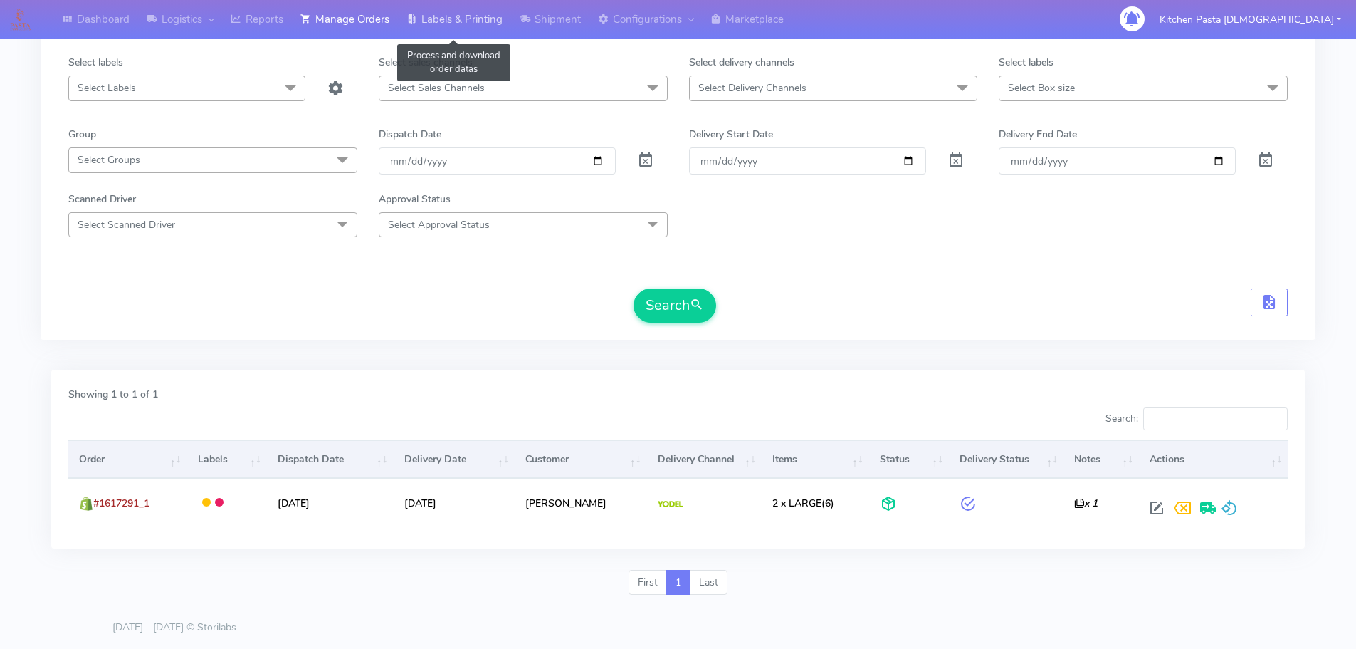
click at [449, 16] on link "Labels & Printing" at bounding box center [454, 19] width 113 height 39
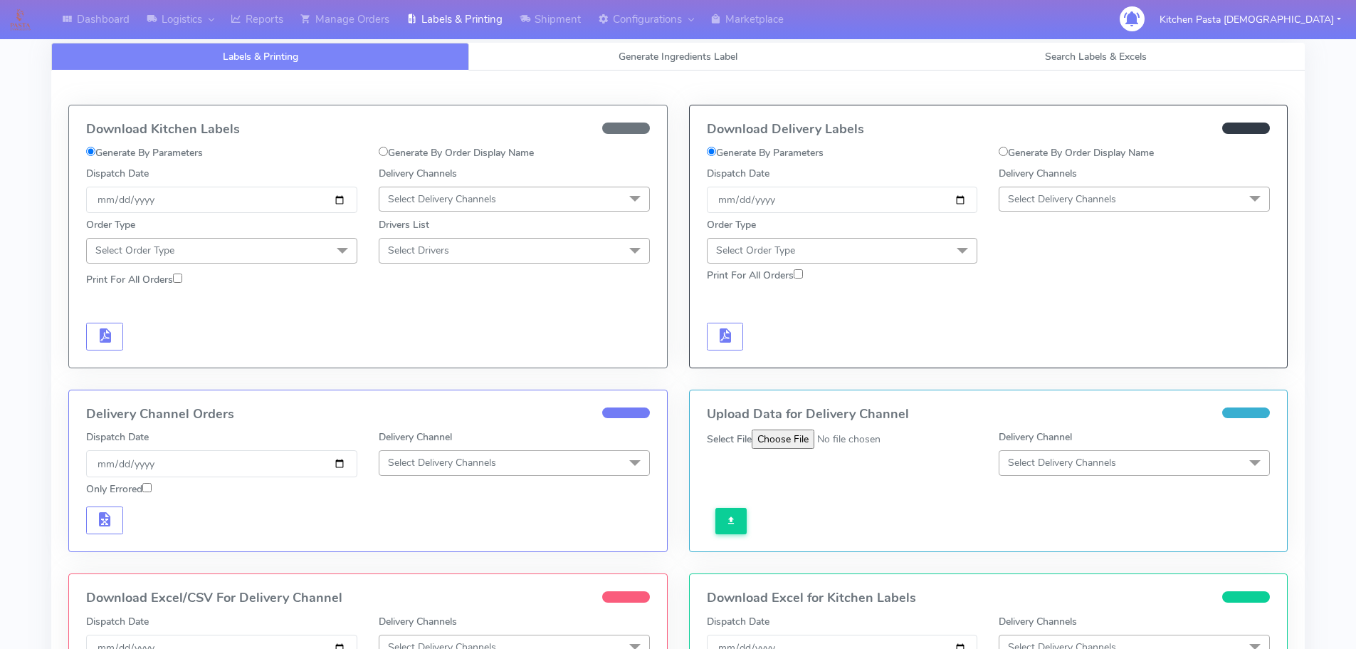
click at [1128, 157] on label "Generate By Order Display Name" at bounding box center [1076, 152] width 155 height 15
click at [1008, 156] on input "Generate By Order Display Name" at bounding box center [1003, 151] width 9 height 9
radio input "true"
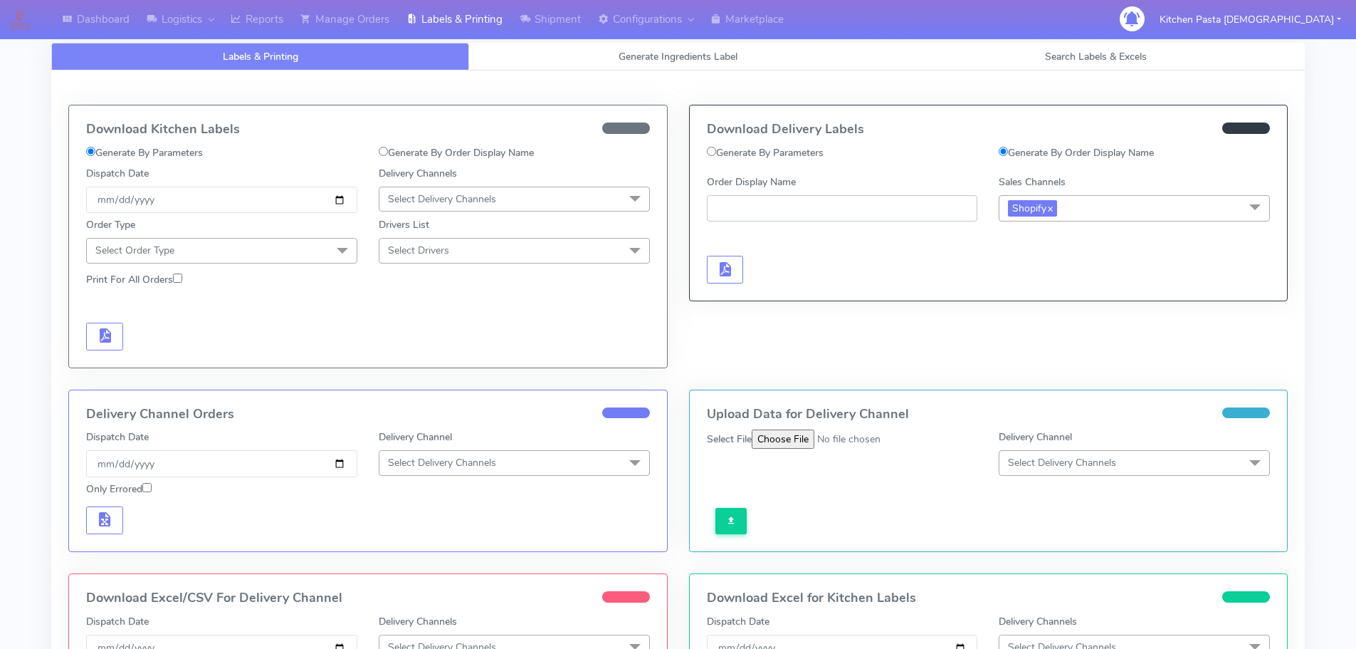
paste input "#1617291_1"
type input "#1617291_1"
click at [727, 273] on span "button" at bounding box center [724, 273] width 17 height 14
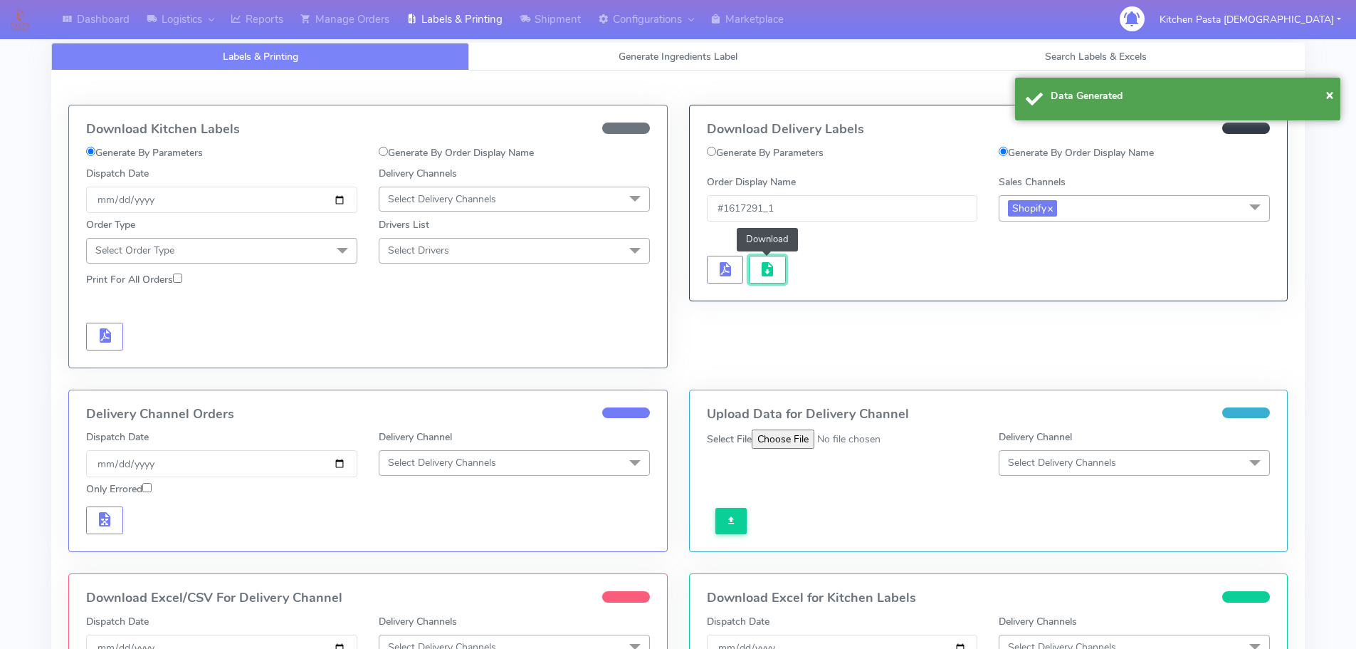
click at [779, 276] on button "button" at bounding box center [767, 270] width 37 height 28
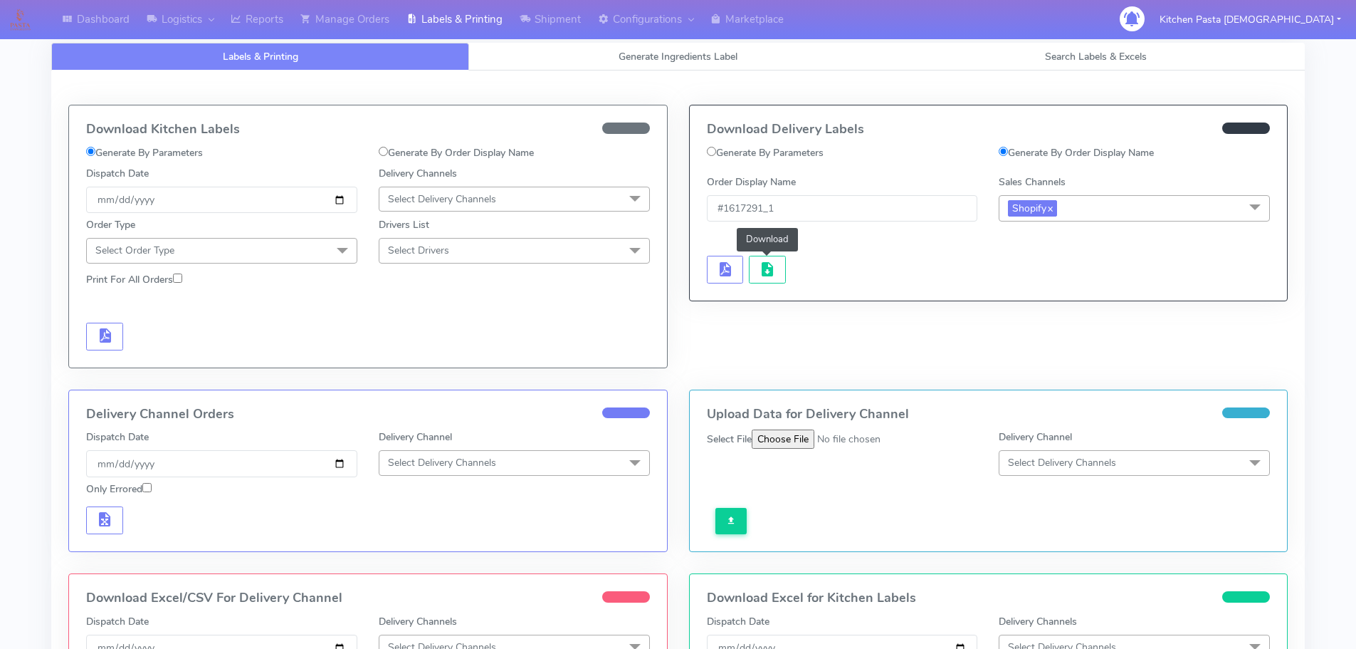
click at [814, 157] on label "Generate By Parameters" at bounding box center [765, 152] width 117 height 15
click at [716, 156] on input "Generate By Parameters" at bounding box center [711, 151] width 9 height 9
radio input "true"
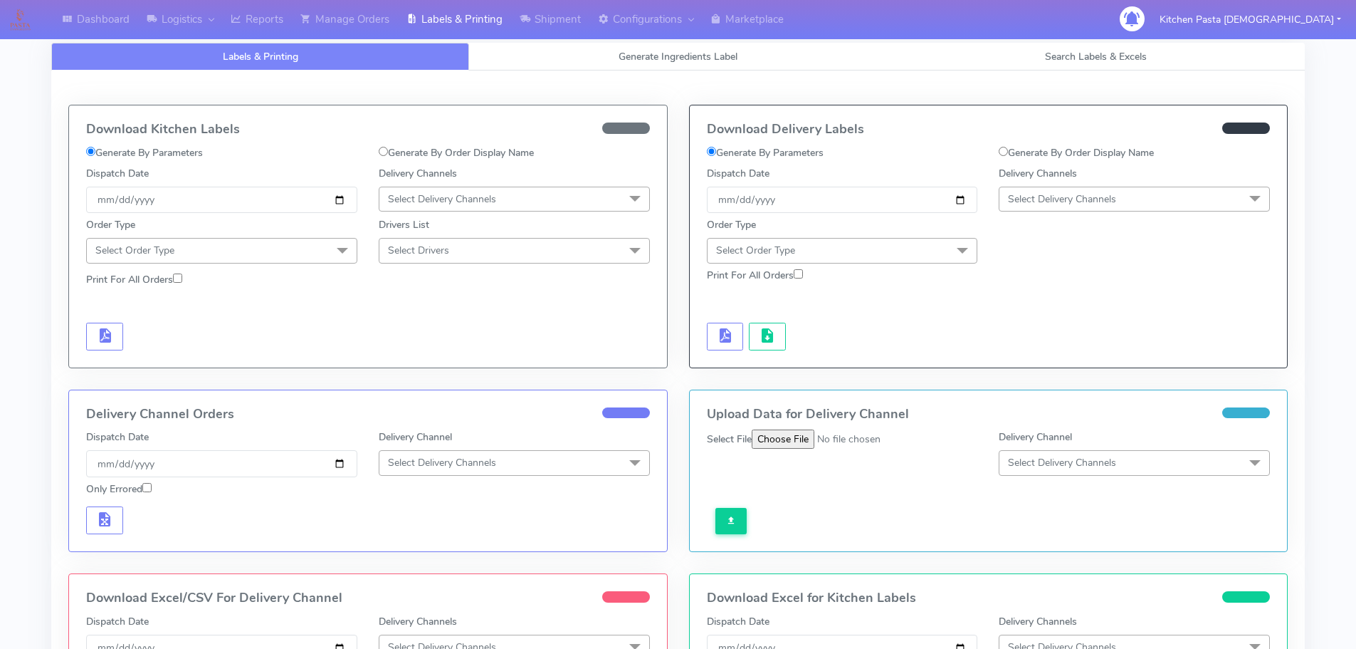
click at [1065, 209] on span "Select Delivery Channels" at bounding box center [1134, 199] width 271 height 25
click at [1108, 354] on div "Yodel" at bounding box center [1135, 359] width 256 height 15
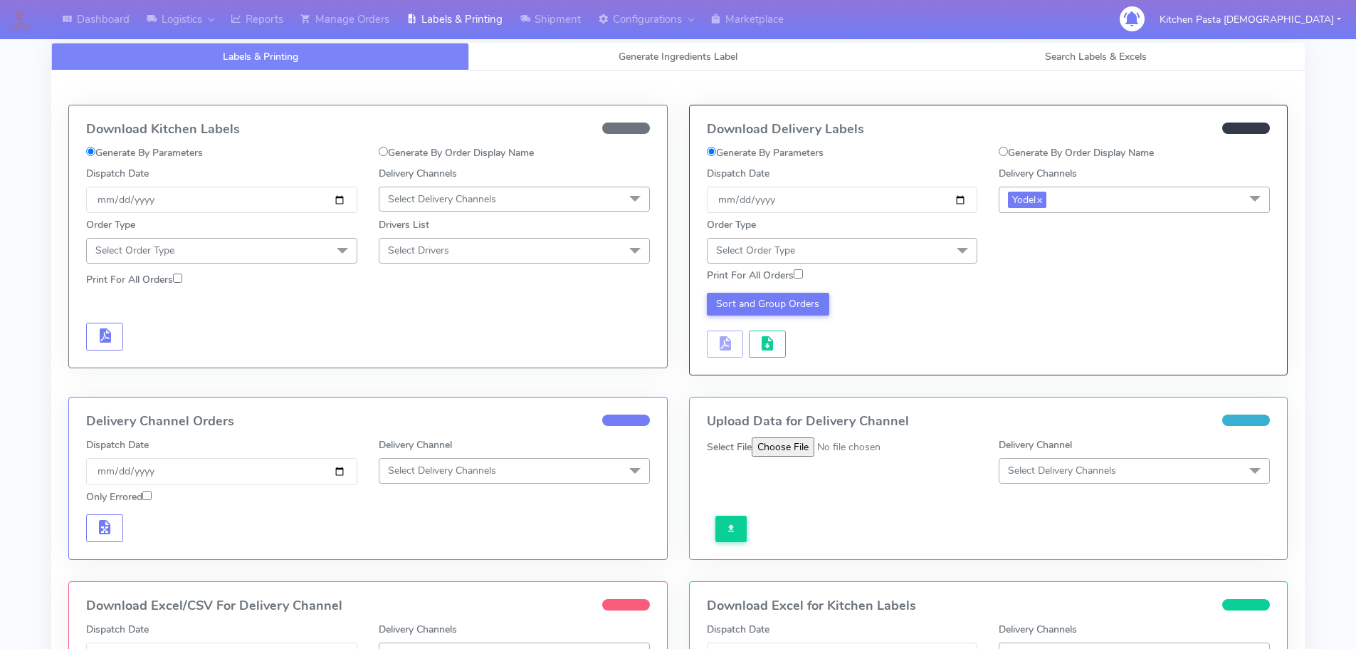
drag, startPoint x: 910, startPoint y: 251, endPoint x: 885, endPoint y: 320, distance: 74.1
click at [915, 250] on span "Select Order Type" at bounding box center [842, 250] width 271 height 25
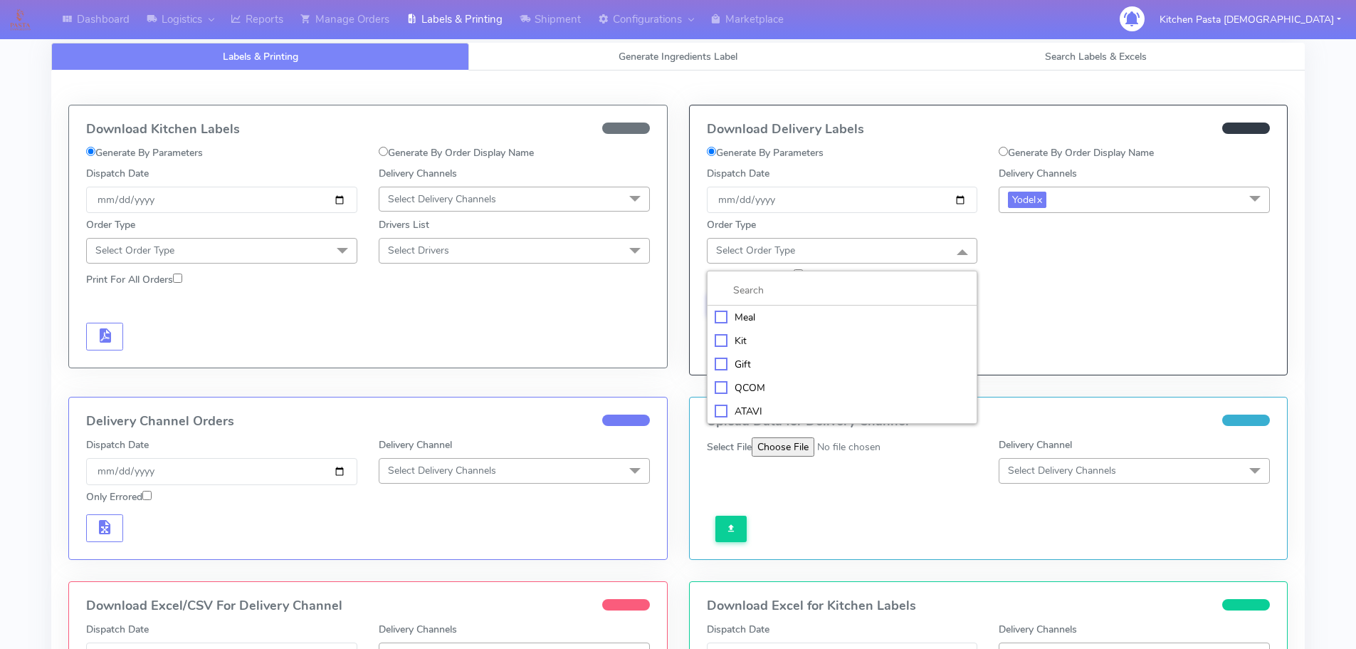
click at [885, 322] on div "Meal" at bounding box center [843, 317] width 256 height 15
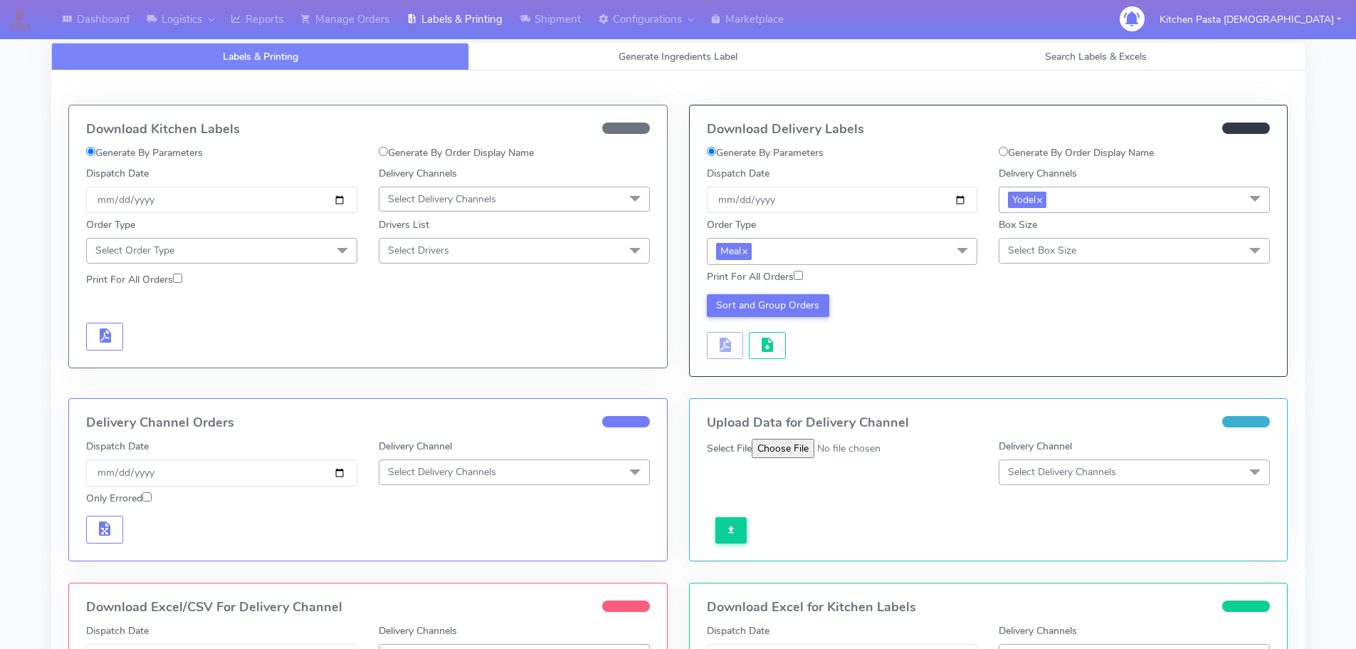
click at [1066, 263] on div "Box Size Select Box Size Small Small-PR-1 Medium Large Mega" at bounding box center [1134, 240] width 293 height 47
click at [1049, 248] on span "Select Box Size" at bounding box center [1042, 251] width 68 height 14
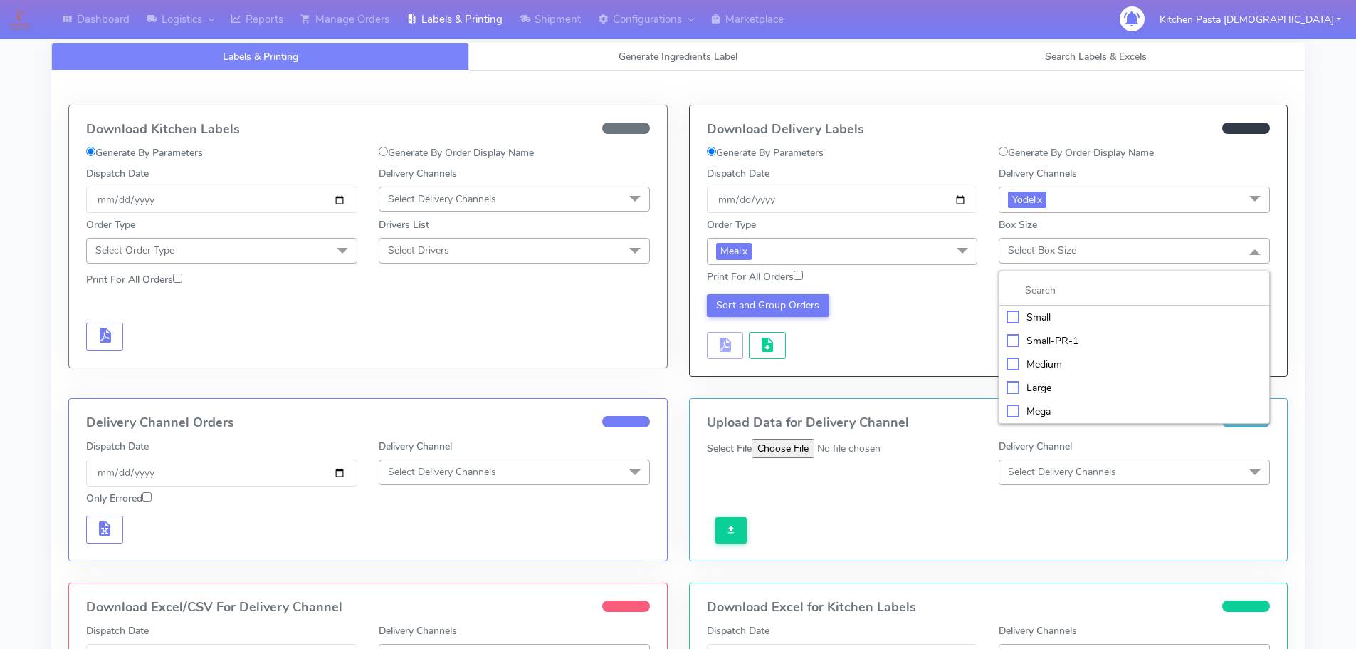
click at [1054, 317] on div "Small" at bounding box center [1135, 317] width 256 height 15
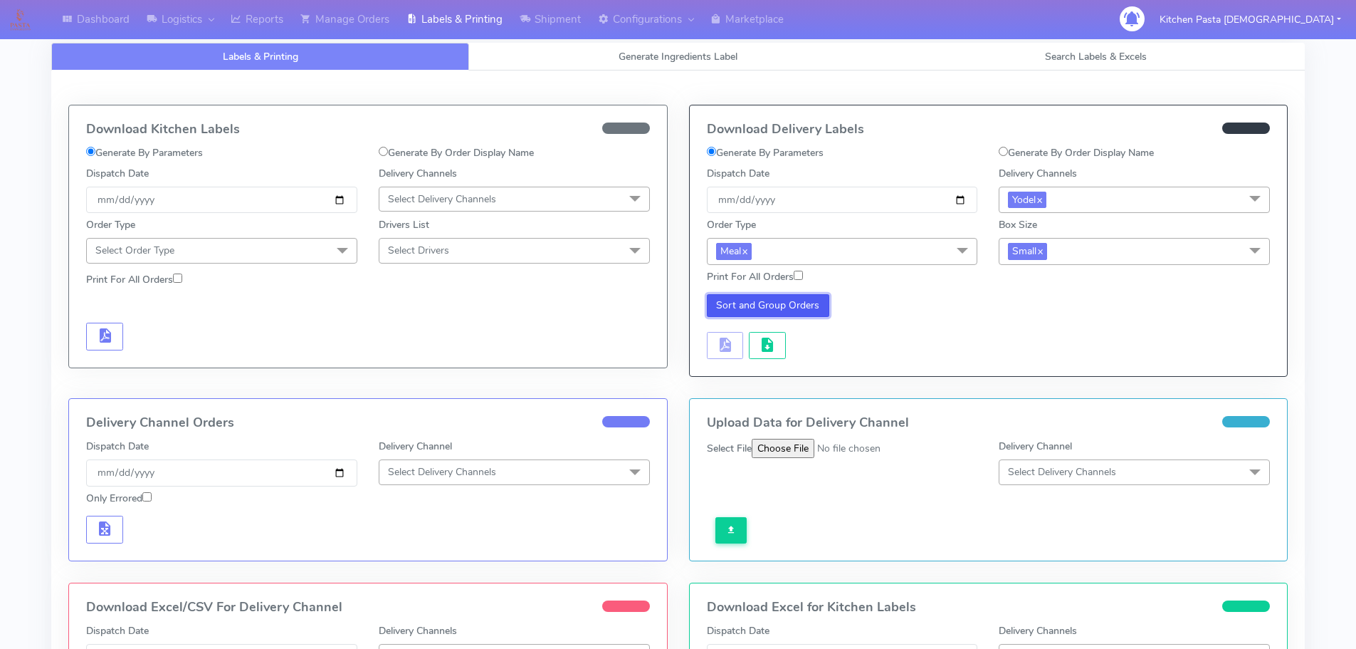
click at [801, 298] on button "Sort and Group Orders" at bounding box center [768, 305] width 123 height 23
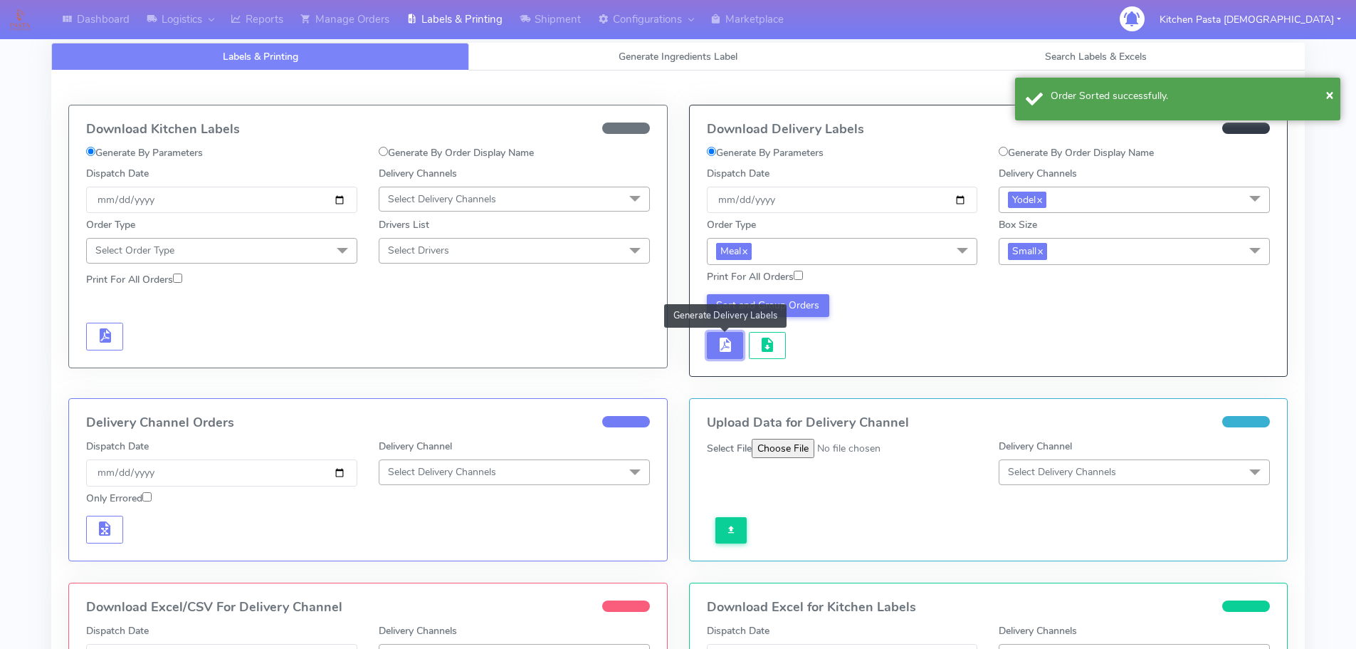
click at [740, 340] on button "button" at bounding box center [725, 346] width 37 height 28
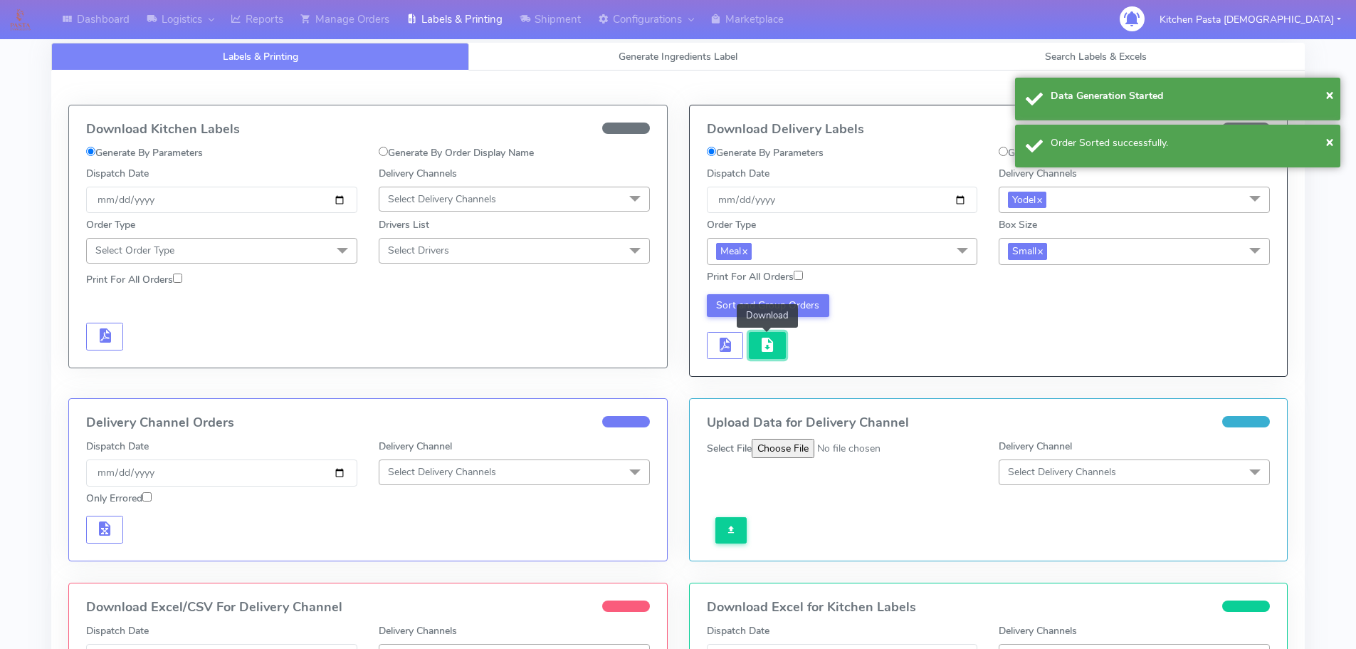
click at [761, 349] on span "button" at bounding box center [767, 348] width 17 height 14
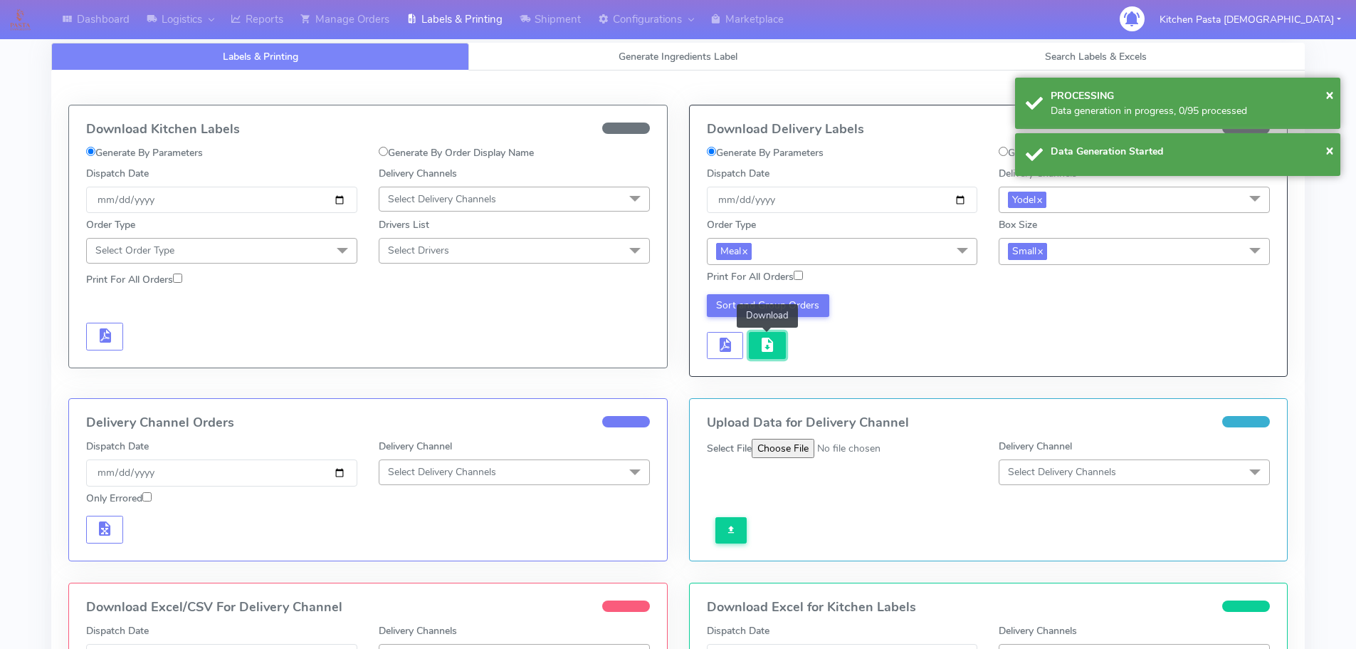
click at [761, 349] on span "button" at bounding box center [767, 348] width 17 height 14
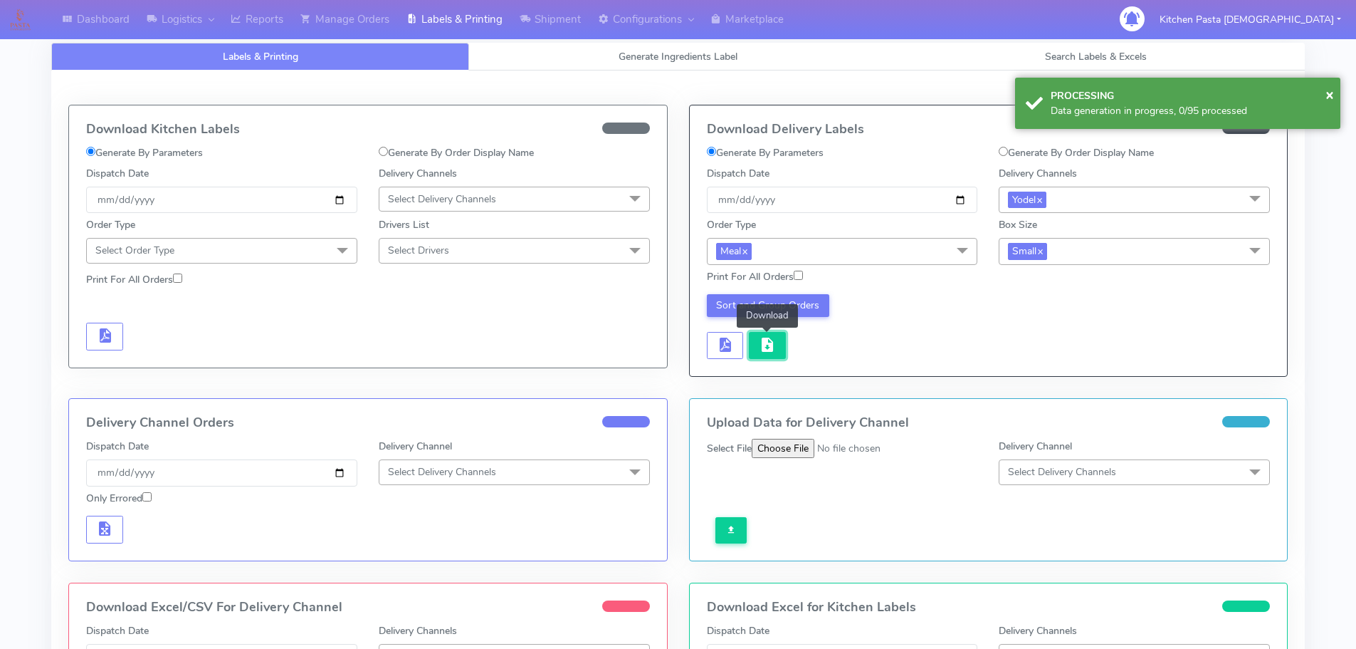
click at [771, 350] on span "button" at bounding box center [767, 348] width 17 height 14
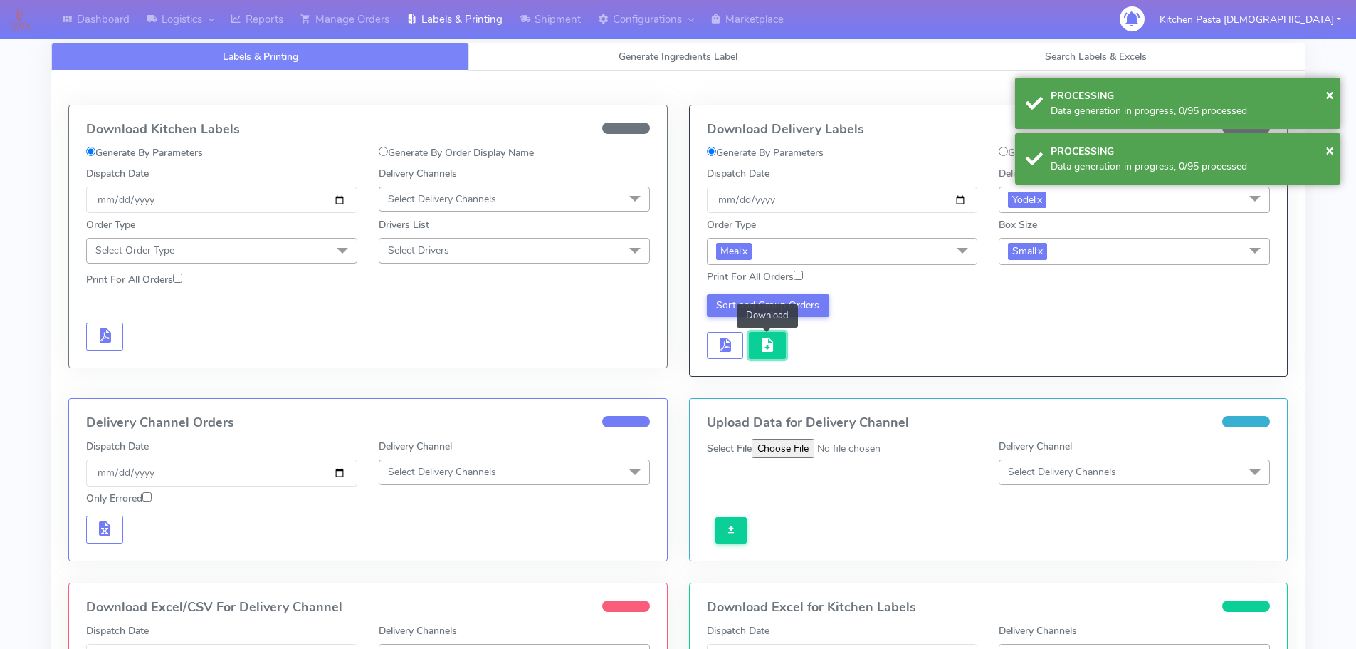
click at [771, 341] on span "button" at bounding box center [767, 348] width 17 height 14
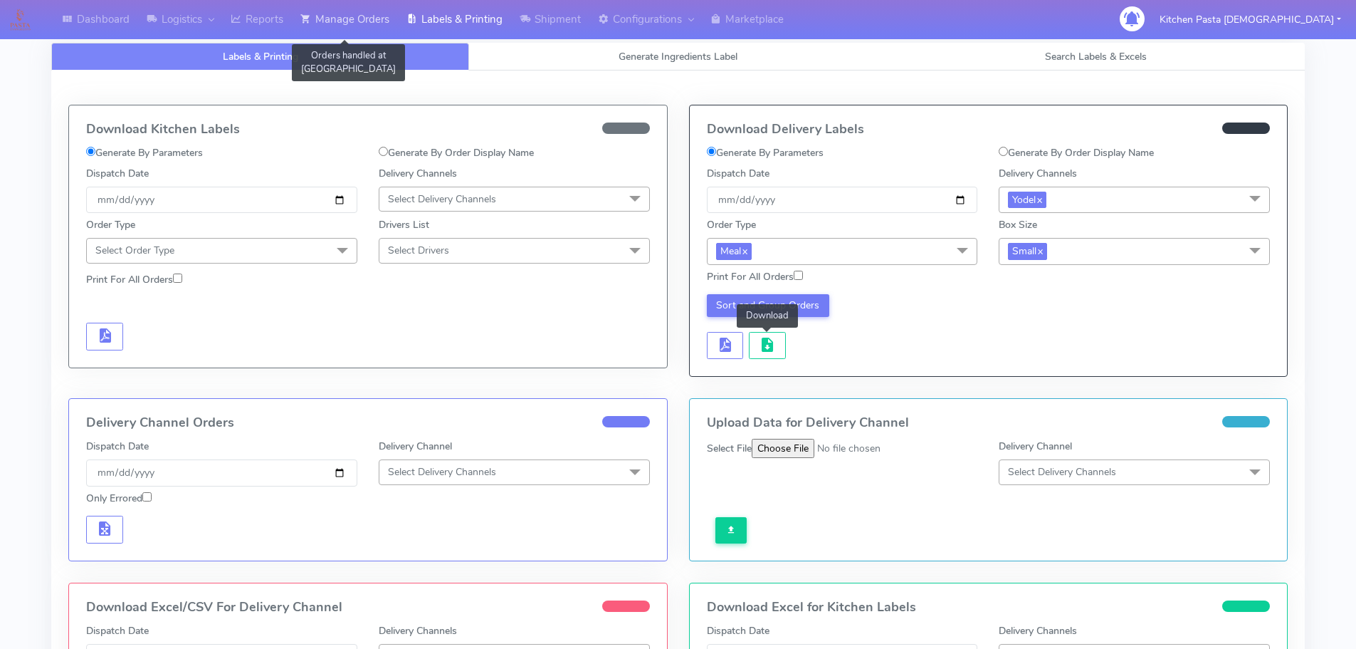
click at [356, 14] on link "Manage Orders" at bounding box center [345, 19] width 106 height 39
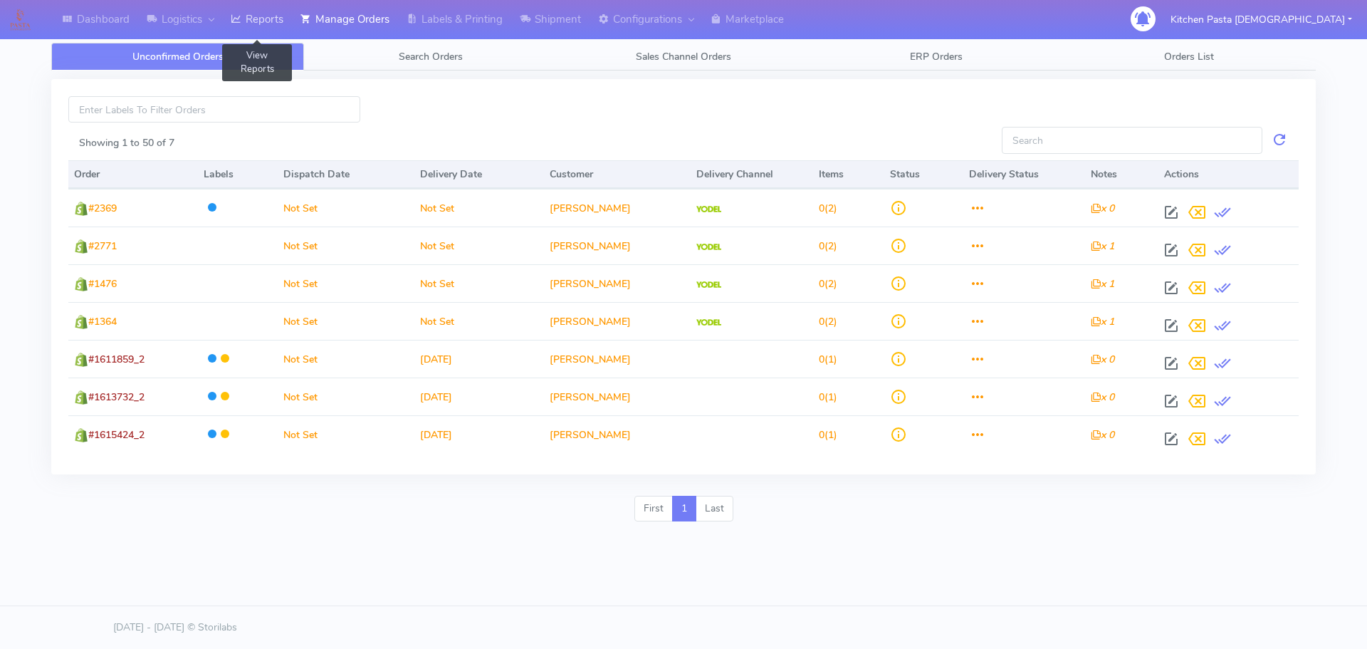
click at [268, 23] on link "Reports" at bounding box center [257, 19] width 70 height 39
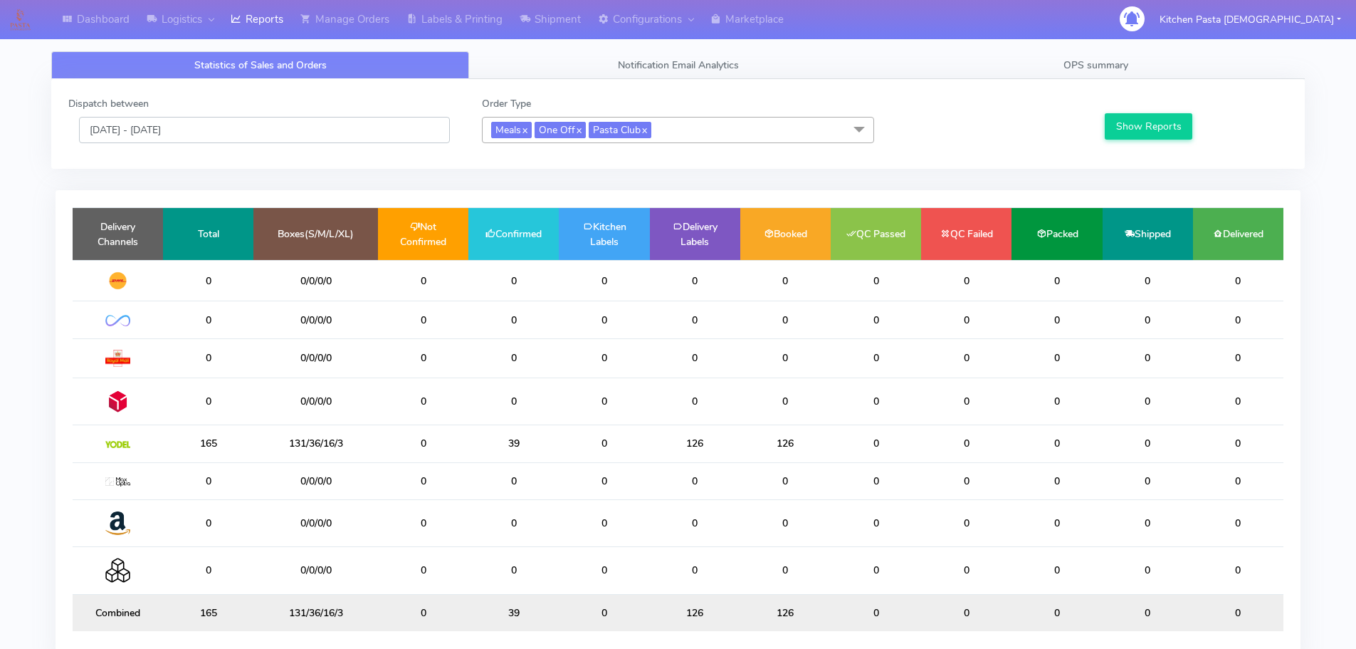
click at [314, 132] on input "[DATE] - [DATE]" at bounding box center [264, 130] width 371 height 26
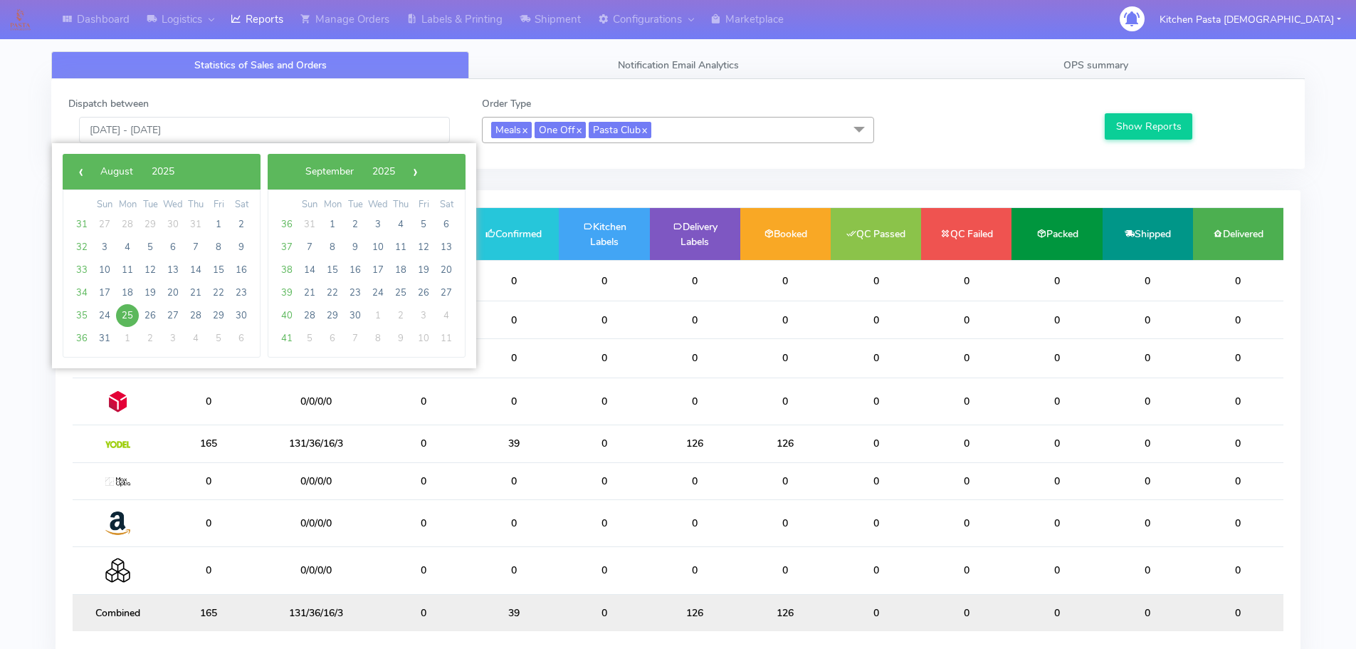
click at [894, 103] on div at bounding box center [988, 119] width 206 height 47
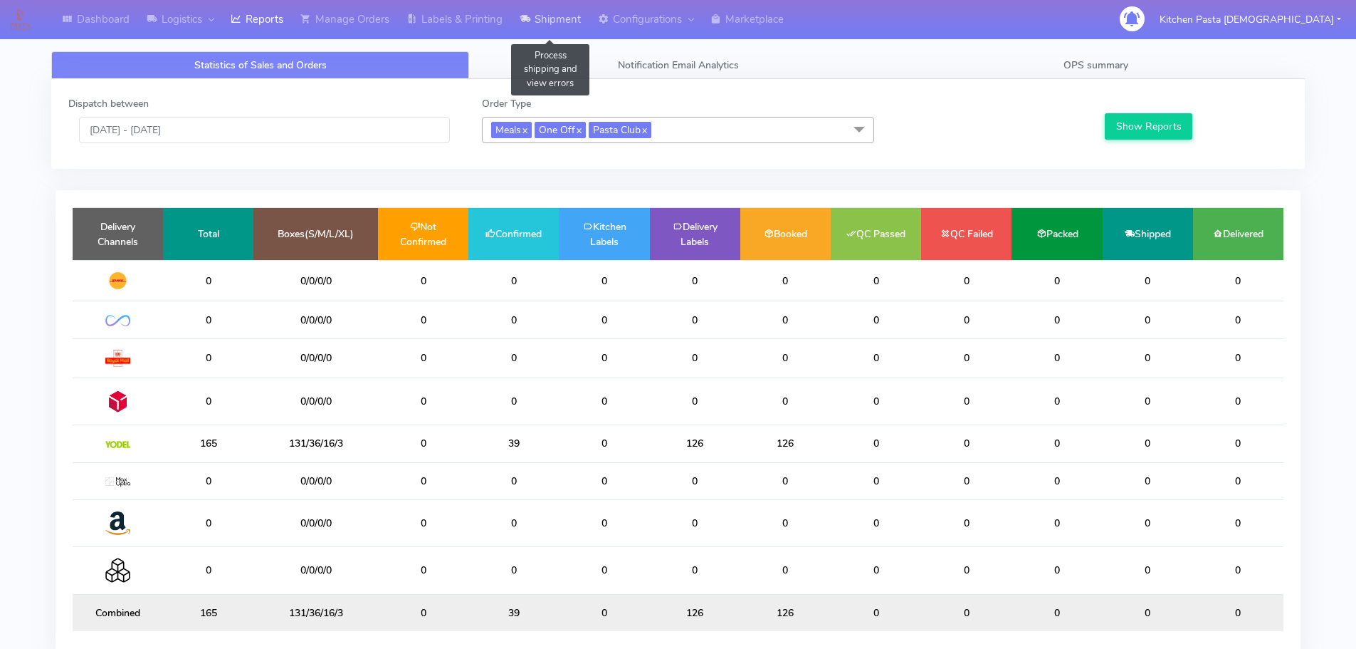
click at [540, 26] on link "Shipment" at bounding box center [550, 19] width 78 height 39
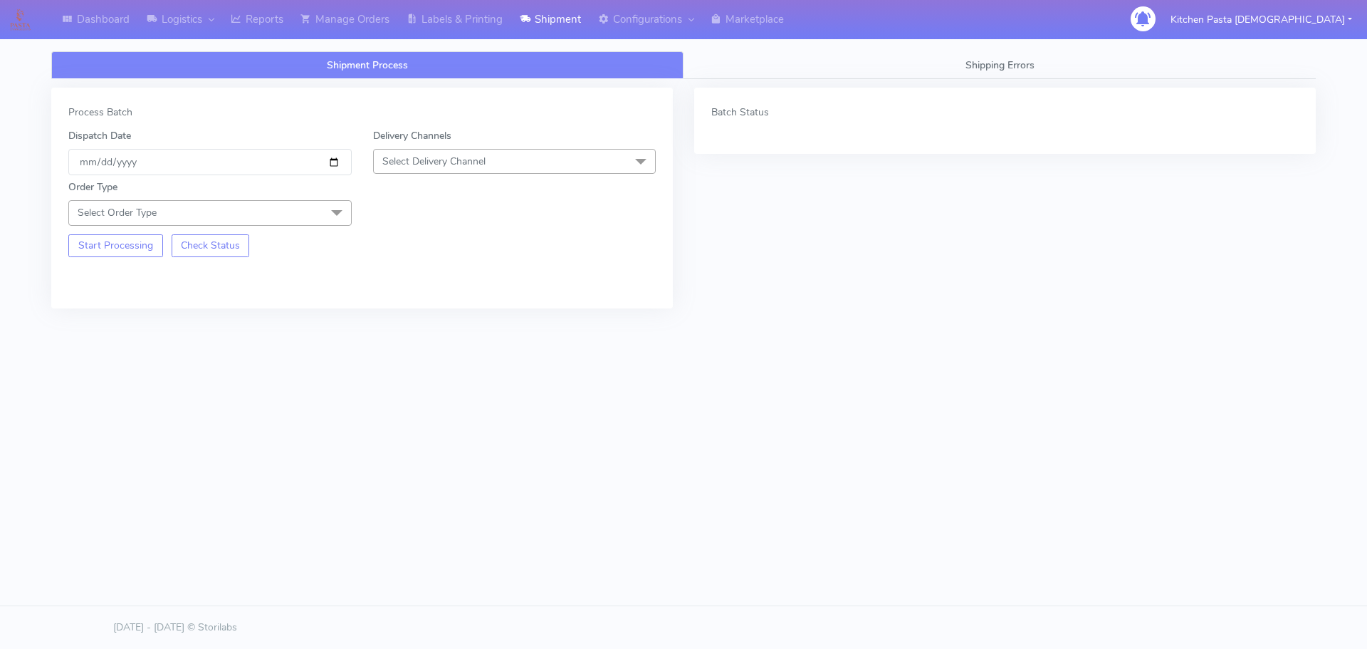
click at [575, 157] on span "Select Delivery Channel" at bounding box center [514, 161] width 283 height 25
click at [409, 320] on div "Yodel" at bounding box center [515, 321] width 268 height 15
click at [333, 214] on span at bounding box center [337, 213] width 28 height 27
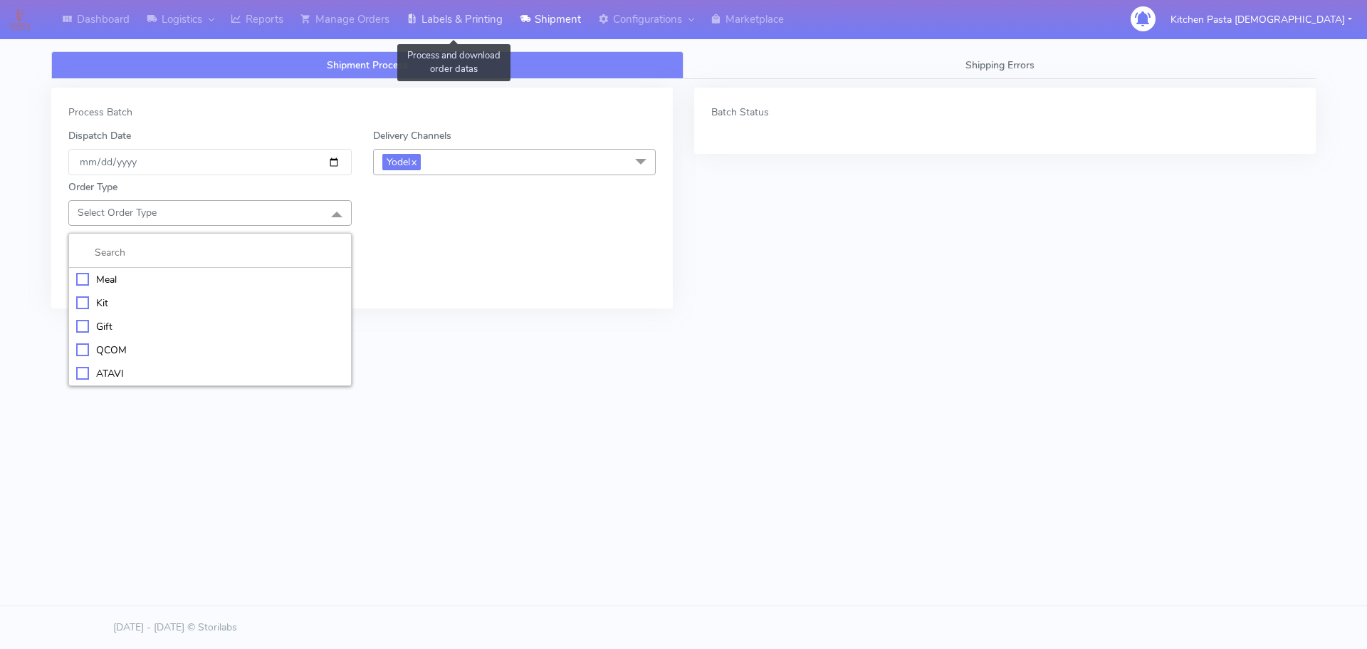
click at [463, 24] on link "Labels & Printing" at bounding box center [454, 19] width 113 height 39
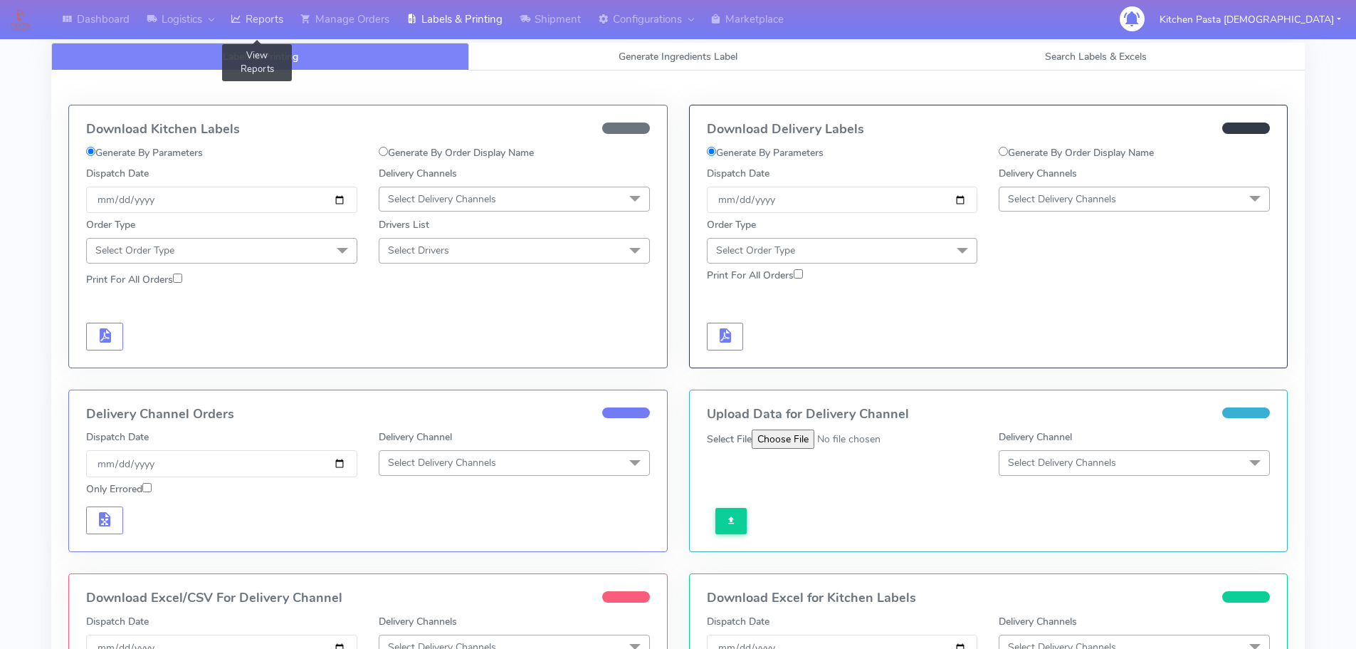
click at [278, 23] on link "Reports" at bounding box center [257, 19] width 70 height 39
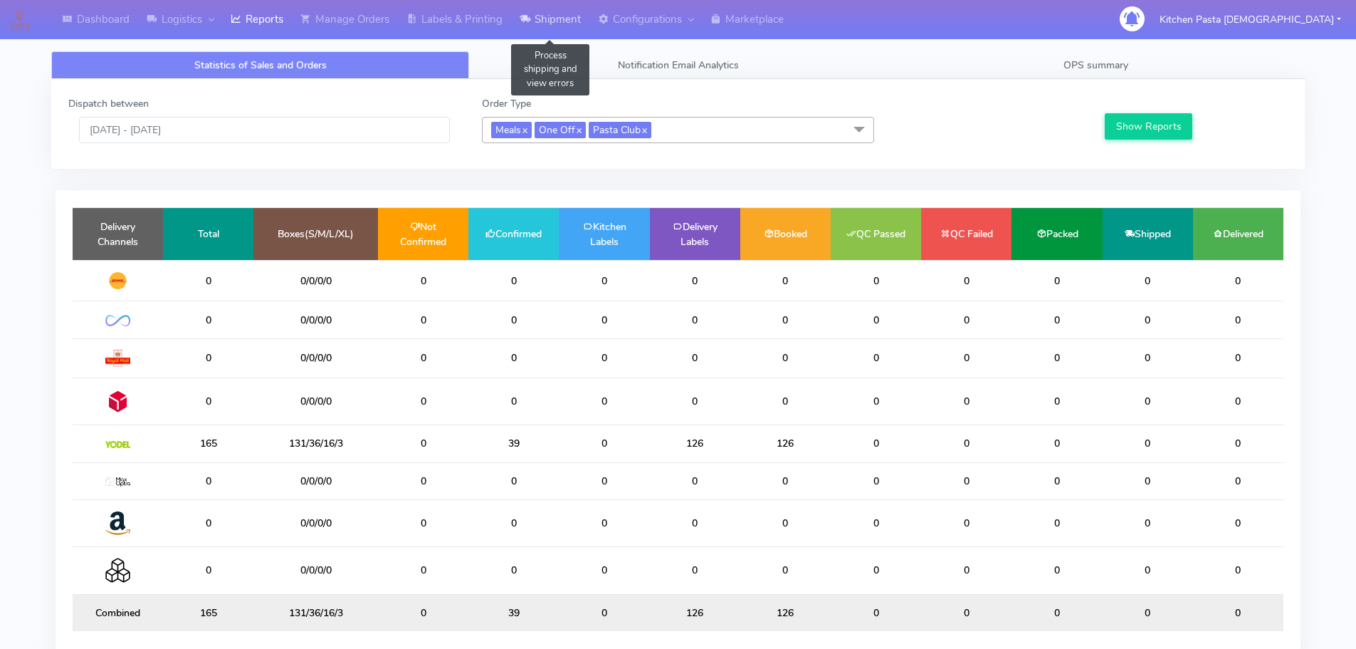
click at [556, 31] on link "Shipment" at bounding box center [550, 19] width 78 height 39
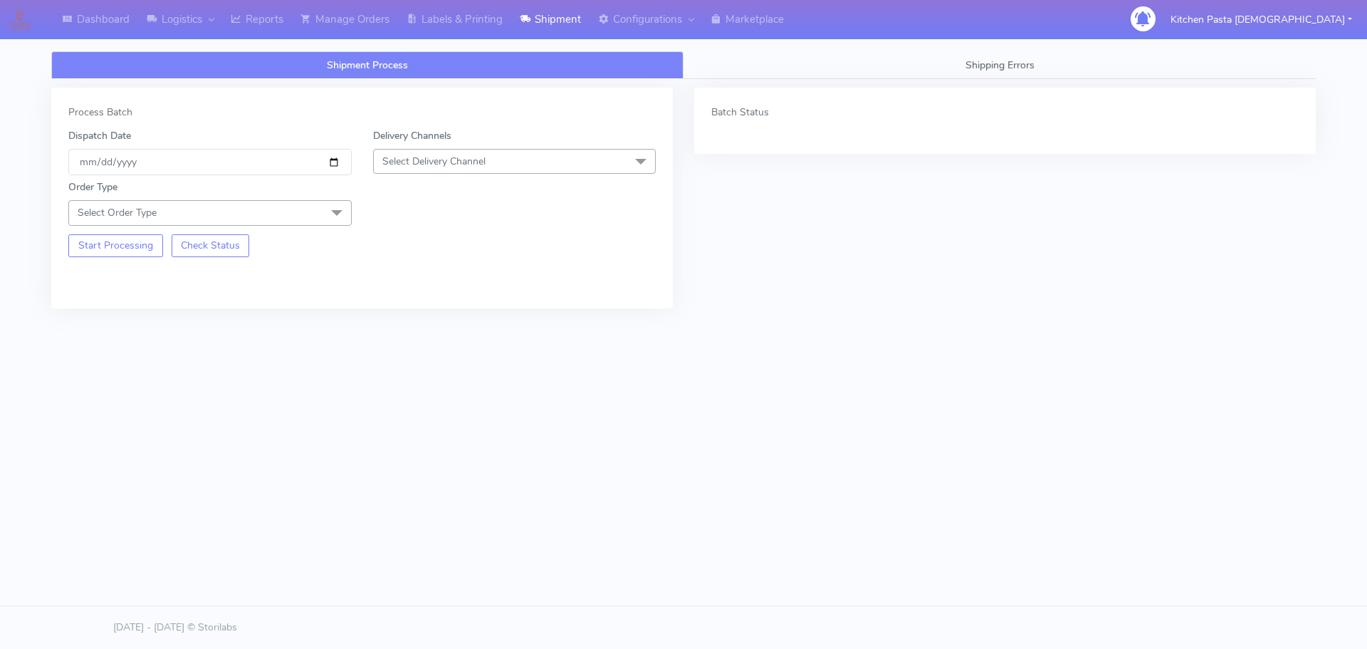
click at [476, 159] on span "Select Delivery Channel" at bounding box center [433, 162] width 103 height 14
click at [413, 326] on div "Yodel" at bounding box center [515, 321] width 268 height 15
click at [320, 219] on span "Select Order Type" at bounding box center [209, 212] width 283 height 25
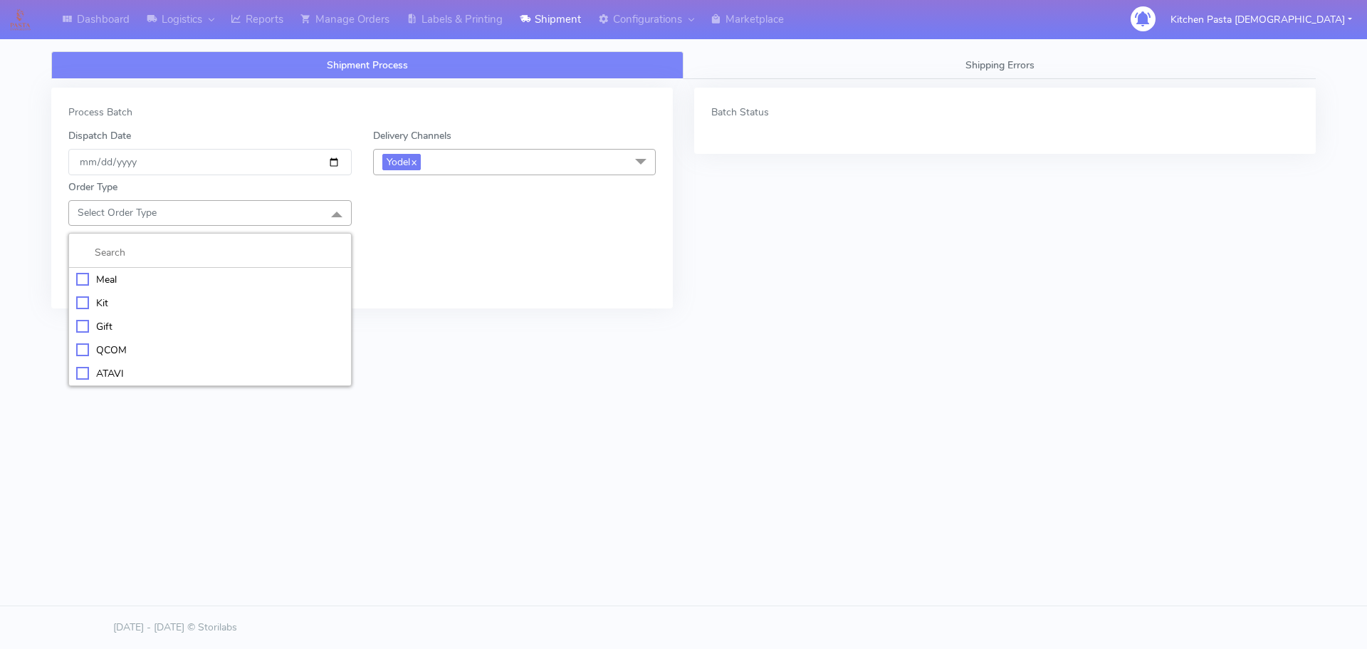
click at [253, 268] on li "Meal" at bounding box center [210, 279] width 282 height 23
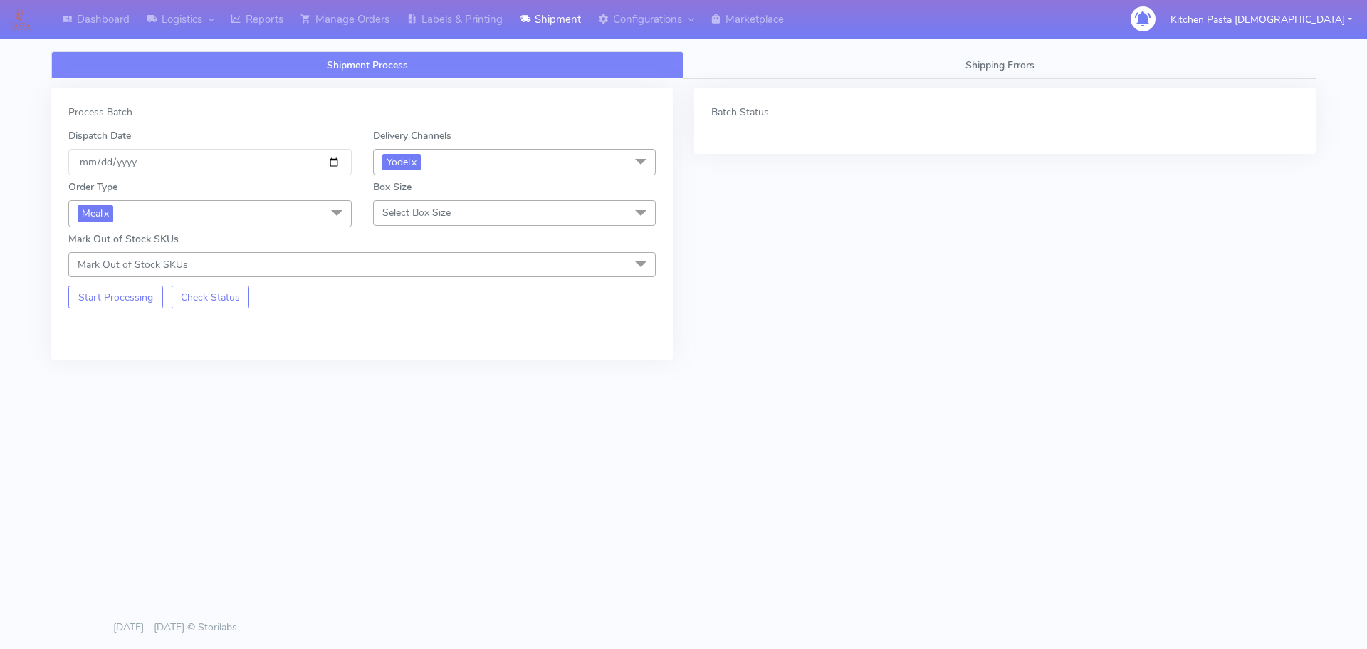
drag, startPoint x: 446, startPoint y: 217, endPoint x: 436, endPoint y: 253, distance: 37.2
click at [446, 219] on span "Select Box Size" at bounding box center [416, 213] width 68 height 14
click at [409, 319] on div "Medium" at bounding box center [515, 326] width 268 height 15
click at [146, 303] on button "Start Processing" at bounding box center [115, 297] width 95 height 23
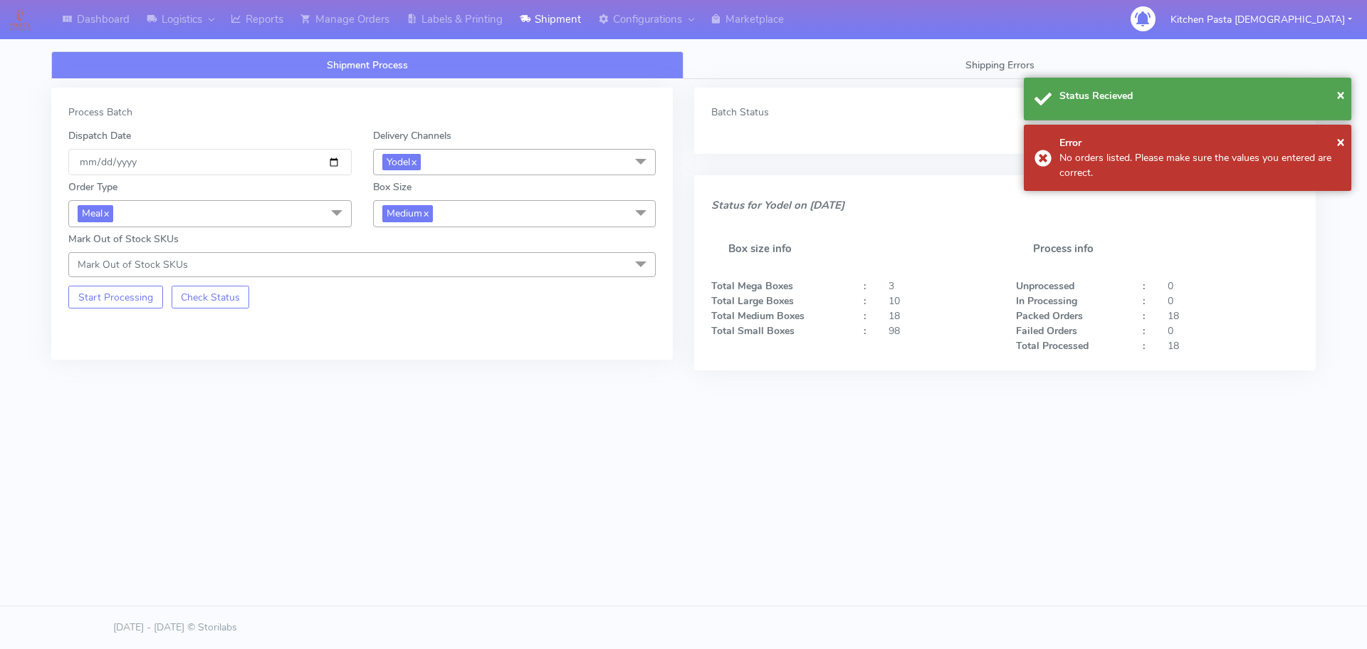
click at [475, 199] on div "Box Size Medium x Small Small-PR-1 Medium Large Mega" at bounding box center [514, 202] width 305 height 47
click at [457, 227] on div "Order Type Meal x Meal Kit Gift QCOM ATAVI Box Size Medium x Small Small-PR-1 M…" at bounding box center [362, 226] width 609 height 102
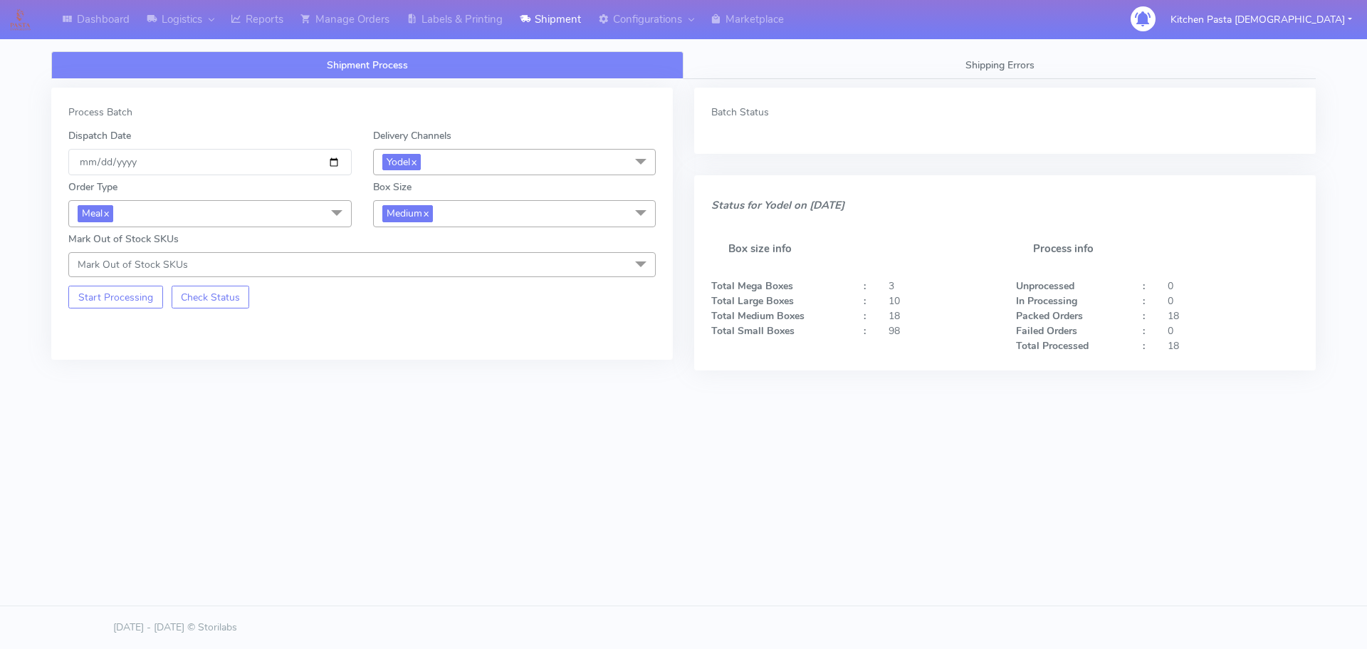
click at [446, 223] on span "Medium x" at bounding box center [514, 213] width 283 height 26
click at [431, 274] on div "Small" at bounding box center [515, 280] width 268 height 15
click at [145, 300] on button "Start Processing" at bounding box center [115, 297] width 95 height 23
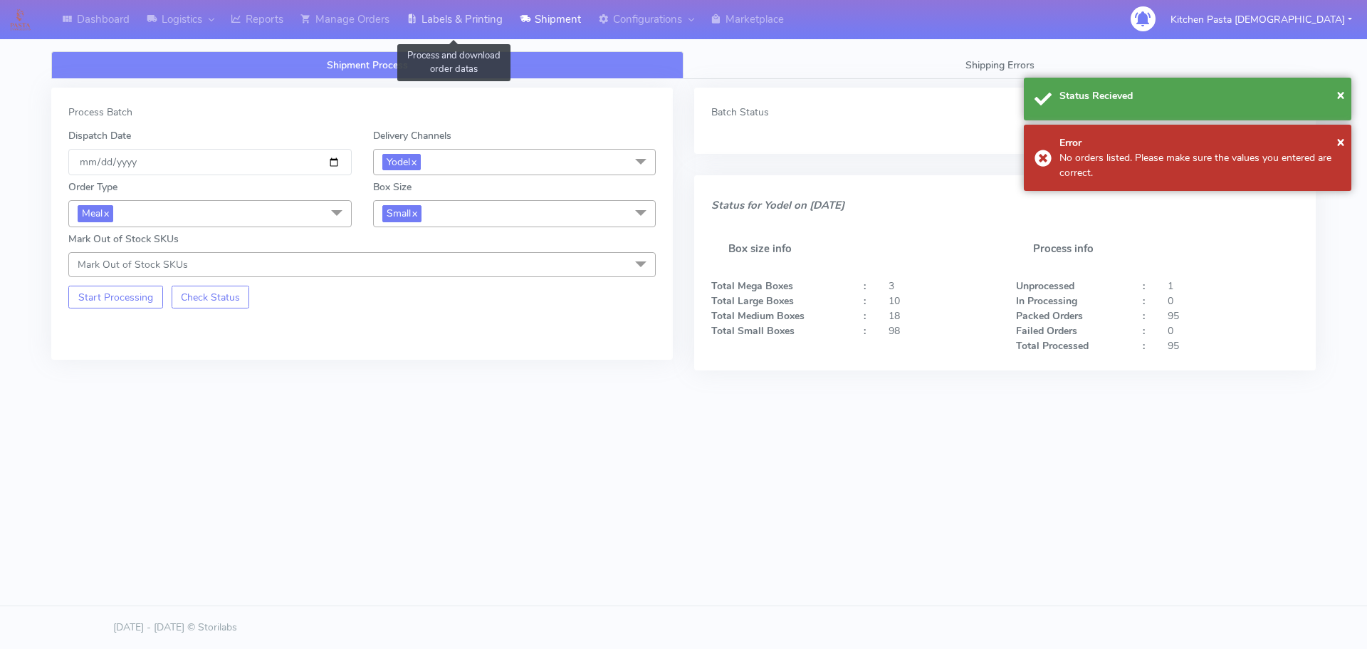
click at [502, 19] on link "Labels & Printing" at bounding box center [454, 19] width 113 height 39
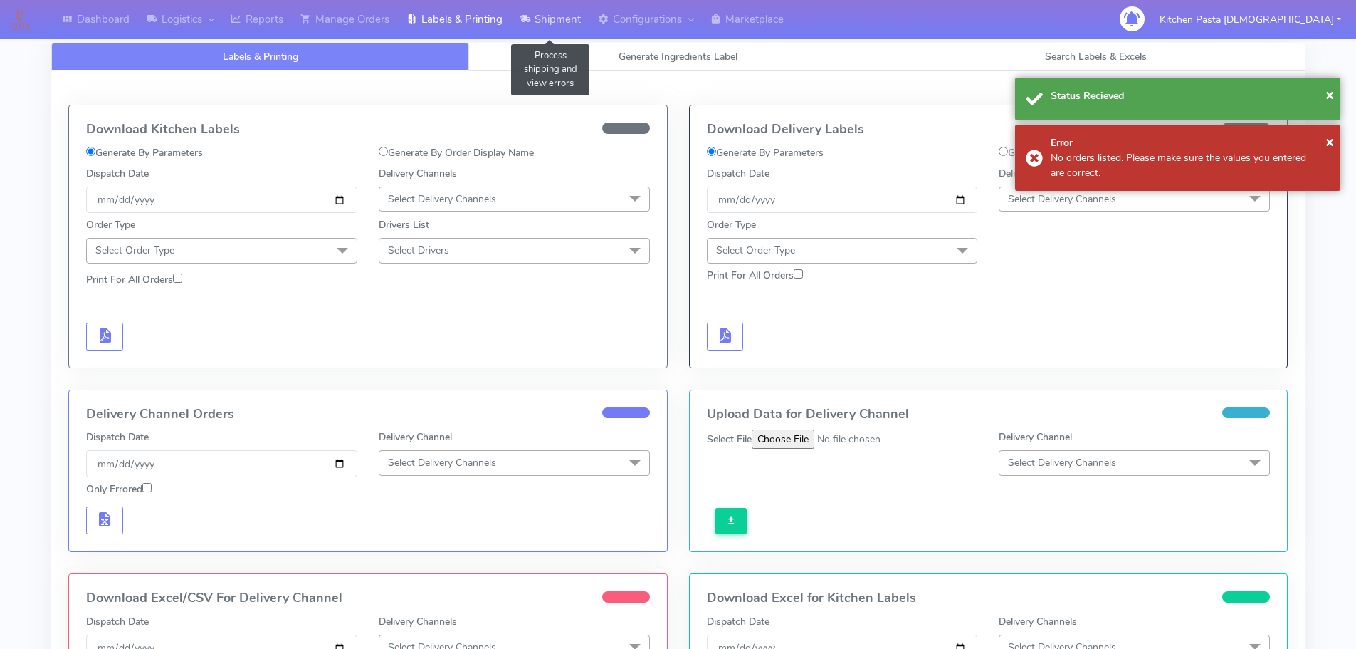
click at [570, 19] on link "Shipment" at bounding box center [550, 19] width 78 height 39
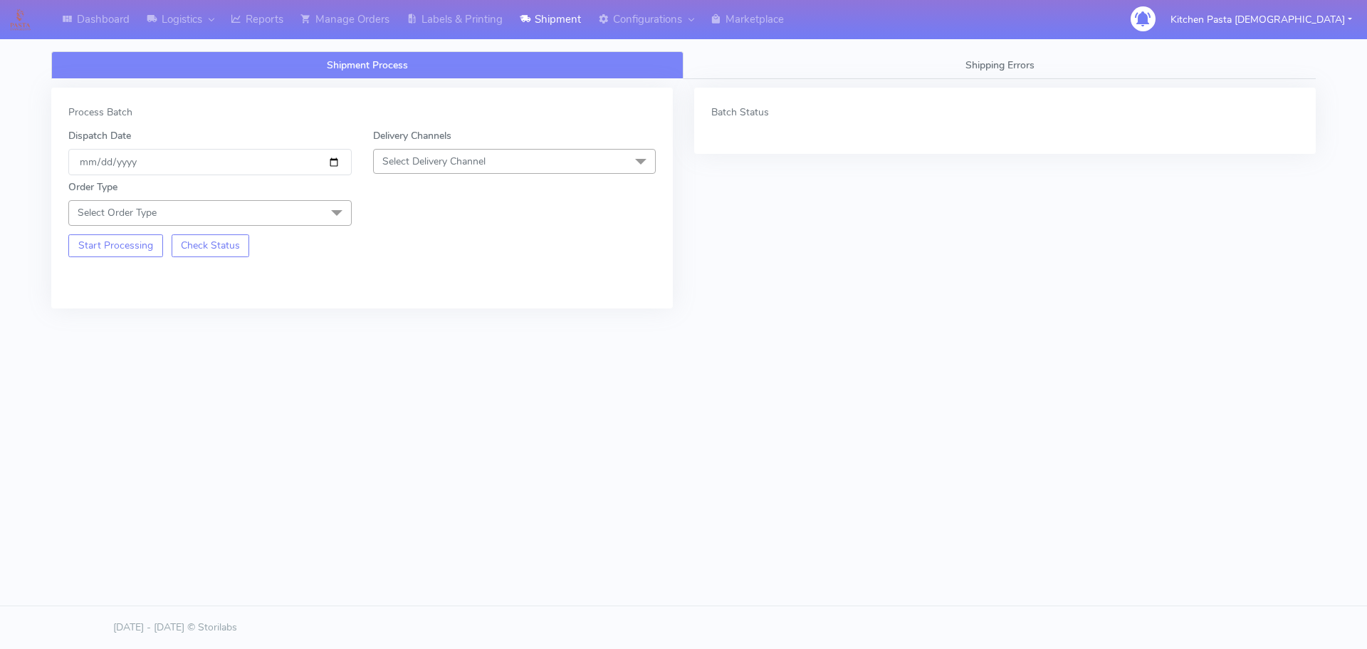
click at [413, 155] on span "Select Delivery Channel" at bounding box center [433, 162] width 103 height 14
click at [442, 323] on div "Yodel" at bounding box center [515, 321] width 268 height 15
click at [334, 216] on span at bounding box center [337, 213] width 28 height 27
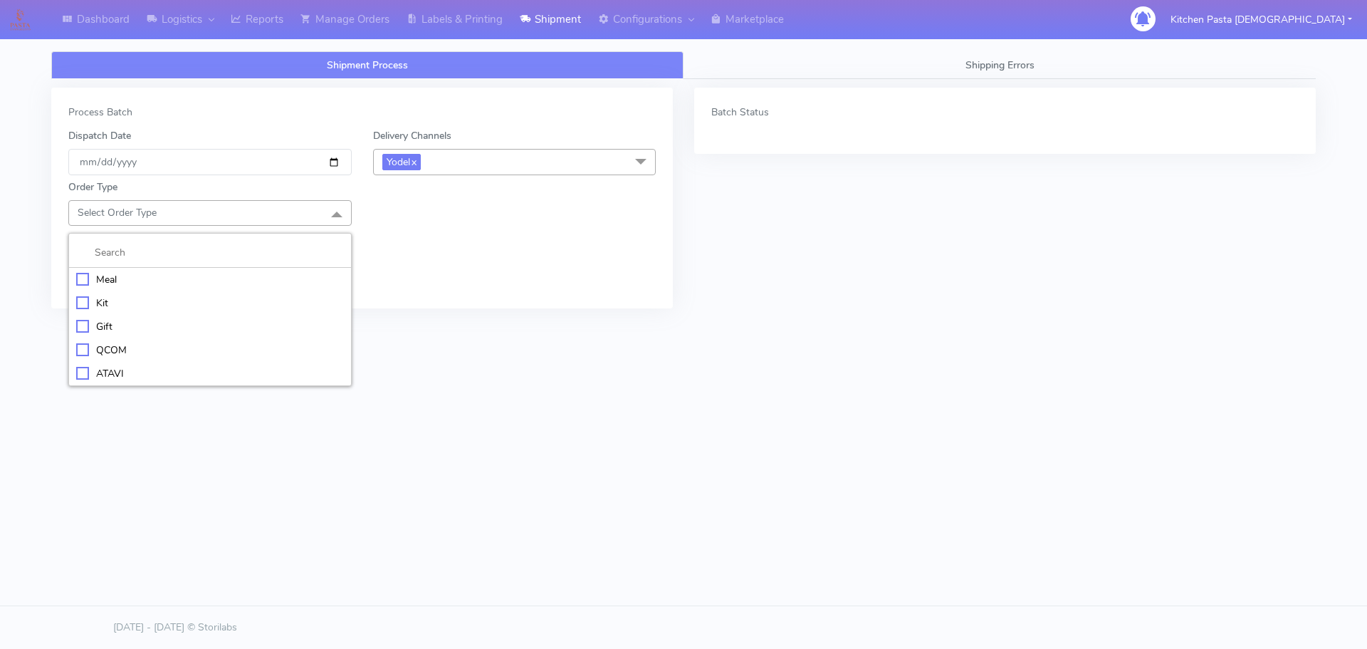
click at [109, 293] on li "Kit" at bounding box center [210, 302] width 282 height 23
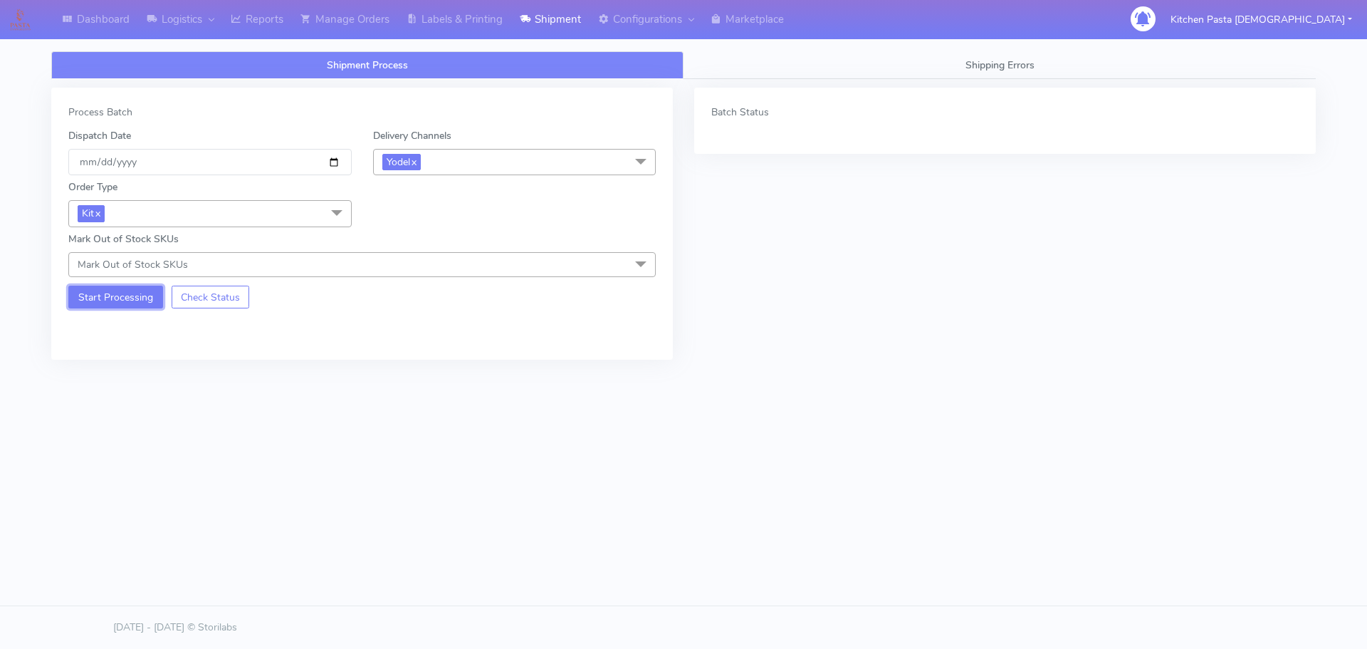
click at [116, 286] on button "Start Processing" at bounding box center [115, 297] width 95 height 23
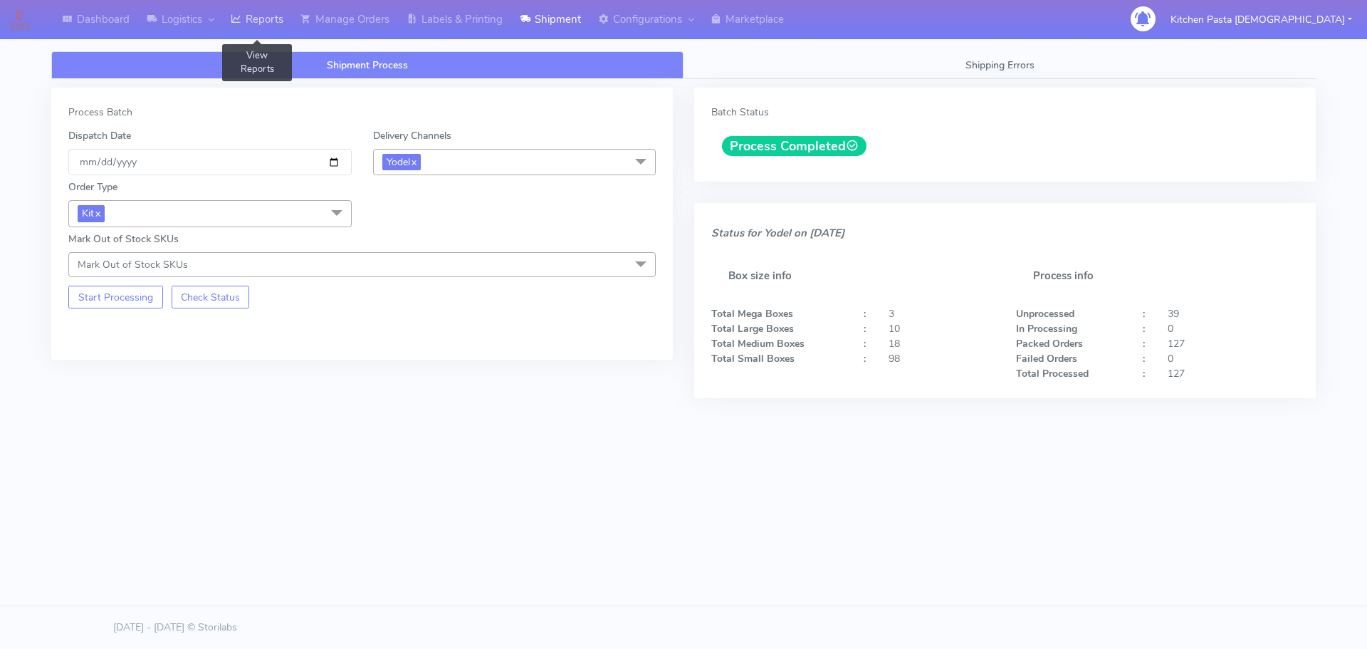
click at [252, 10] on link "Reports" at bounding box center [257, 19] width 70 height 39
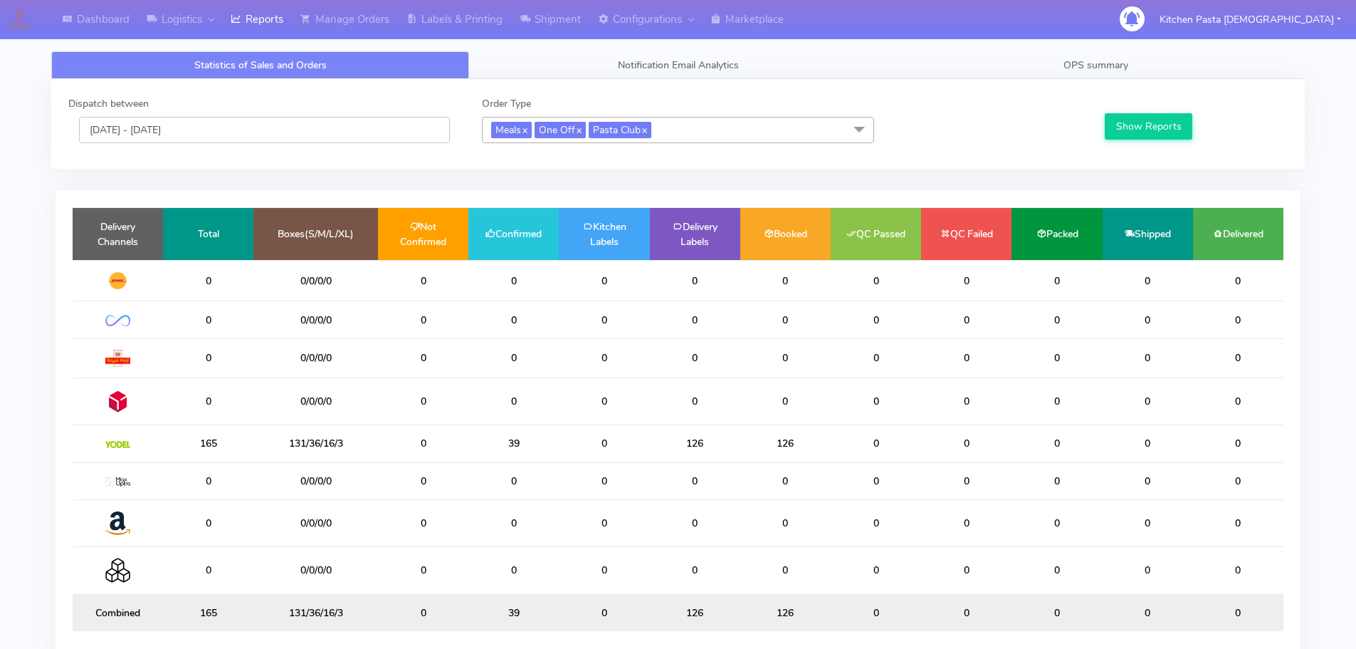
click at [343, 139] on input "[DATE] - [DATE]" at bounding box center [264, 130] width 371 height 26
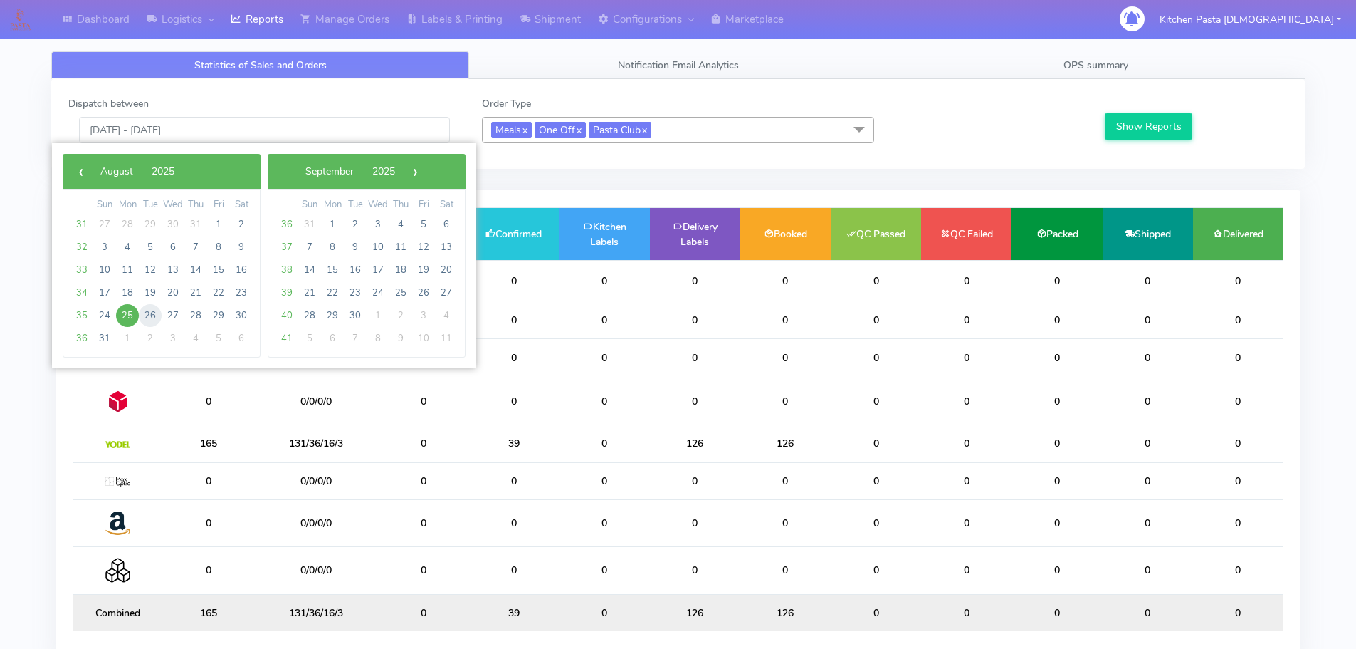
click at [145, 308] on span "26" at bounding box center [150, 315] width 23 height 23
click at [173, 308] on span "27" at bounding box center [173, 315] width 23 height 23
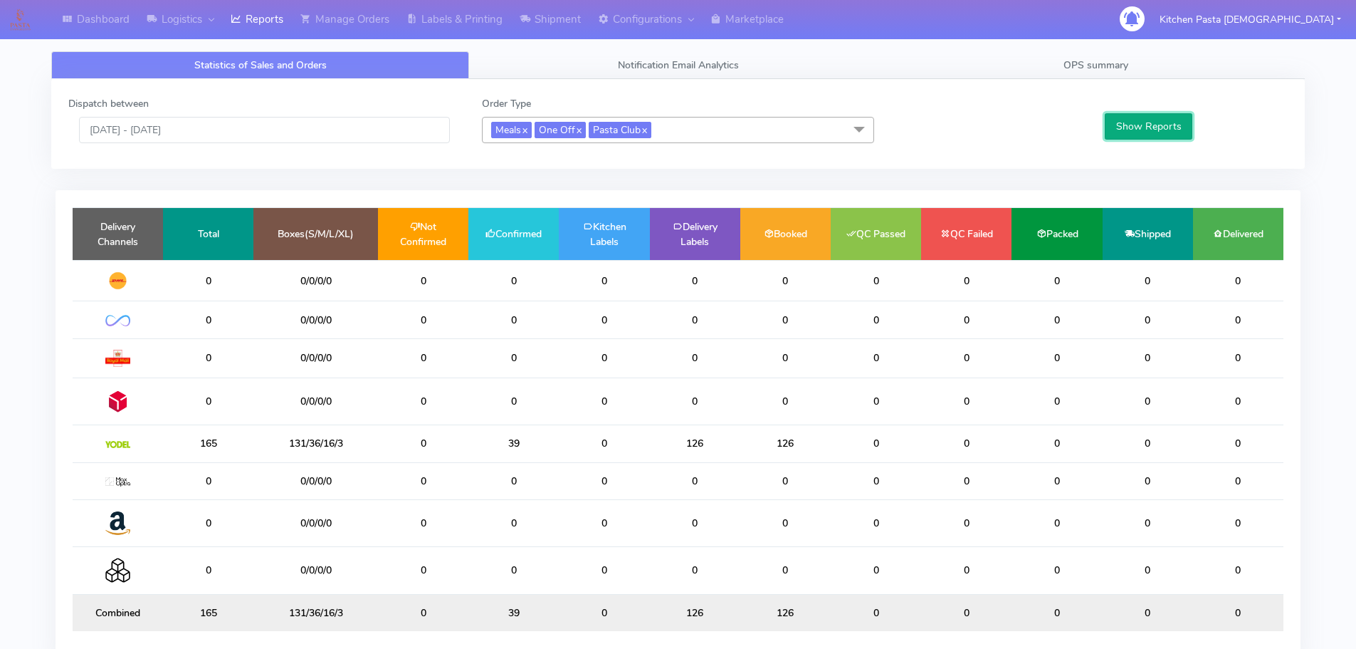
click at [1162, 137] on button "Show Reports" at bounding box center [1149, 126] width 88 height 26
click at [274, 140] on input "[DATE] - [DATE]" at bounding box center [264, 130] width 371 height 26
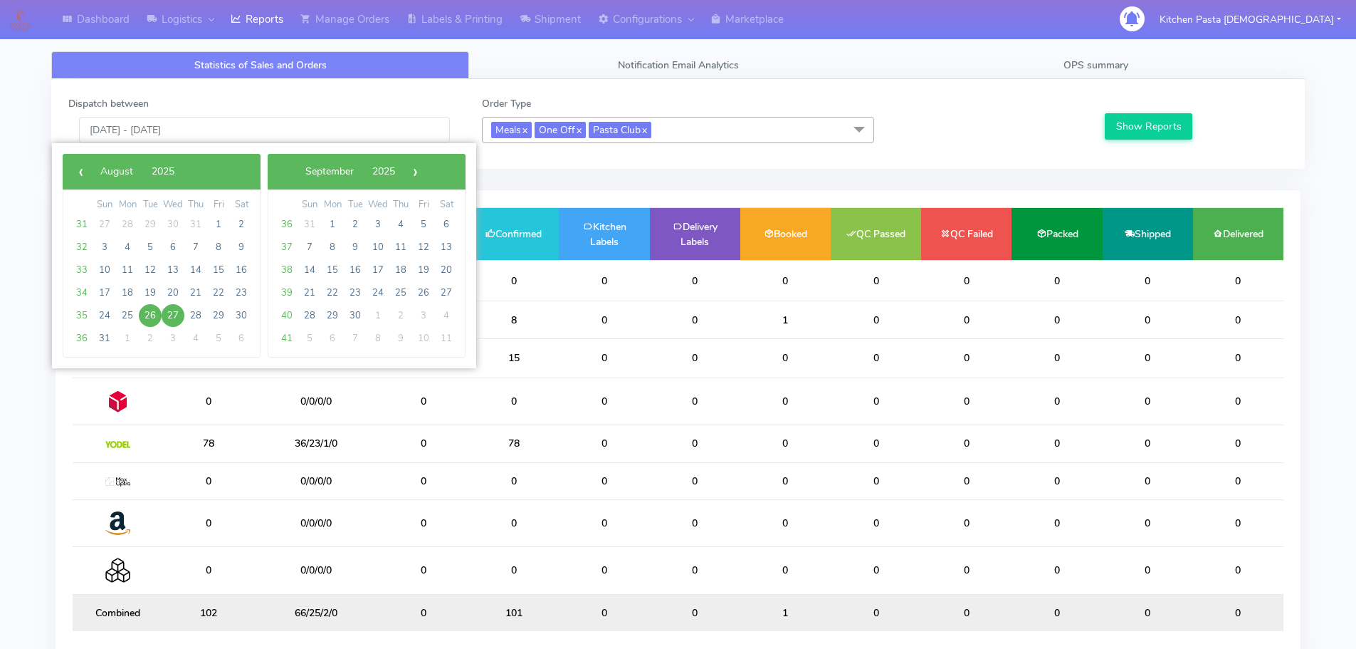
click at [169, 309] on span "27" at bounding box center [173, 315] width 23 height 23
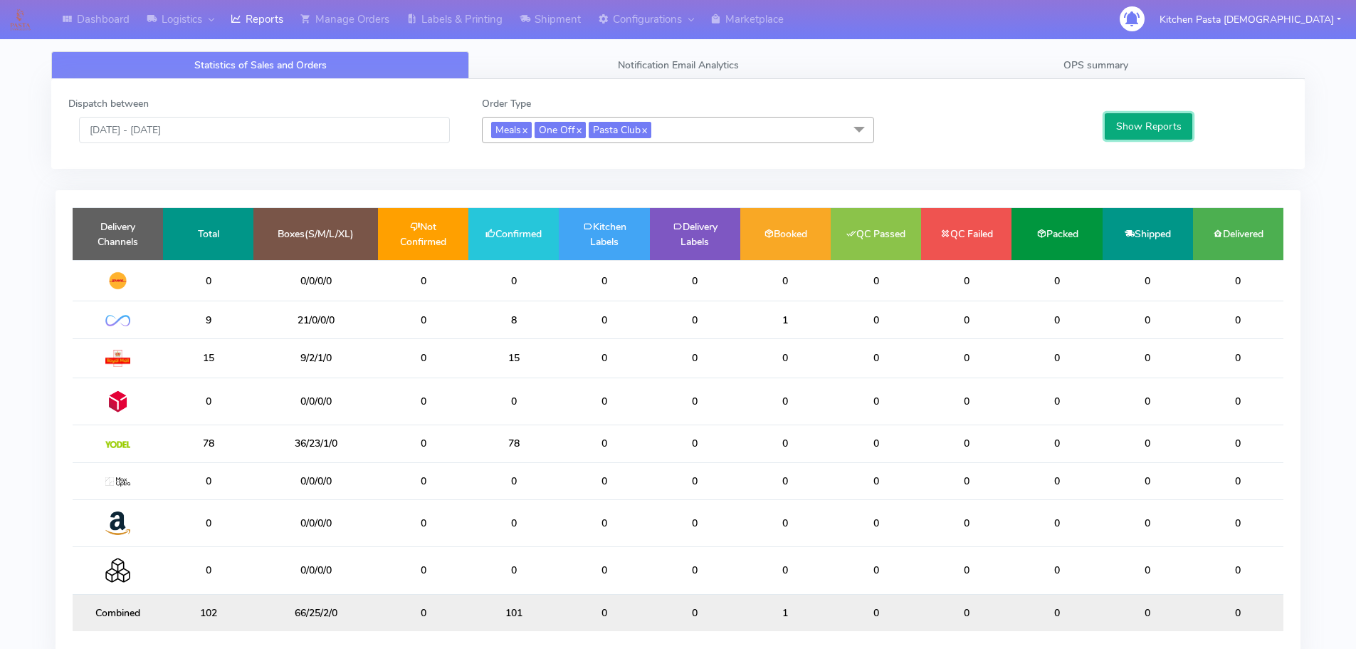
click at [1148, 129] on button "Show Reports" at bounding box center [1149, 126] width 88 height 26
click at [295, 140] on input "[DATE] - [DATE]" at bounding box center [264, 130] width 371 height 26
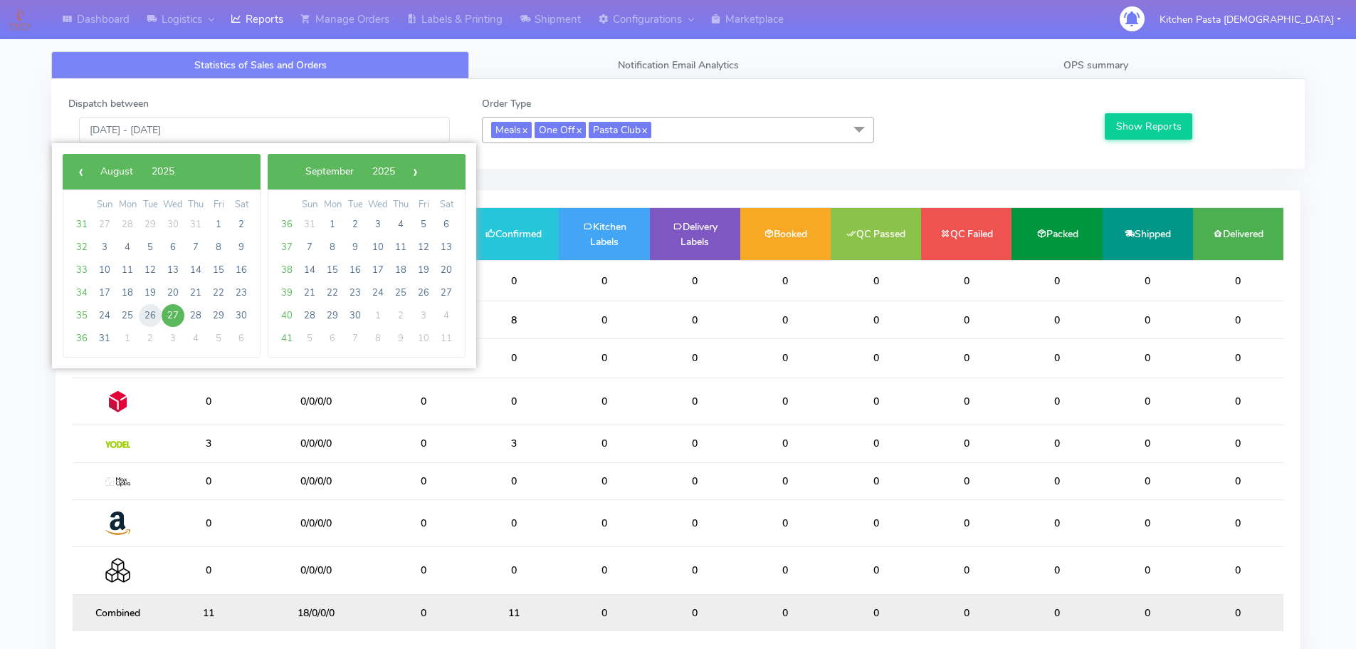
click at [144, 315] on span "26" at bounding box center [150, 315] width 23 height 23
type input "[DATE] - [DATE]"
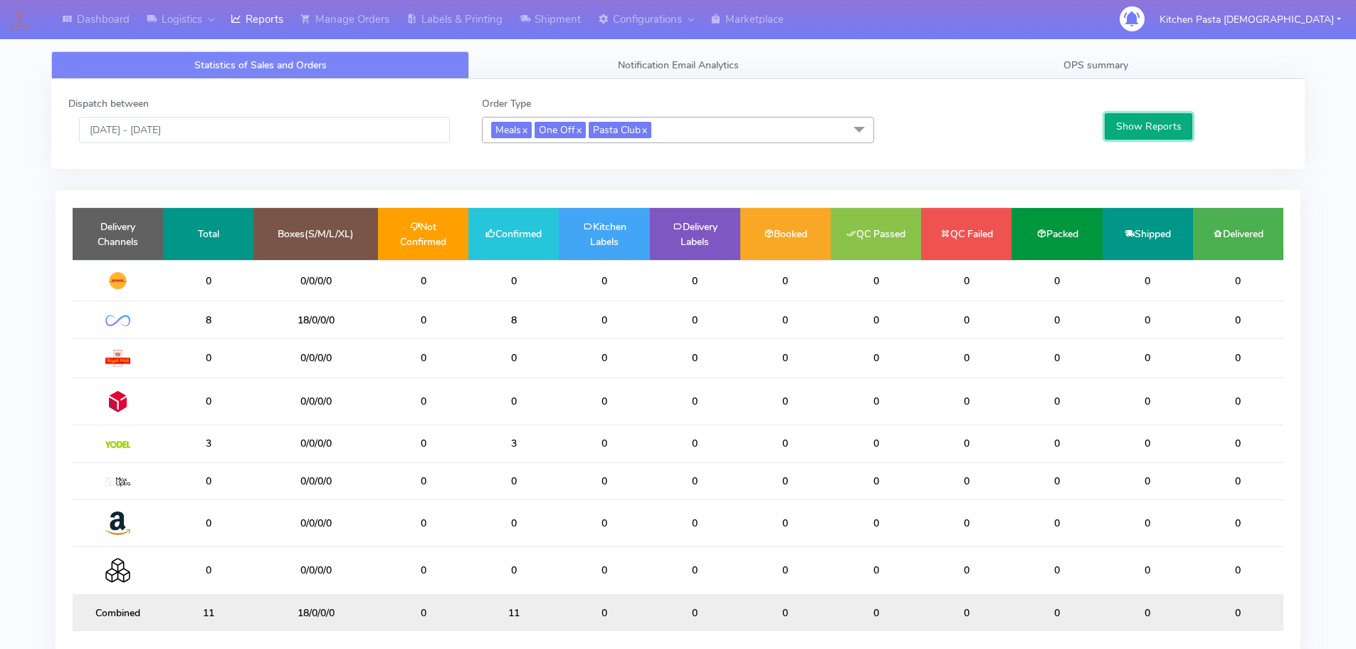
click at [1149, 120] on button "Show Reports" at bounding box center [1149, 126] width 88 height 26
click at [459, 25] on link "Labels & Printing" at bounding box center [454, 19] width 113 height 39
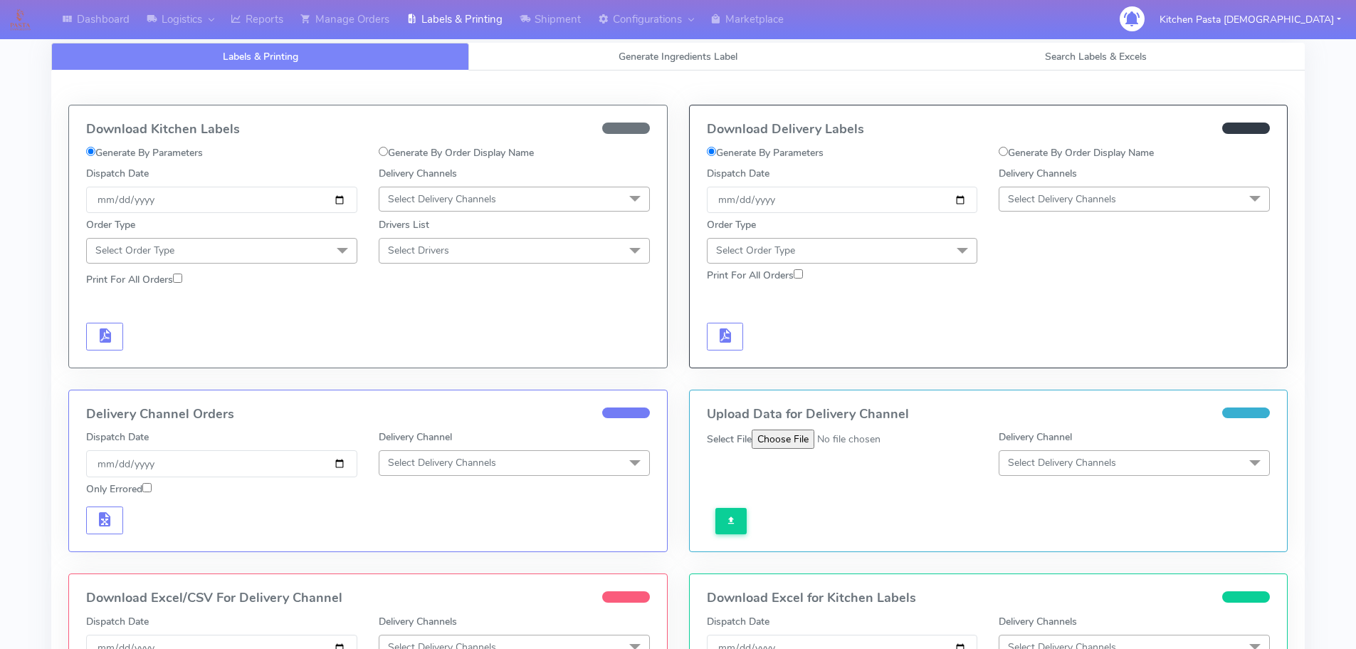
click at [1077, 204] on span "Select Delivery Channels" at bounding box center [1062, 199] width 108 height 14
click at [1057, 363] on div "Yodel" at bounding box center [1135, 359] width 256 height 15
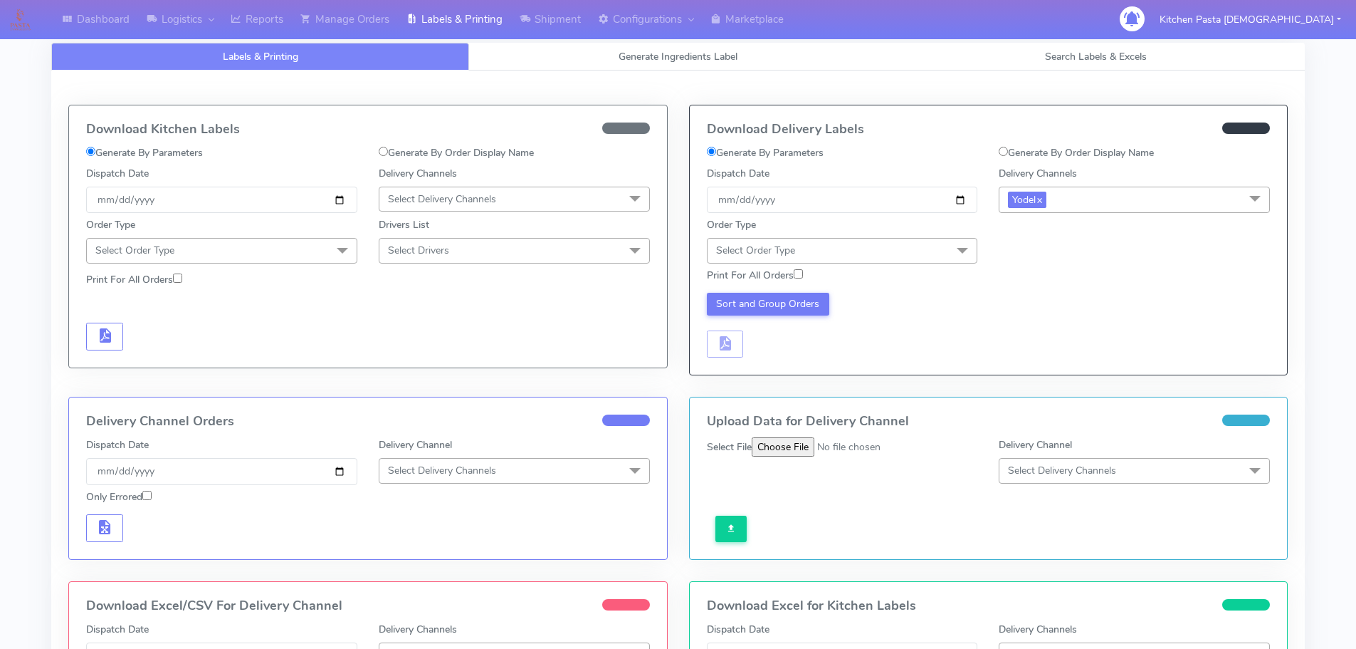
click at [921, 255] on span "Select Order Type" at bounding box center [842, 250] width 271 height 25
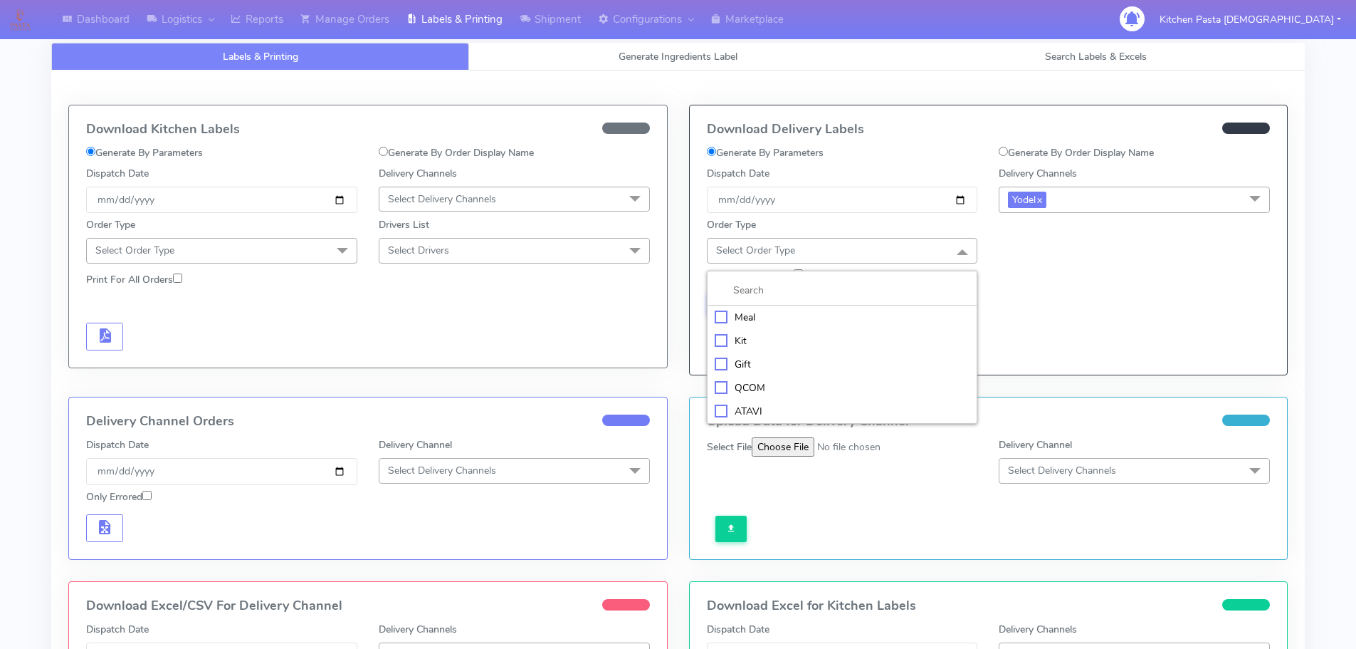
click at [733, 338] on div "Kit" at bounding box center [843, 340] width 256 height 15
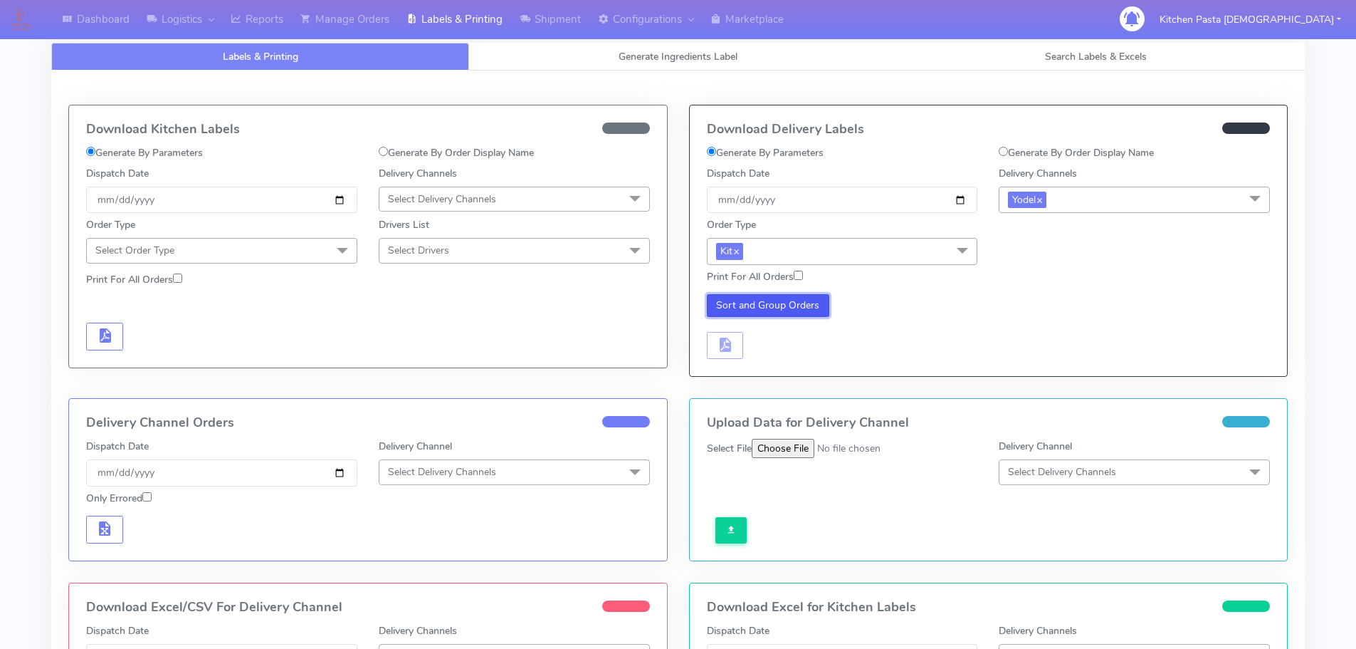
click at [744, 300] on button "Sort and Group Orders" at bounding box center [768, 305] width 123 height 23
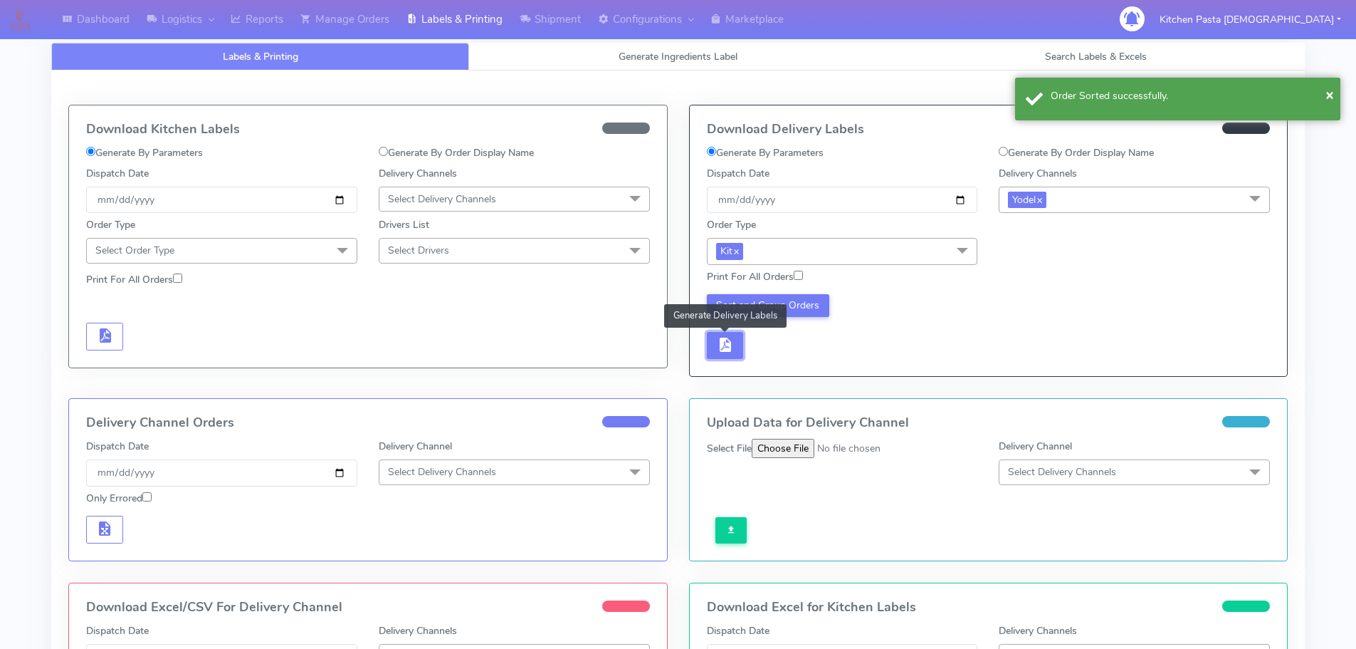
click at [729, 346] on span "button" at bounding box center [724, 348] width 17 height 14
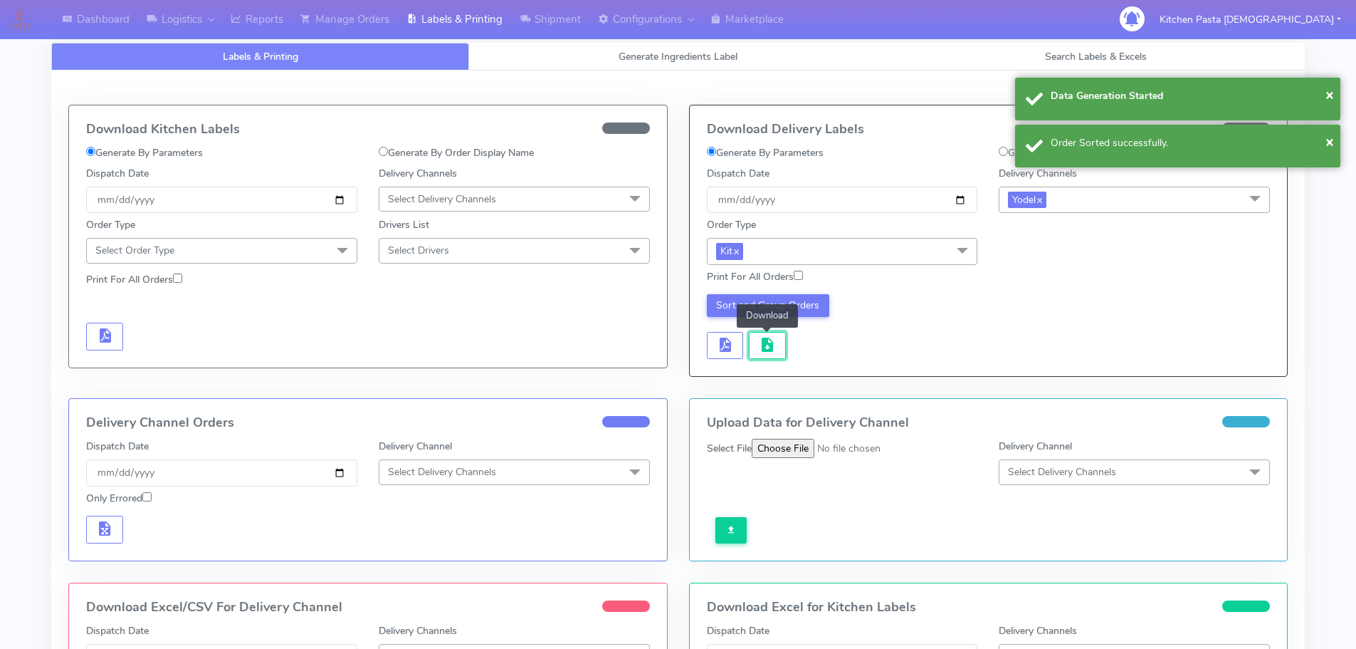
click at [764, 354] on span "button" at bounding box center [767, 348] width 17 height 14
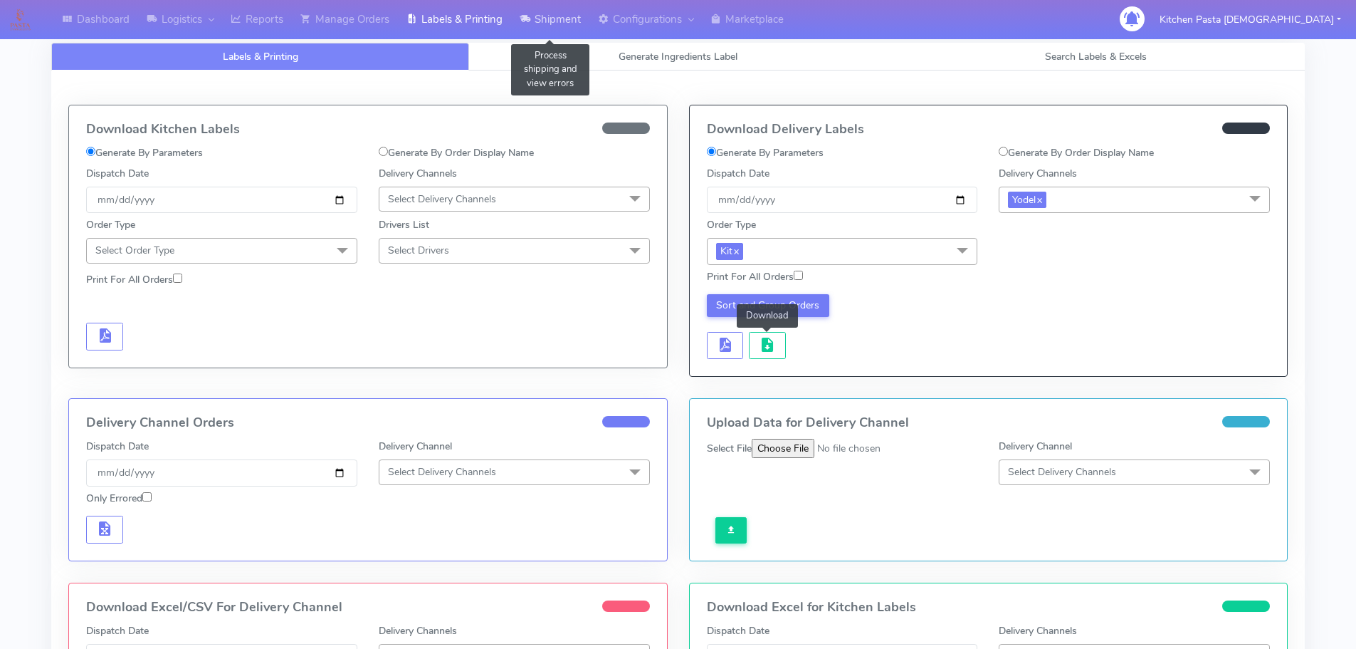
click at [543, 14] on link "Shipment" at bounding box center [550, 19] width 78 height 39
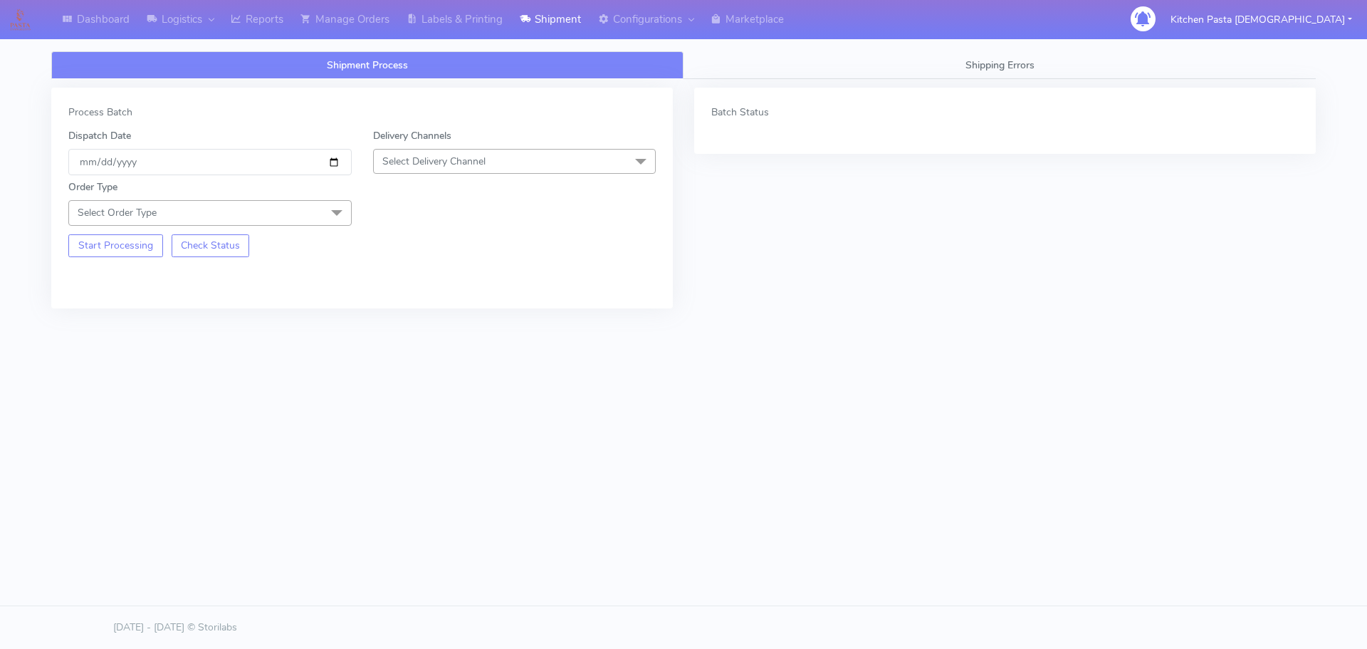
drag, startPoint x: 442, startPoint y: 162, endPoint x: 437, endPoint y: 186, distance: 24.0
click at [442, 162] on span "Select Delivery Channel" at bounding box center [433, 162] width 103 height 14
click at [405, 323] on div "Yodel" at bounding box center [515, 321] width 268 height 15
click at [232, 219] on span "Select Order Type" at bounding box center [209, 212] width 283 height 25
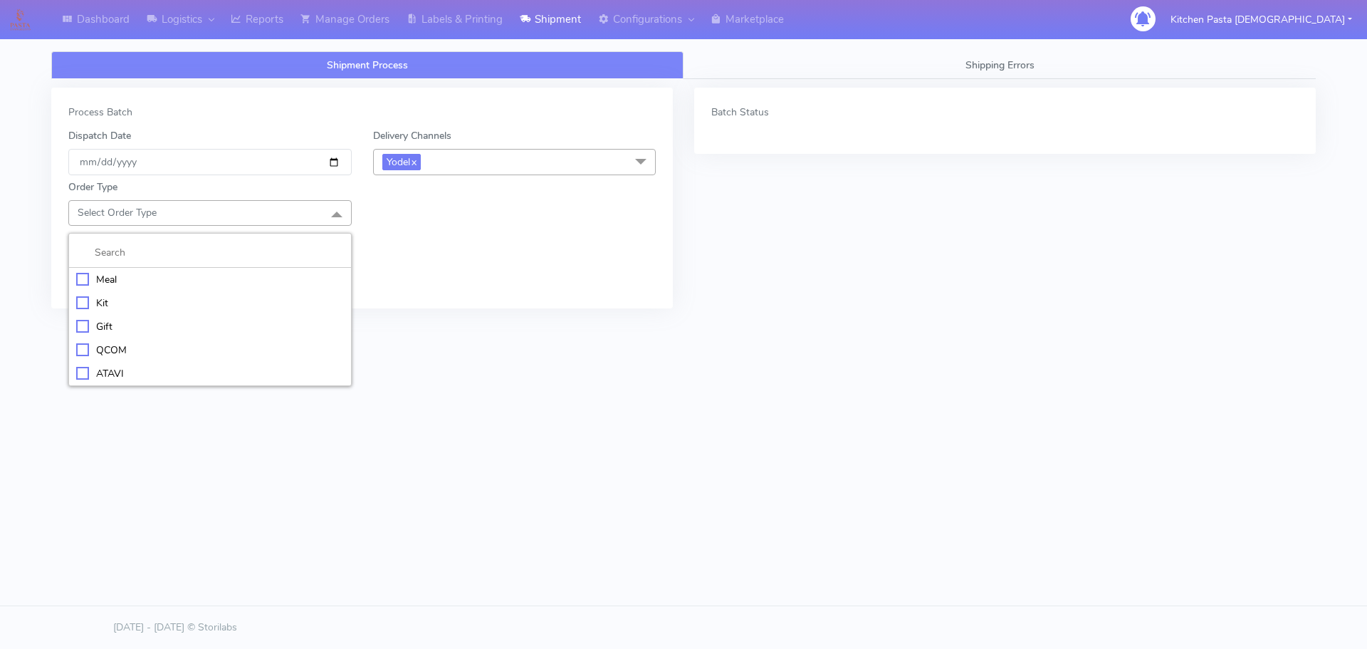
click at [159, 276] on div "Meal" at bounding box center [210, 279] width 268 height 15
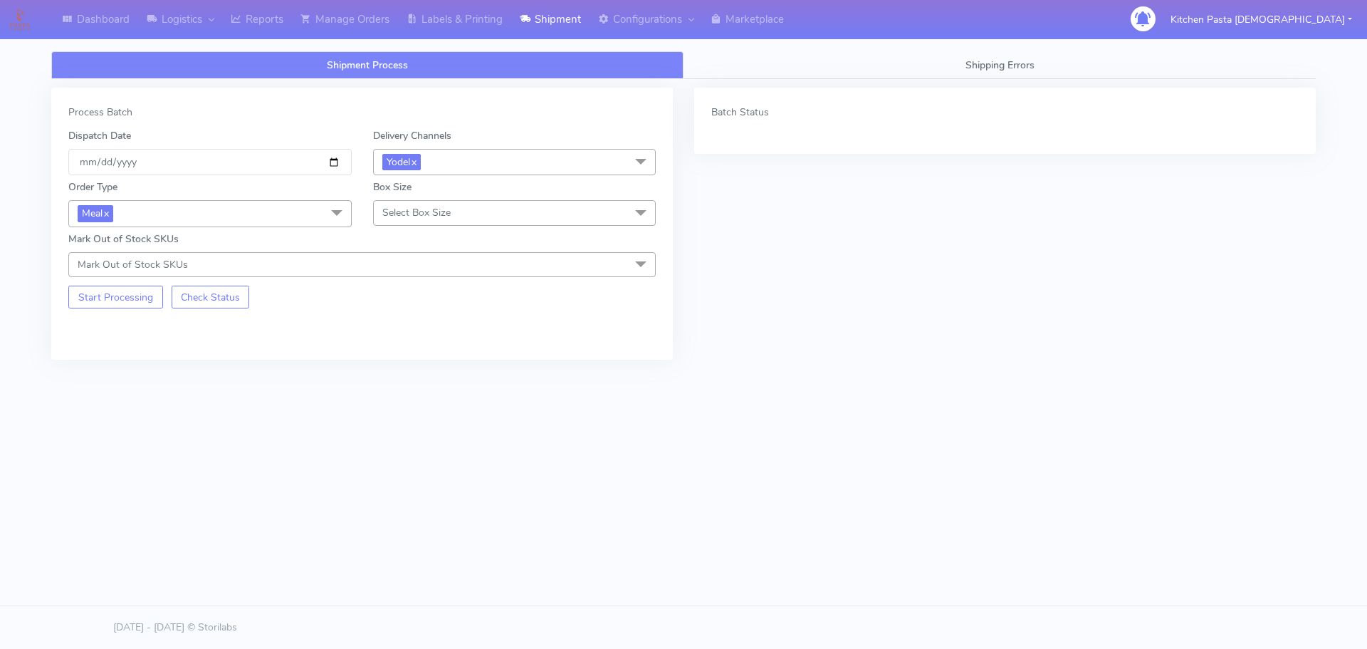
click at [416, 220] on span "Select Box Size" at bounding box center [514, 212] width 283 height 25
click at [221, 219] on span "Meal x" at bounding box center [209, 213] width 283 height 26
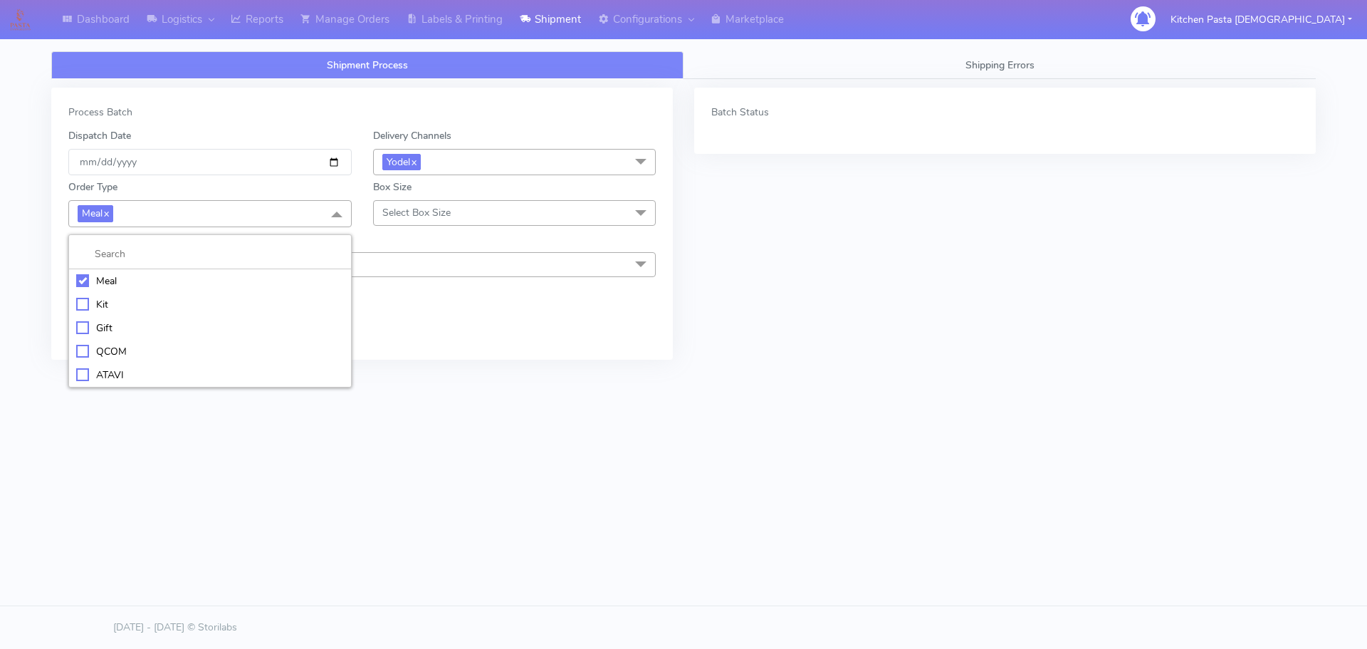
click at [109, 365] on li "ATAVI" at bounding box center [210, 374] width 282 height 23
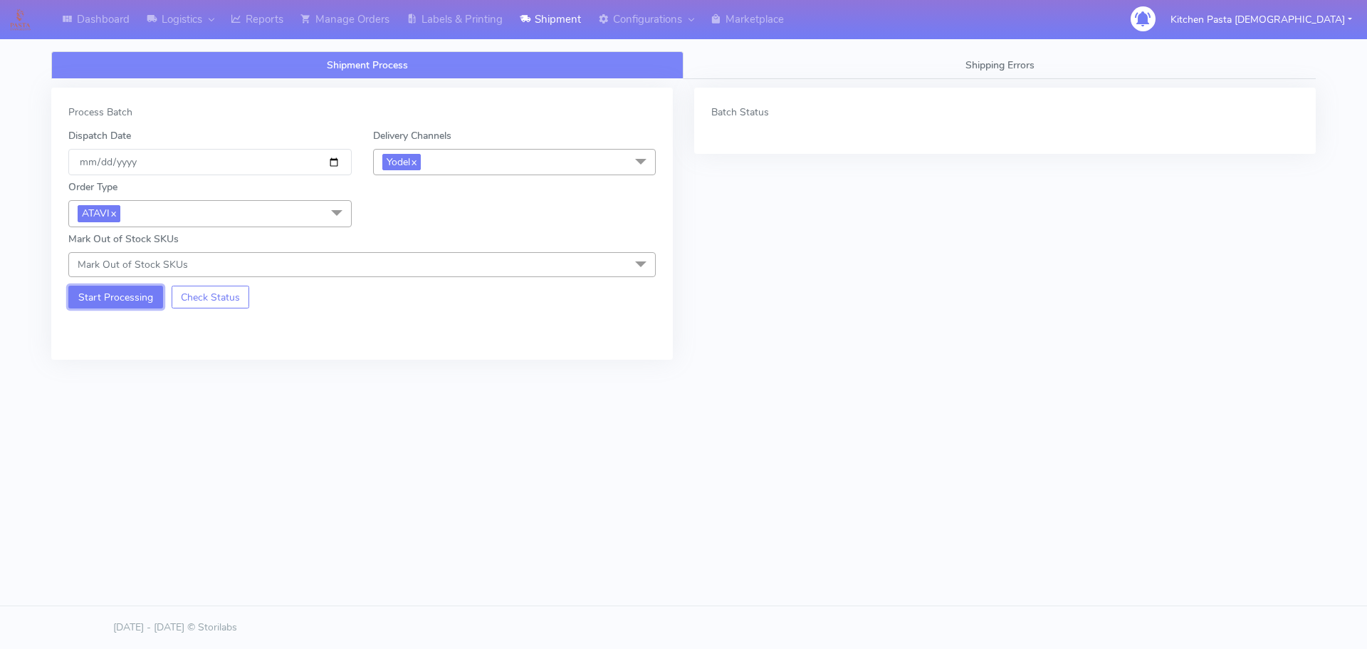
click at [71, 300] on button "Start Processing" at bounding box center [115, 297] width 95 height 23
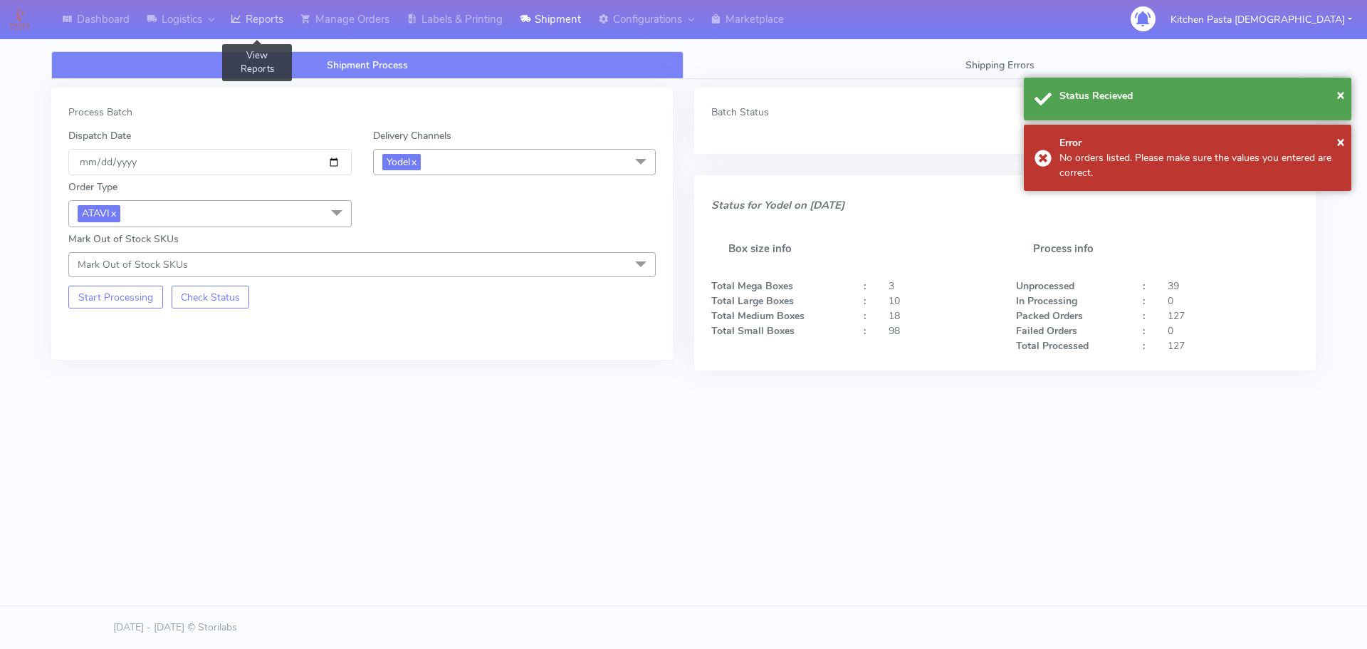
click at [262, 11] on link "Reports" at bounding box center [257, 19] width 70 height 39
